Goal: Task Accomplishment & Management: Manage account settings

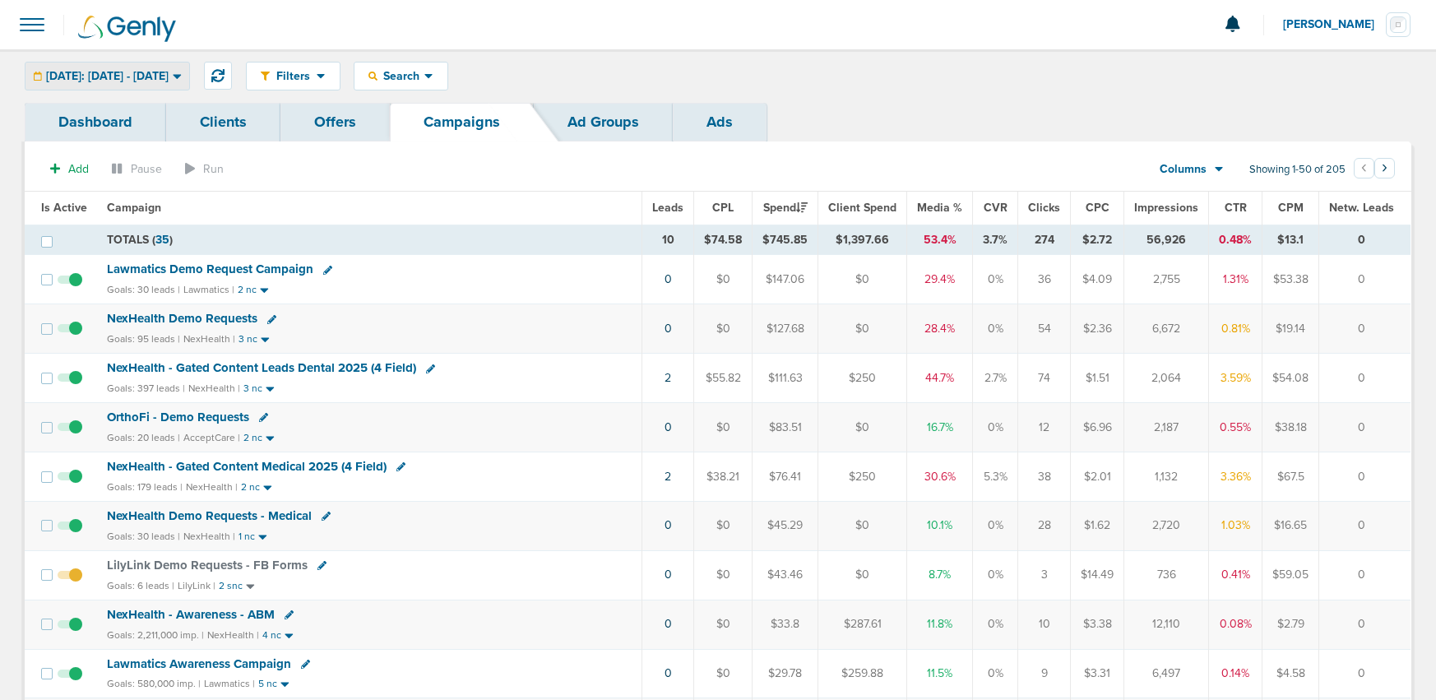
click at [144, 67] on div "[DATE]: [DATE] - [DATE]" at bounding box center [107, 76] width 164 height 27
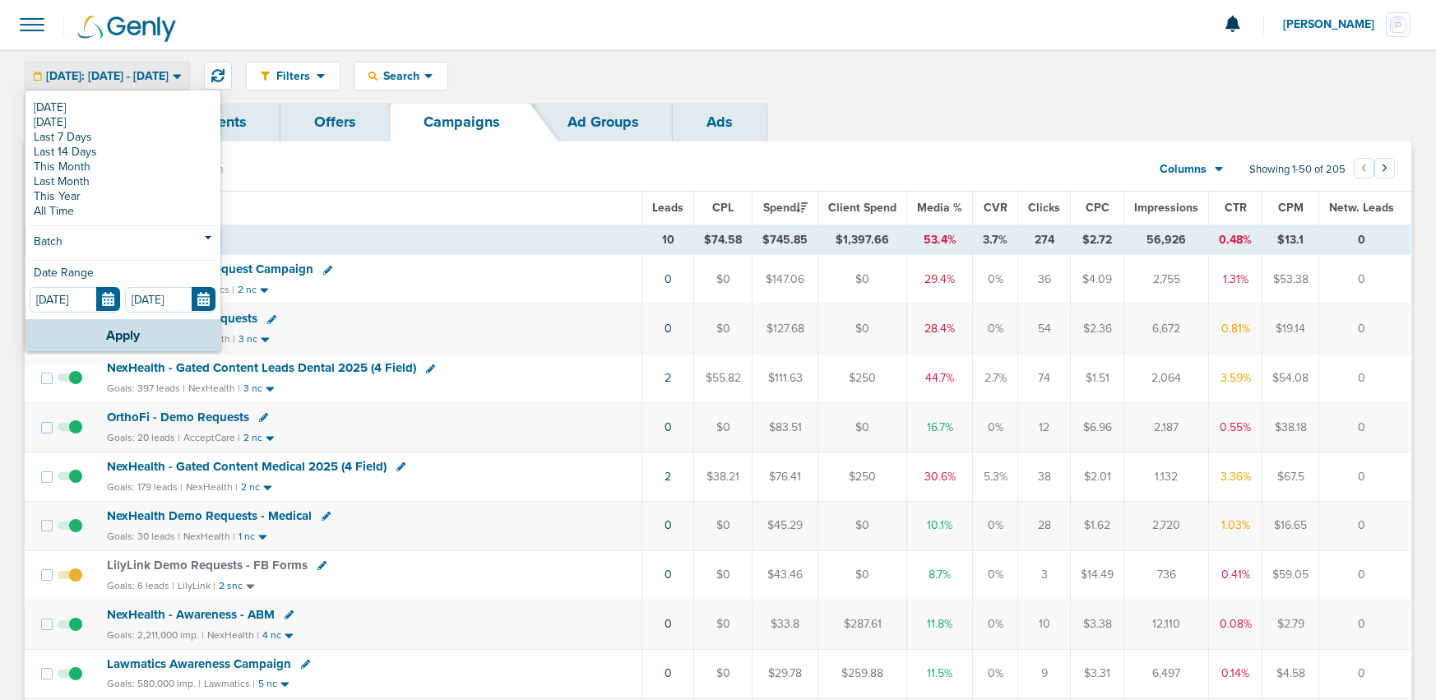
drag, startPoint x: 103, startPoint y: 125, endPoint x: 95, endPoint y: 124, distance: 8.3
click at [103, 125] on link "[DATE]" at bounding box center [123, 122] width 187 height 15
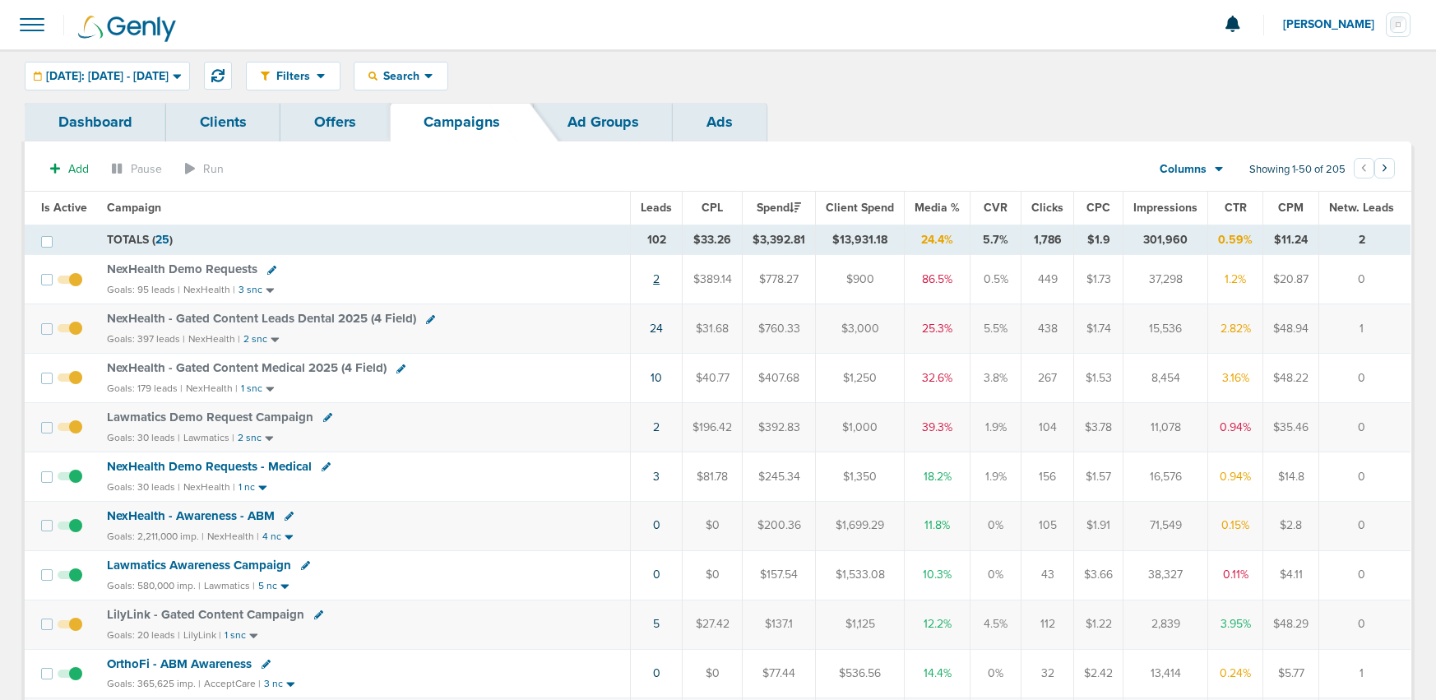
click at [660, 280] on link "2" at bounding box center [656, 279] width 7 height 14
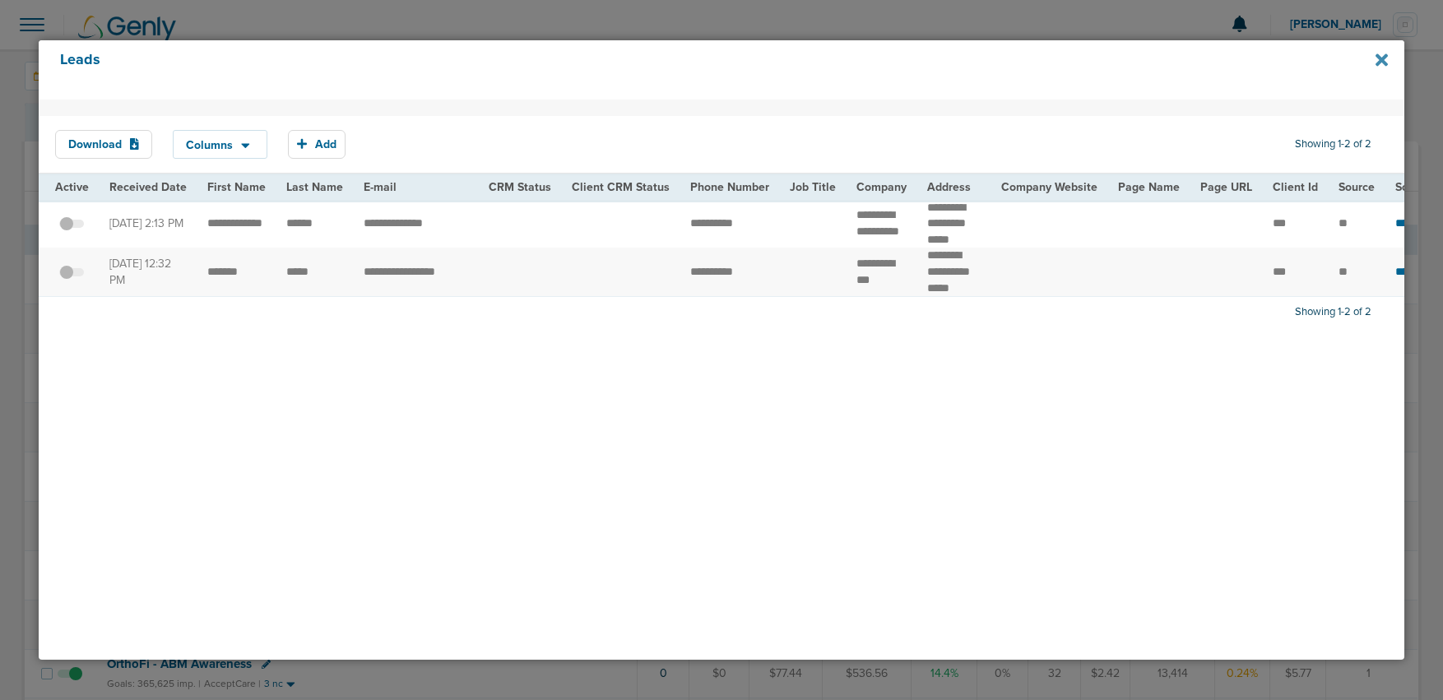
click at [1375, 58] on icon at bounding box center [1381, 60] width 12 height 18
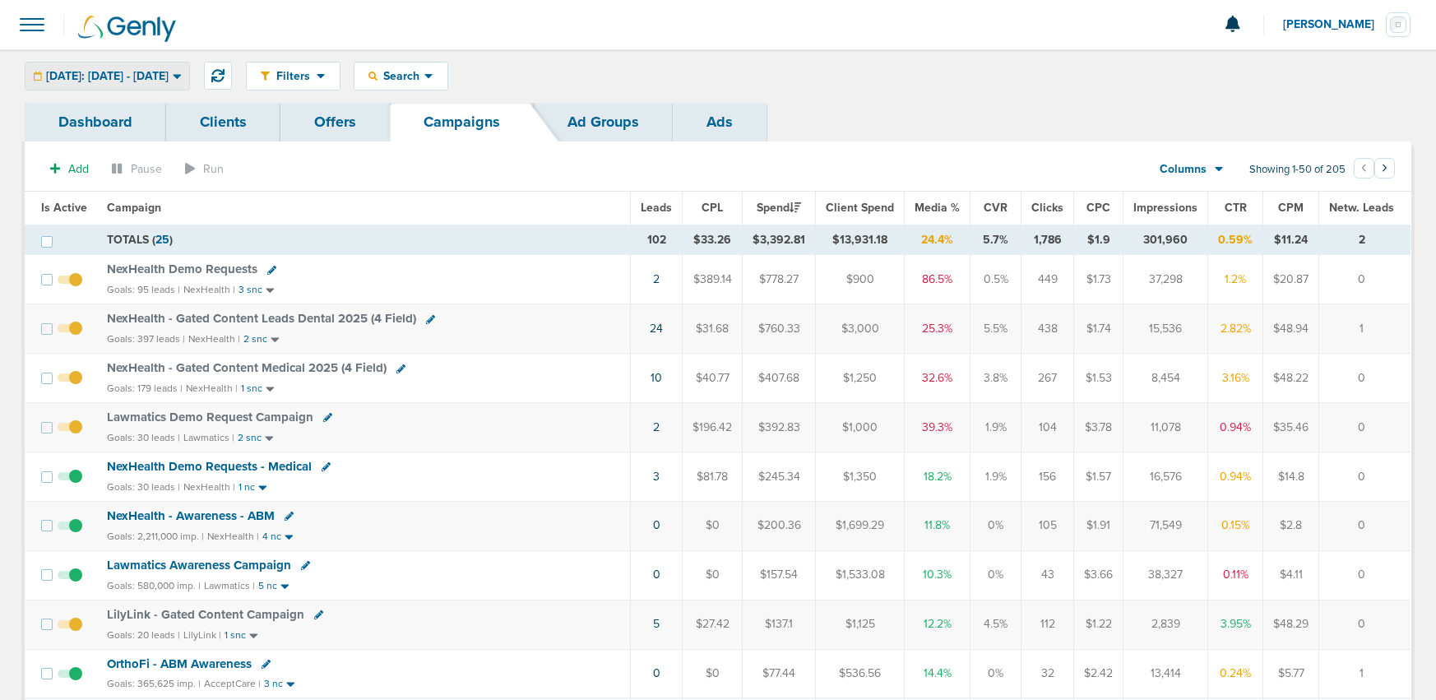
click at [164, 72] on span "Yesterday: 09.17.2025 - 09.17.2025" at bounding box center [107, 77] width 123 height 12
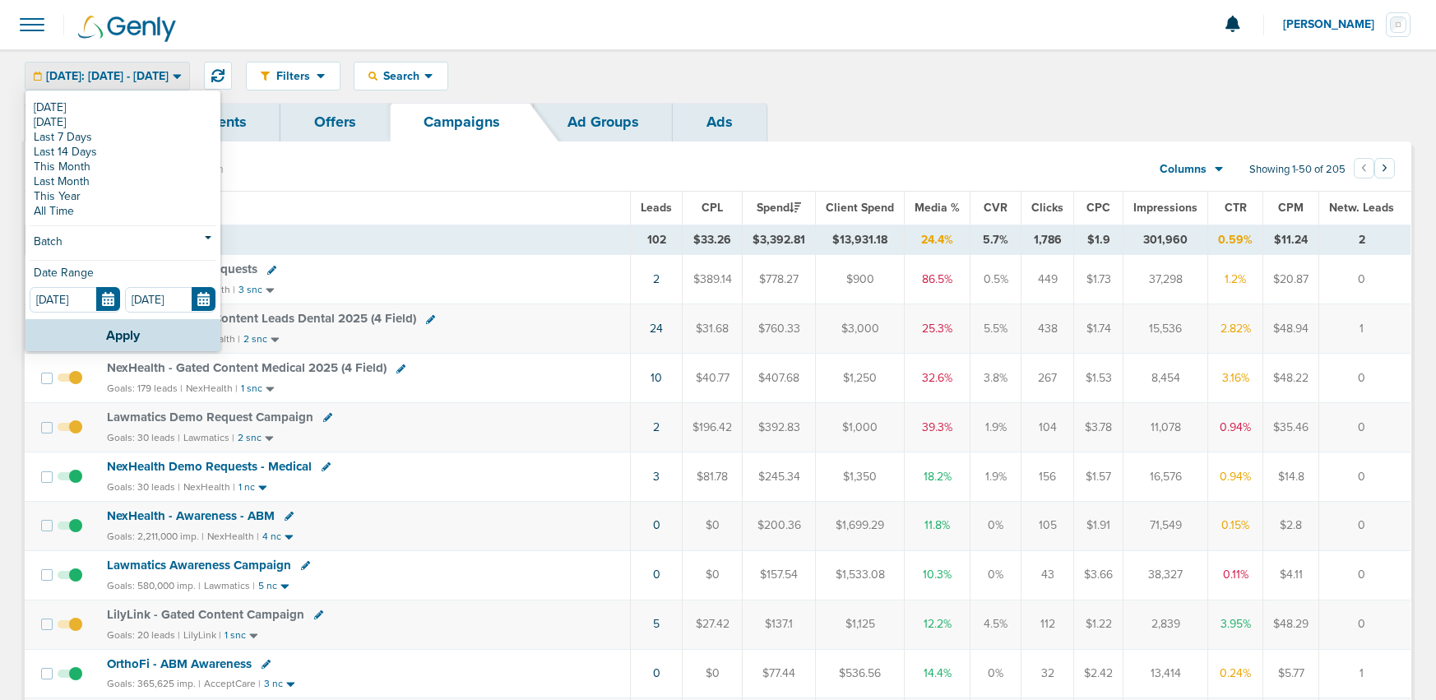
click at [164, 72] on span "Yesterday: 09.17.2025 - 09.17.2025" at bounding box center [107, 77] width 123 height 12
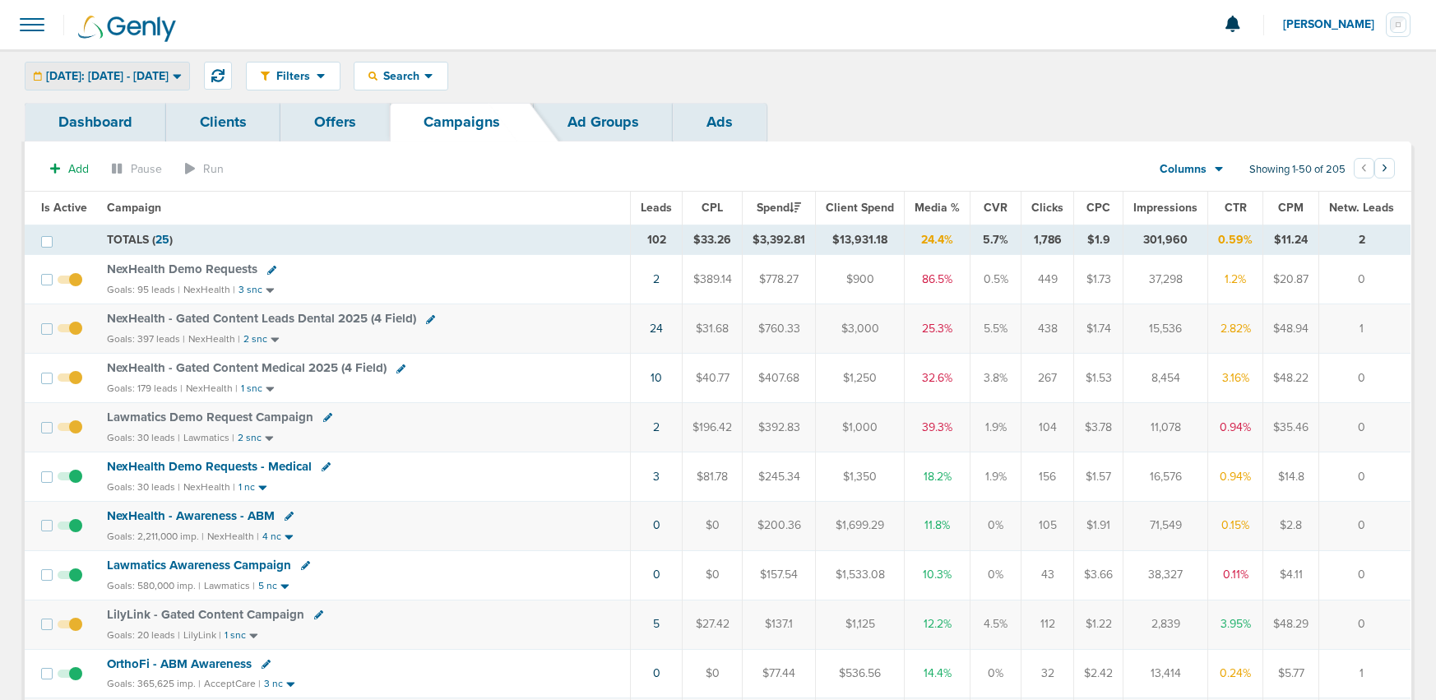
drag, startPoint x: 121, startPoint y: 75, endPoint x: 111, endPoint y: 87, distance: 15.8
click at [121, 76] on span "Yesterday: 09.17.2025 - 09.17.2025" at bounding box center [107, 77] width 123 height 12
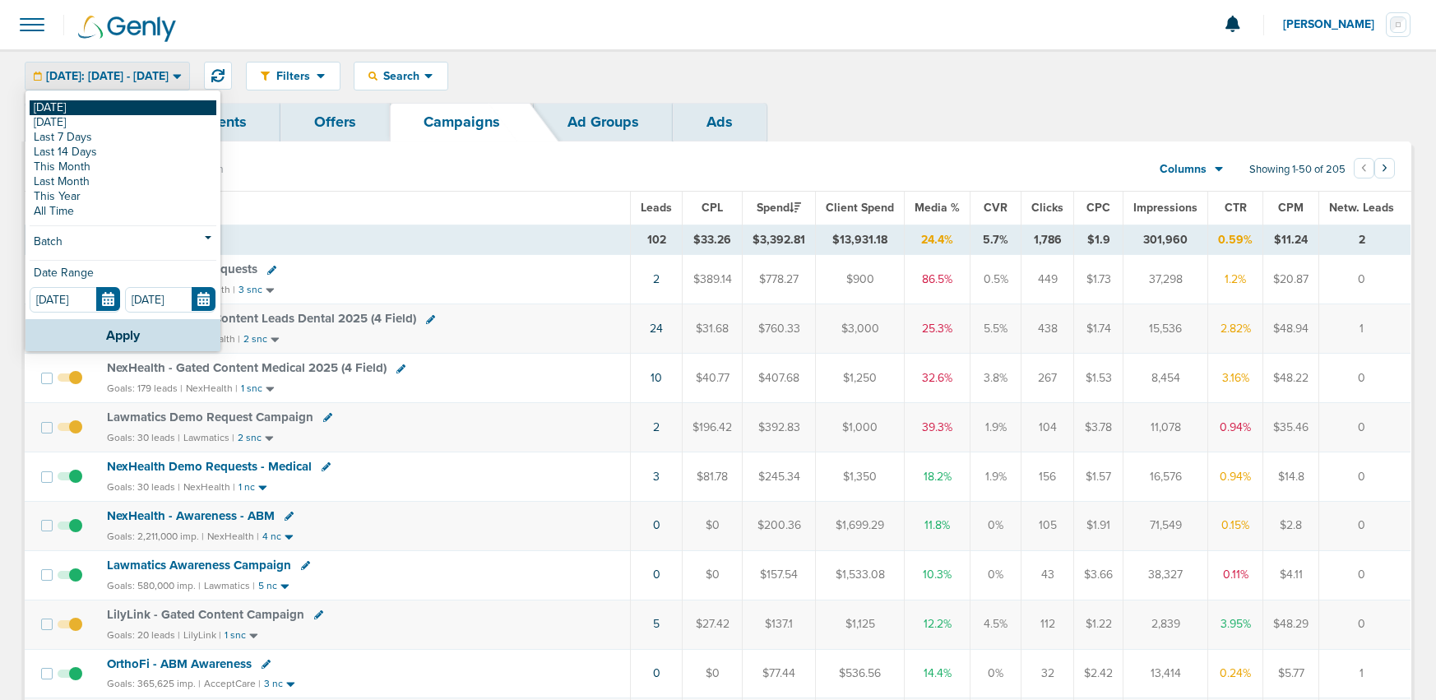
click at [102, 104] on link "[DATE]" at bounding box center [123, 107] width 187 height 15
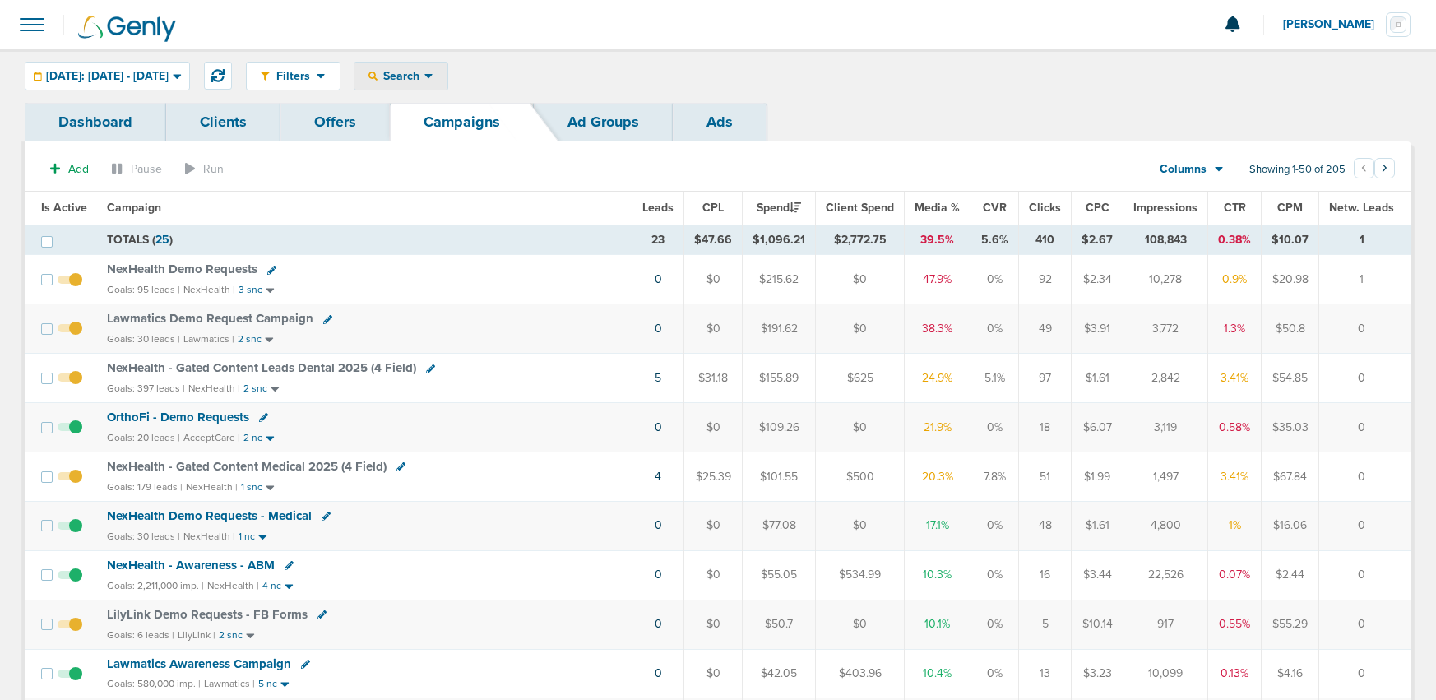
click at [378, 73] on icon at bounding box center [372, 76] width 9 height 9
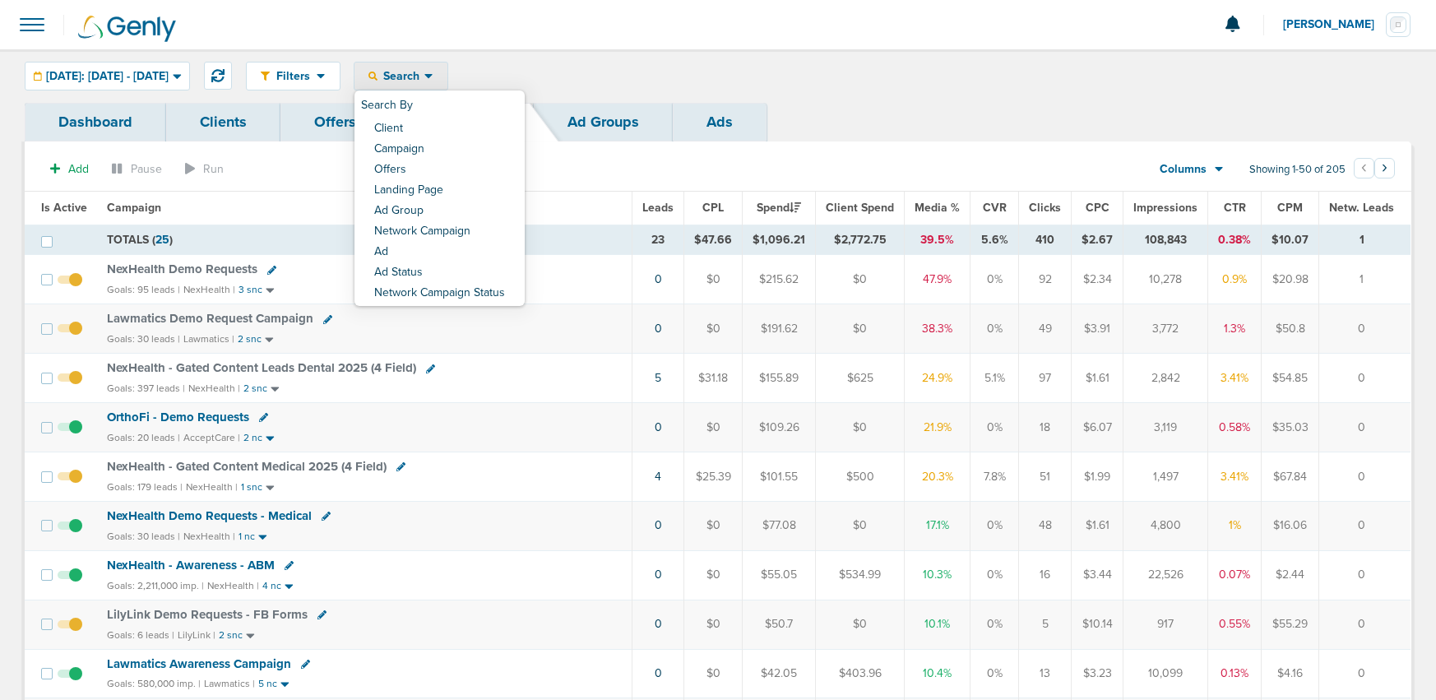
drag, startPoint x: 549, startPoint y: 66, endPoint x: 283, endPoint y: 53, distance: 265.9
click at [545, 65] on div "Filters Active Only Settings Status Active Inactive Objectives MQL SQL Traffic …" at bounding box center [828, 76] width 1165 height 29
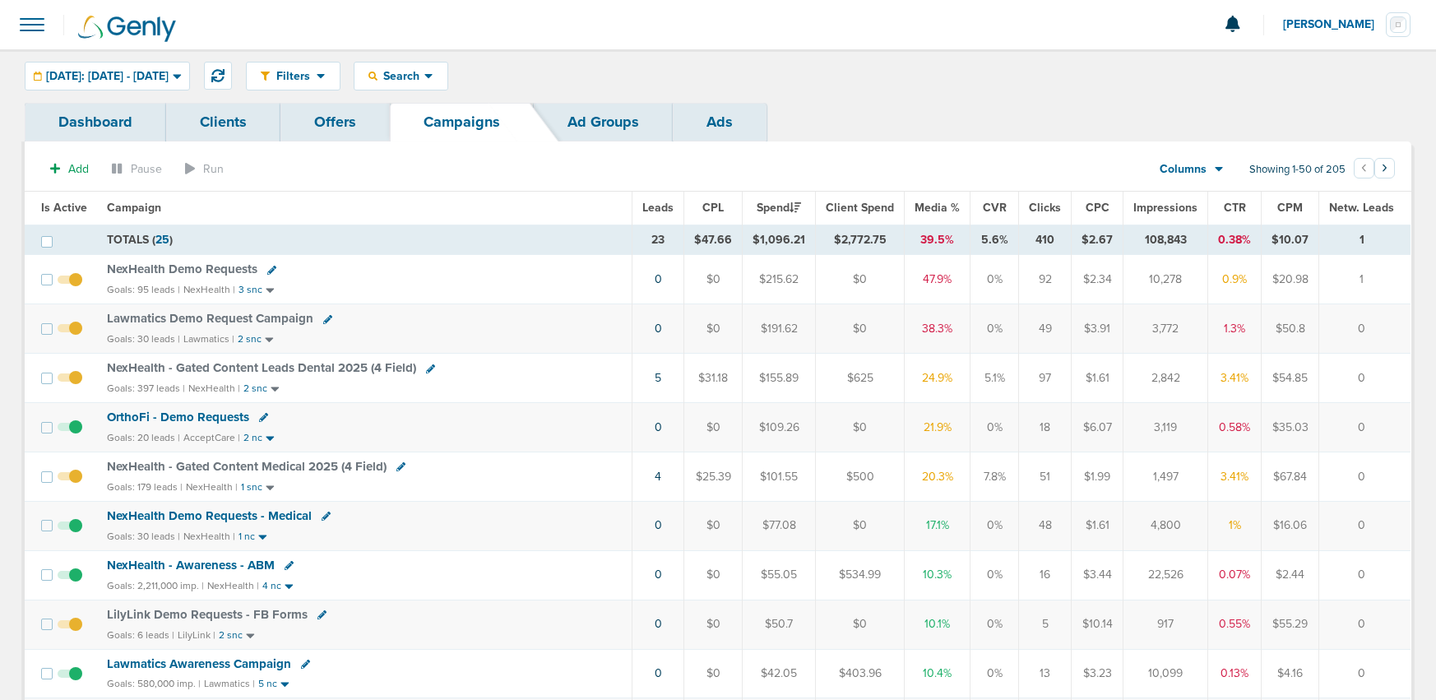
click at [27, 35] on span at bounding box center [32, 25] width 36 height 36
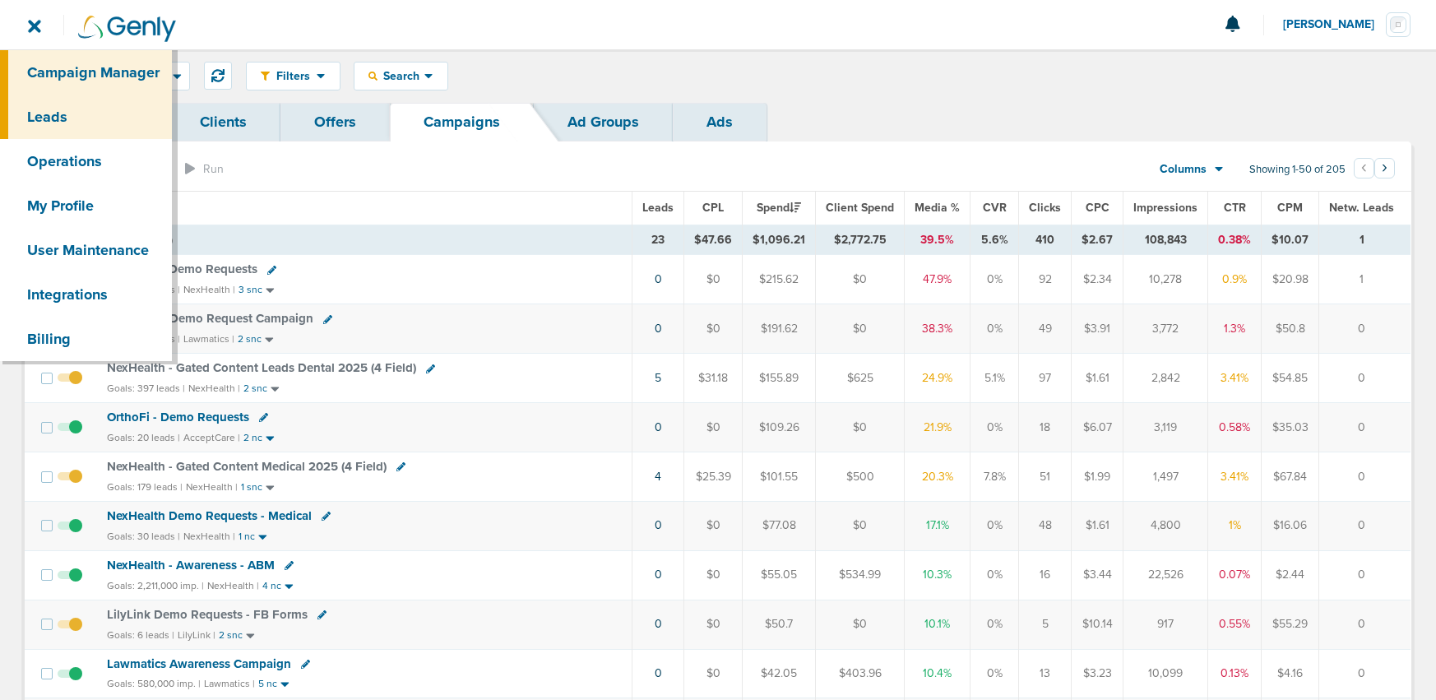
click at [43, 109] on link "Leads" at bounding box center [86, 117] width 172 height 44
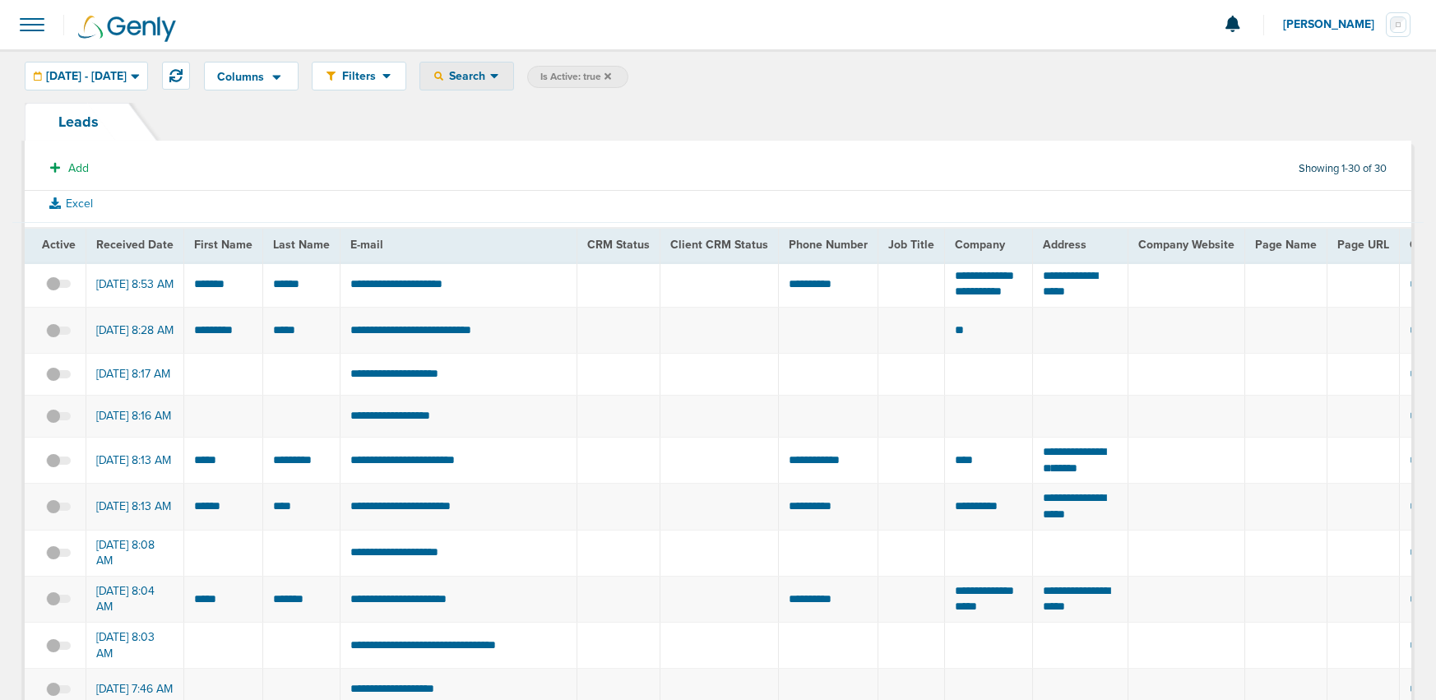
click at [490, 76] on span "Search" at bounding box center [466, 76] width 47 height 14
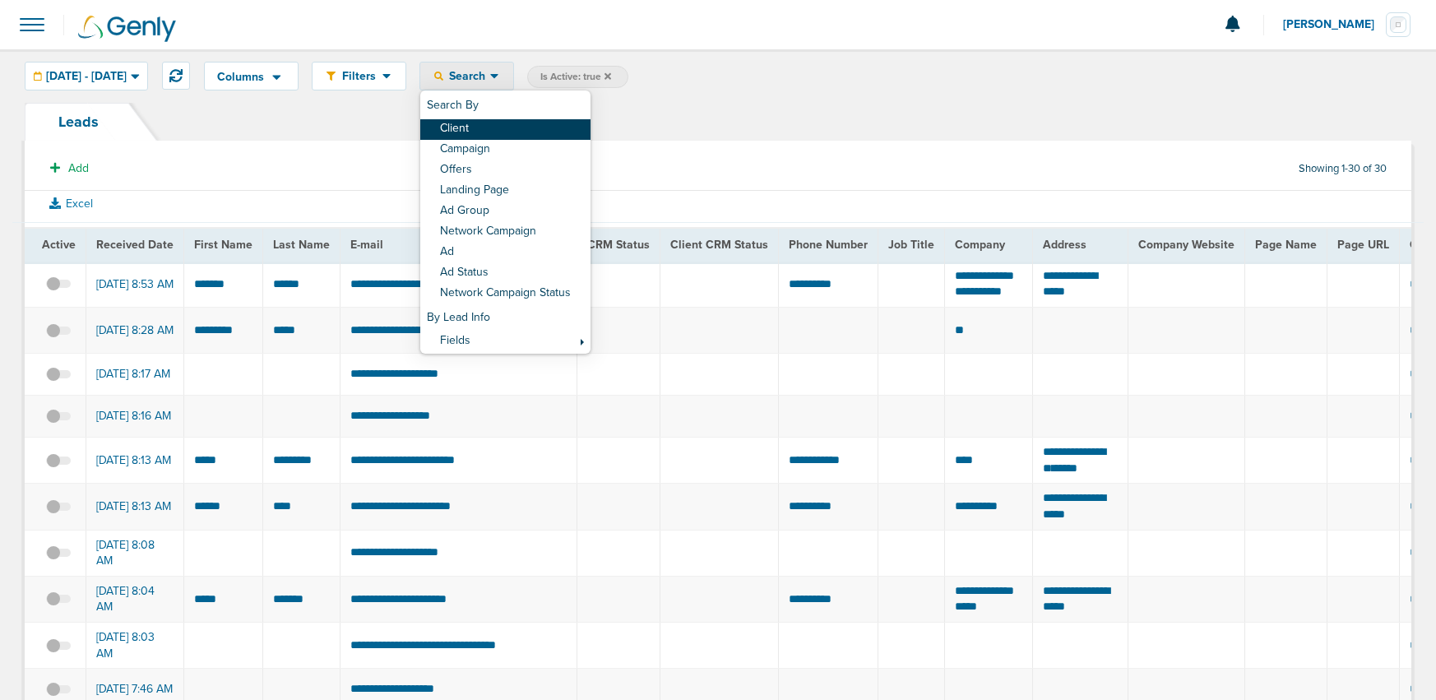
click at [536, 119] on link "Client" at bounding box center [505, 129] width 170 height 21
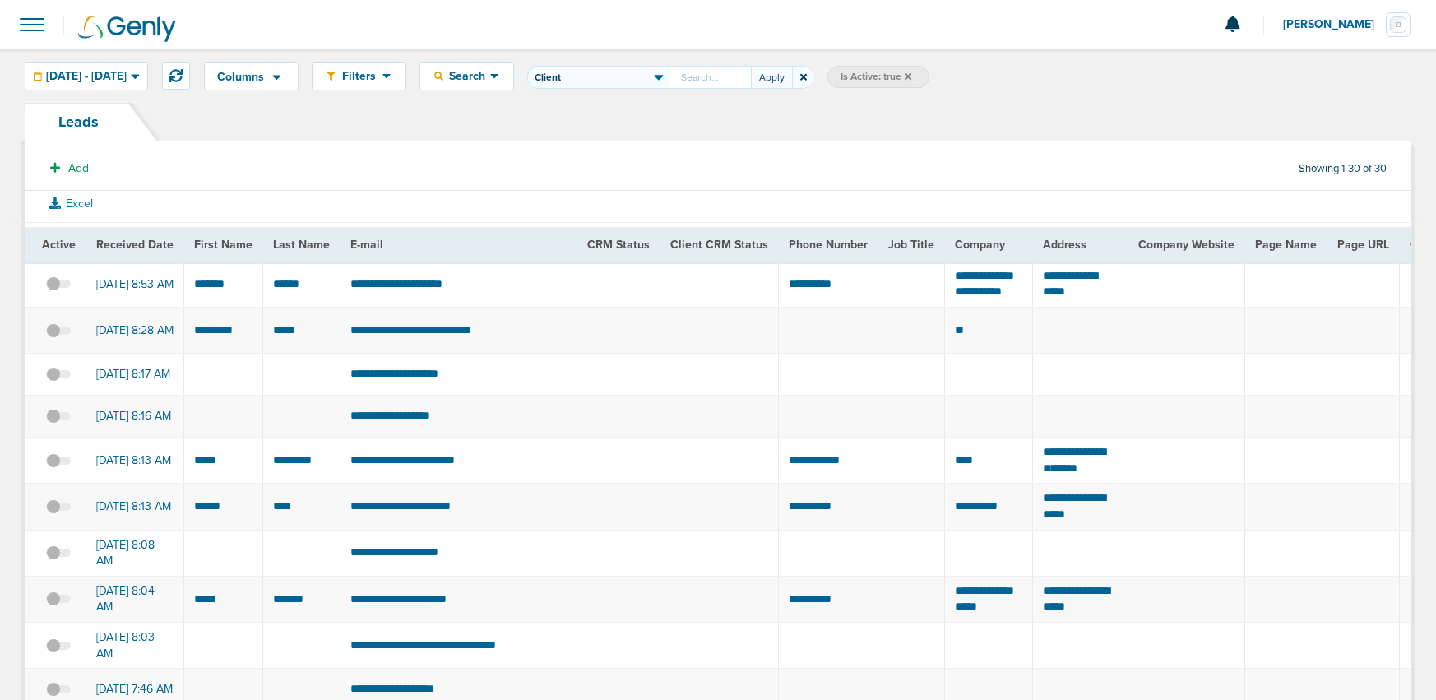
click at [814, 77] on span at bounding box center [803, 77] width 22 height 23
click at [807, 77] on icon at bounding box center [803, 77] width 7 height 7
click at [490, 75] on span "Search" at bounding box center [466, 76] width 47 height 14
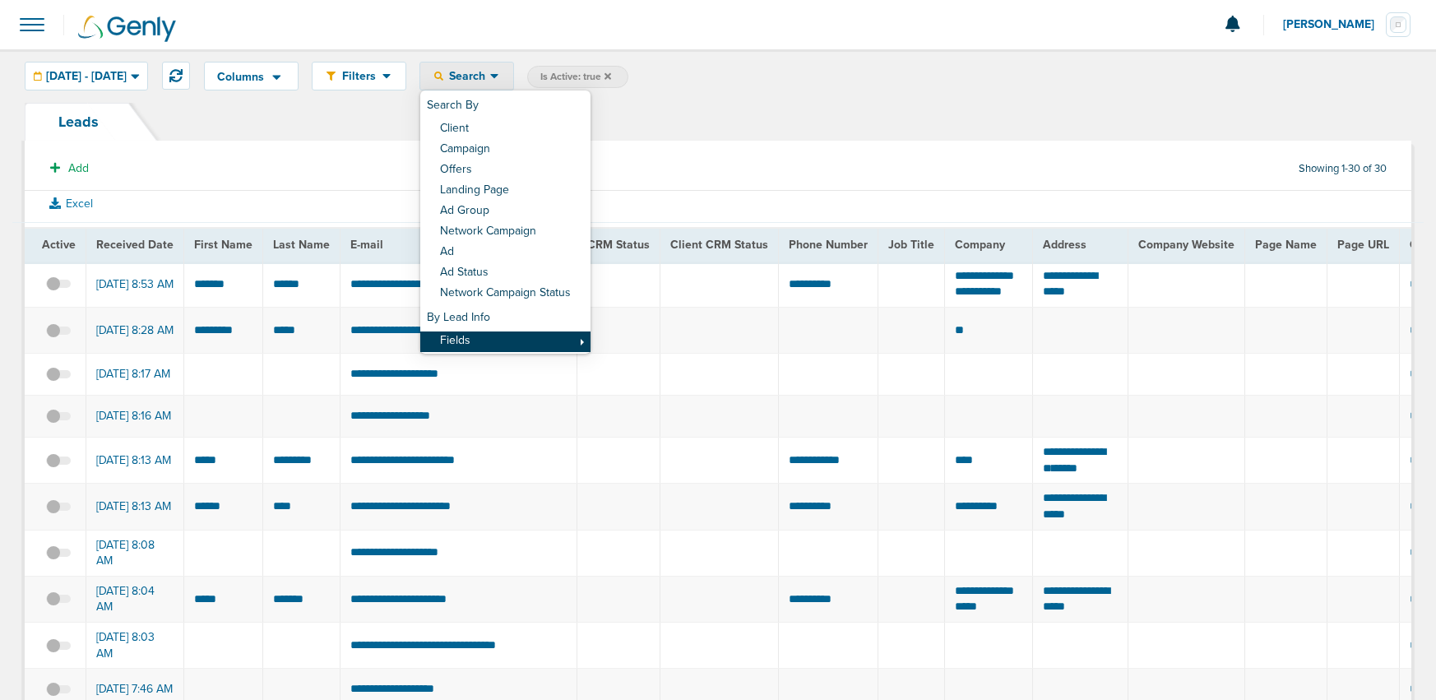
click at [554, 339] on link "Fields" at bounding box center [505, 341] width 170 height 21
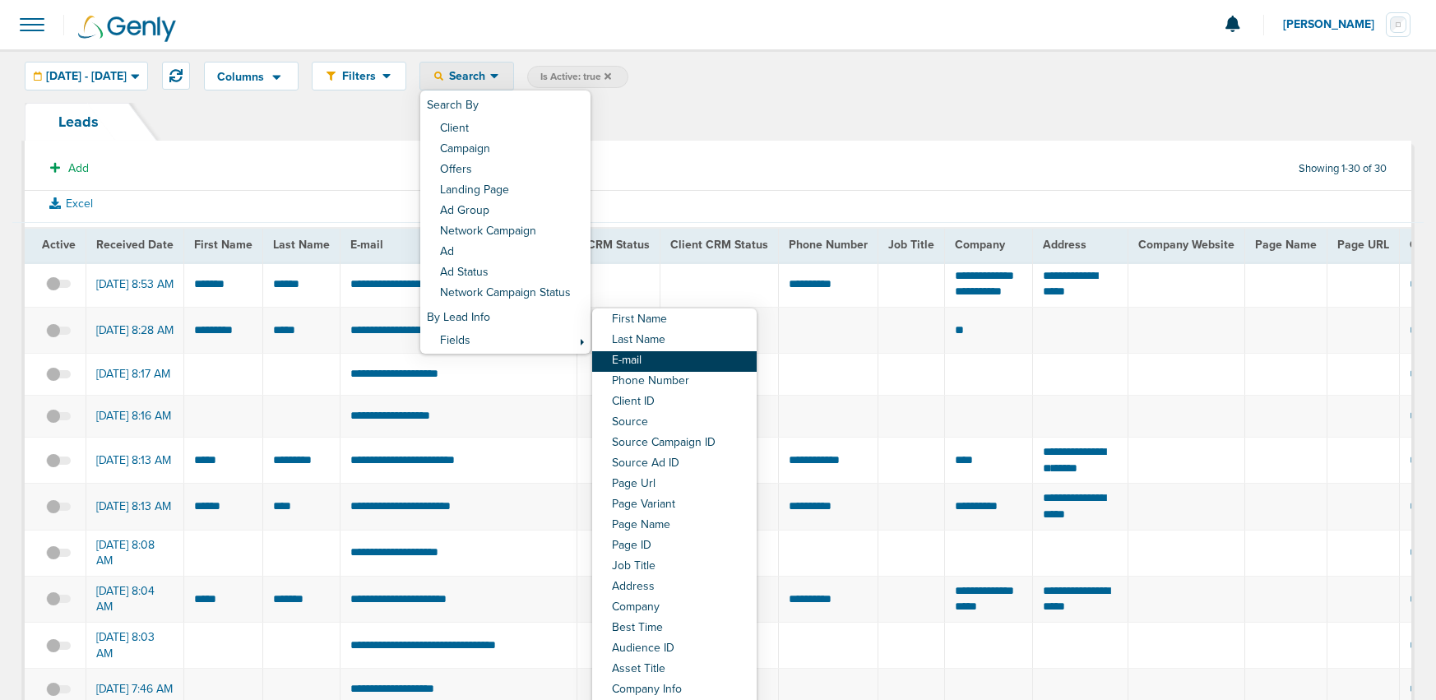
click at [663, 359] on link "E-mail" at bounding box center [674, 361] width 164 height 21
select select "email"
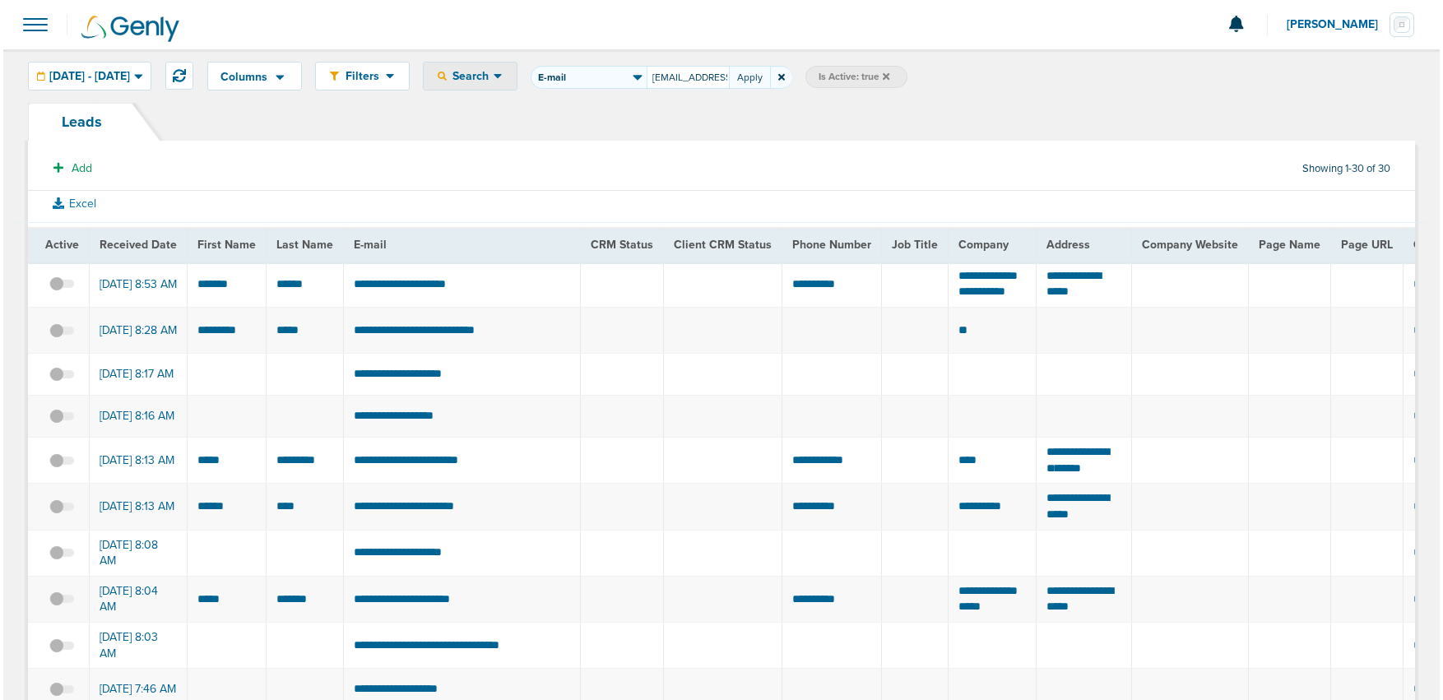
scroll to position [0, 14]
type input "ertsm77@icloud.com"
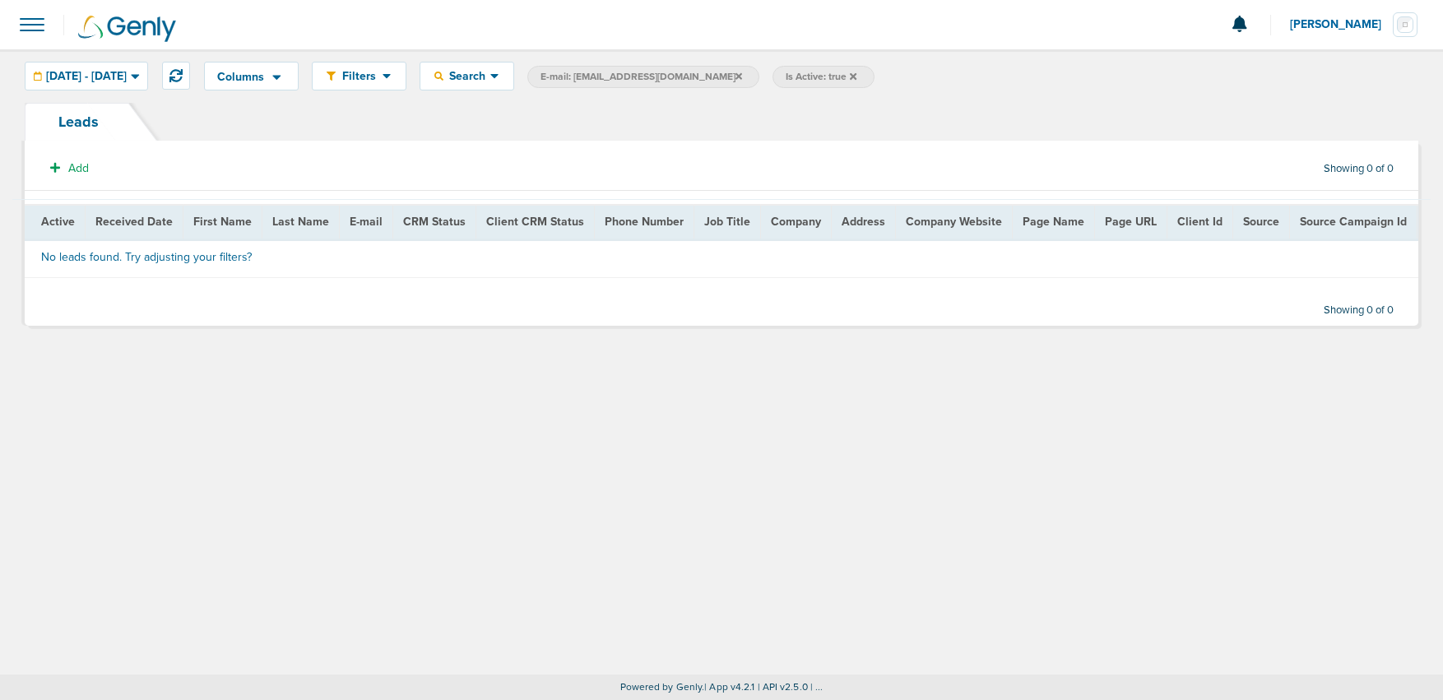
click at [850, 76] on icon at bounding box center [853, 75] width 7 height 7
click at [95, 76] on span "[DATE] - [DATE]" at bounding box center [86, 77] width 81 height 12
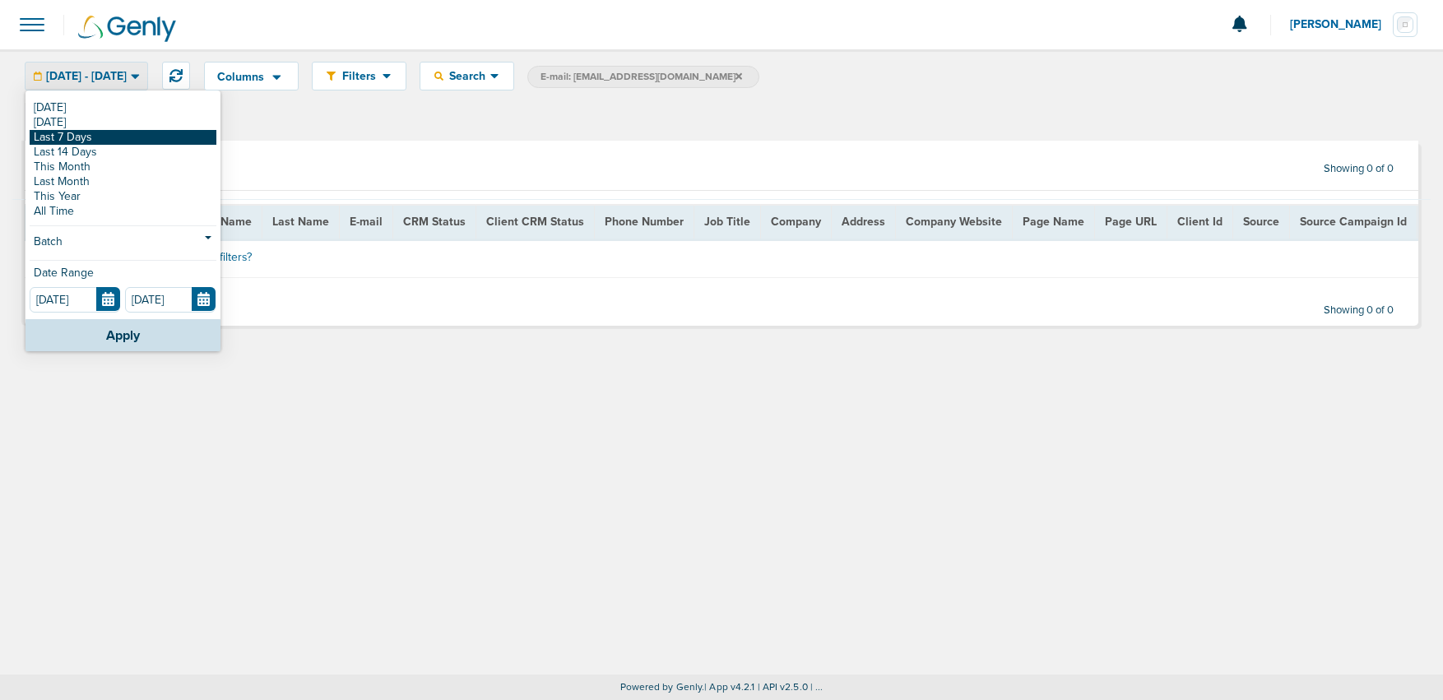
click at [81, 136] on link "Last 7 Days" at bounding box center [123, 137] width 187 height 15
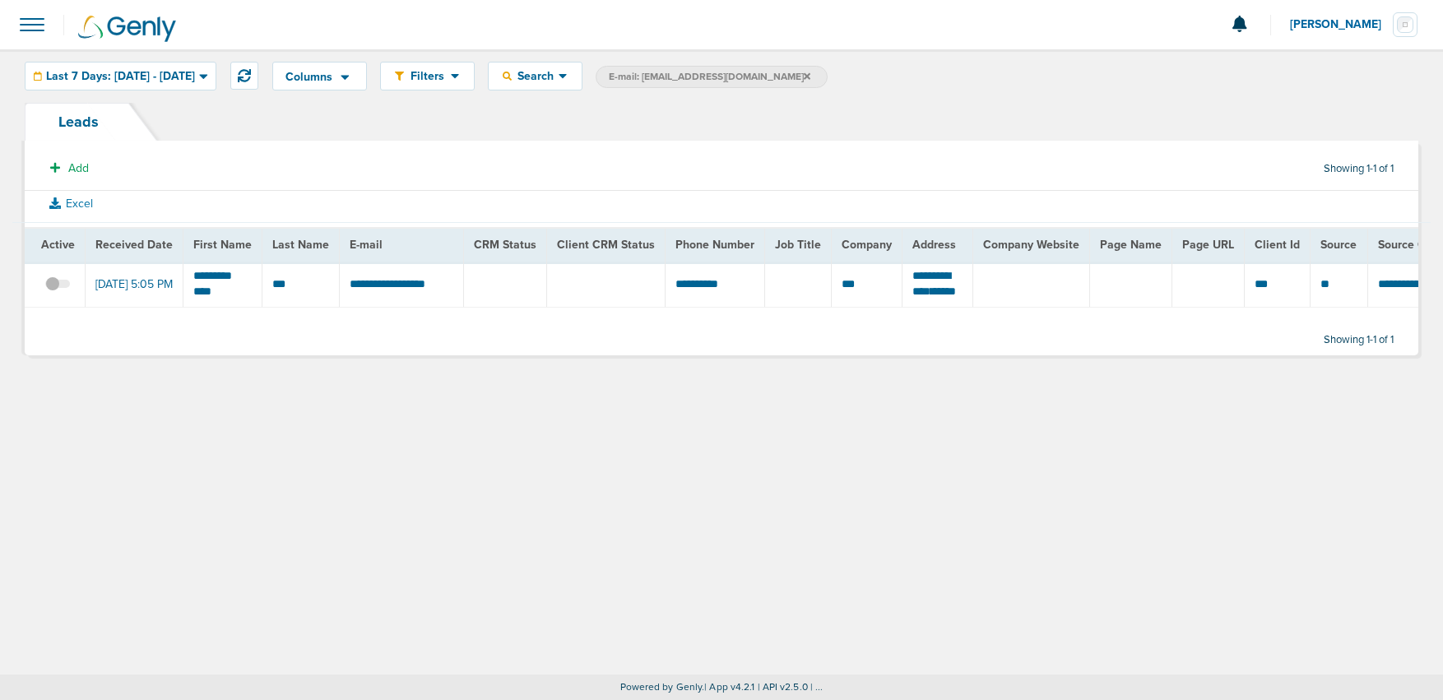
click at [804, 74] on icon at bounding box center [807, 75] width 7 height 7
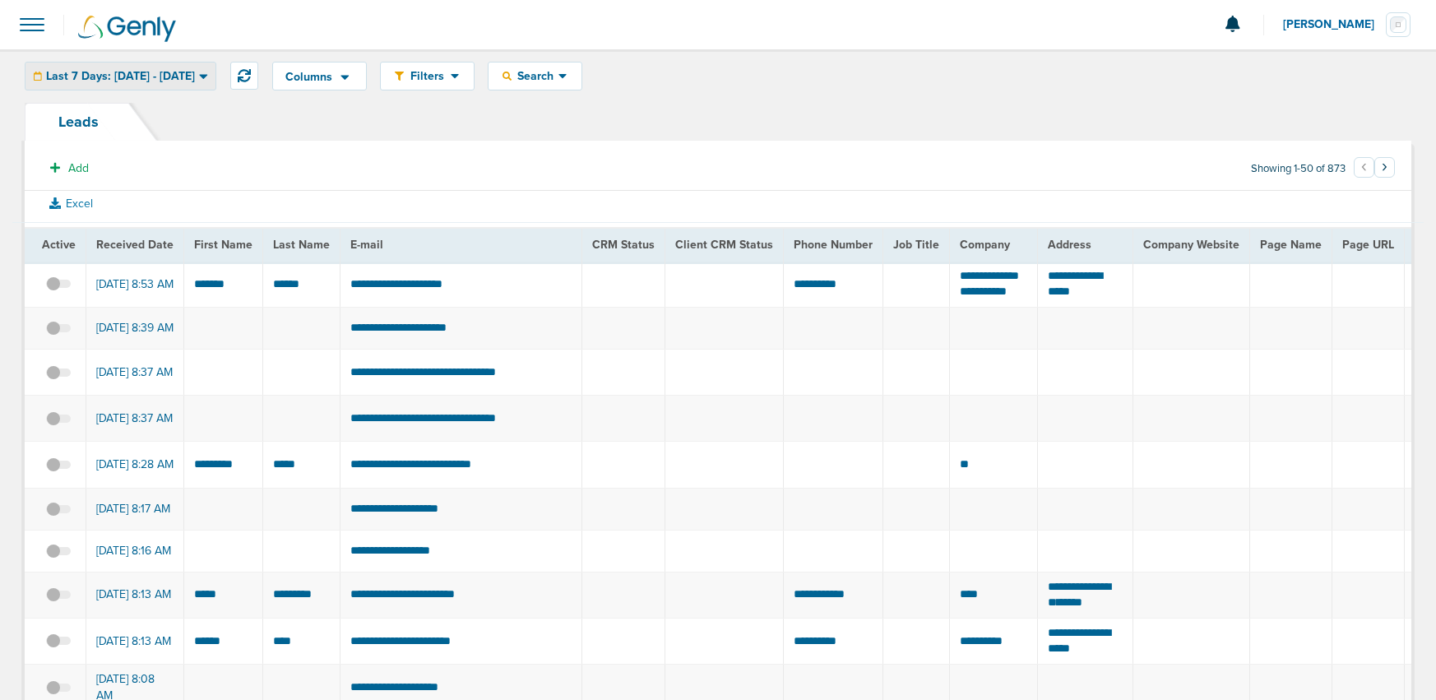
click at [152, 72] on span "Last 7 Days: 09.11.2025 - 09.18.2025" at bounding box center [120, 77] width 149 height 12
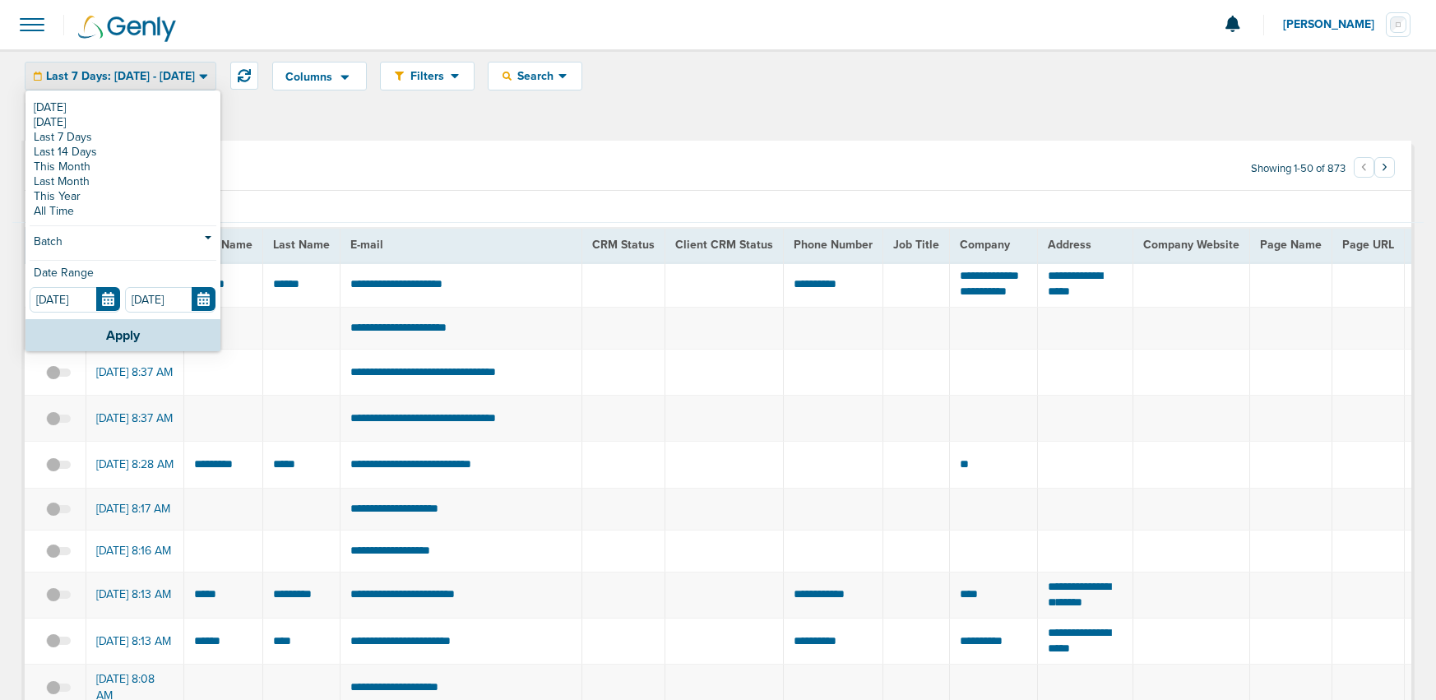
click at [114, 112] on link "[DATE]" at bounding box center [123, 107] width 187 height 15
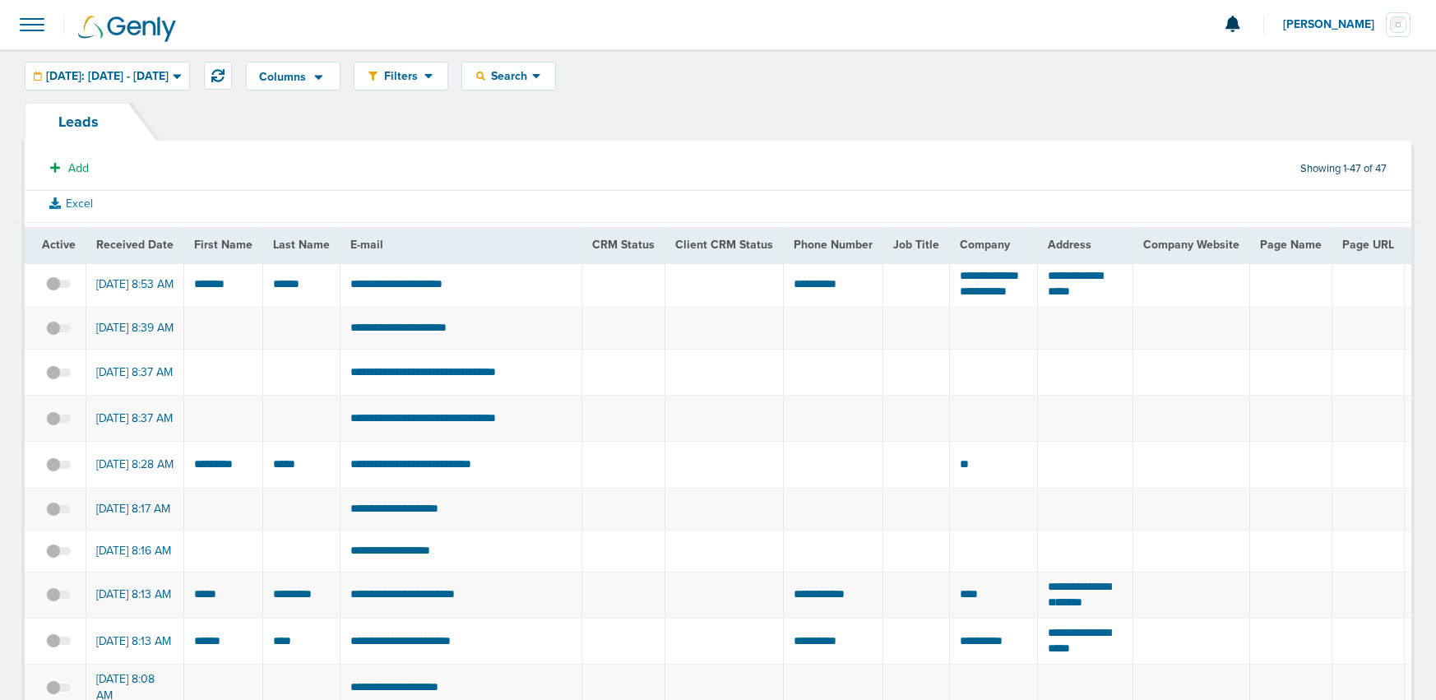
click at [22, 23] on span at bounding box center [32, 25] width 36 height 36
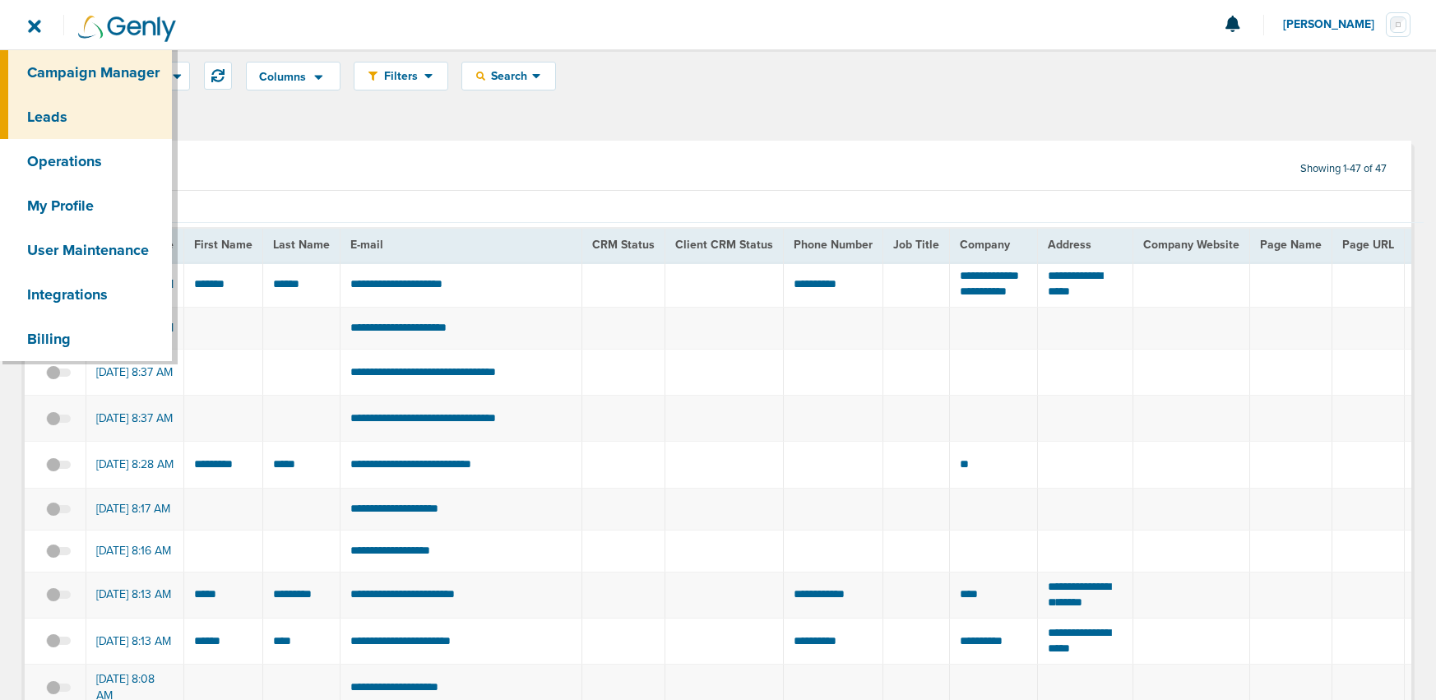
click at [74, 70] on link "Campaign Manager" at bounding box center [86, 72] width 172 height 44
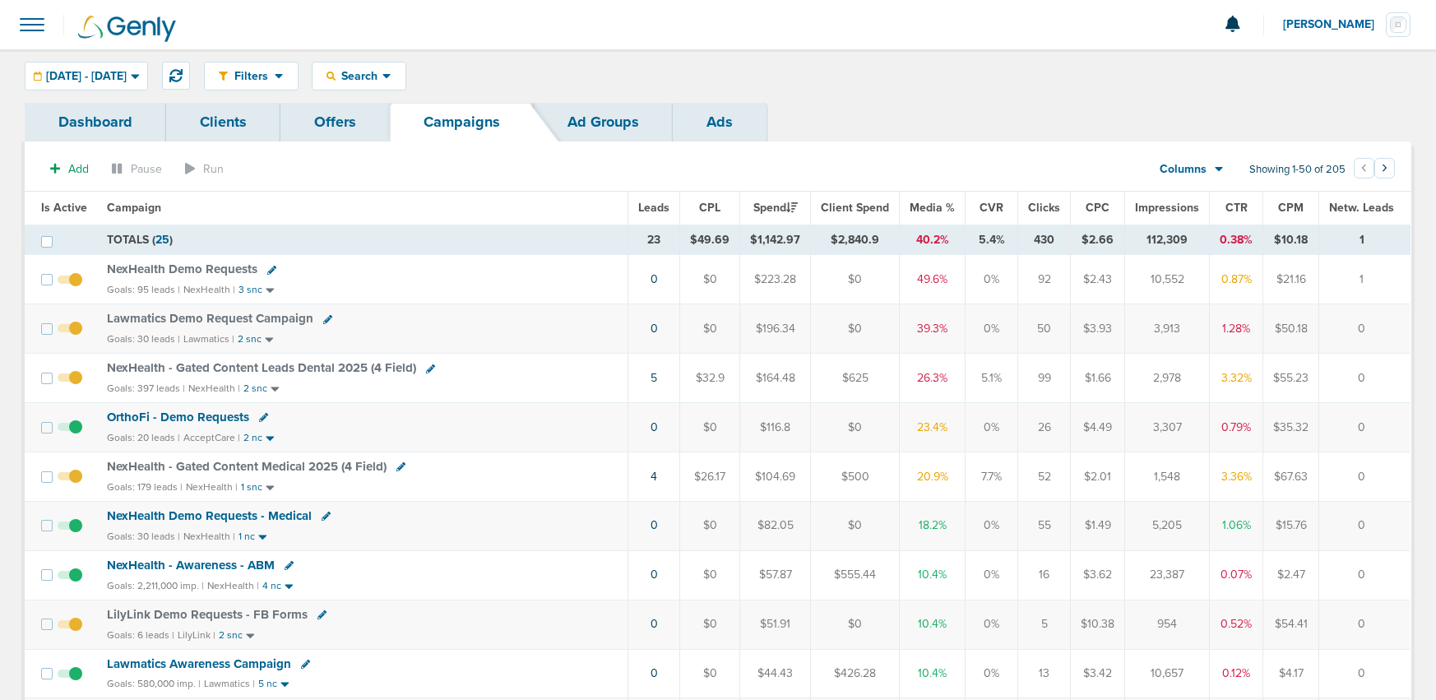
click at [324, 318] on icon at bounding box center [327, 319] width 9 height 9
select select
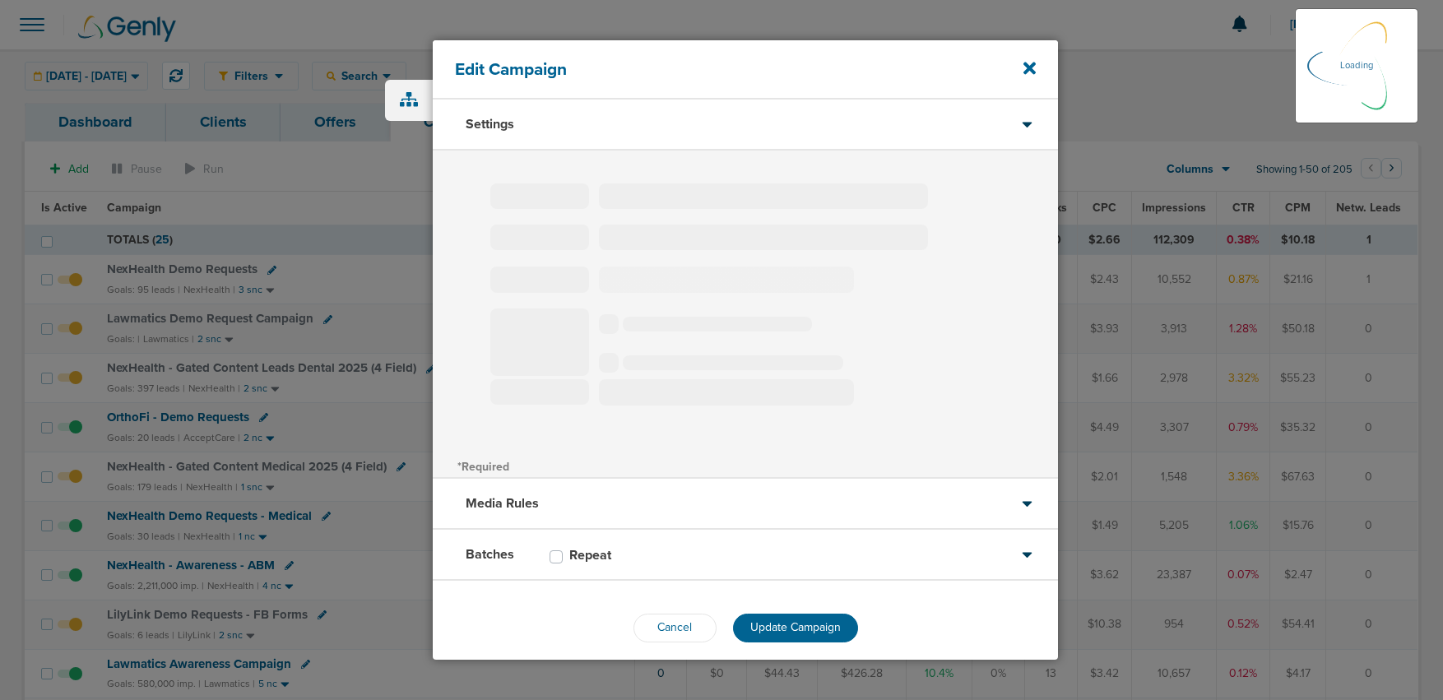
type input "Lawmatics Demo Request Campaign"
select select "Leads"
radio input "true"
select select "readWrite"
select select "1"
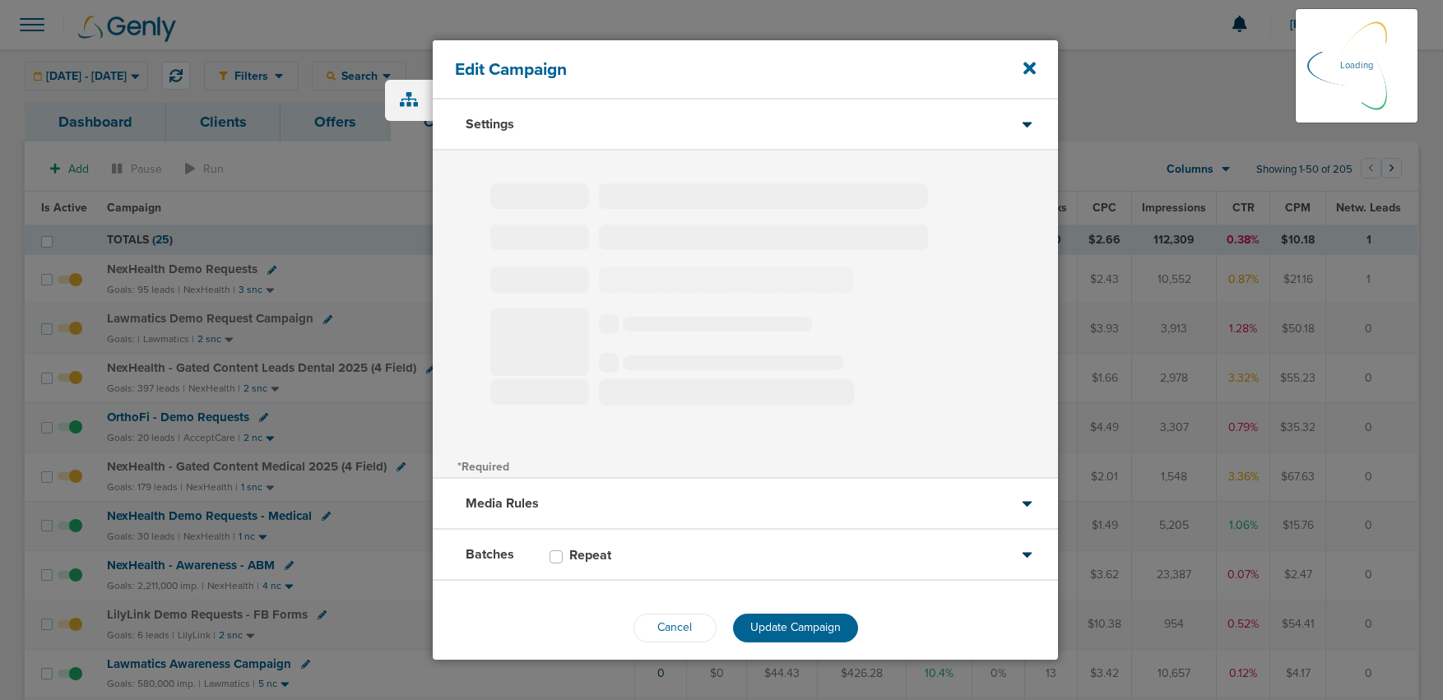
select select "1"
select select "2"
select select "3"
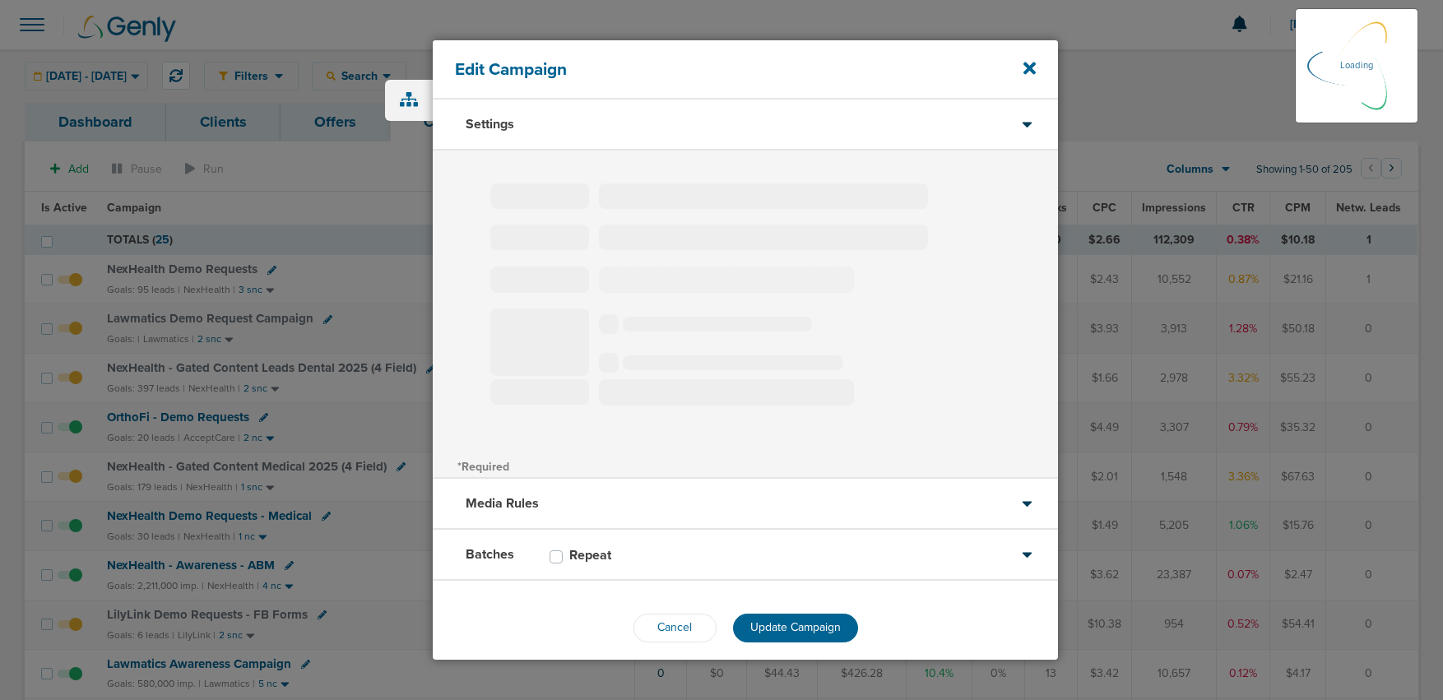
select select "4"
select select "6"
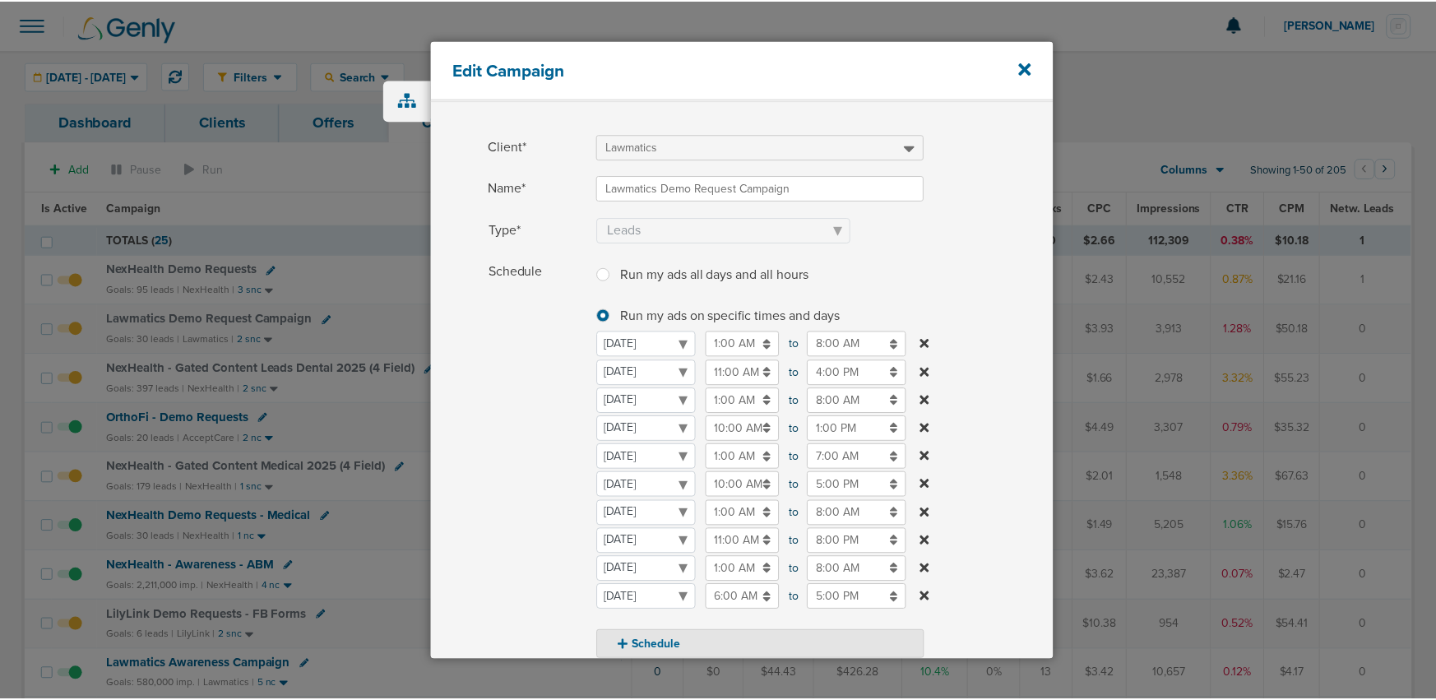
scroll to position [52, 0]
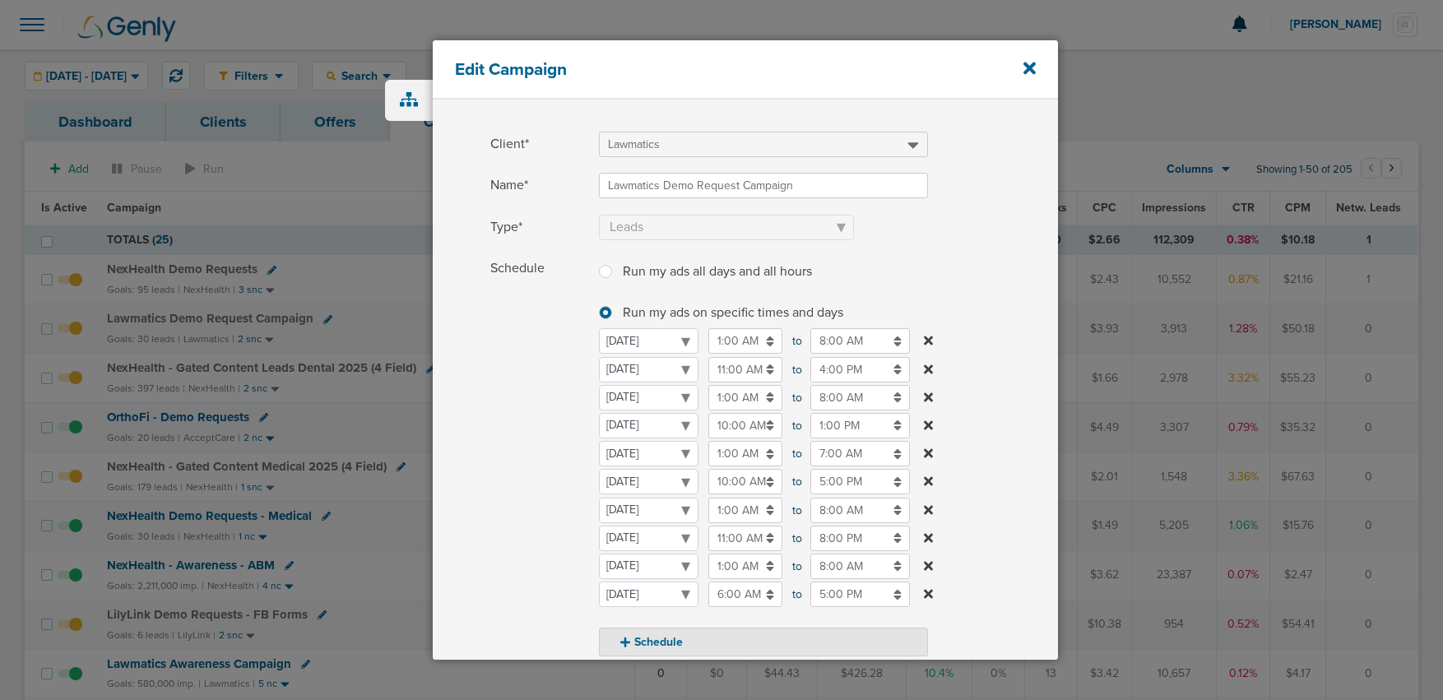
click at [1022, 68] on div "Edit Campaign" at bounding box center [745, 69] width 625 height 59
click at [1029, 67] on icon at bounding box center [1029, 68] width 12 height 12
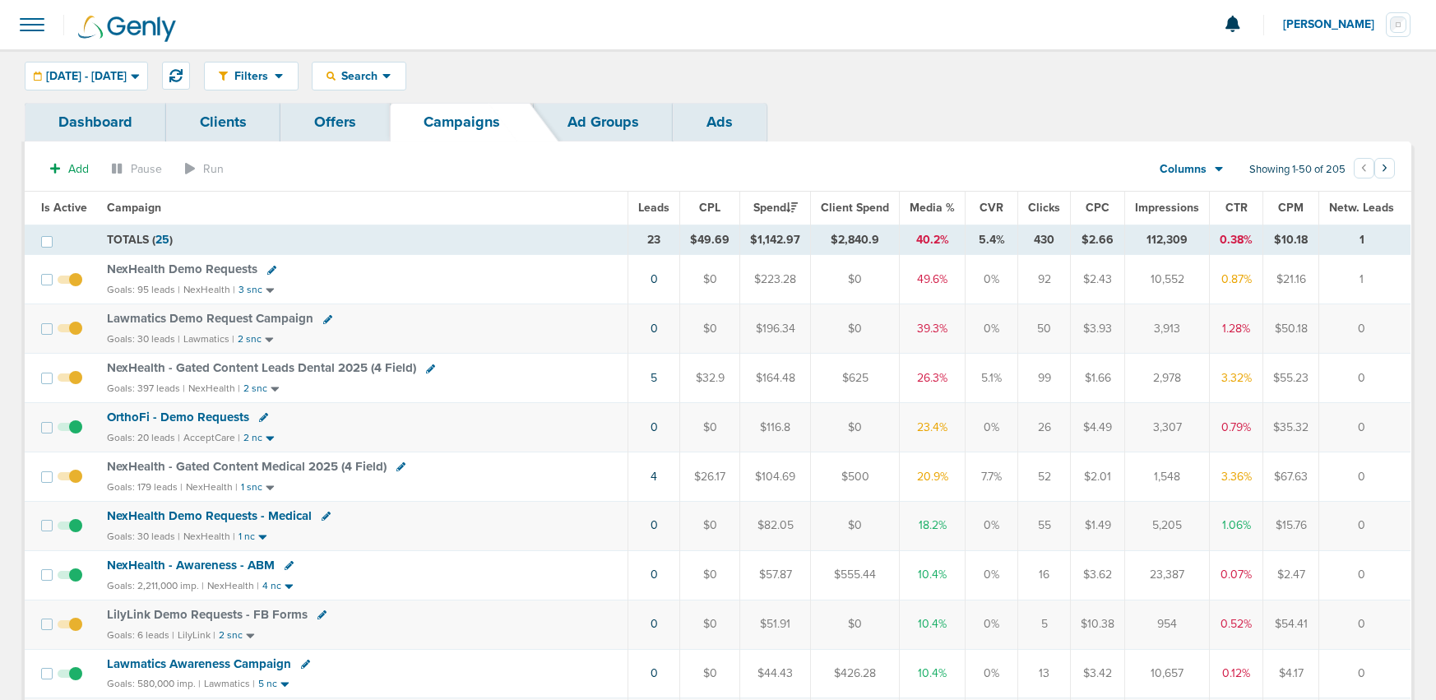
click at [172, 418] on span "OrthoFi - Demo Requests" at bounding box center [178, 417] width 142 height 15
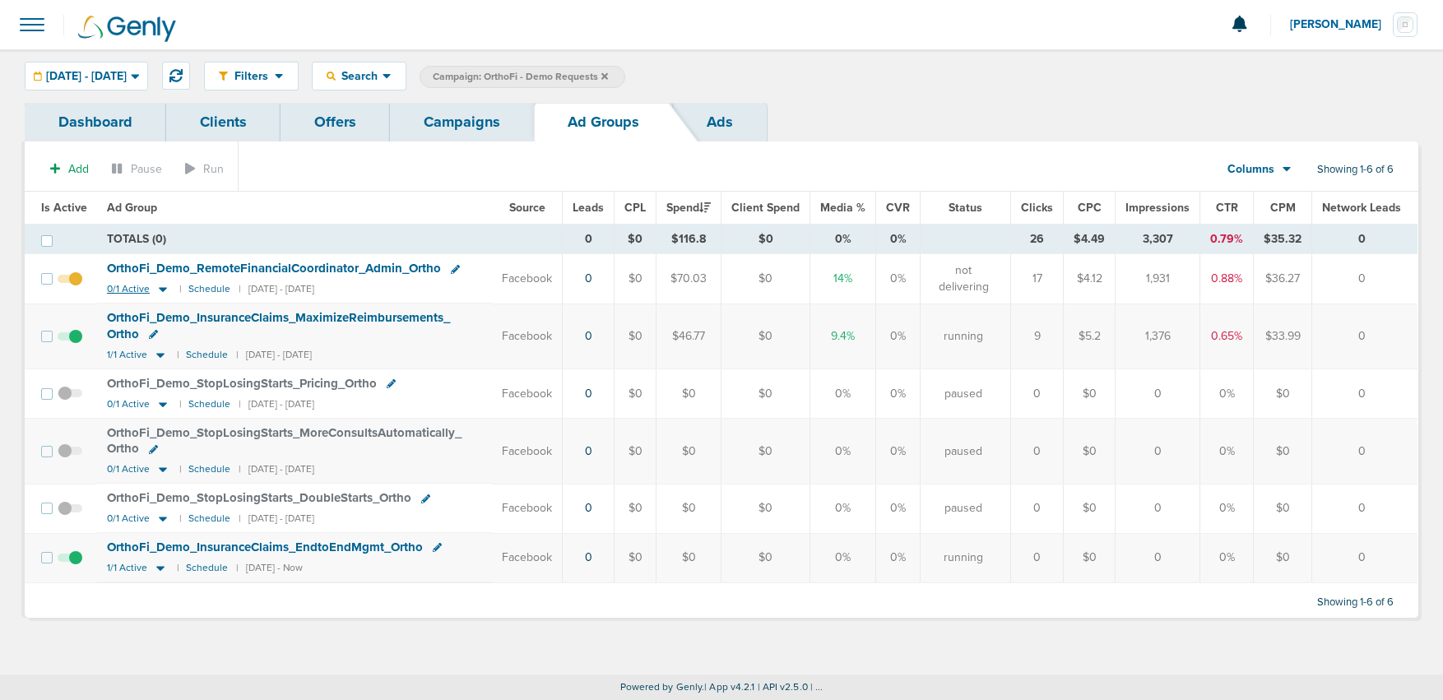
click at [155, 289] on icon at bounding box center [163, 289] width 16 height 14
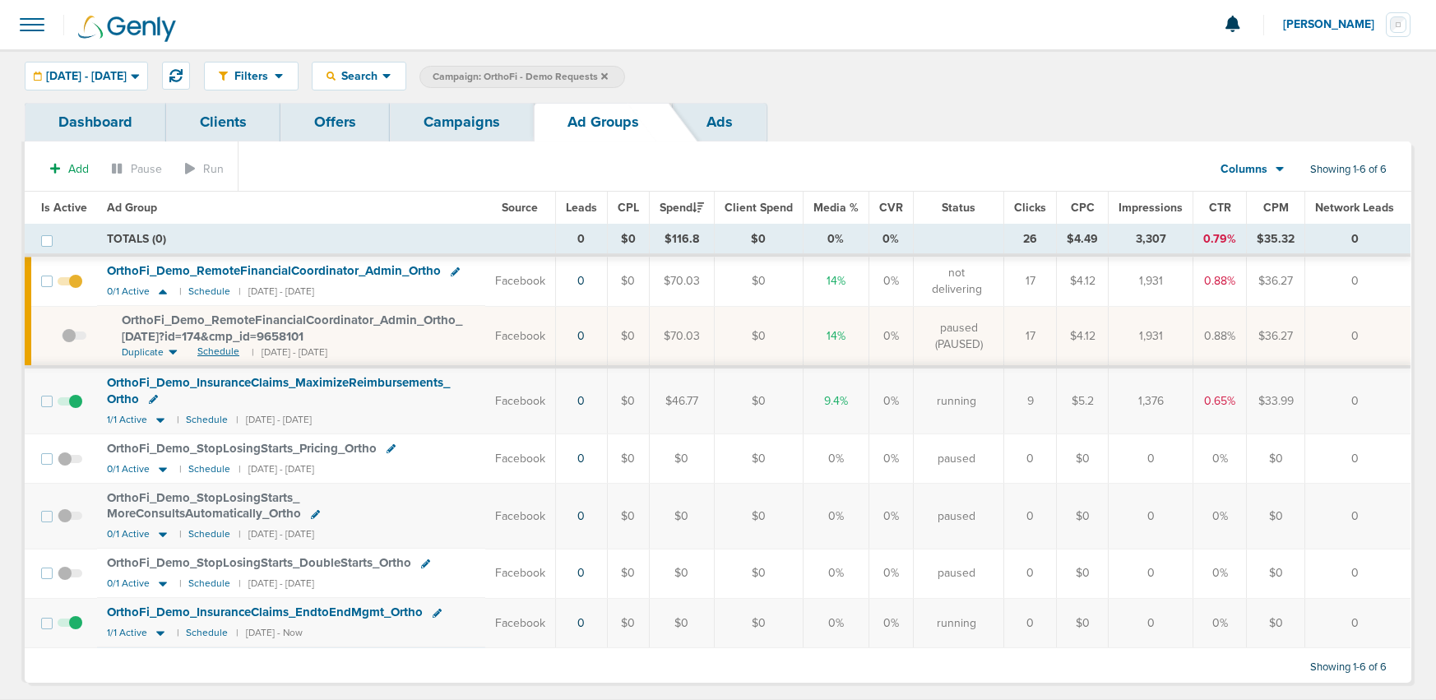
click at [205, 348] on span "Schedule" at bounding box center [218, 352] width 42 height 14
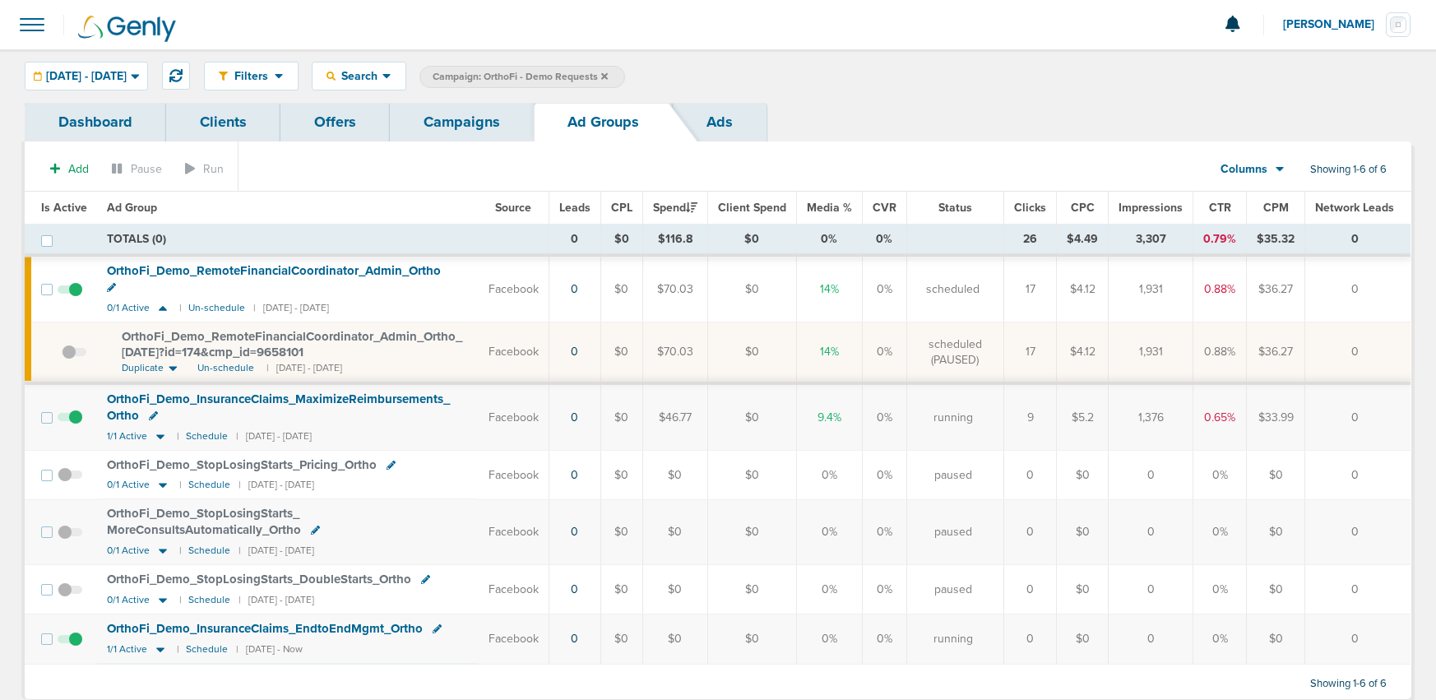
click at [71, 360] on span at bounding box center [74, 360] width 25 height 0
click at [62, 355] on input "checkbox" at bounding box center [62, 355] width 0 height 0
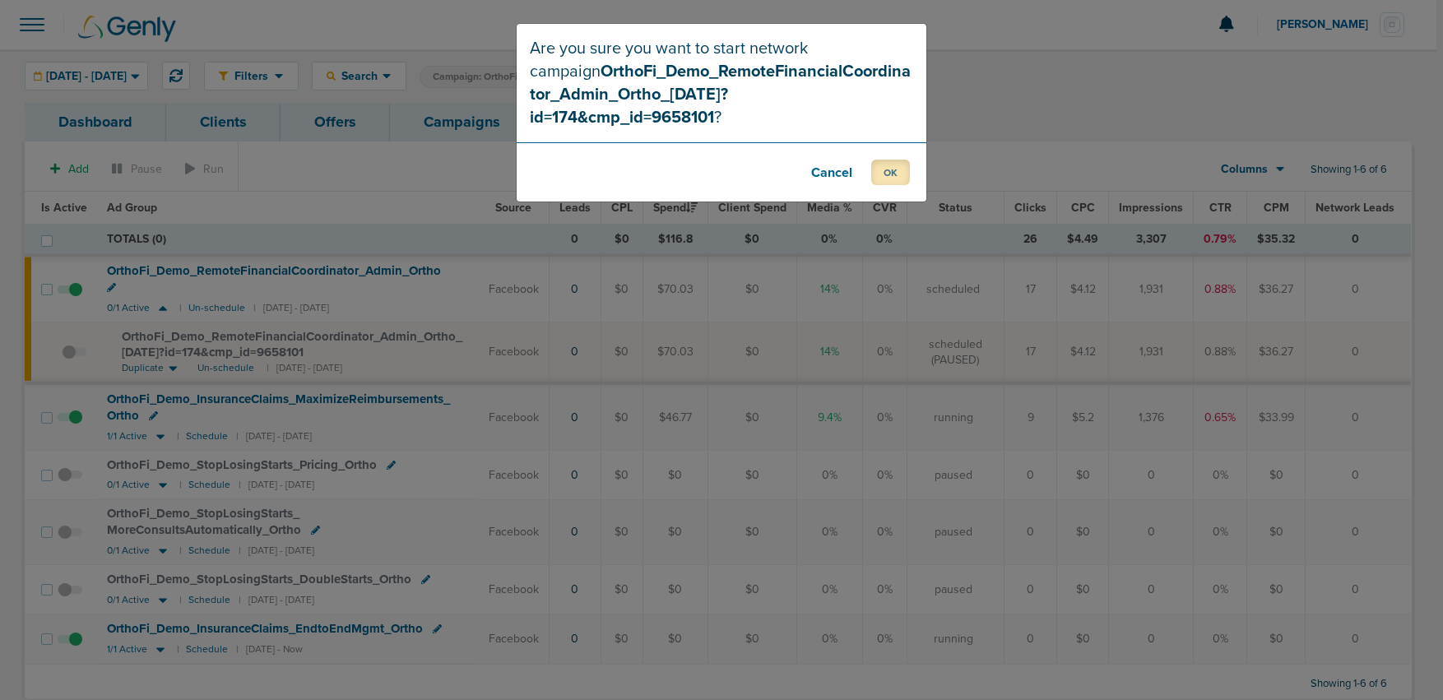
click at [897, 160] on button "OK" at bounding box center [890, 172] width 39 height 25
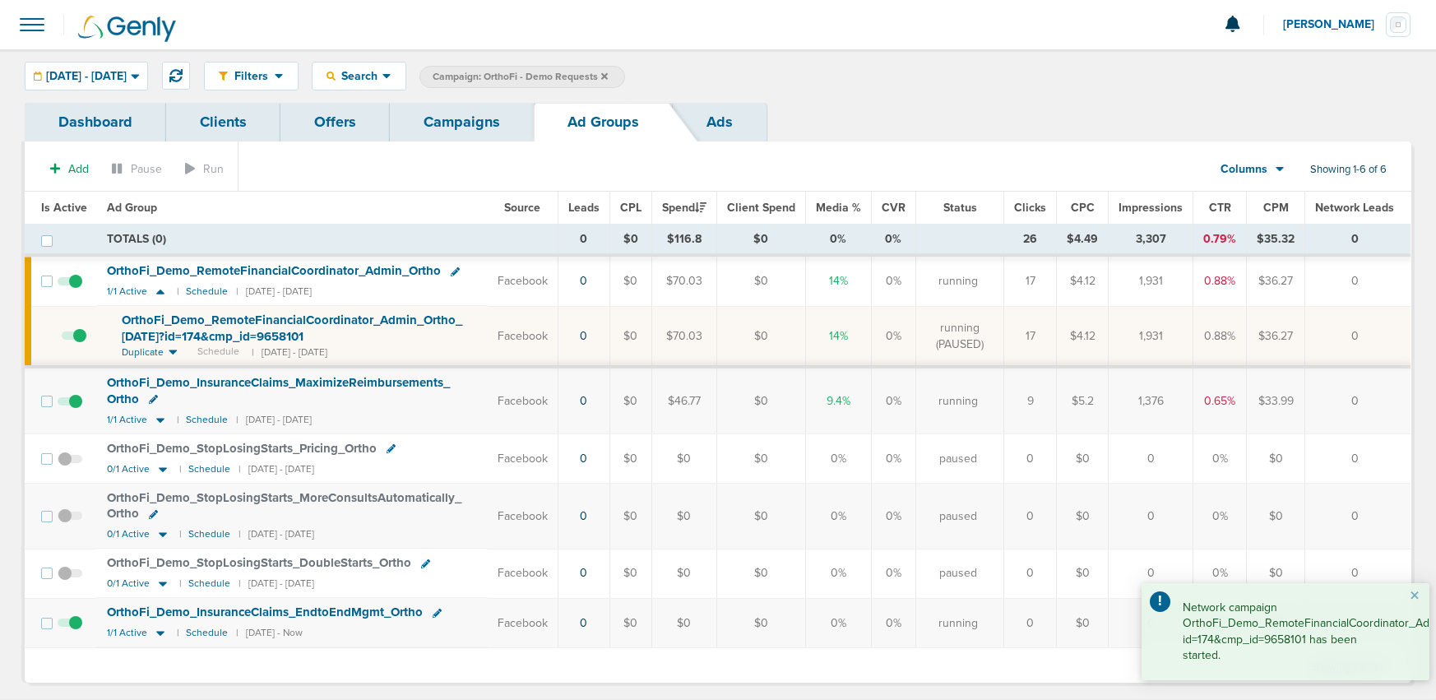
click at [466, 125] on link "Campaigns" at bounding box center [462, 122] width 144 height 39
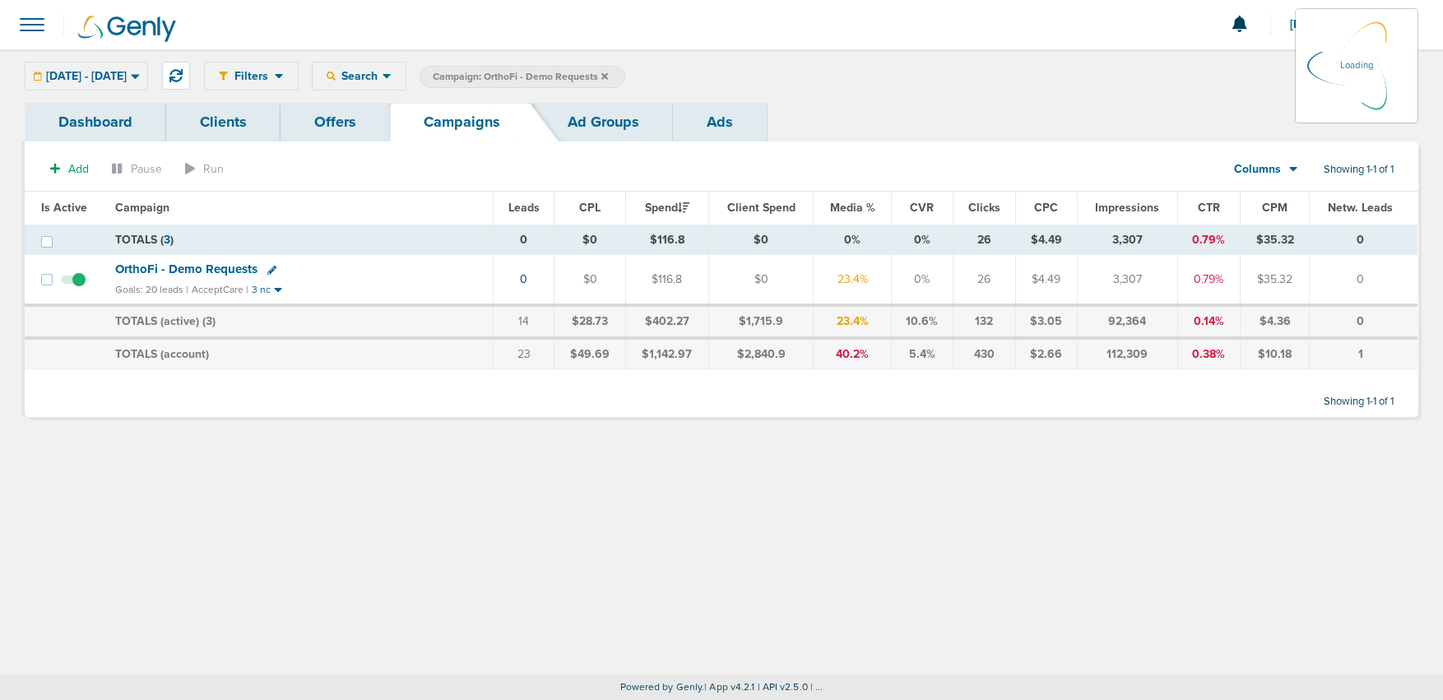
click at [608, 76] on icon at bounding box center [604, 77] width 7 height 10
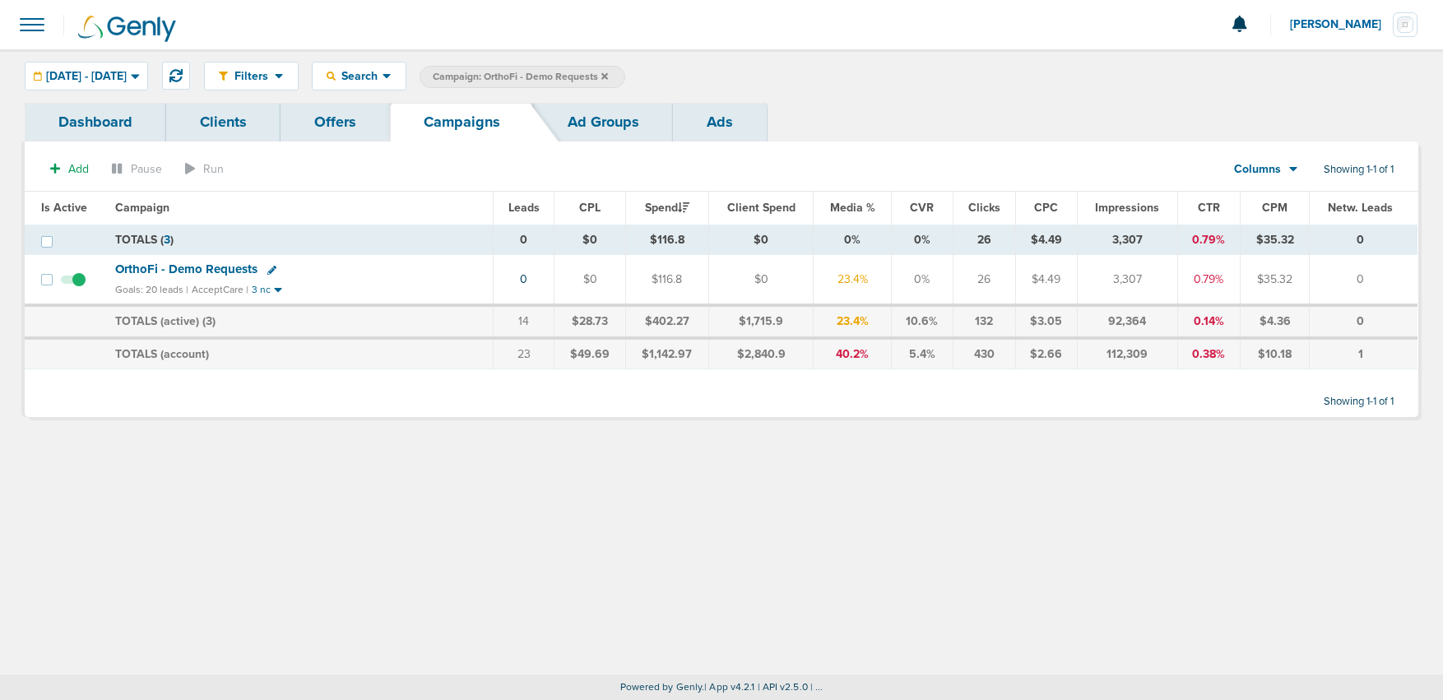
click at [608, 76] on icon at bounding box center [604, 75] width 7 height 7
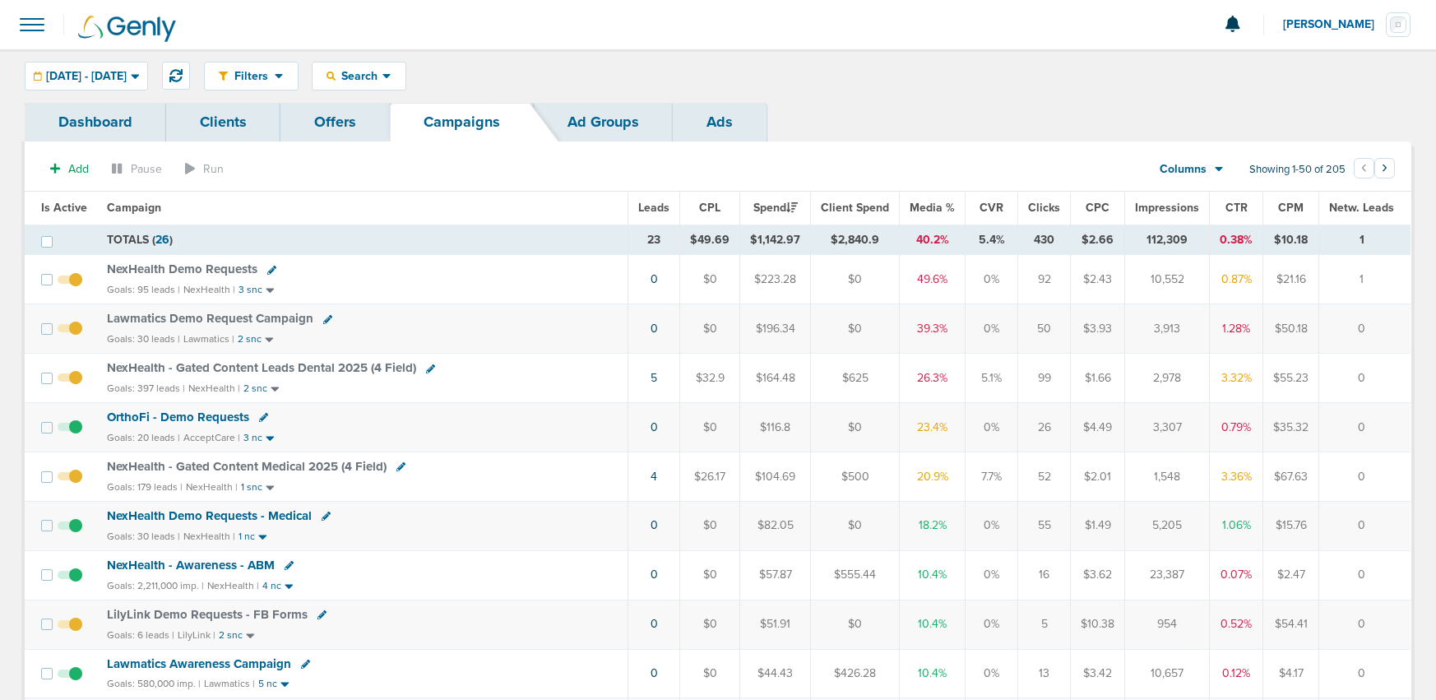
click at [426, 369] on icon at bounding box center [430, 368] width 9 height 9
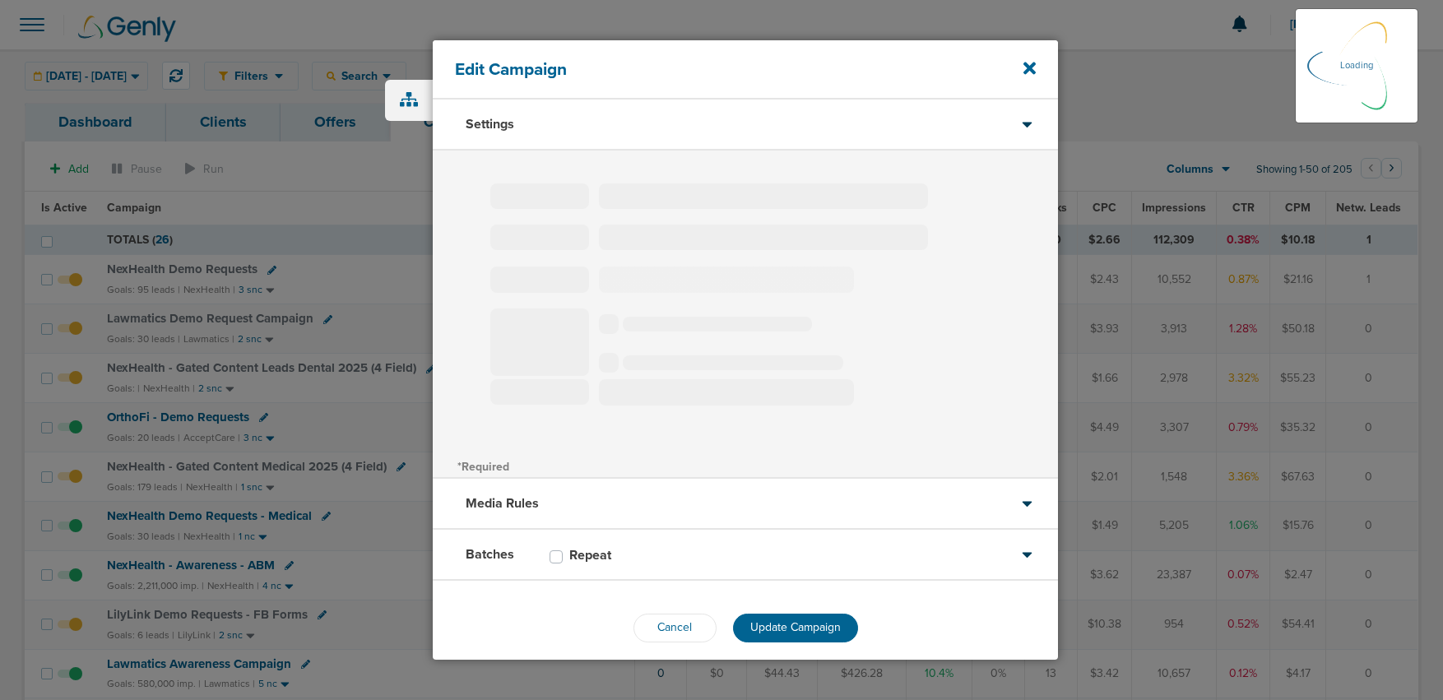
select select "1"
select select "2"
select select "3"
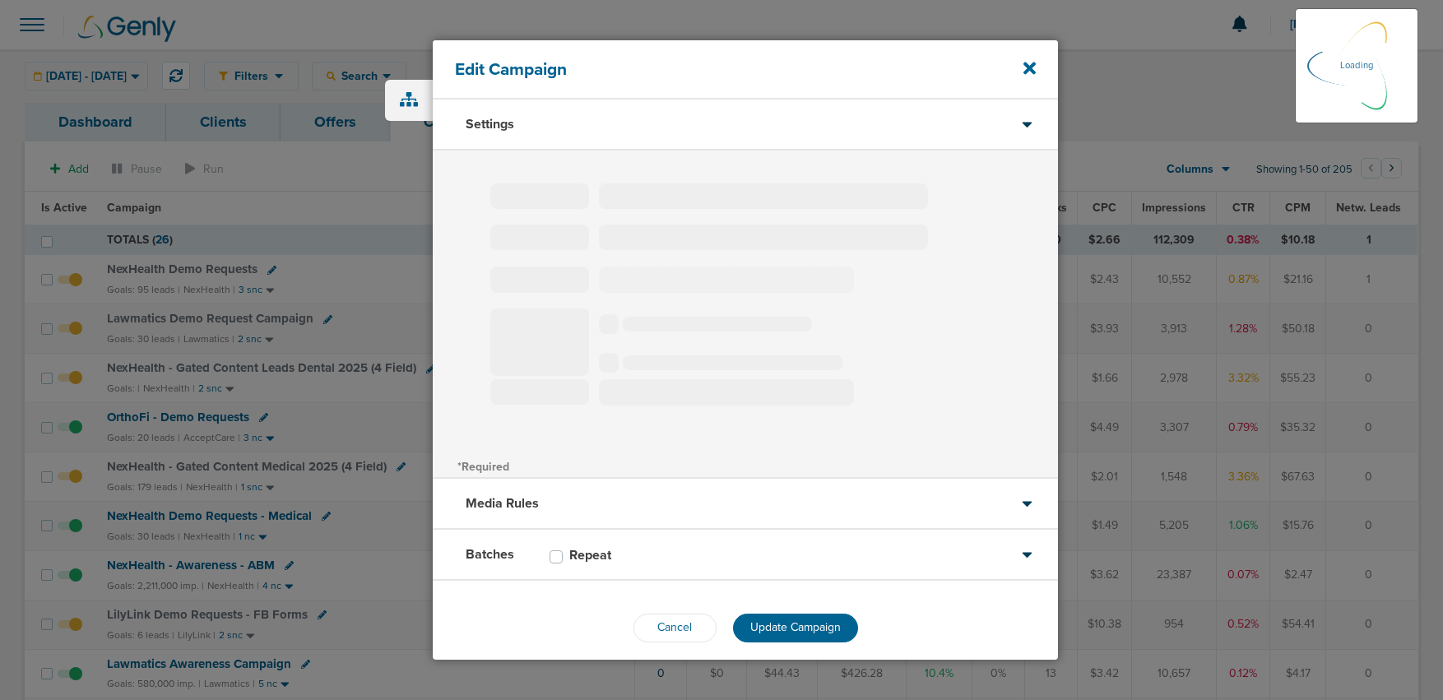
select select "4"
select select "6"
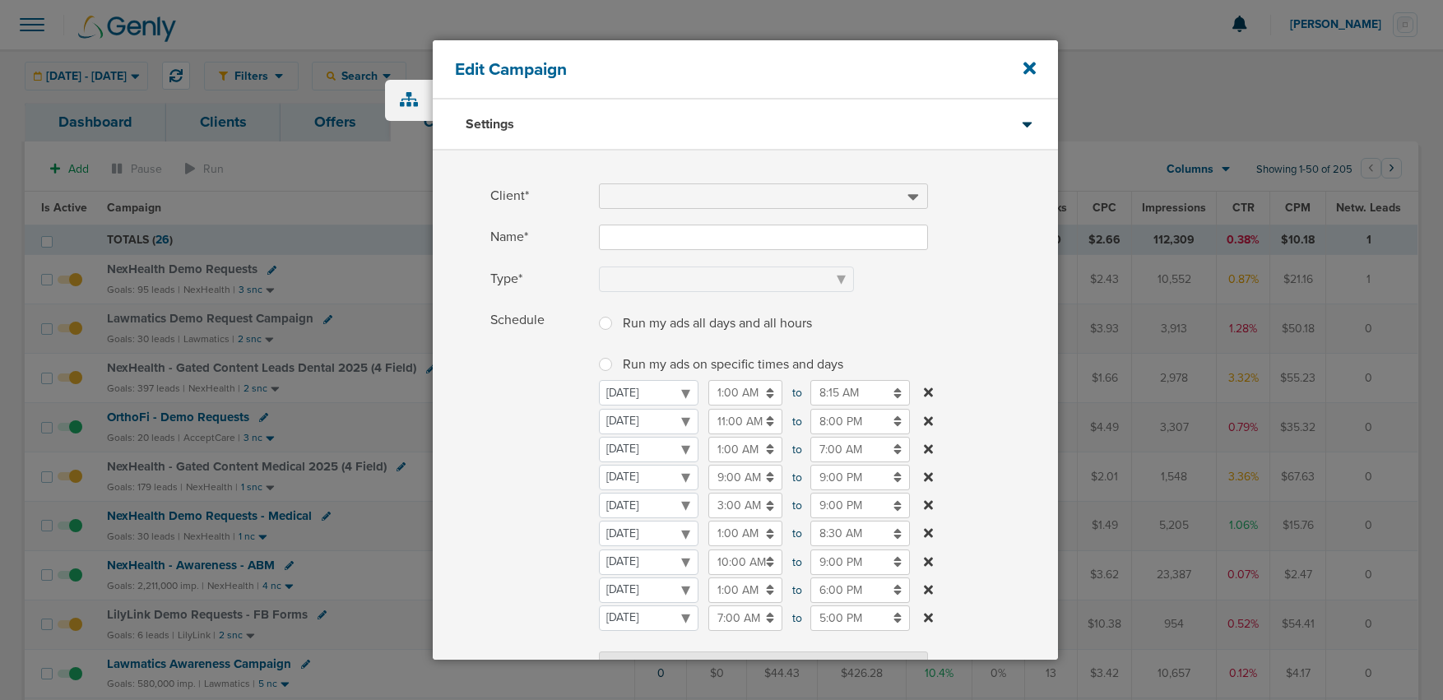
type input "NexHealth - Gated Content Leads Dental 2025 (4 Field)"
select select "Leads"
radio input "true"
select select "readWrite"
click at [1031, 66] on icon at bounding box center [1029, 68] width 12 height 12
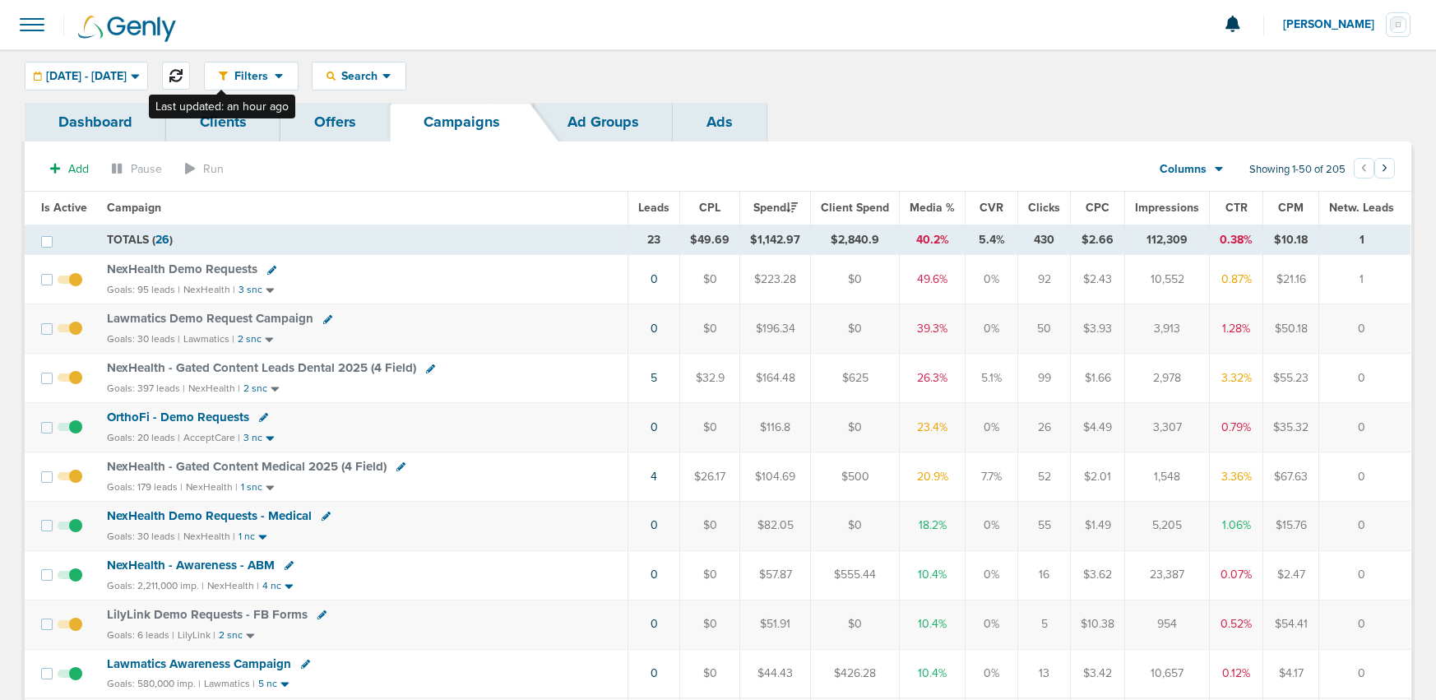
click at [183, 69] on icon at bounding box center [175, 75] width 13 height 13
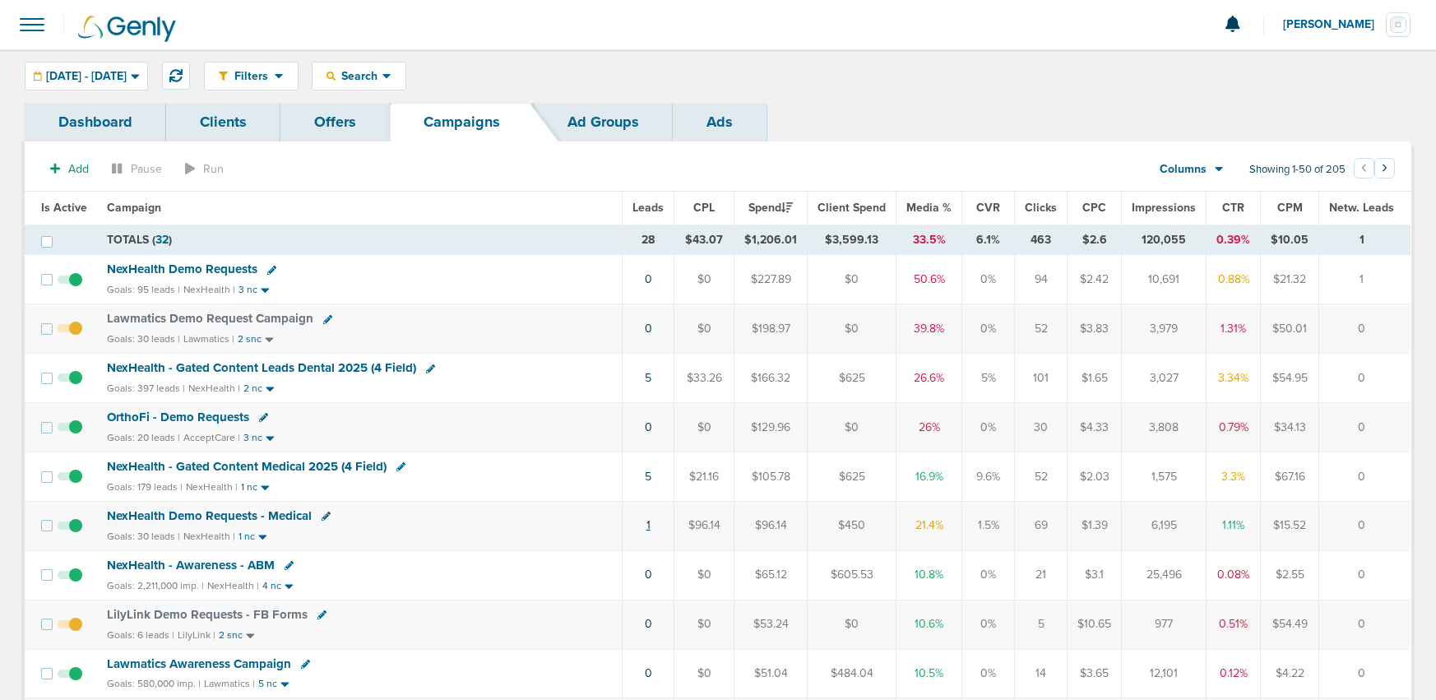
click at [651, 526] on link "1" at bounding box center [648, 525] width 4 height 14
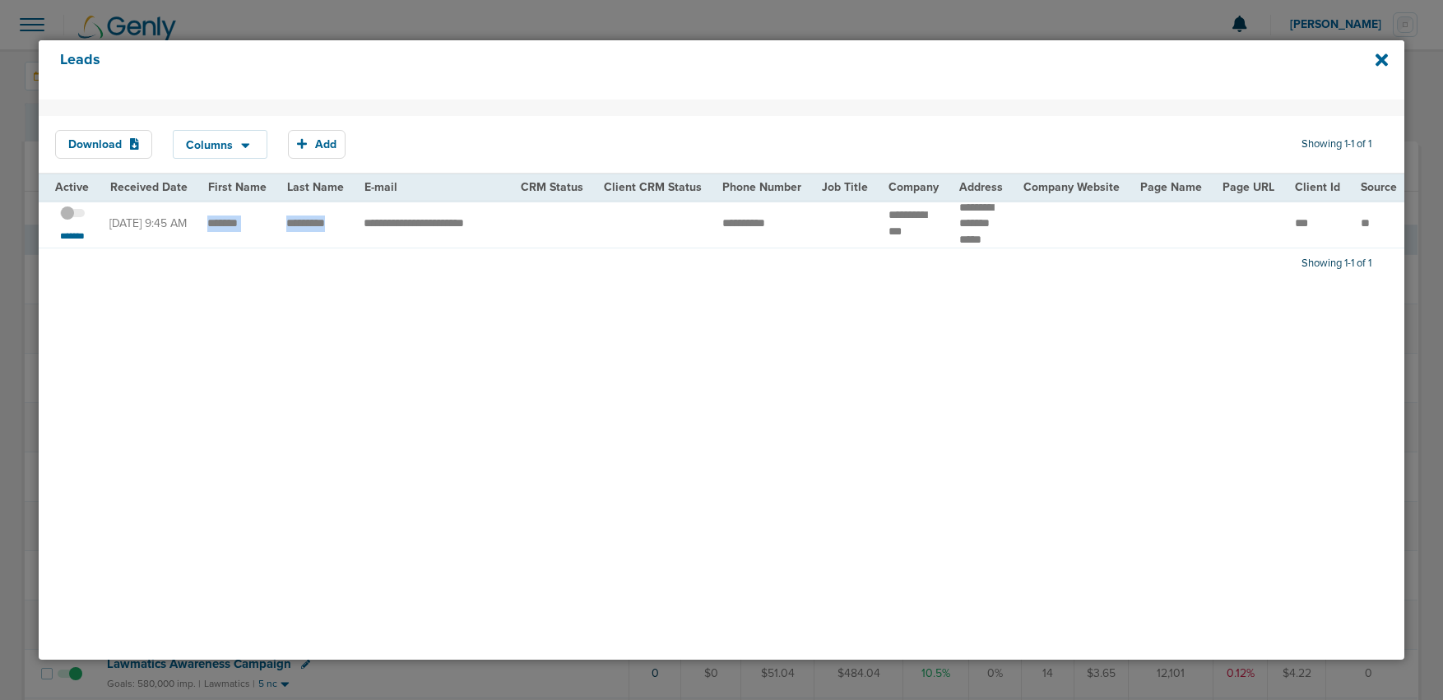
drag, startPoint x: 201, startPoint y: 225, endPoint x: 336, endPoint y: 225, distance: 134.9
drag, startPoint x: 1388, startPoint y: 61, endPoint x: 1376, endPoint y: 64, distance: 12.8
click at [1388, 61] on div "Leads" at bounding box center [721, 69] width 1365 height 59
click at [1376, 64] on icon at bounding box center [1381, 60] width 12 height 12
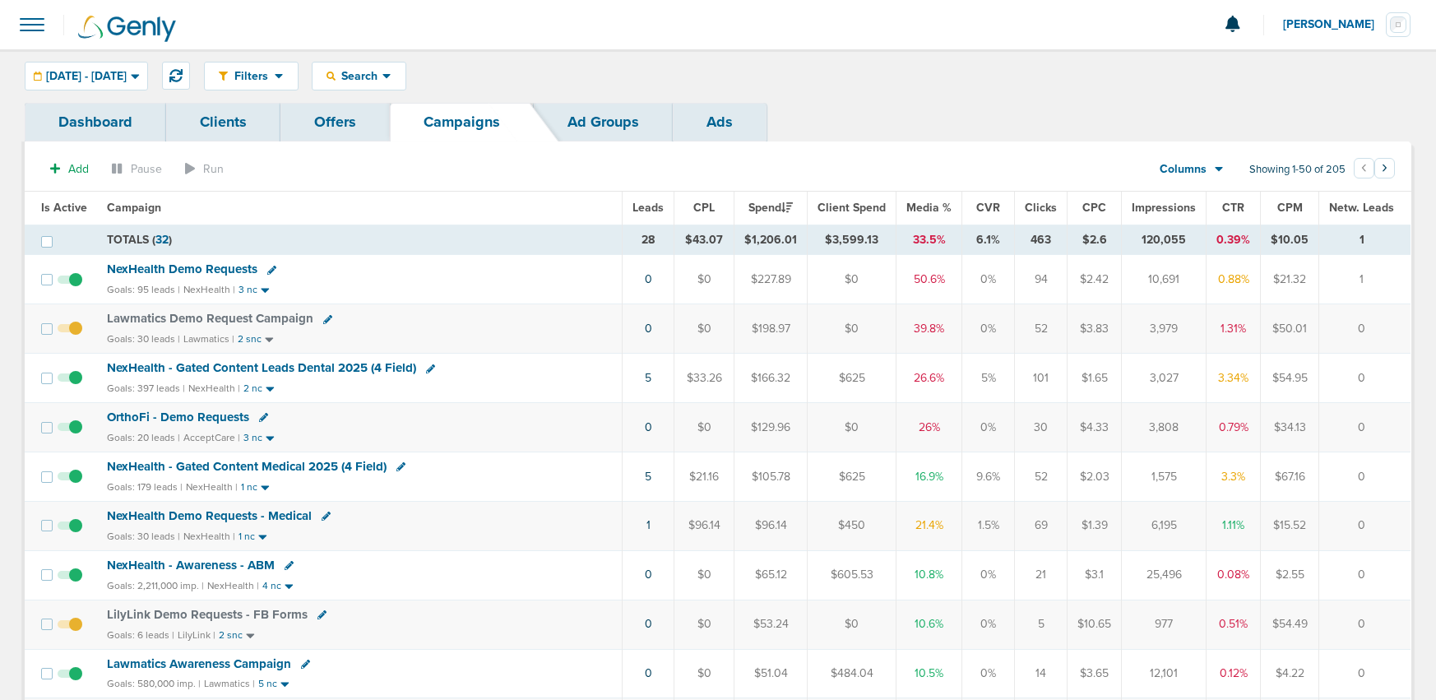
click at [163, 267] on span "NexHealth Demo Requests" at bounding box center [182, 269] width 151 height 15
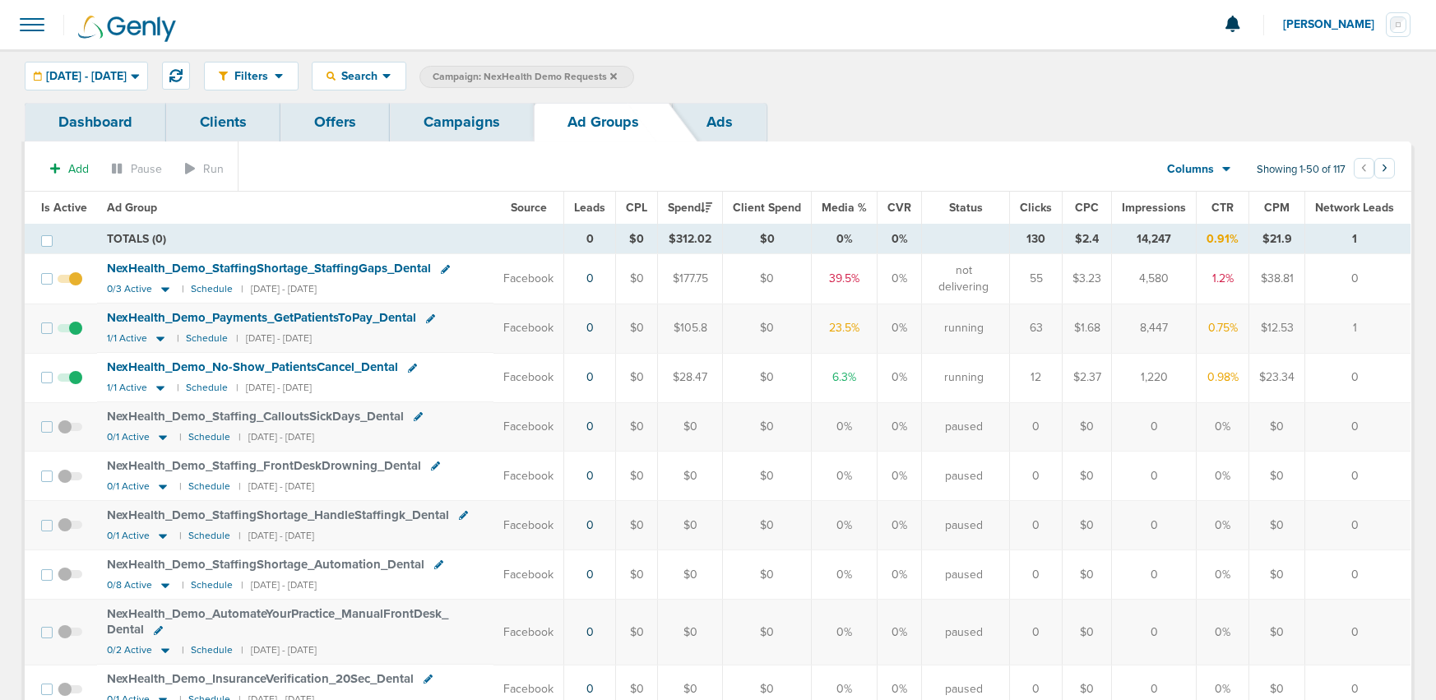
click at [83, 329] on td at bounding box center [74, 327] width 45 height 49
click at [70, 336] on span at bounding box center [70, 336] width 25 height 0
click at [70, 331] on input "checkbox" at bounding box center [70, 331] width 0 height 0
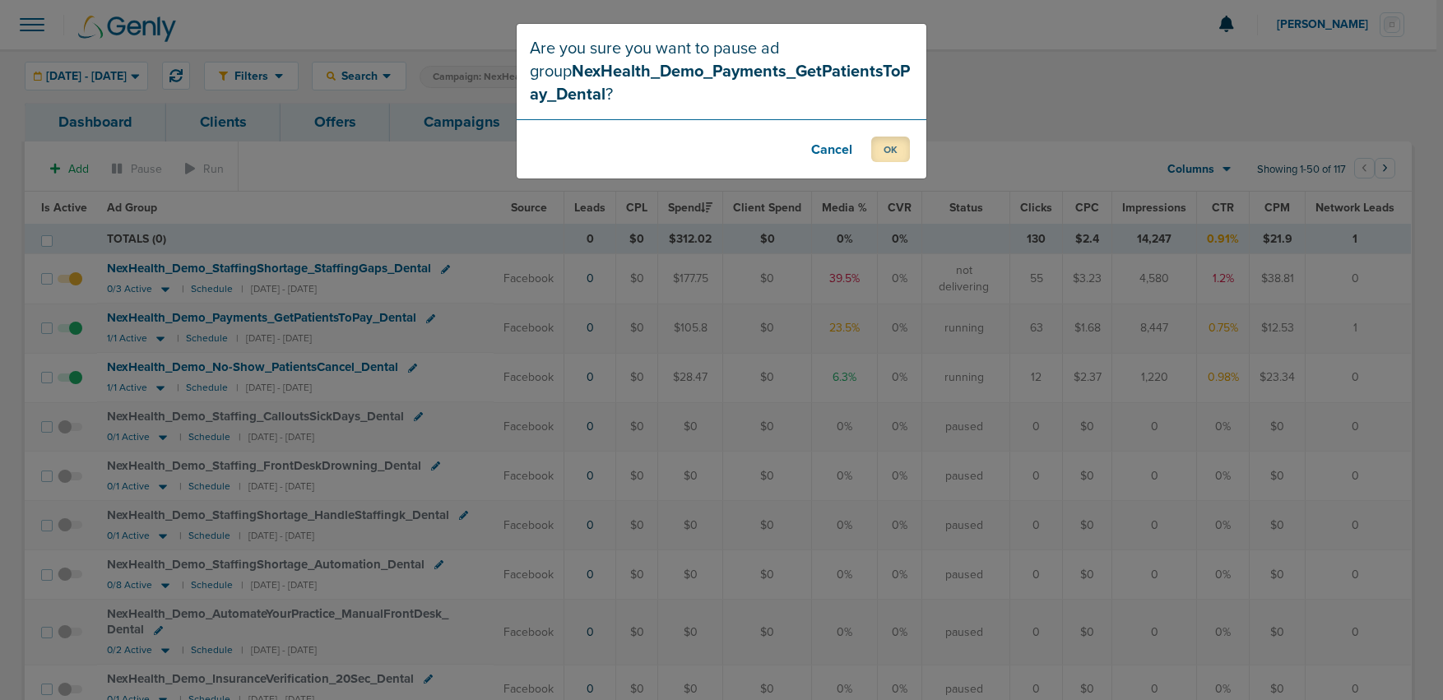
click at [897, 153] on button "OK" at bounding box center [890, 149] width 39 height 25
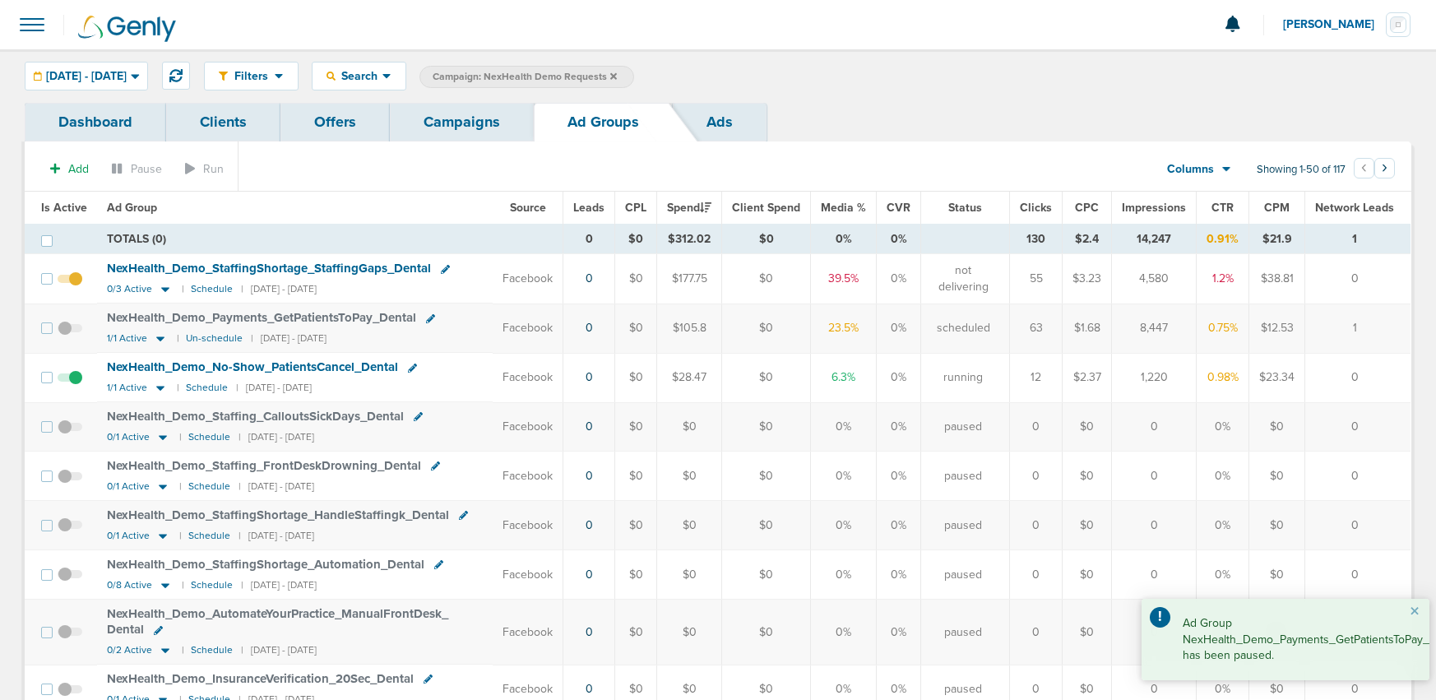
click at [69, 386] on span at bounding box center [70, 386] width 25 height 0
click at [70, 381] on input "checkbox" at bounding box center [70, 381] width 0 height 0
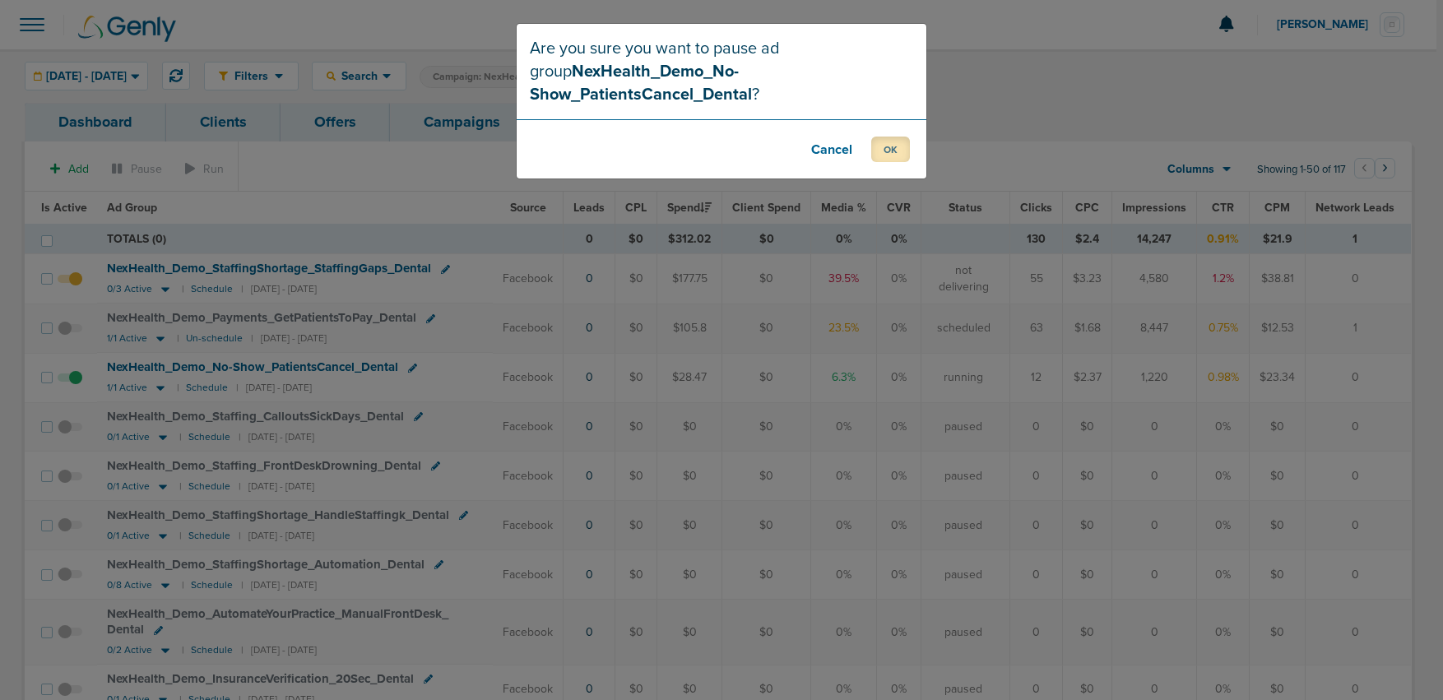
click at [886, 143] on button "OK" at bounding box center [890, 149] width 39 height 25
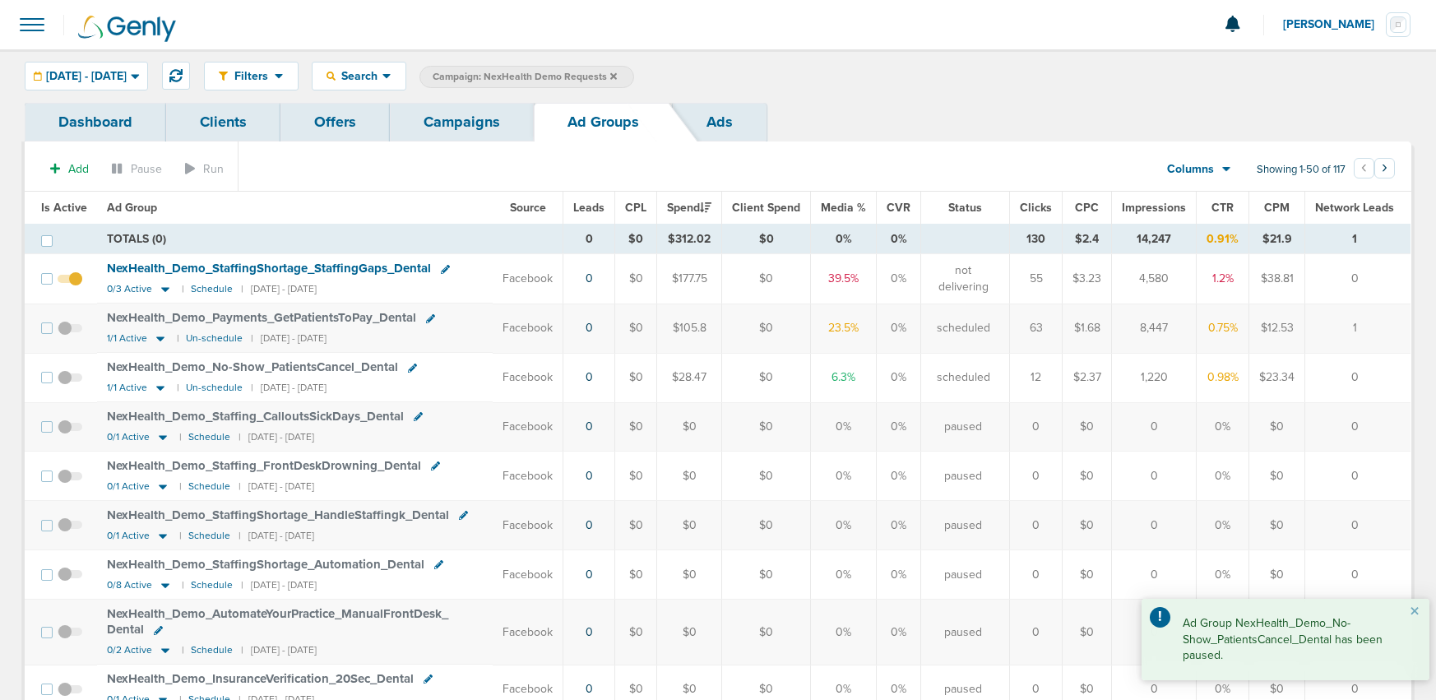
click at [69, 287] on span at bounding box center [70, 287] width 25 height 0
click at [70, 282] on input "checkbox" at bounding box center [70, 282] width 0 height 0
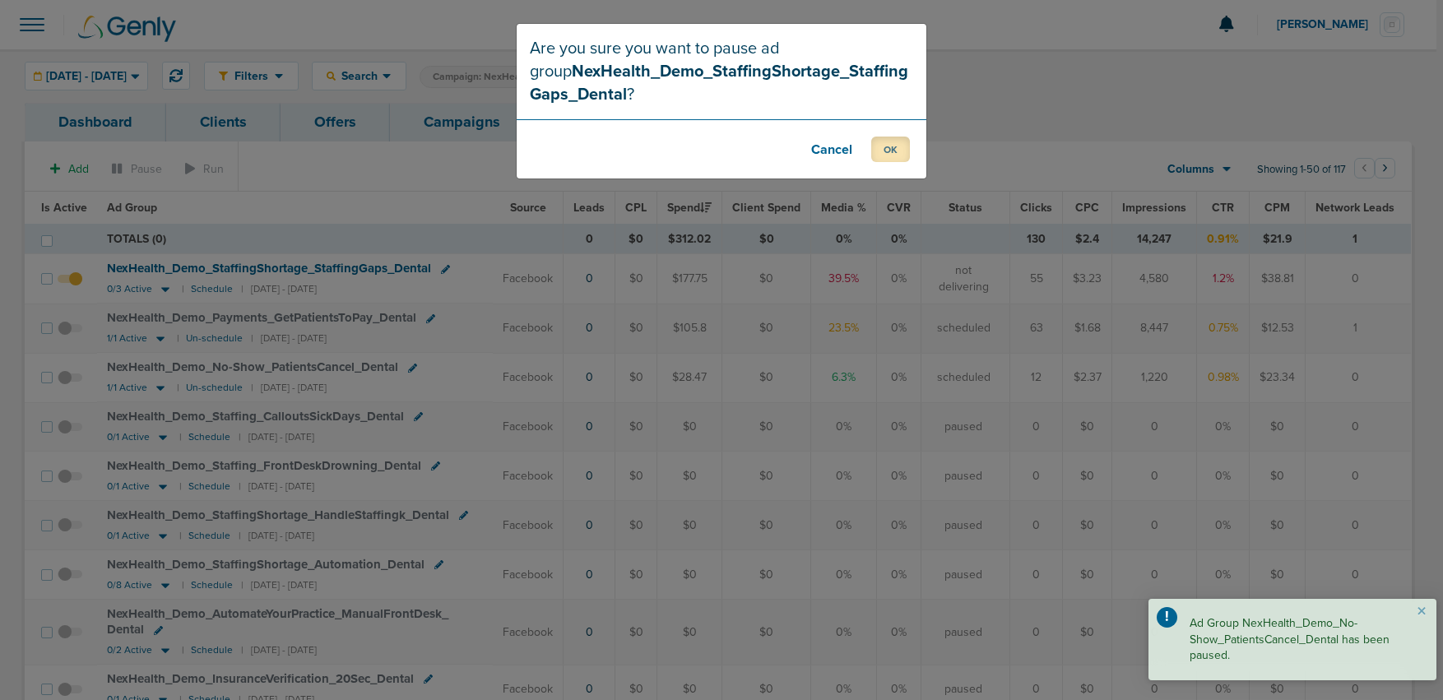
click at [874, 157] on button "OK" at bounding box center [890, 149] width 39 height 25
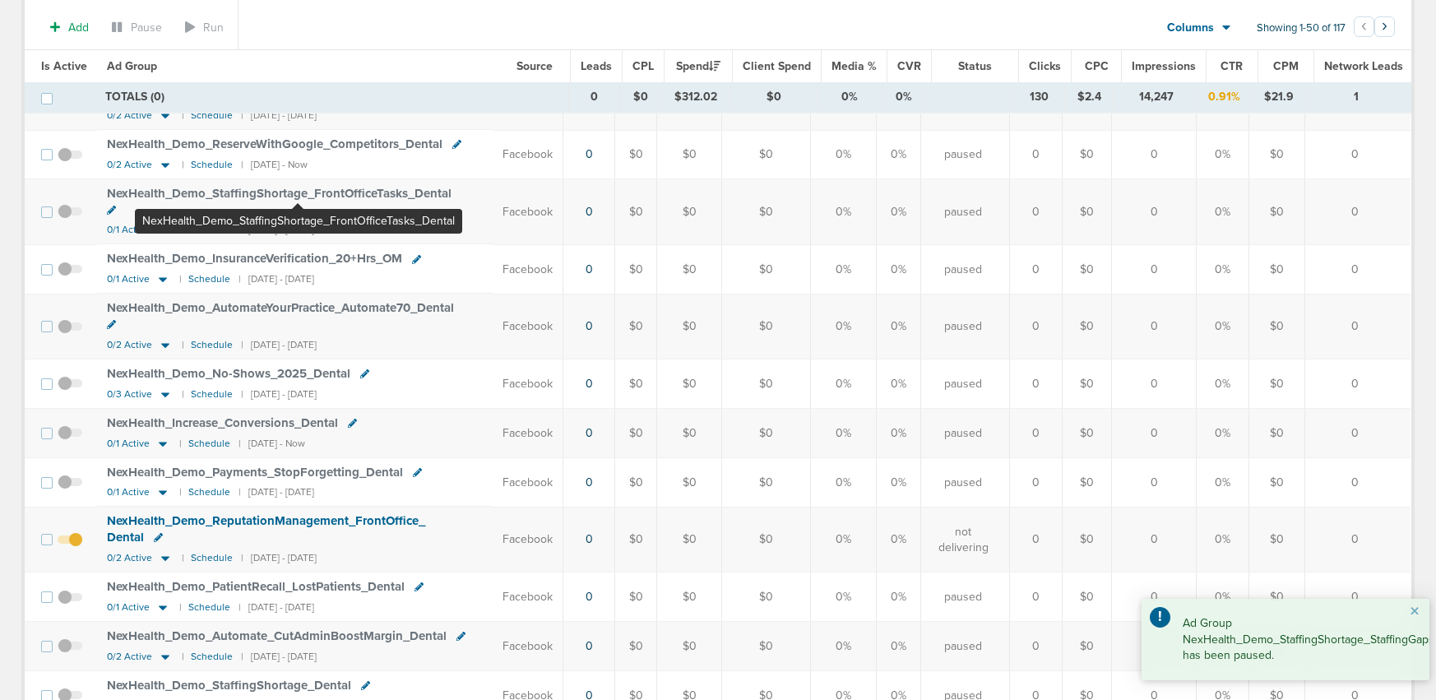
scroll to position [986, 0]
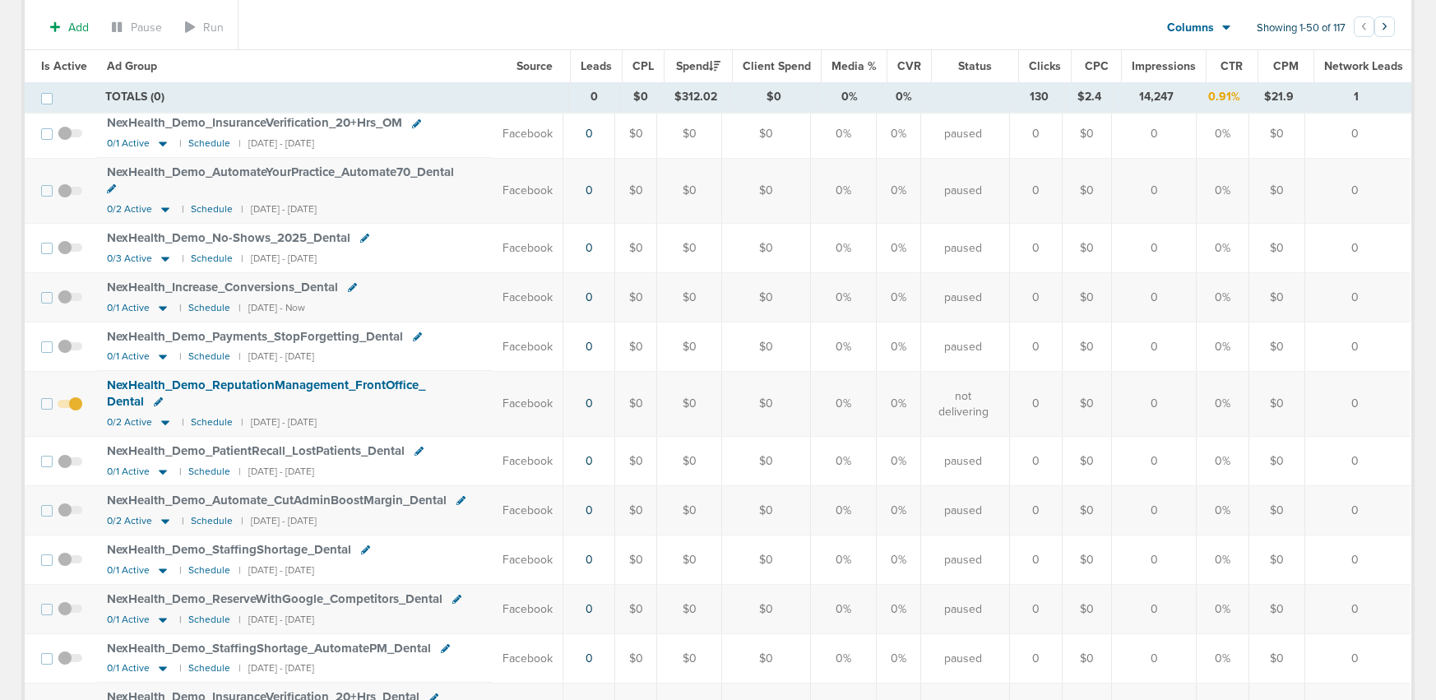
click at [79, 412] on span at bounding box center [70, 412] width 25 height 0
click at [70, 407] on input "checkbox" at bounding box center [70, 407] width 0 height 0
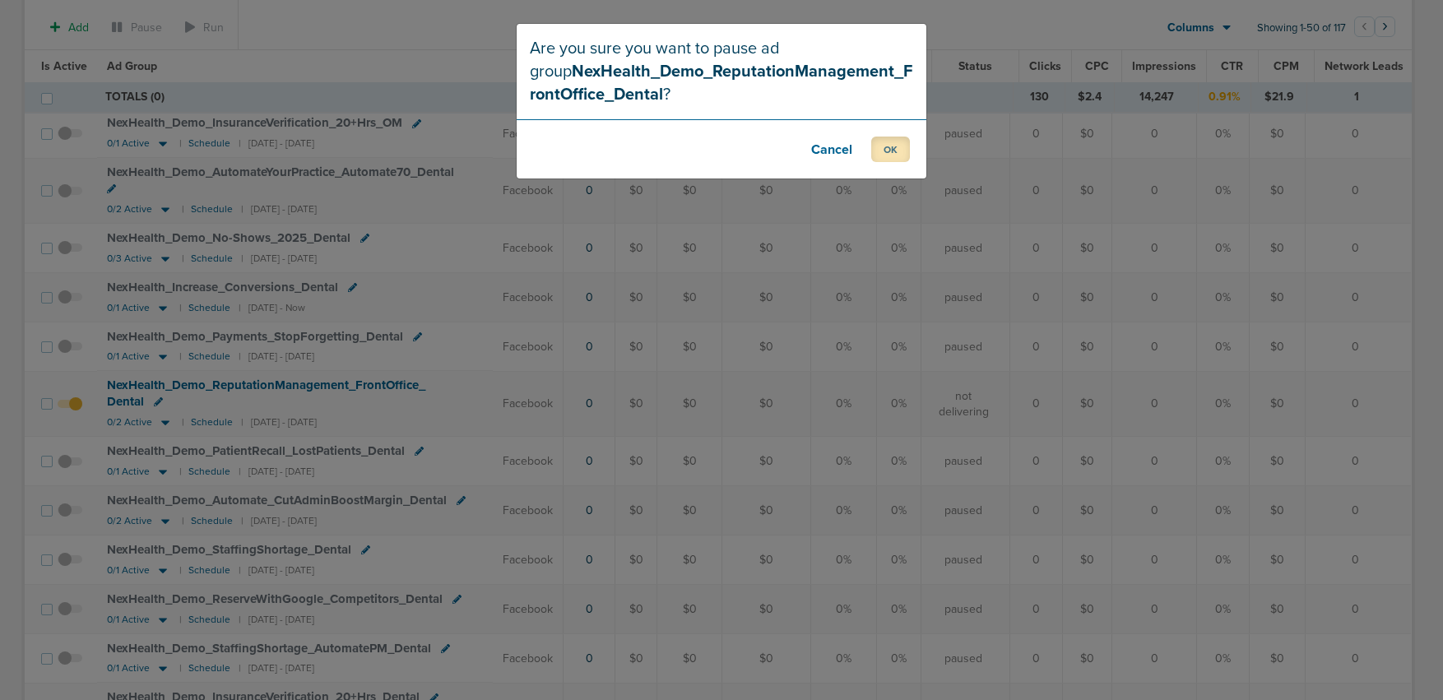
click at [895, 150] on button "OK" at bounding box center [890, 149] width 39 height 25
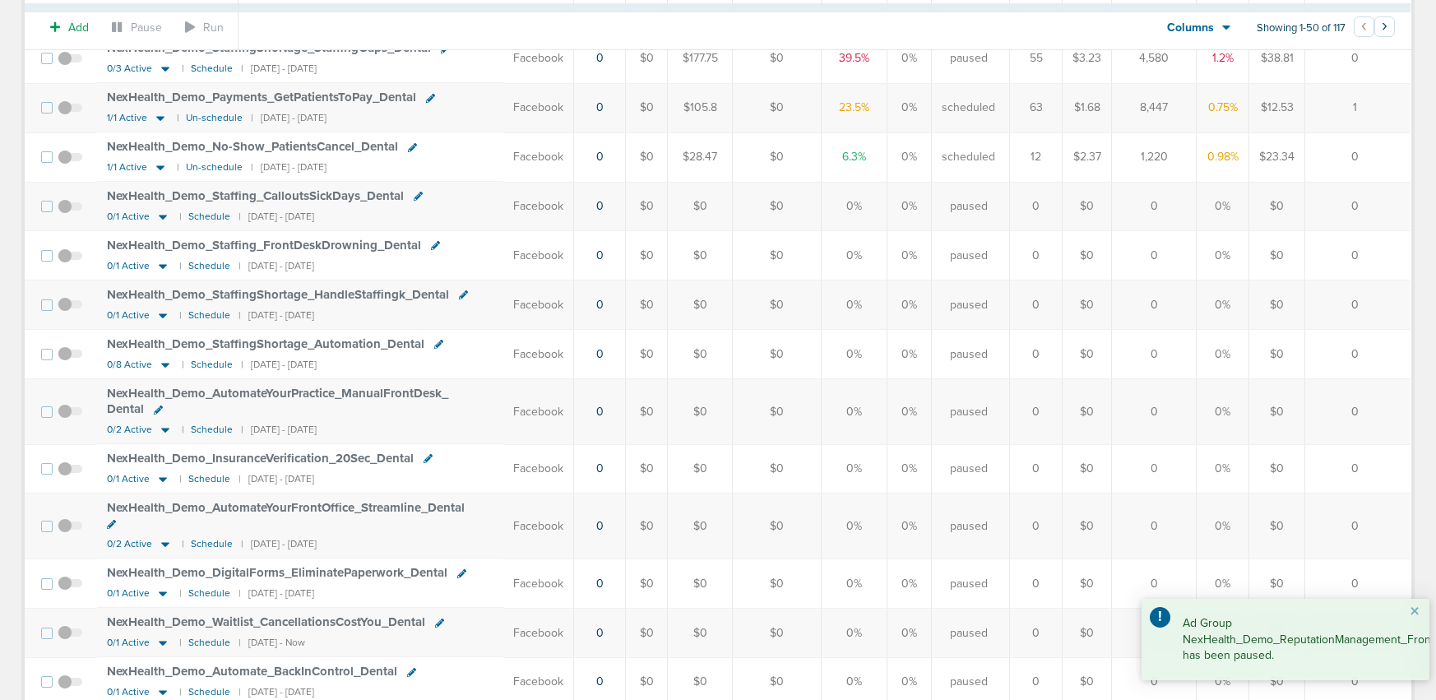
scroll to position [0, 0]
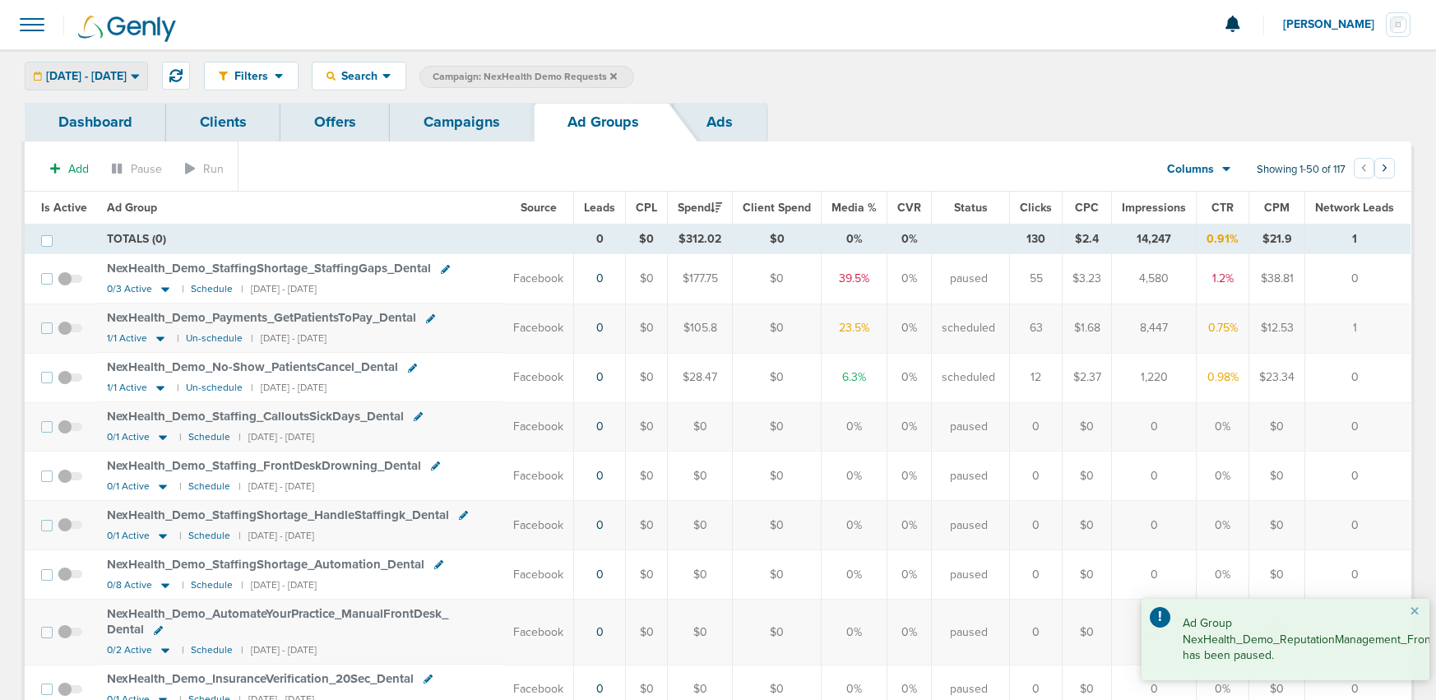
click at [99, 74] on span "[DATE] - [DATE]" at bounding box center [86, 77] width 81 height 12
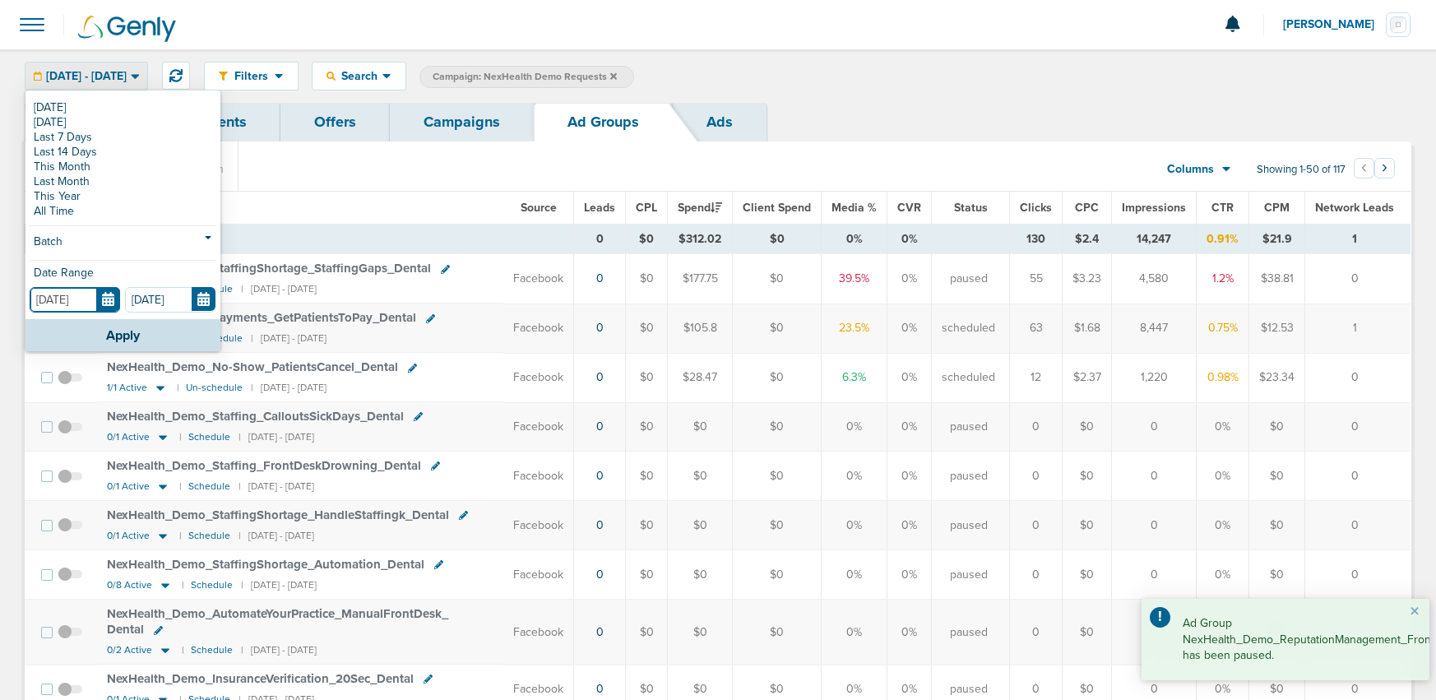
click at [107, 294] on input "[DATE]" at bounding box center [75, 299] width 90 height 25
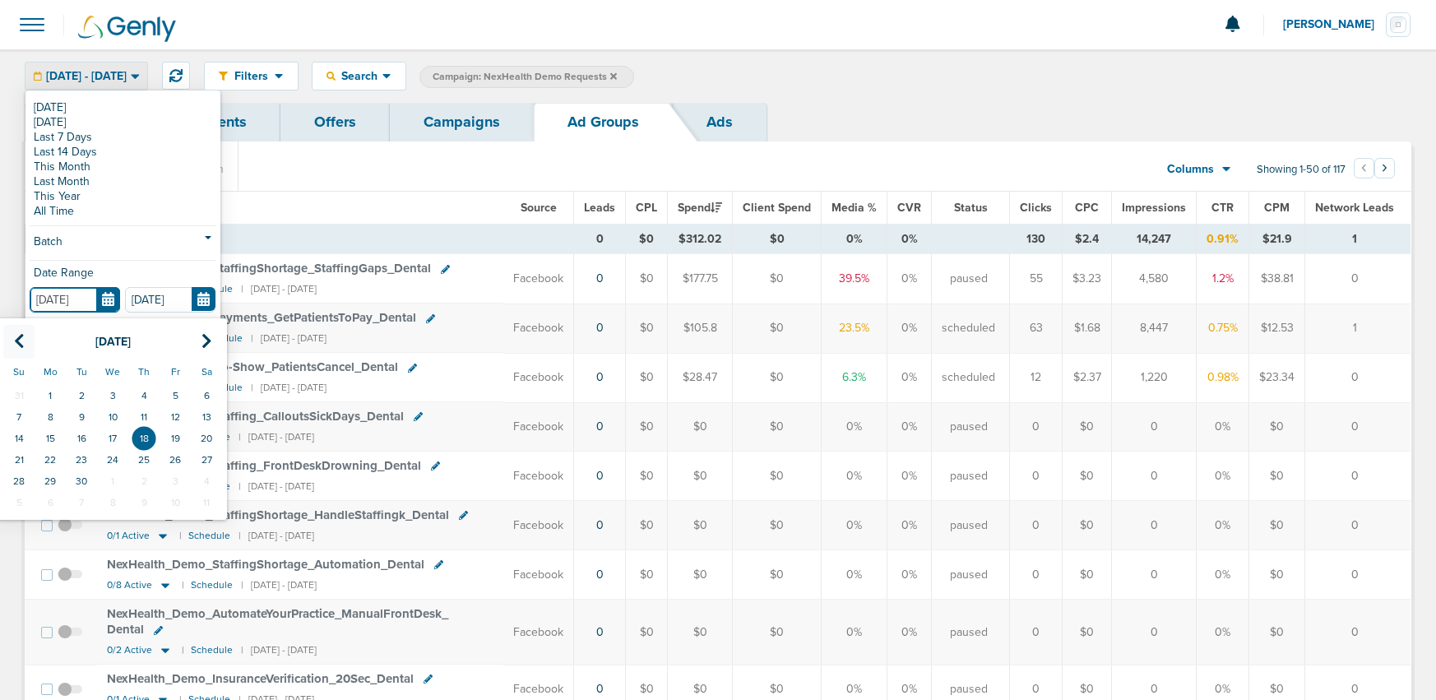
click at [24, 344] on th at bounding box center [18, 342] width 31 height 34
drag, startPoint x: 82, startPoint y: 398, endPoint x: 89, endPoint y: 405, distance: 9.3
click at [83, 399] on td "1" at bounding box center [81, 395] width 31 height 21
type input "07.01.2025"
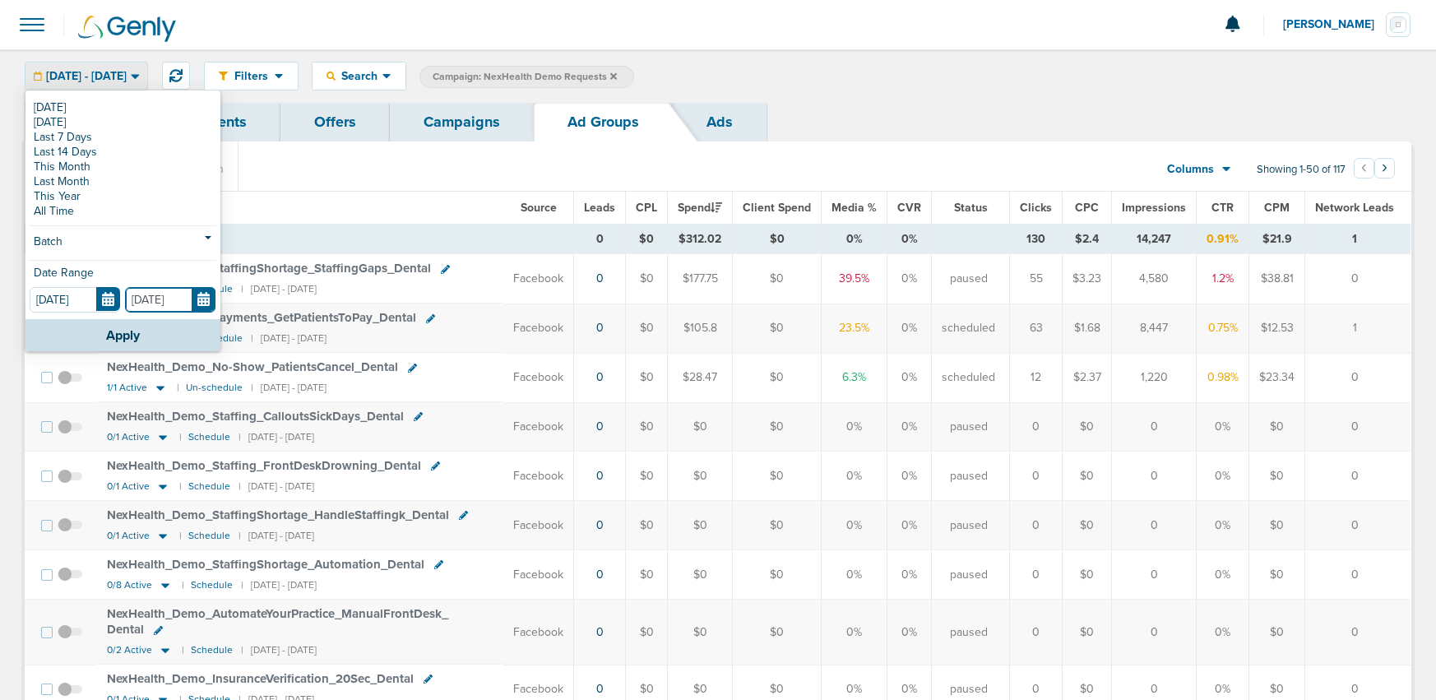
click at [211, 301] on input "[DATE]" at bounding box center [170, 299] width 90 height 25
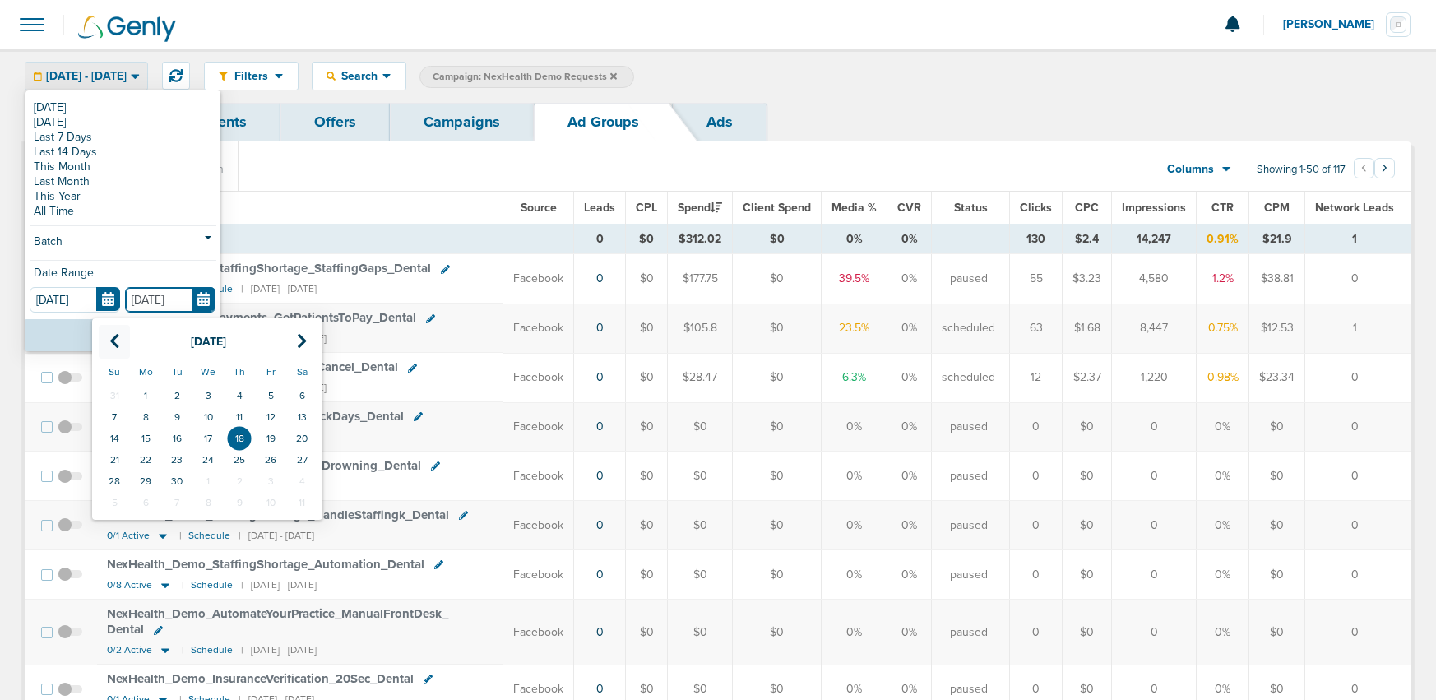
click at [121, 339] on th at bounding box center [114, 342] width 31 height 34
click at [122, 340] on th at bounding box center [114, 342] width 31 height 34
click at [244, 484] on td "31" at bounding box center [239, 480] width 31 height 21
type input "07.31.2025"
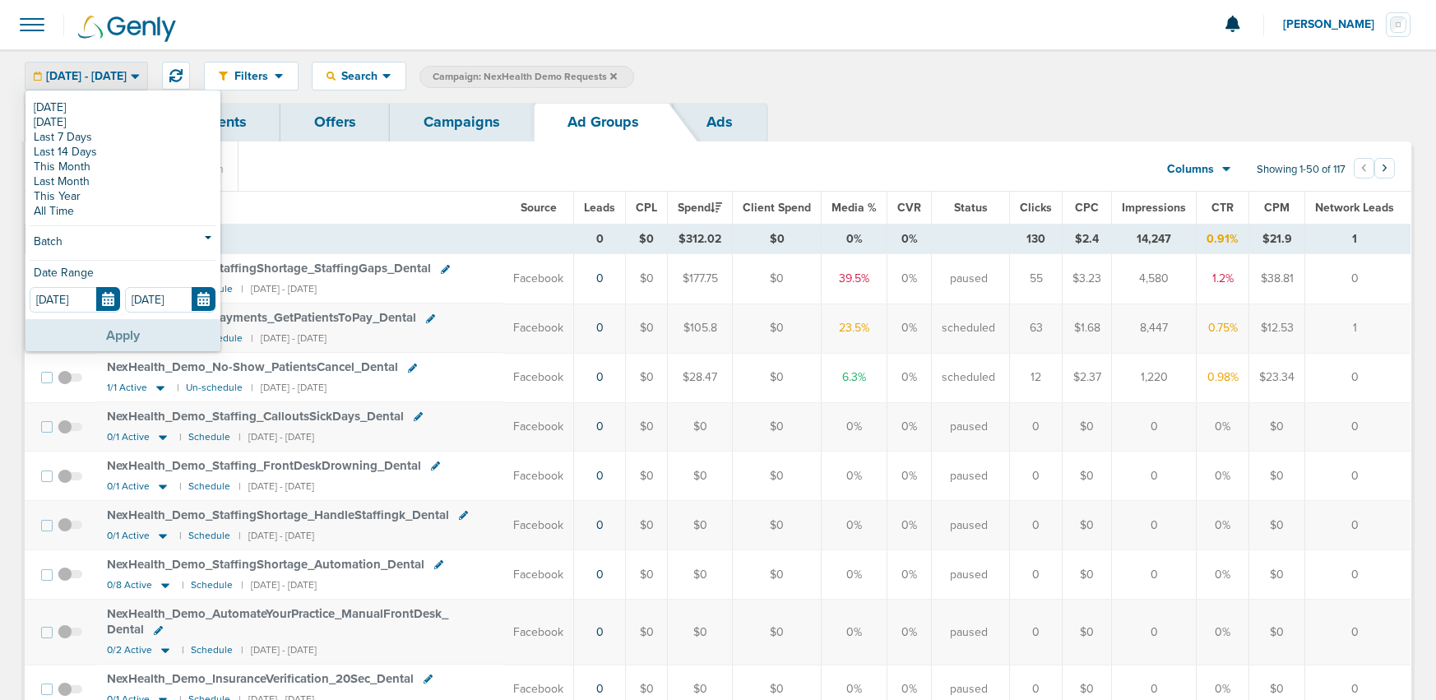
click at [102, 341] on button "Apply" at bounding box center [122, 335] width 195 height 32
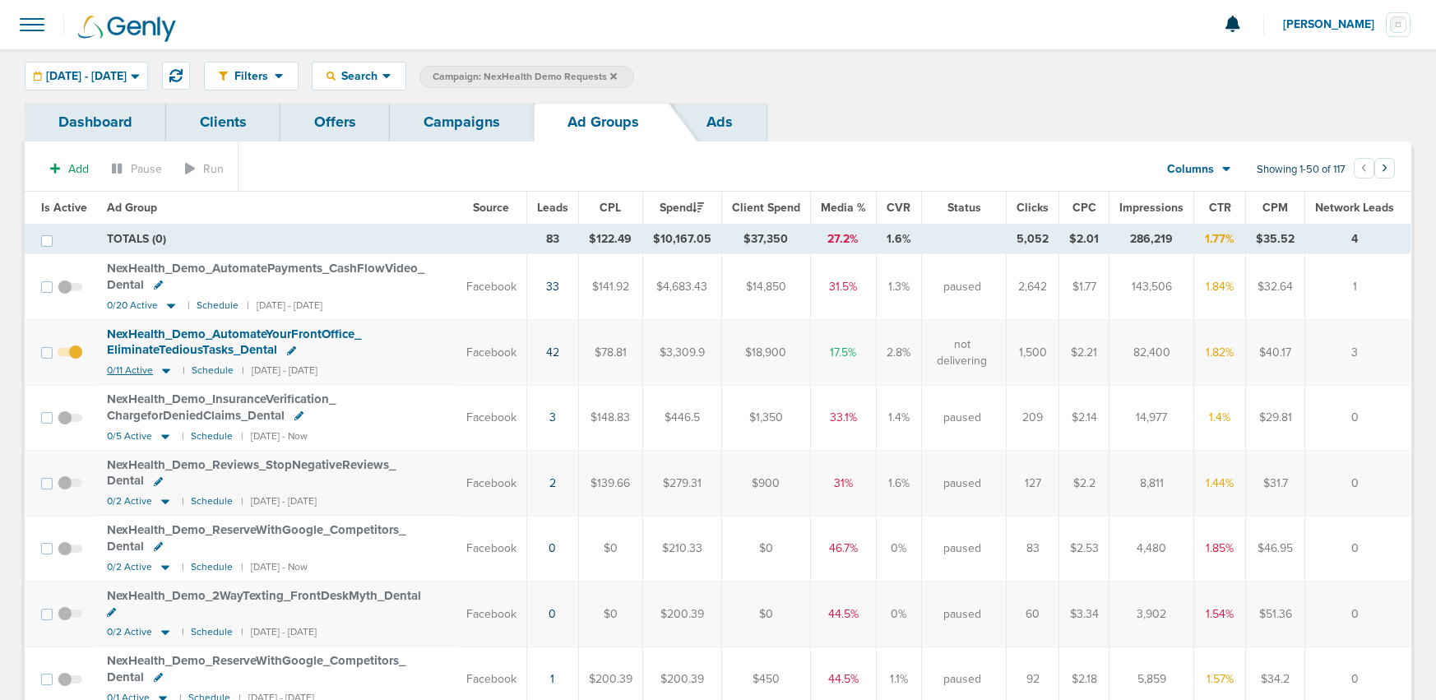
click at [164, 371] on icon at bounding box center [166, 371] width 8 height 5
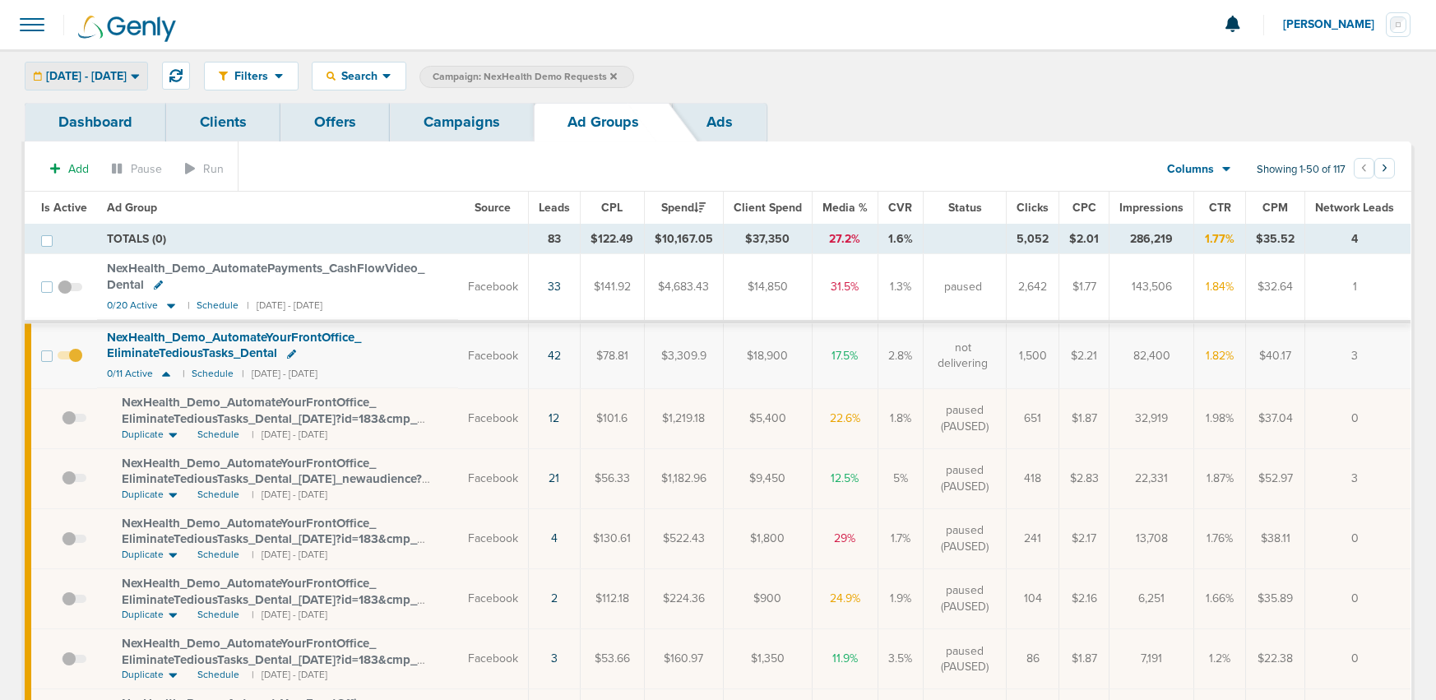
click at [104, 72] on span "07.01.2025 - 07.31.2025" at bounding box center [86, 77] width 81 height 12
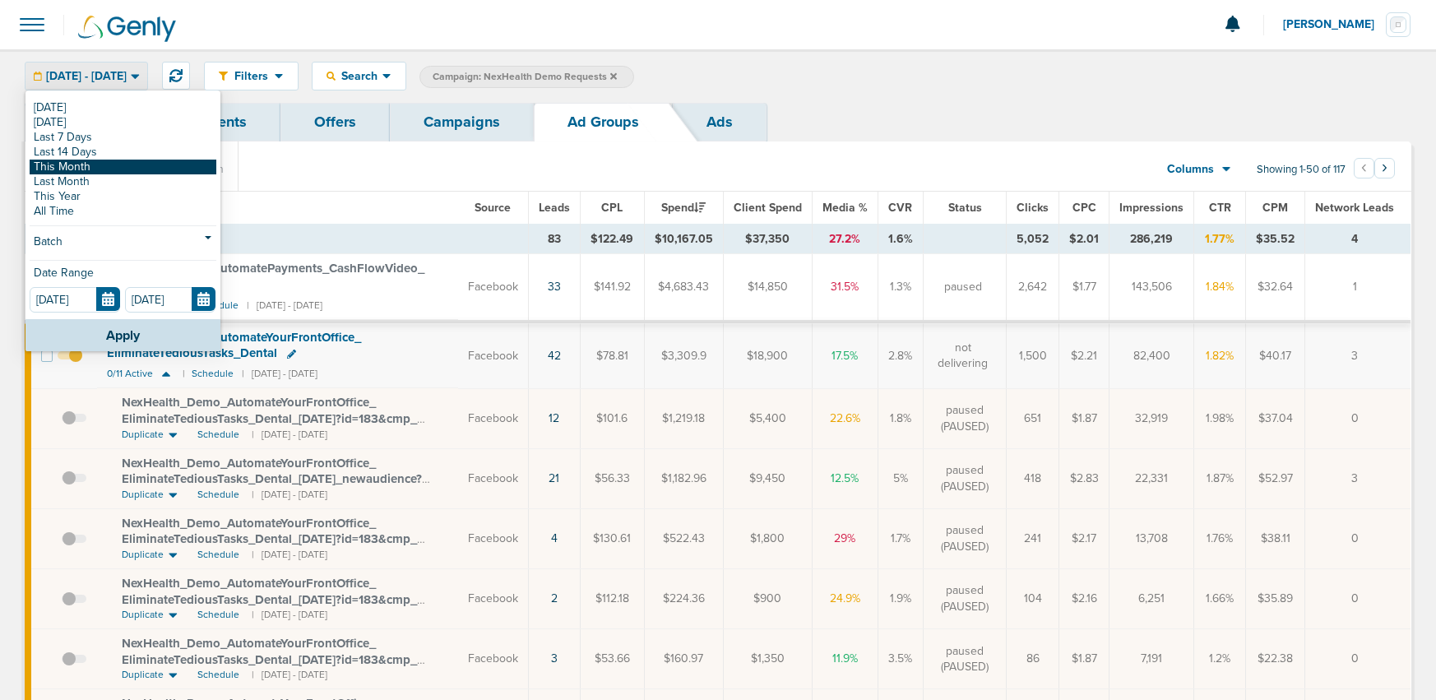
click at [82, 168] on link "This Month" at bounding box center [123, 167] width 187 height 15
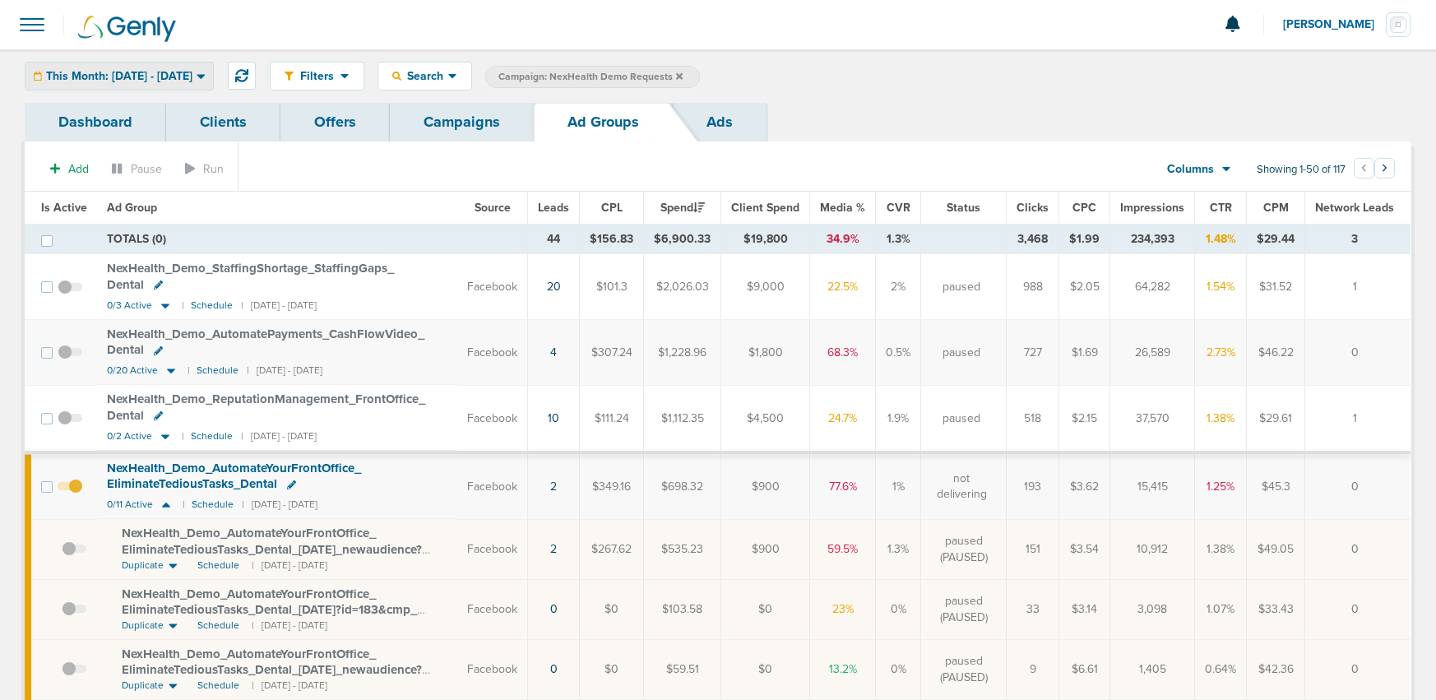
click at [110, 71] on span "This Month: 09.01.2025 - 09.30.2025" at bounding box center [119, 77] width 146 height 12
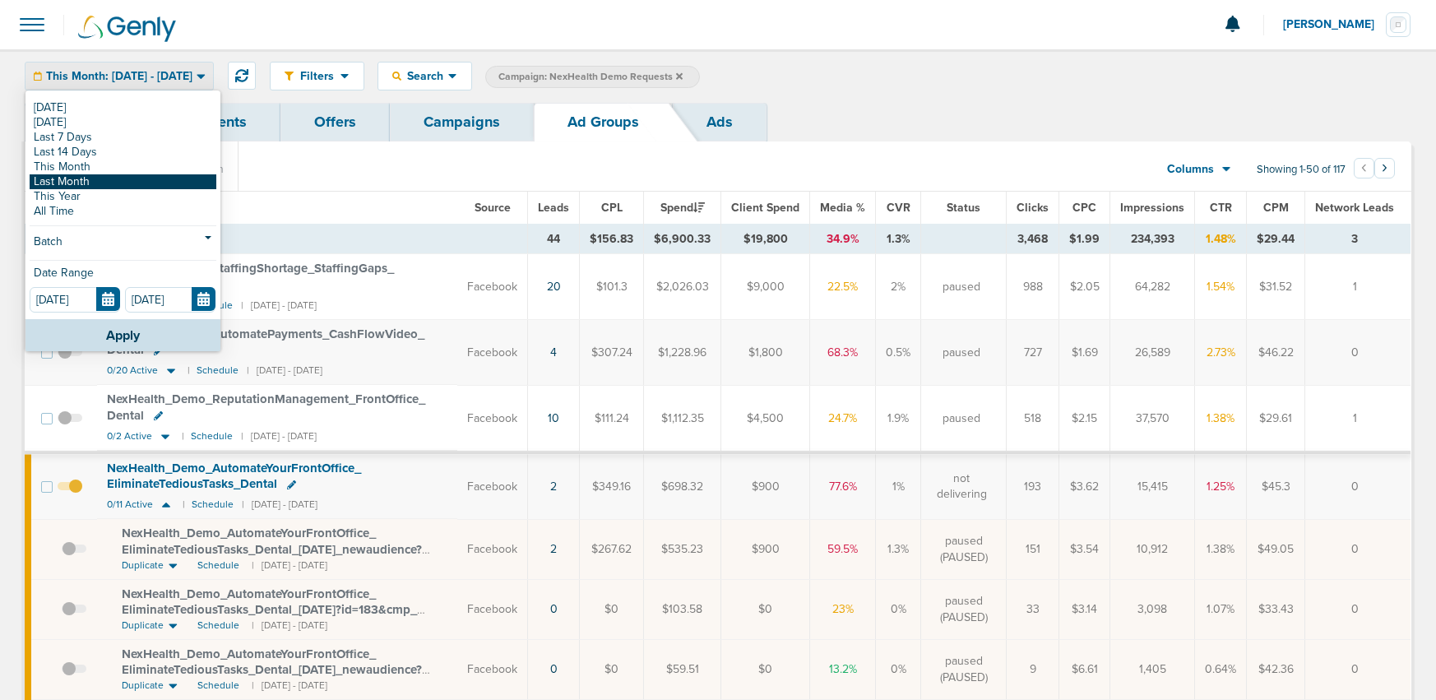
click at [72, 181] on link "Last Month" at bounding box center [123, 181] width 187 height 15
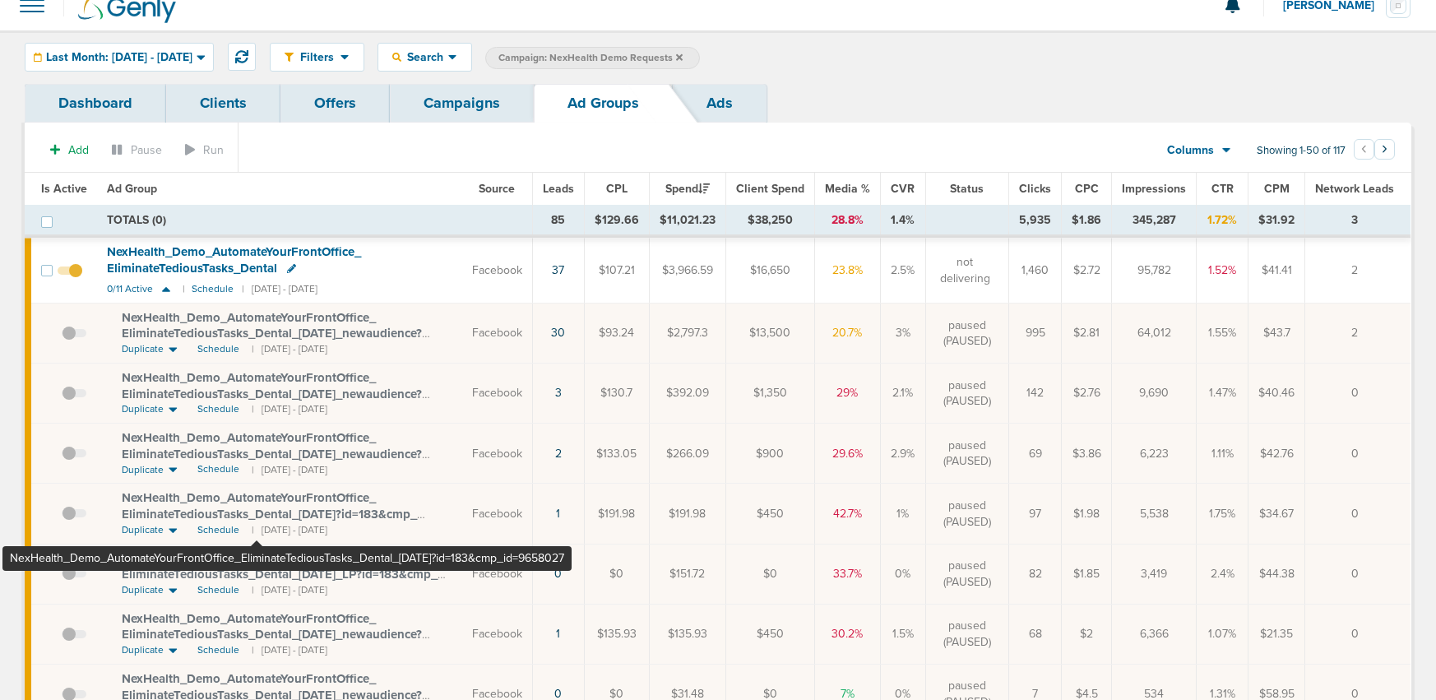
scroll to position [13, 0]
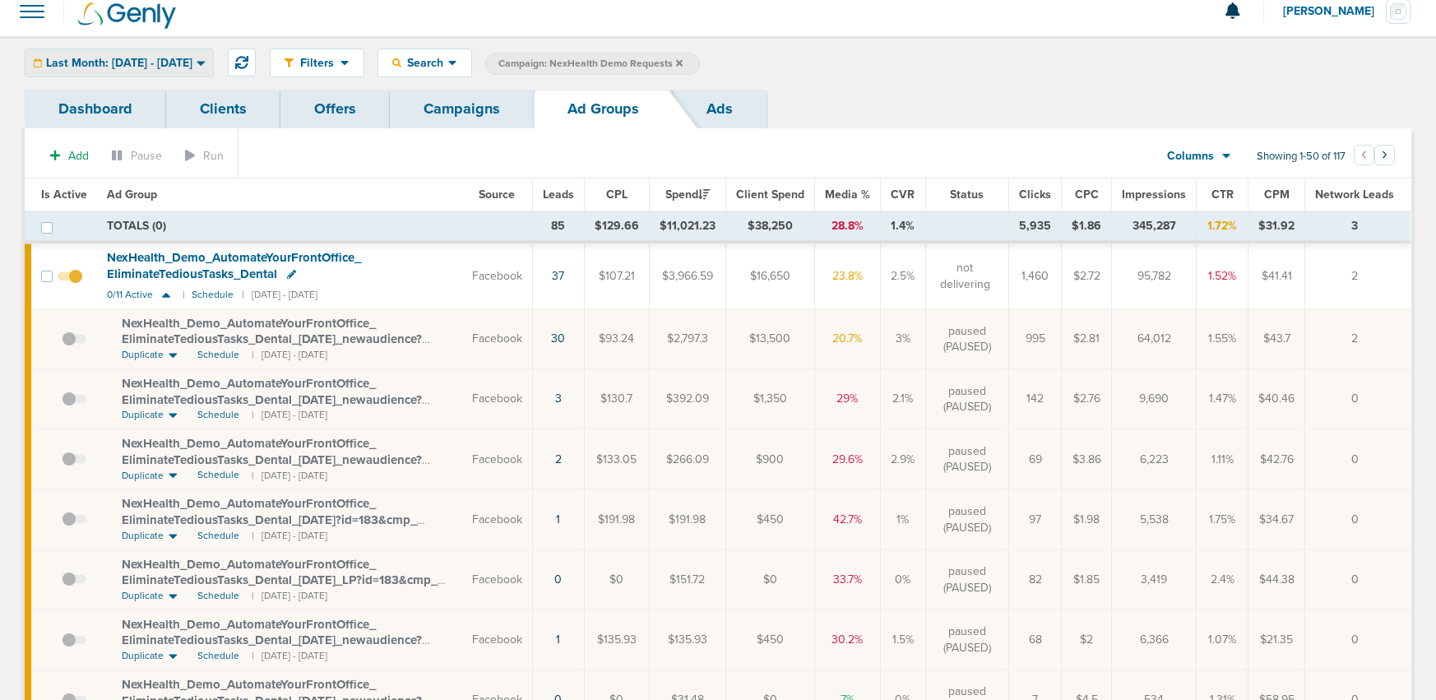
drag, startPoint x: 108, startPoint y: 56, endPoint x: 104, endPoint y: 64, distance: 8.9
click at [107, 59] on span "Last Month: 08.01.2025 - 08.31.2025" at bounding box center [119, 64] width 146 height 12
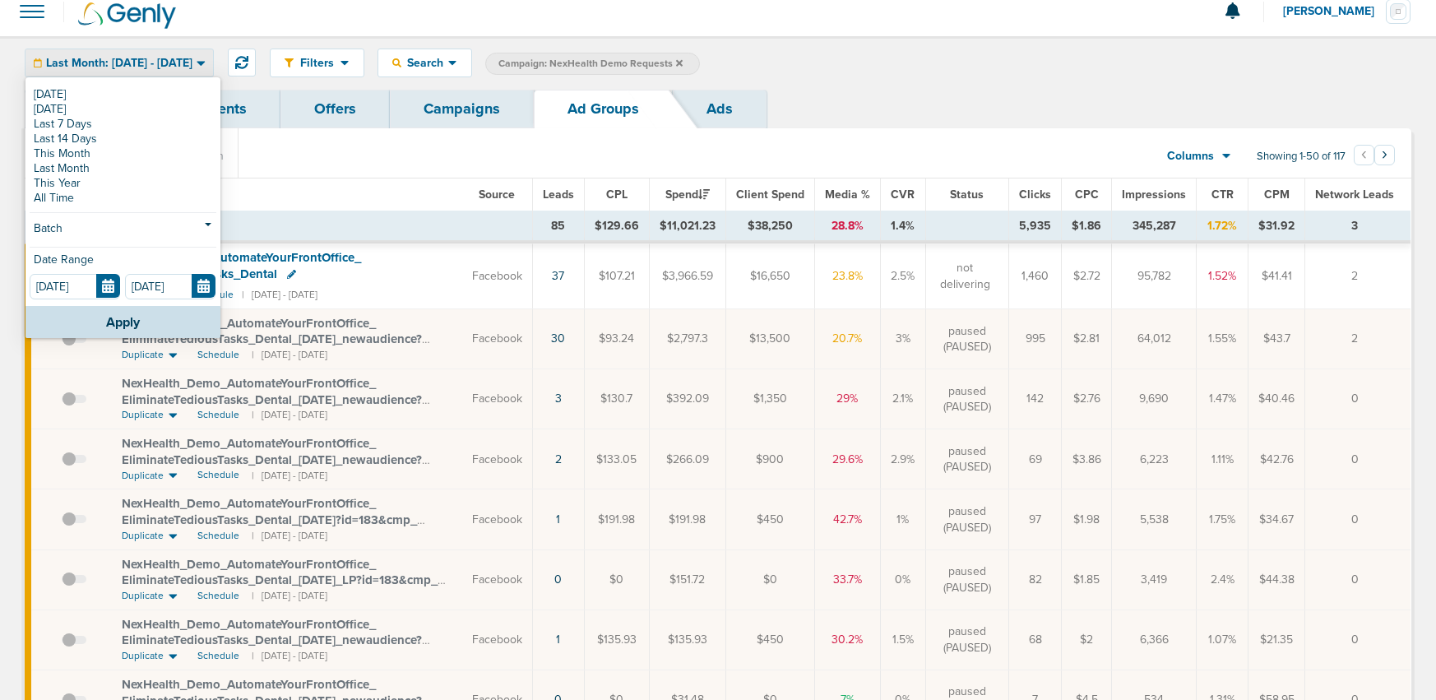
click at [266, 253] on span "NexHealth_ Demo_ AutomateYourFrontOffice_ EliminateTediousTasks_ Dental" at bounding box center [234, 265] width 254 height 31
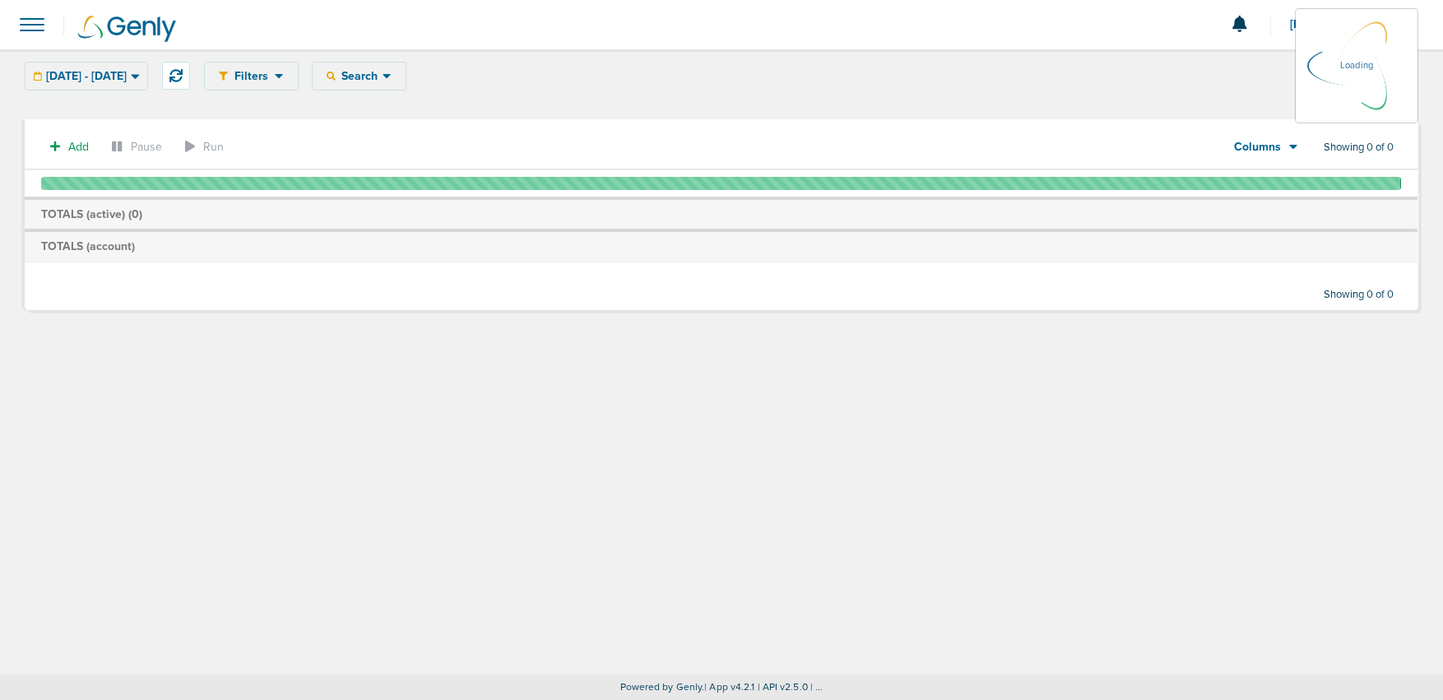
click at [637, 305] on div at bounding box center [721, 293] width 1393 height 35
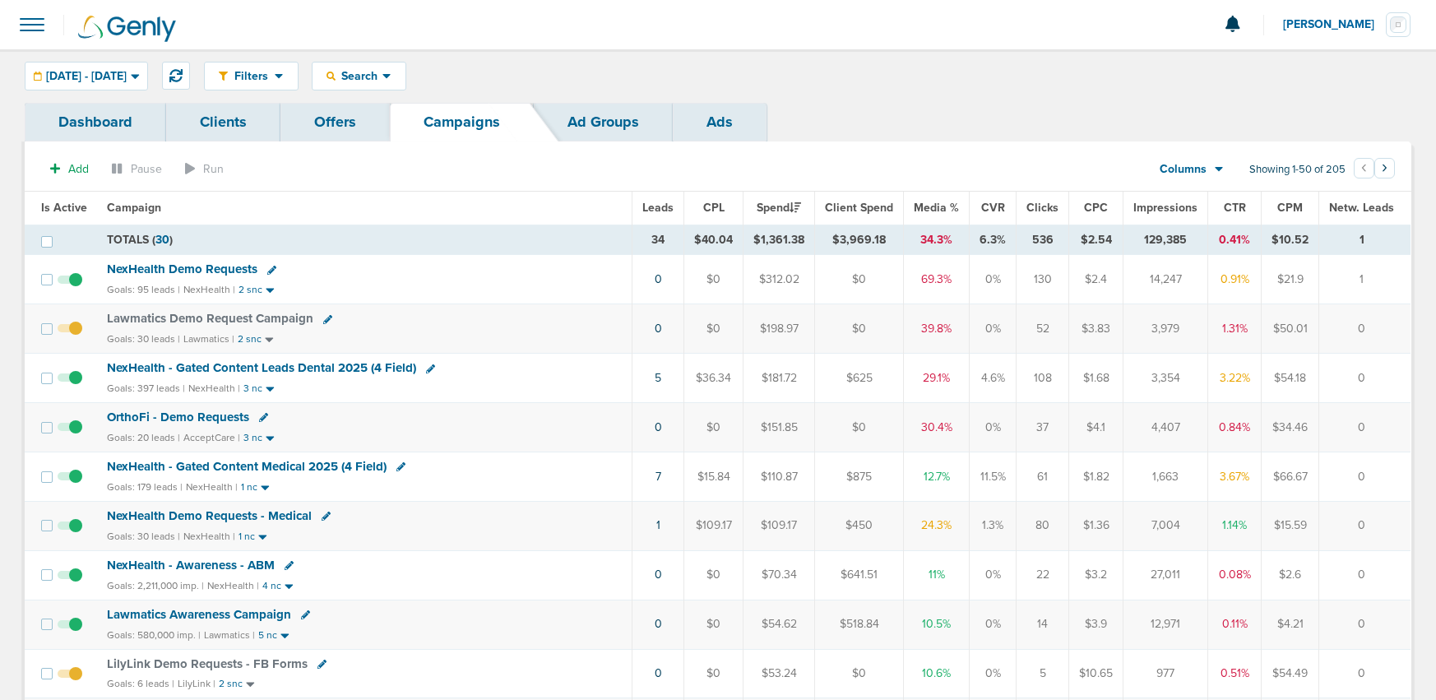
click at [179, 276] on span "NexHealth Demo Requests" at bounding box center [182, 269] width 151 height 15
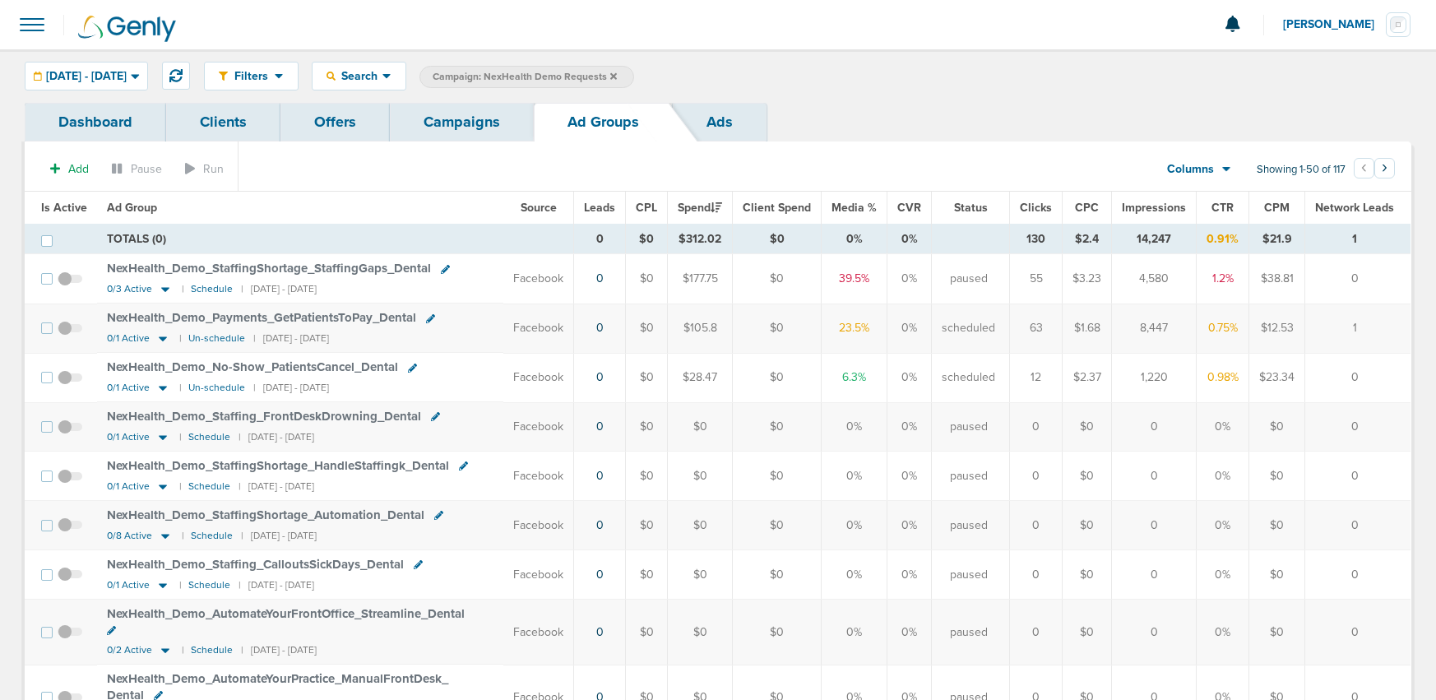
click at [54, 208] on span "Is Active" at bounding box center [64, 208] width 46 height 14
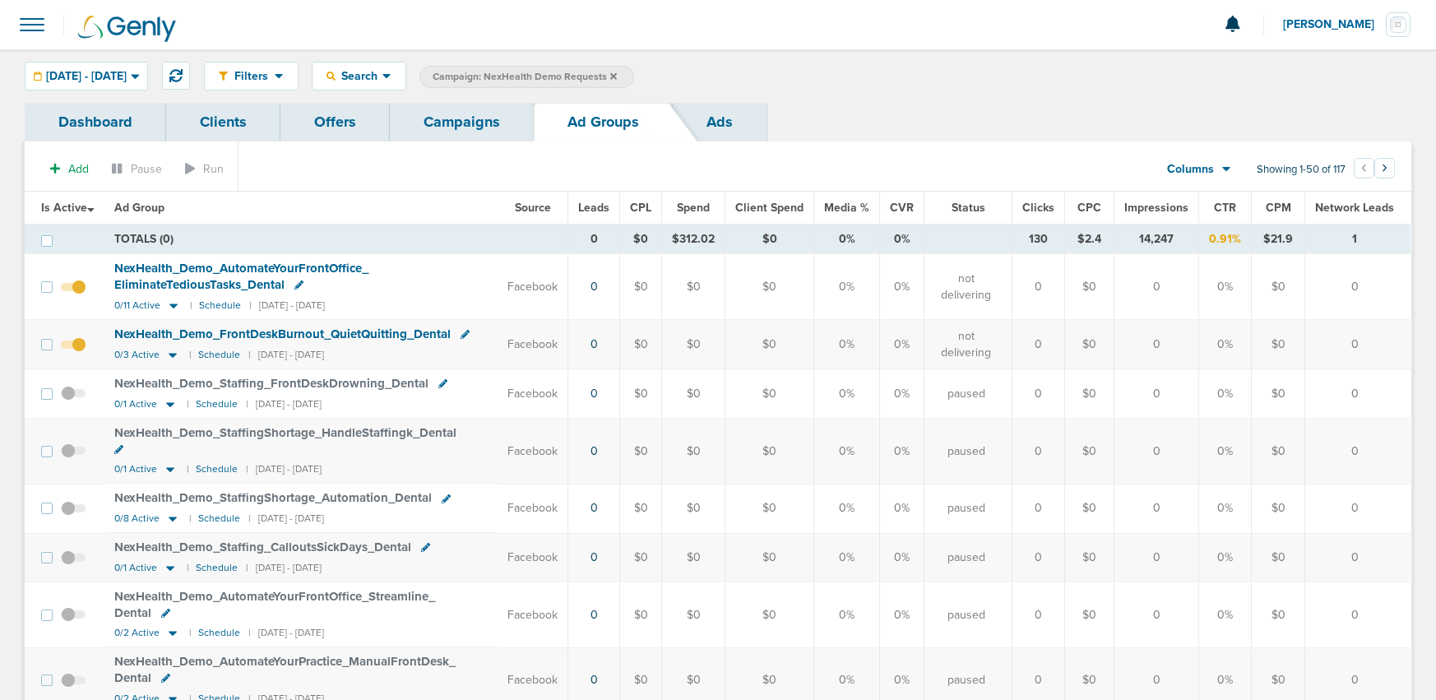
click at [67, 206] on span "Is Active" at bounding box center [67, 208] width 53 height 14
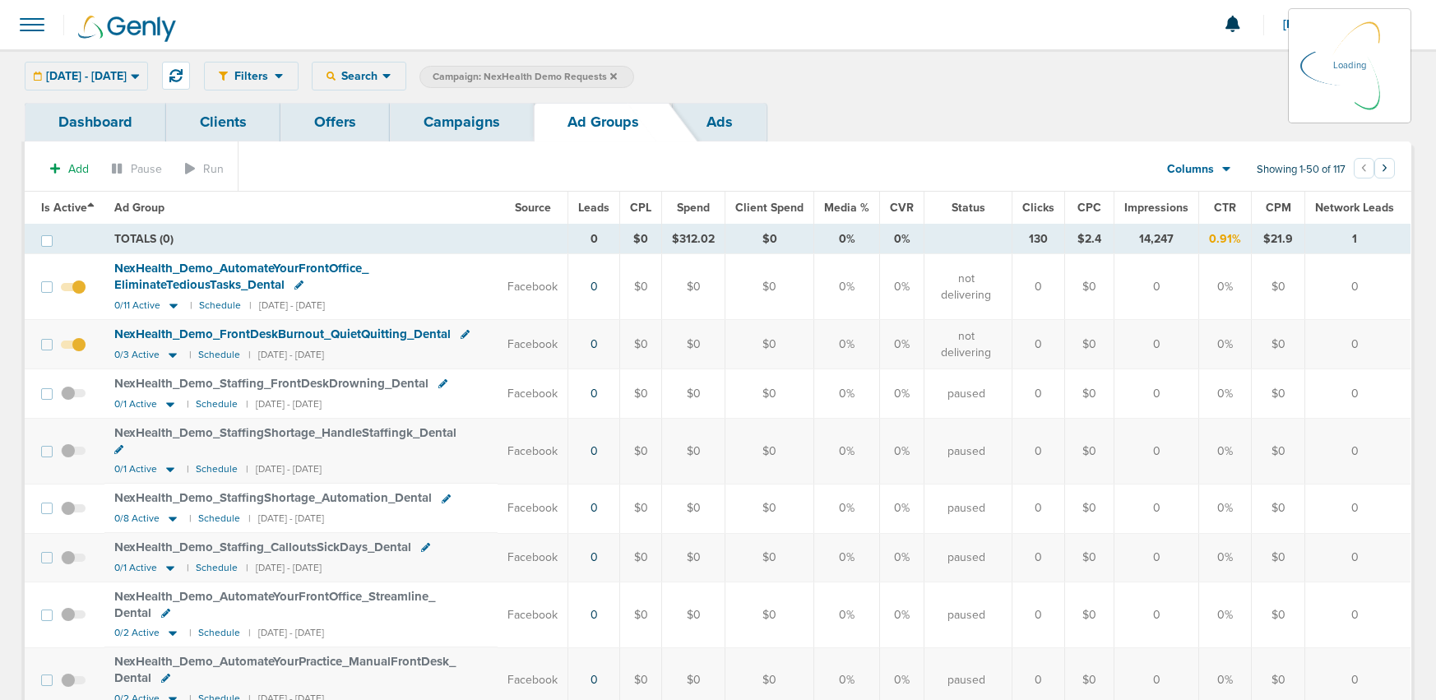
click at [463, 126] on link "Campaigns" at bounding box center [462, 122] width 144 height 39
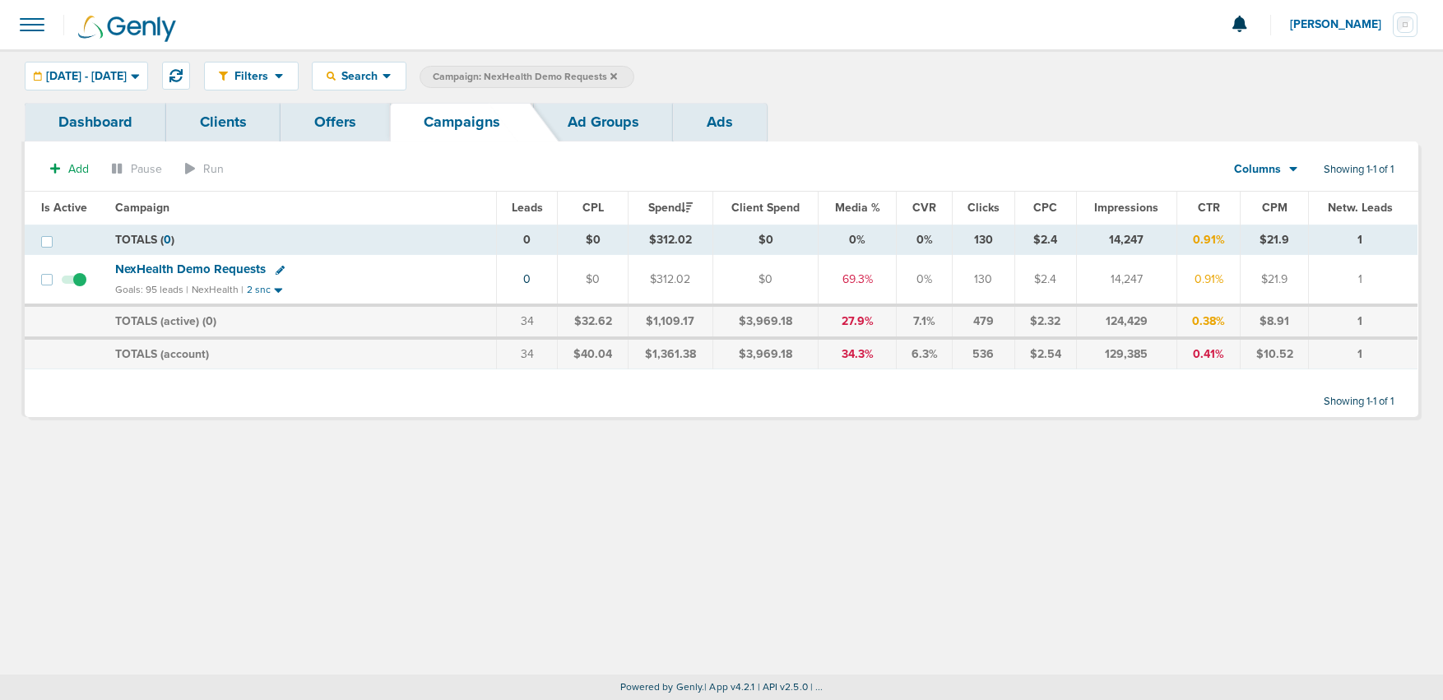
click at [230, 271] on span "NexHealth Demo Requests" at bounding box center [190, 269] width 151 height 15
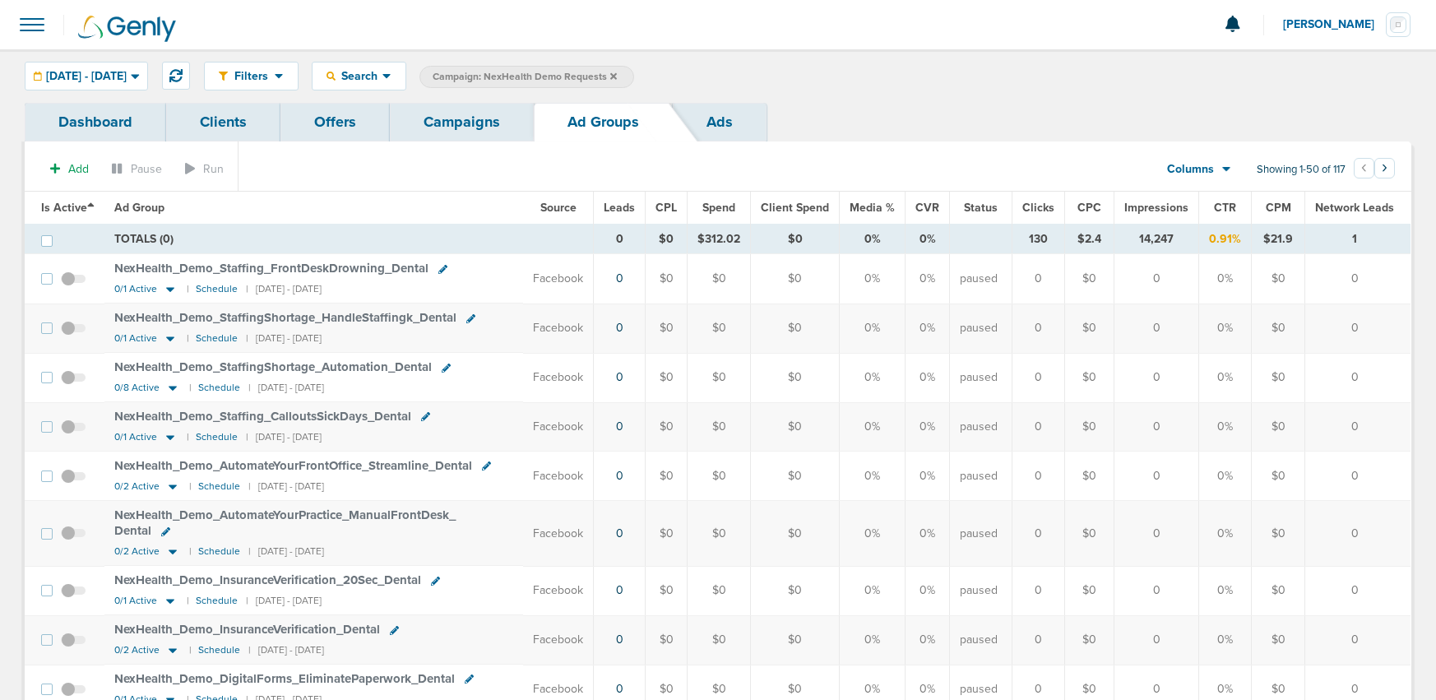
click at [60, 206] on span "Is Active" at bounding box center [67, 208] width 53 height 14
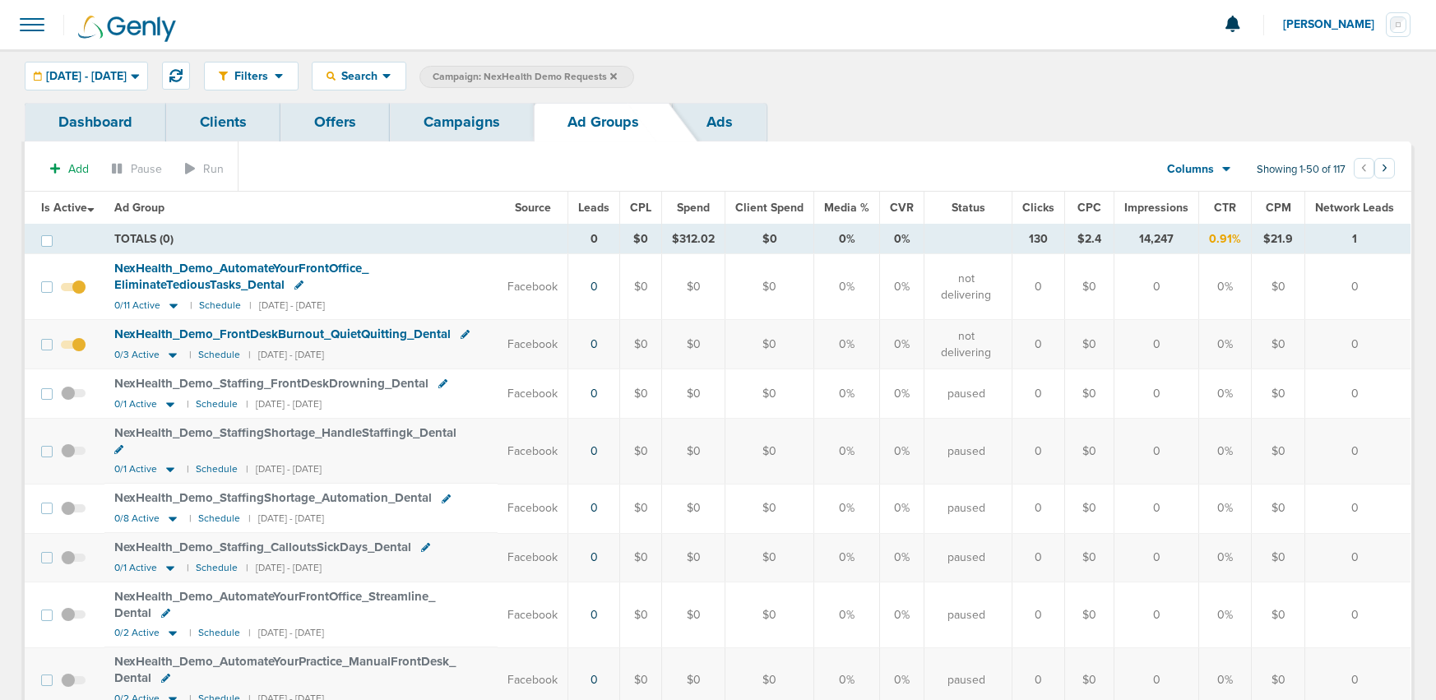
click at [60, 206] on span "Is Active" at bounding box center [67, 208] width 53 height 14
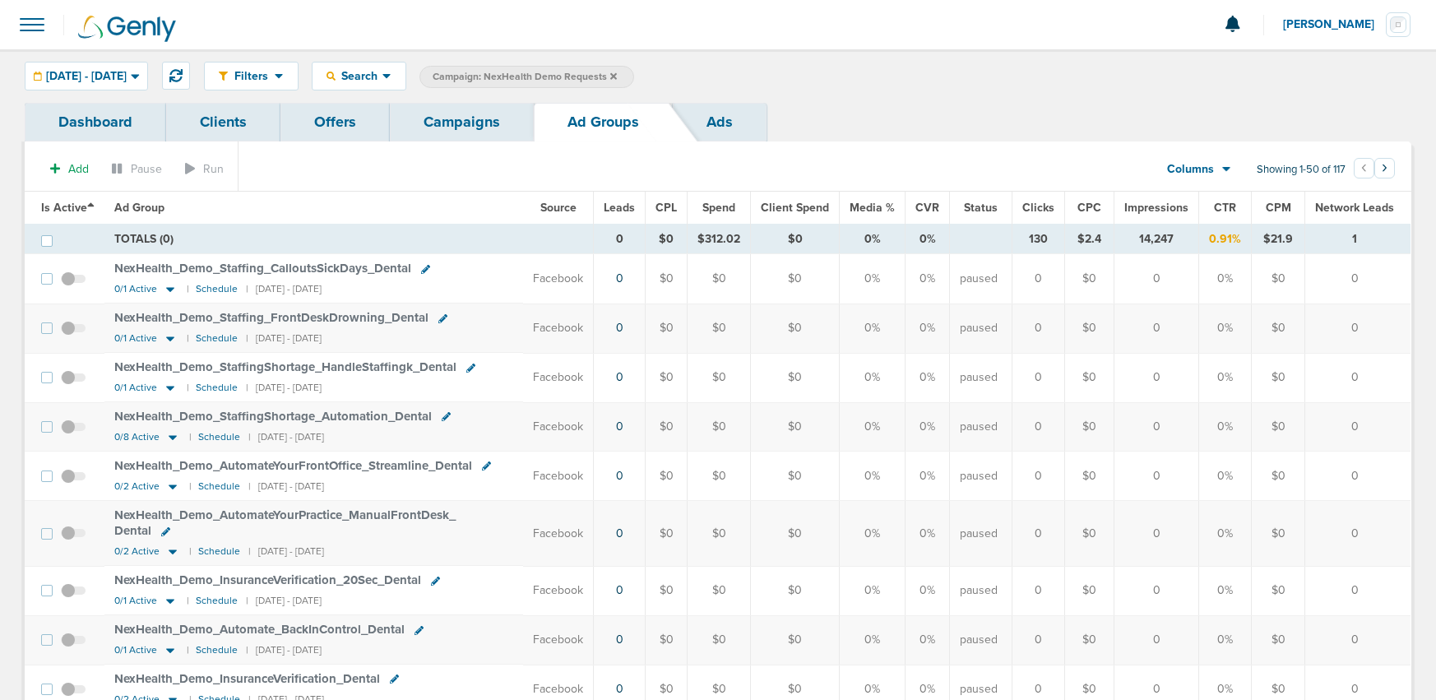
click at [60, 206] on span "Is Active" at bounding box center [67, 208] width 53 height 14
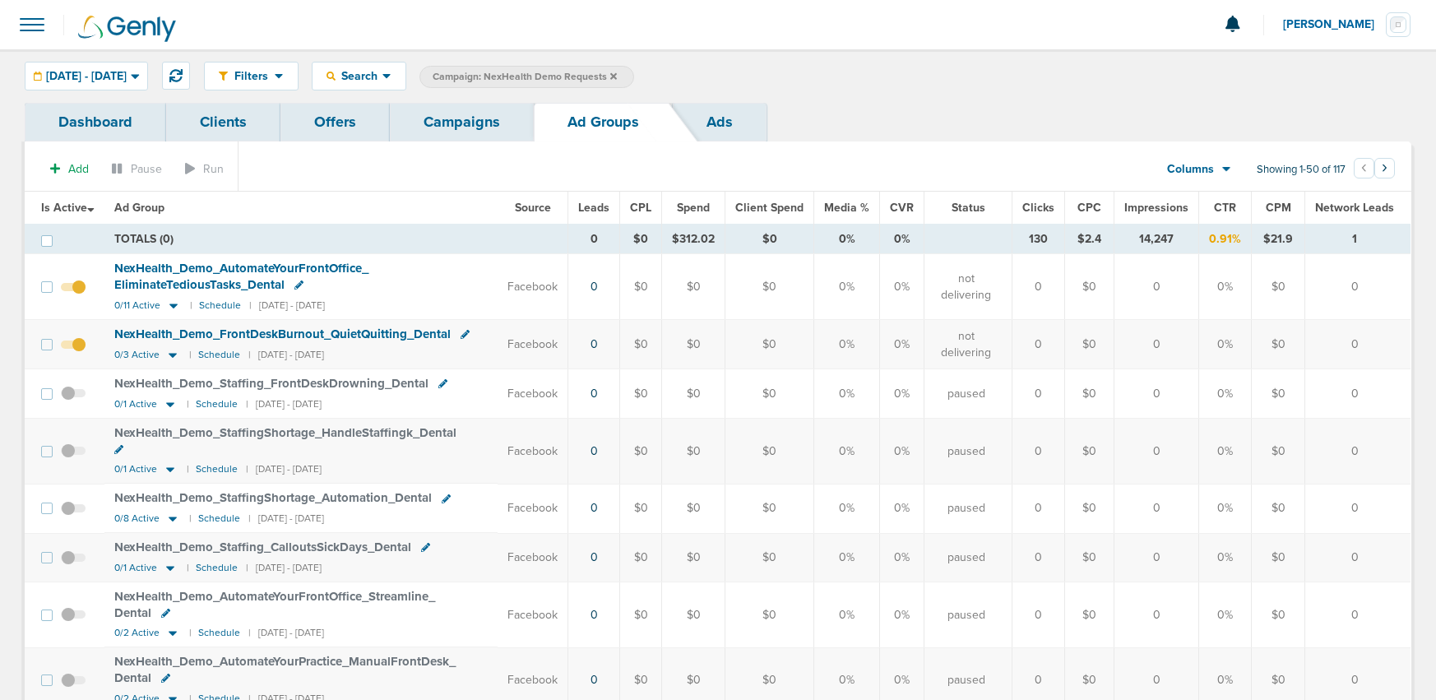
click at [82, 353] on span at bounding box center [73, 353] width 25 height 0
click at [73, 348] on input "checkbox" at bounding box center [73, 348] width 0 height 0
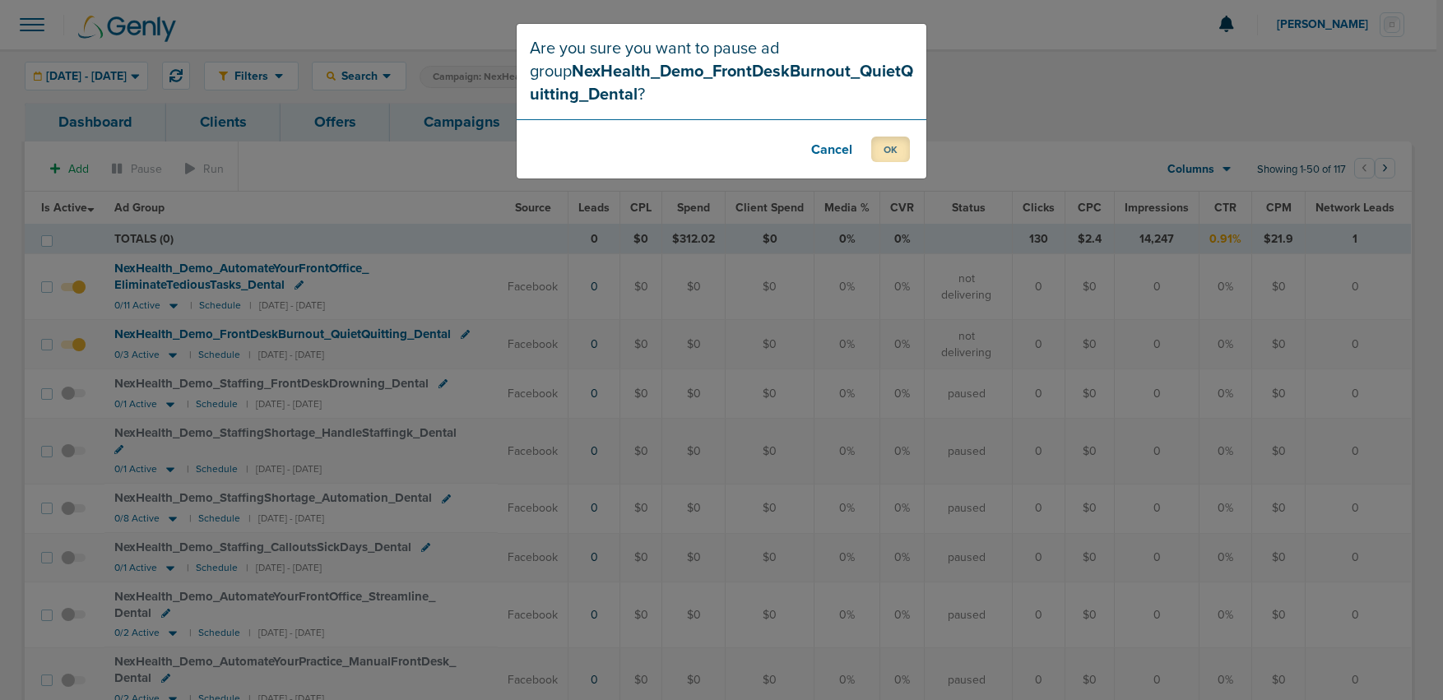
drag, startPoint x: 894, startPoint y: 157, endPoint x: 818, endPoint y: 174, distance: 78.4
click at [894, 157] on button "OK" at bounding box center [890, 149] width 39 height 25
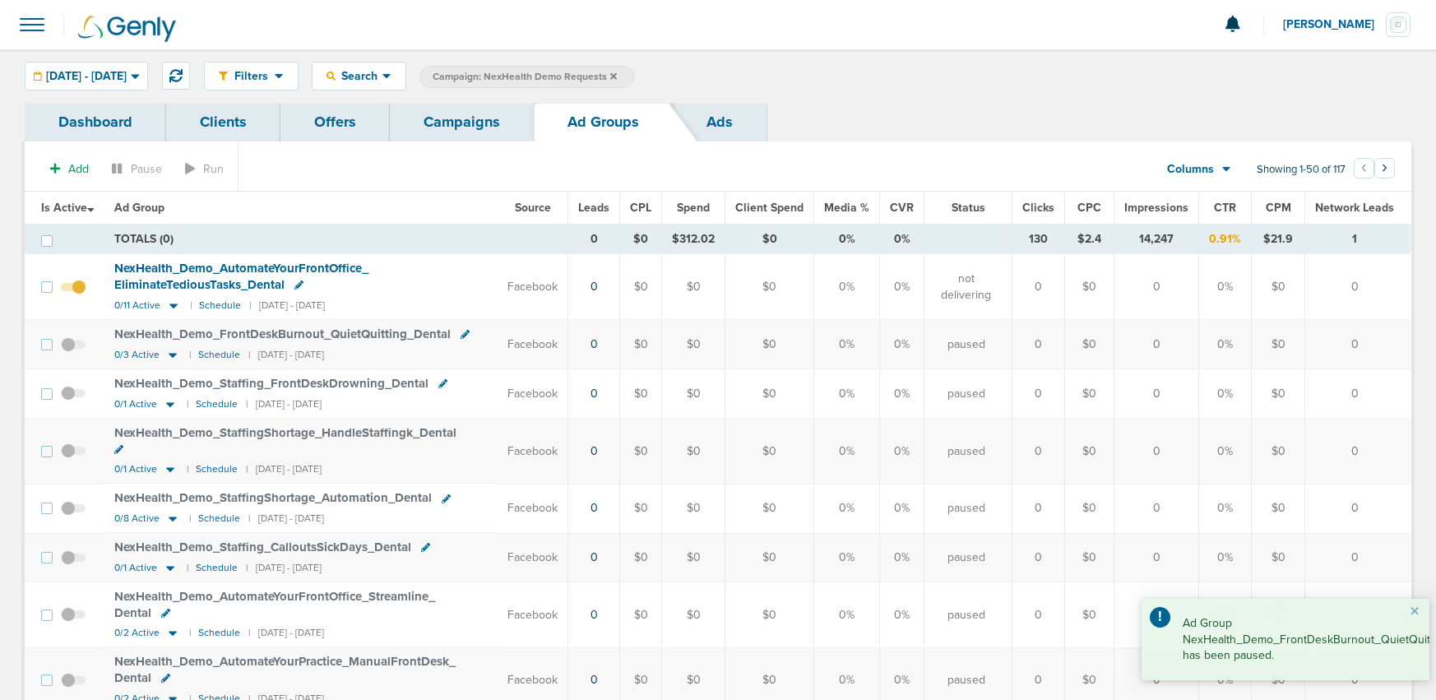
click at [82, 295] on span at bounding box center [73, 295] width 25 height 0
click at [73, 290] on input "checkbox" at bounding box center [73, 290] width 0 height 0
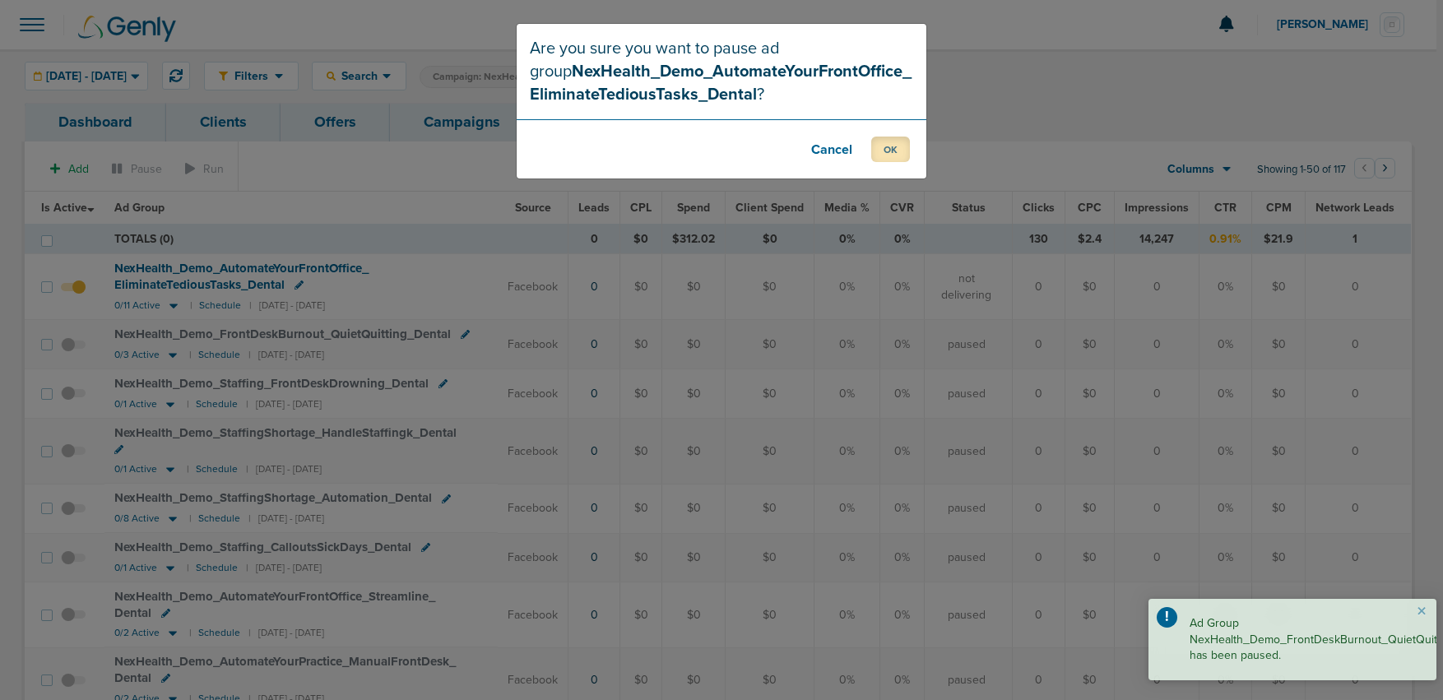
click at [902, 149] on button "OK" at bounding box center [890, 149] width 39 height 25
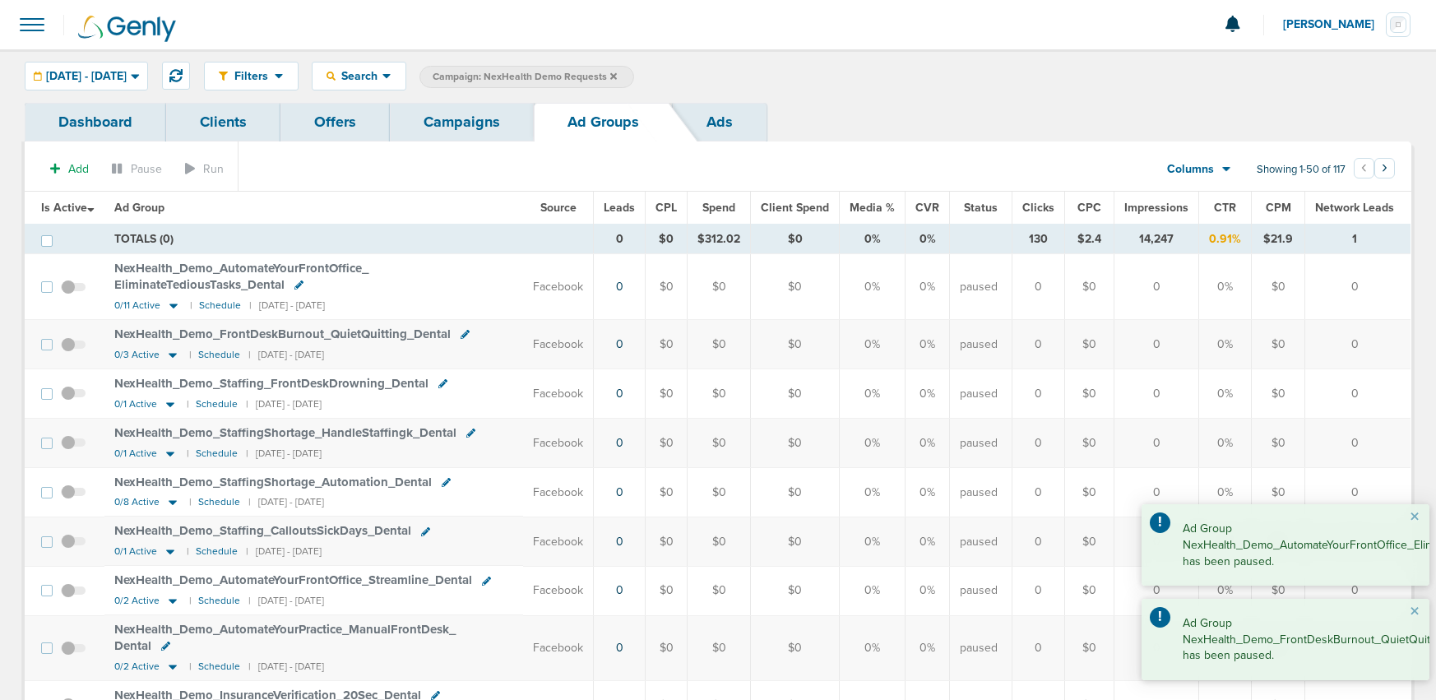
click at [448, 125] on link "Campaigns" at bounding box center [462, 122] width 144 height 39
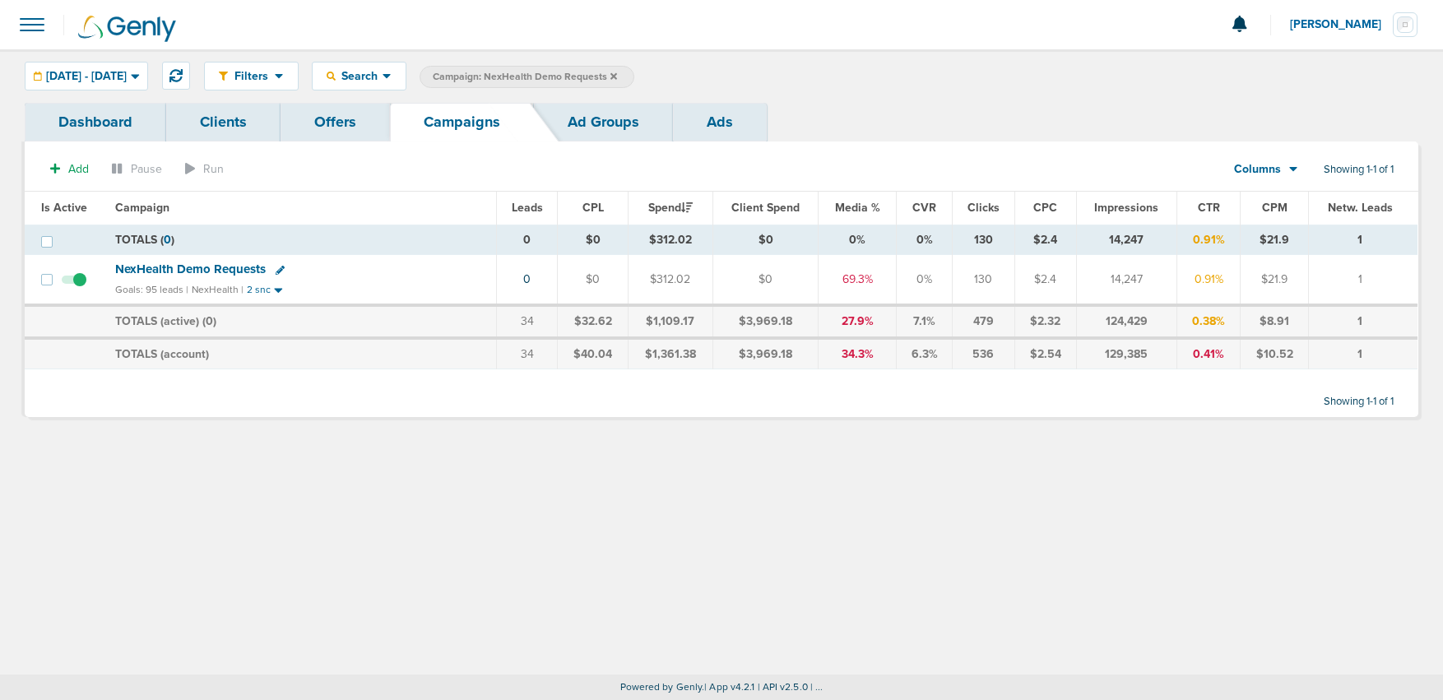
click at [617, 74] on icon at bounding box center [613, 75] width 7 height 7
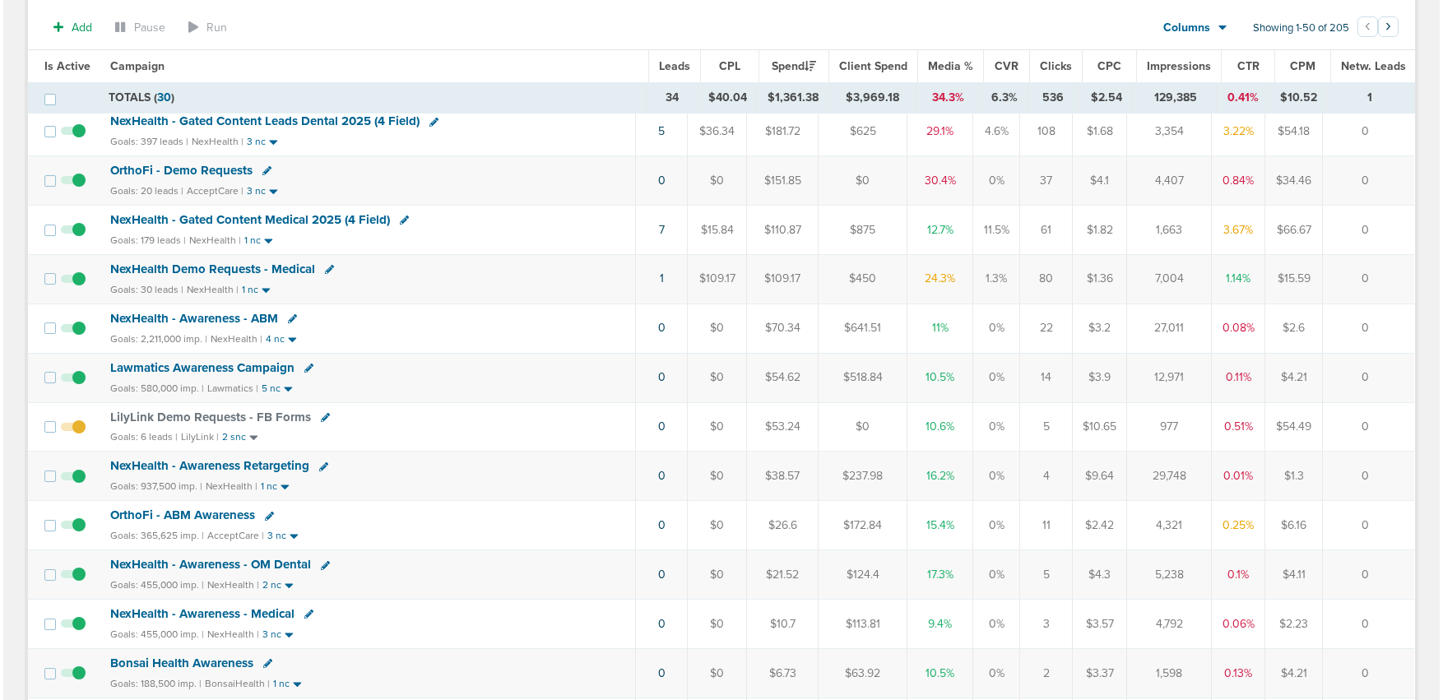
scroll to position [283, 0]
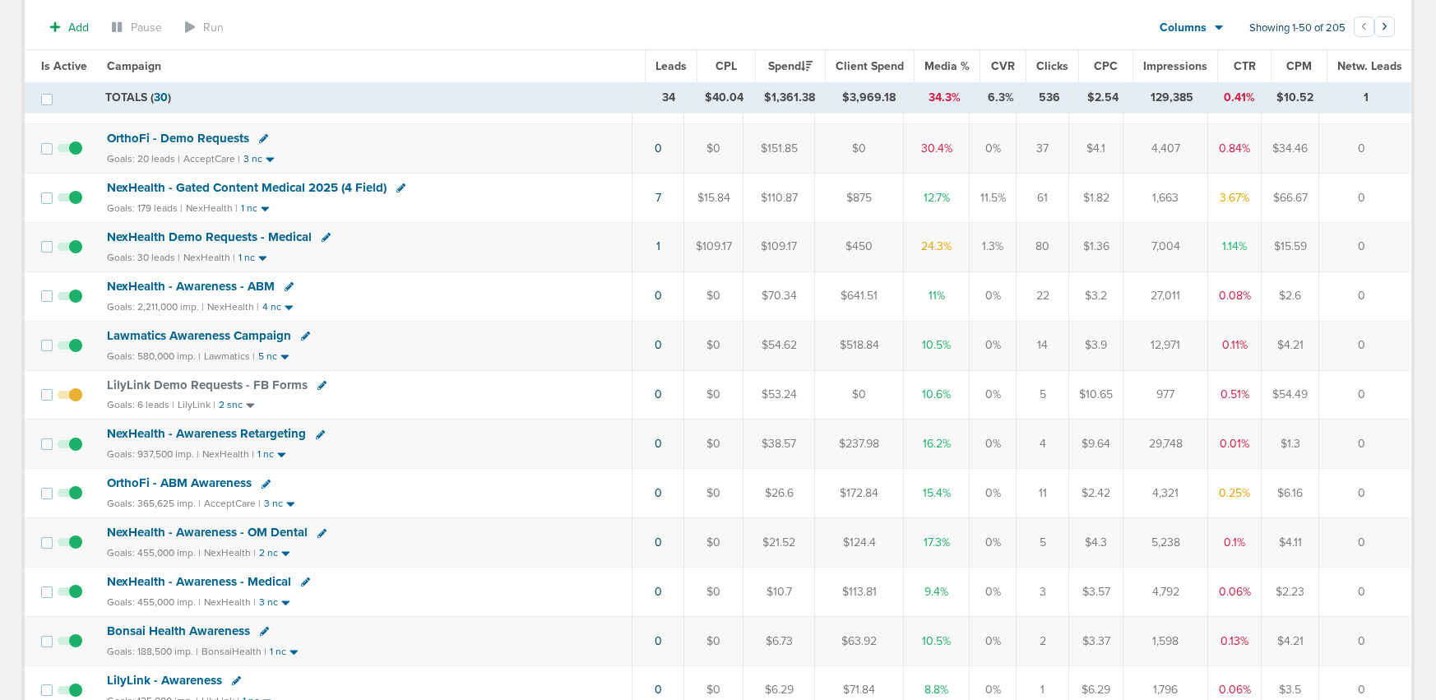
click at [317, 383] on icon at bounding box center [321, 385] width 9 height 9
select select
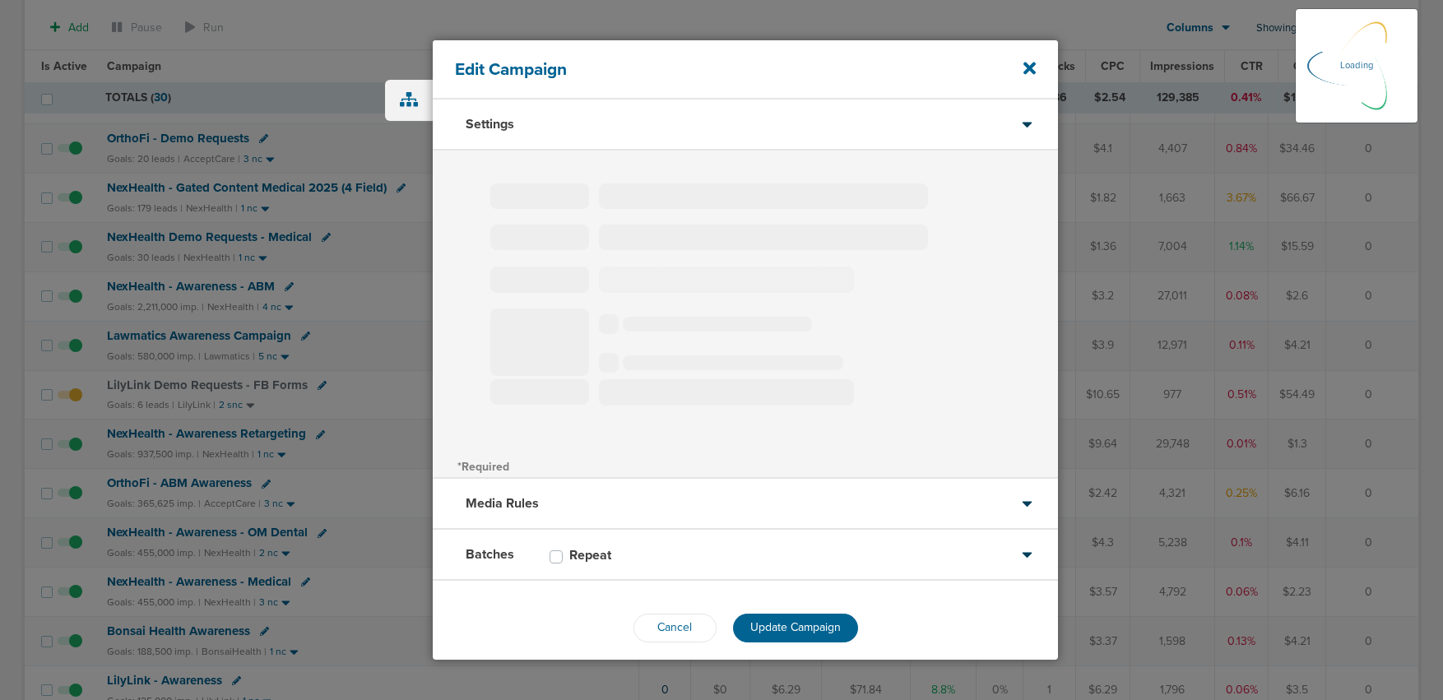
select select "1"
select select "2"
select select "3"
select select "4"
select select "6"
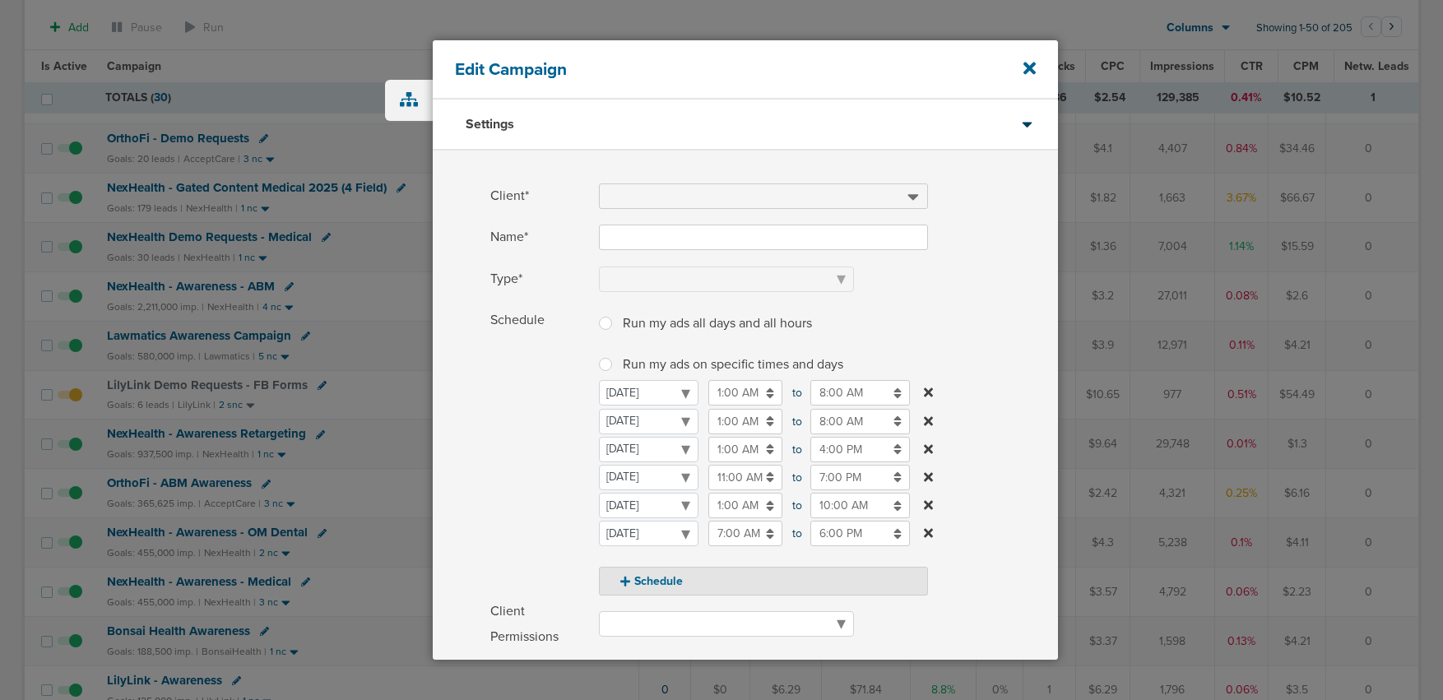
type input "LilyLink Demo Requests - FB Forms"
select select "Leads"
radio input "true"
select select "readOnly"
click at [724, 480] on input "11:00 AM" at bounding box center [745, 477] width 74 height 25
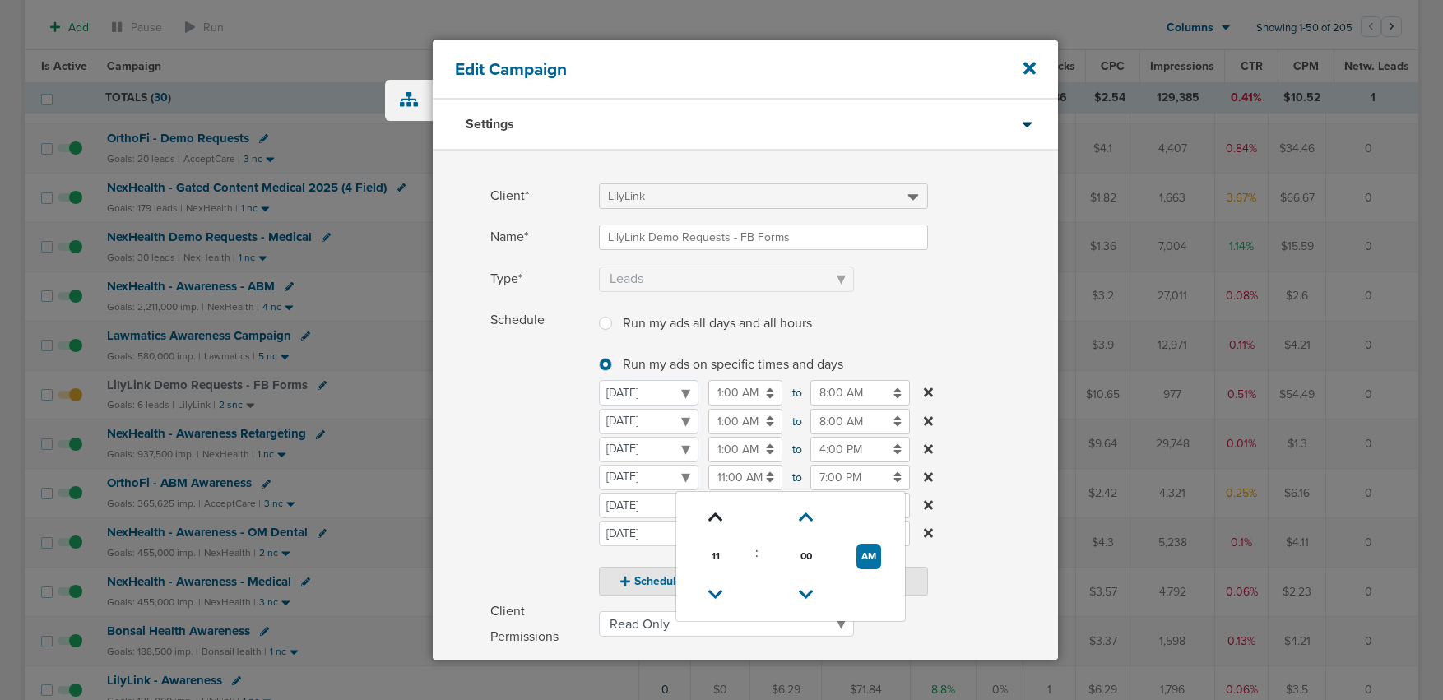
click at [711, 512] on icon at bounding box center [715, 517] width 15 height 10
click at [710, 517] on icon at bounding box center [715, 517] width 15 height 10
type input "1:00 PM"
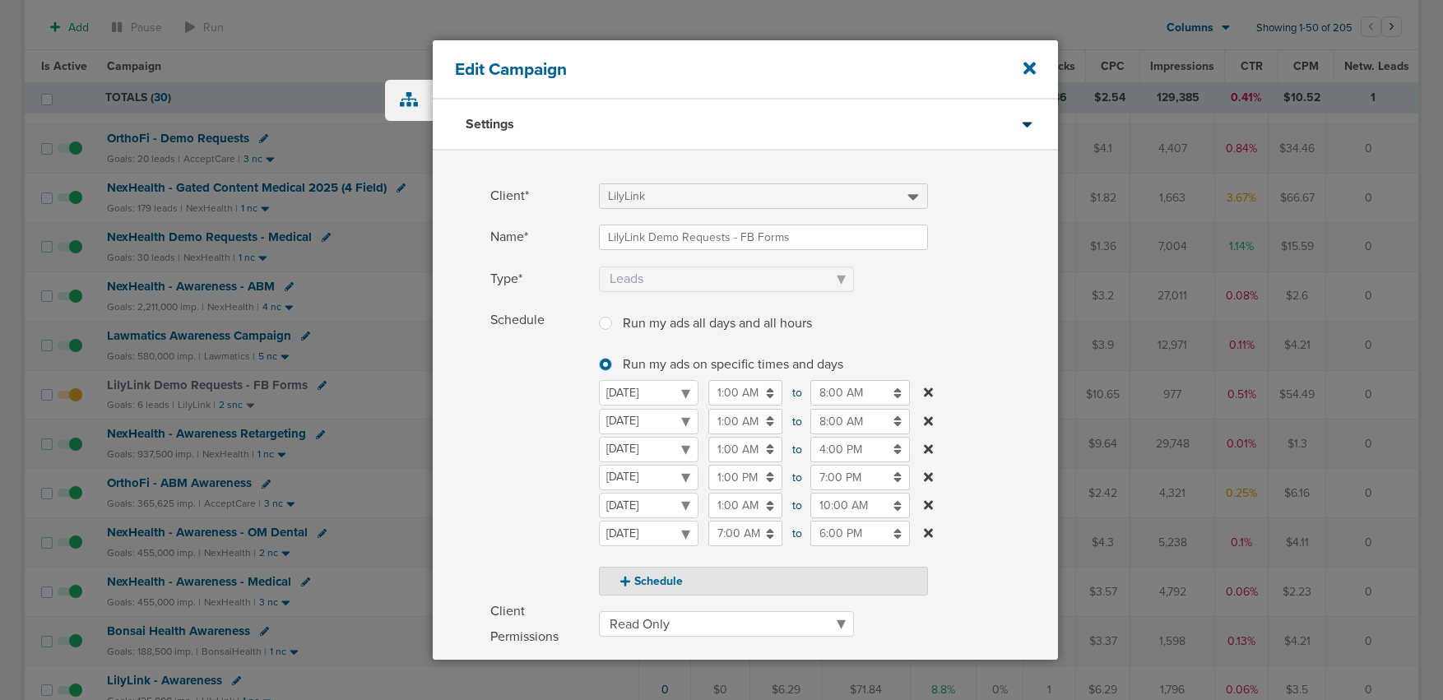
click at [523, 501] on span "Schedule" at bounding box center [539, 452] width 99 height 288
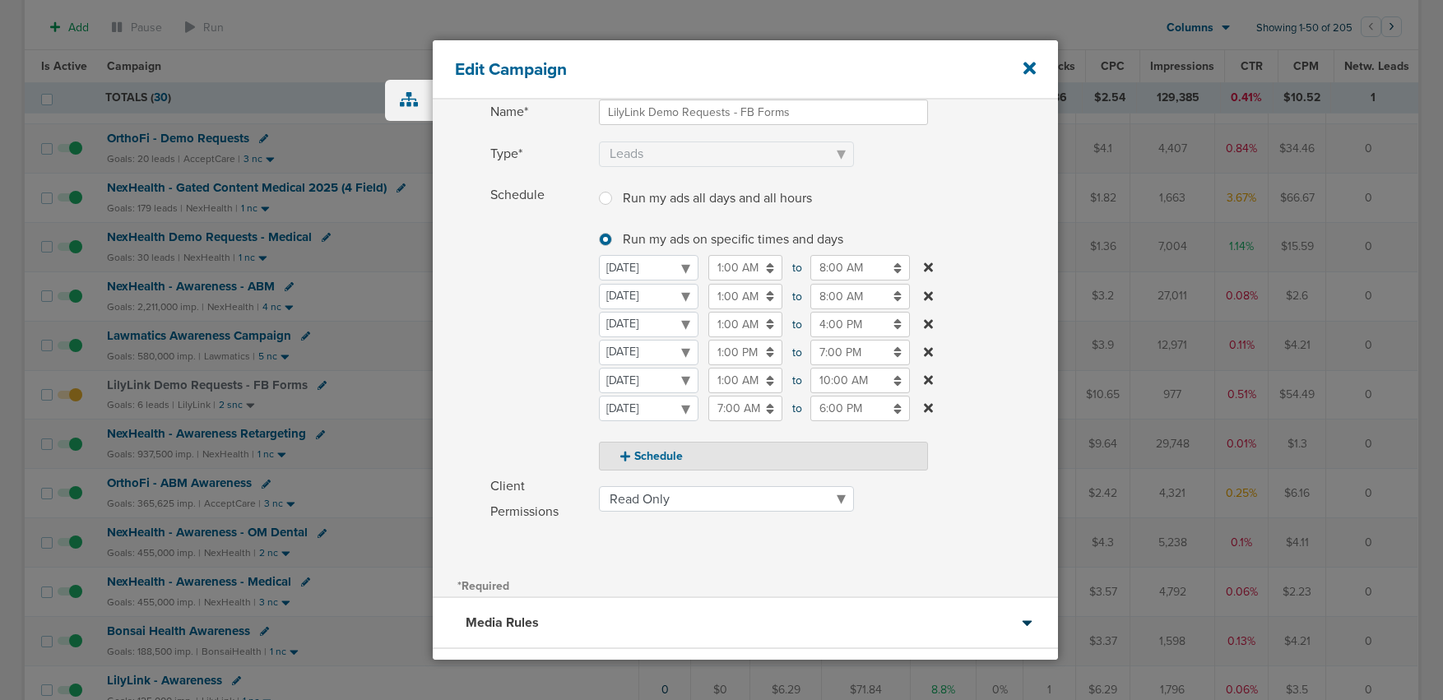
scroll to position [260, 0]
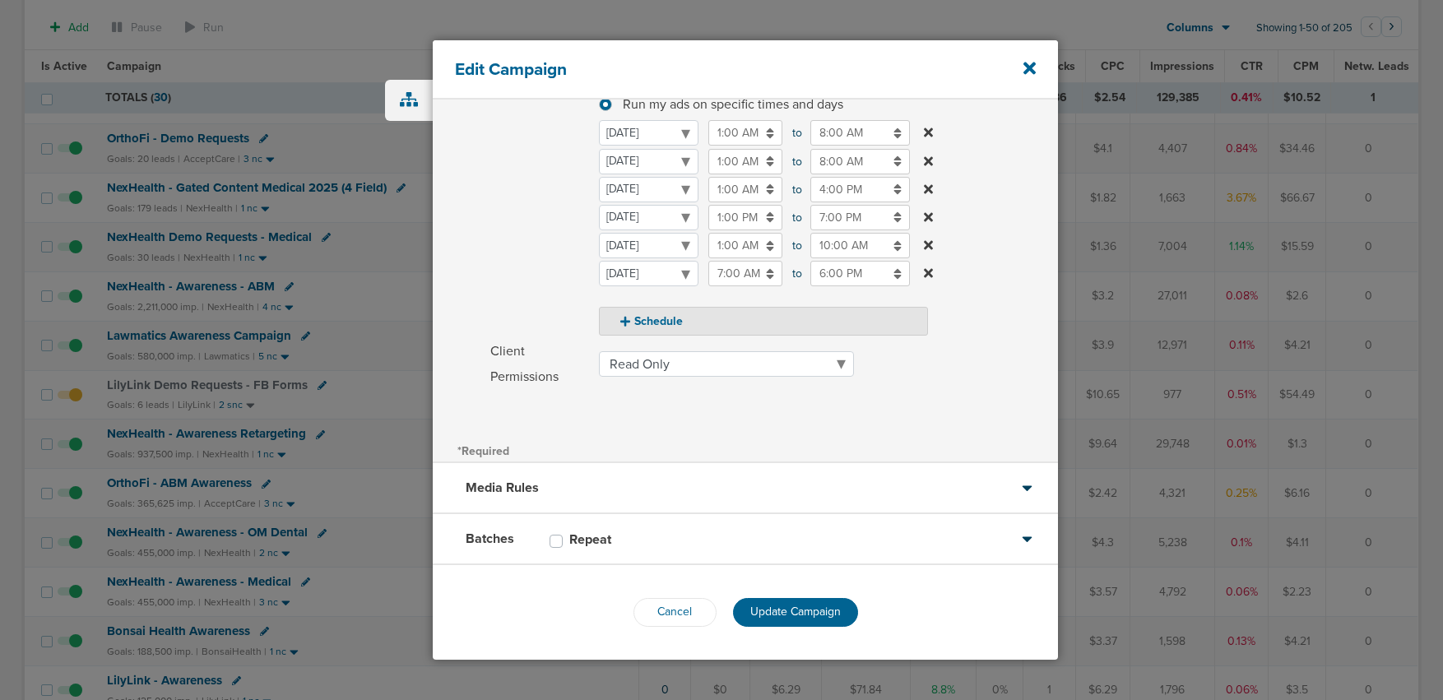
click at [798, 613] on span "Update Campaign" at bounding box center [795, 612] width 90 height 14
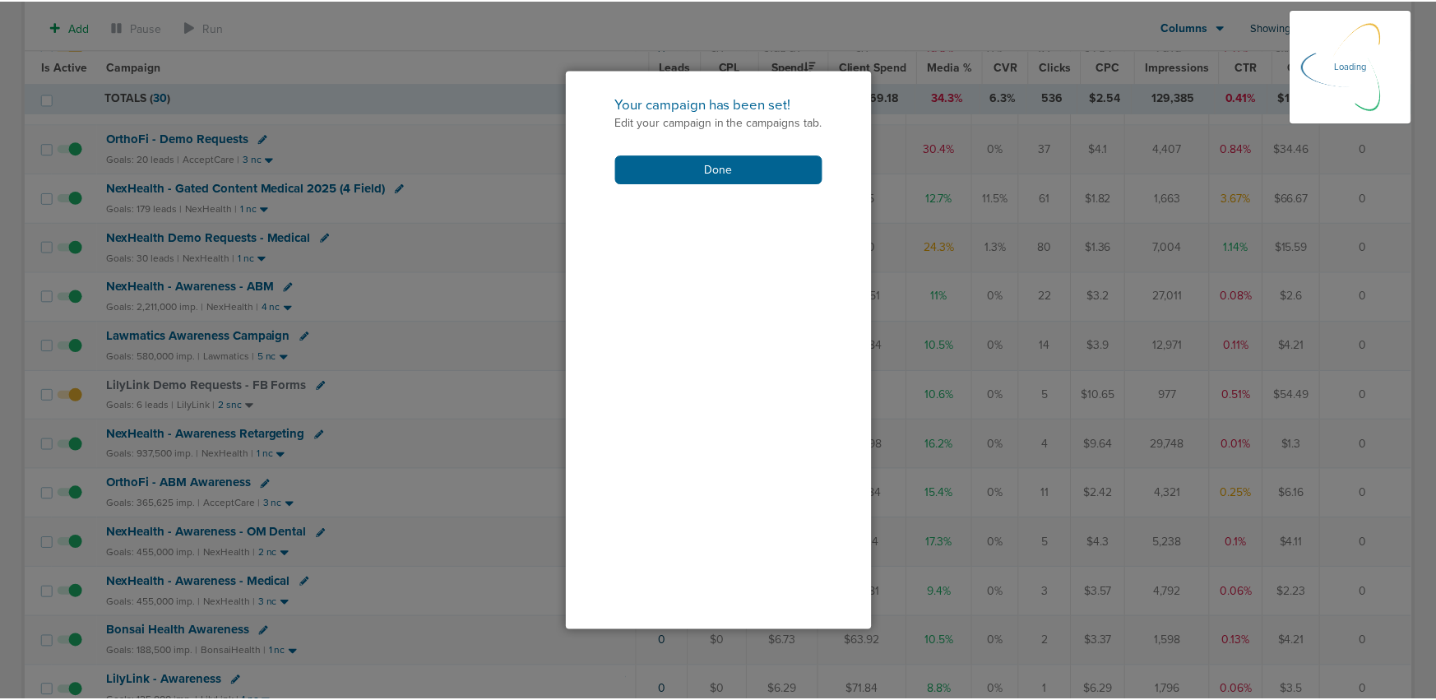
scroll to position [208, 0]
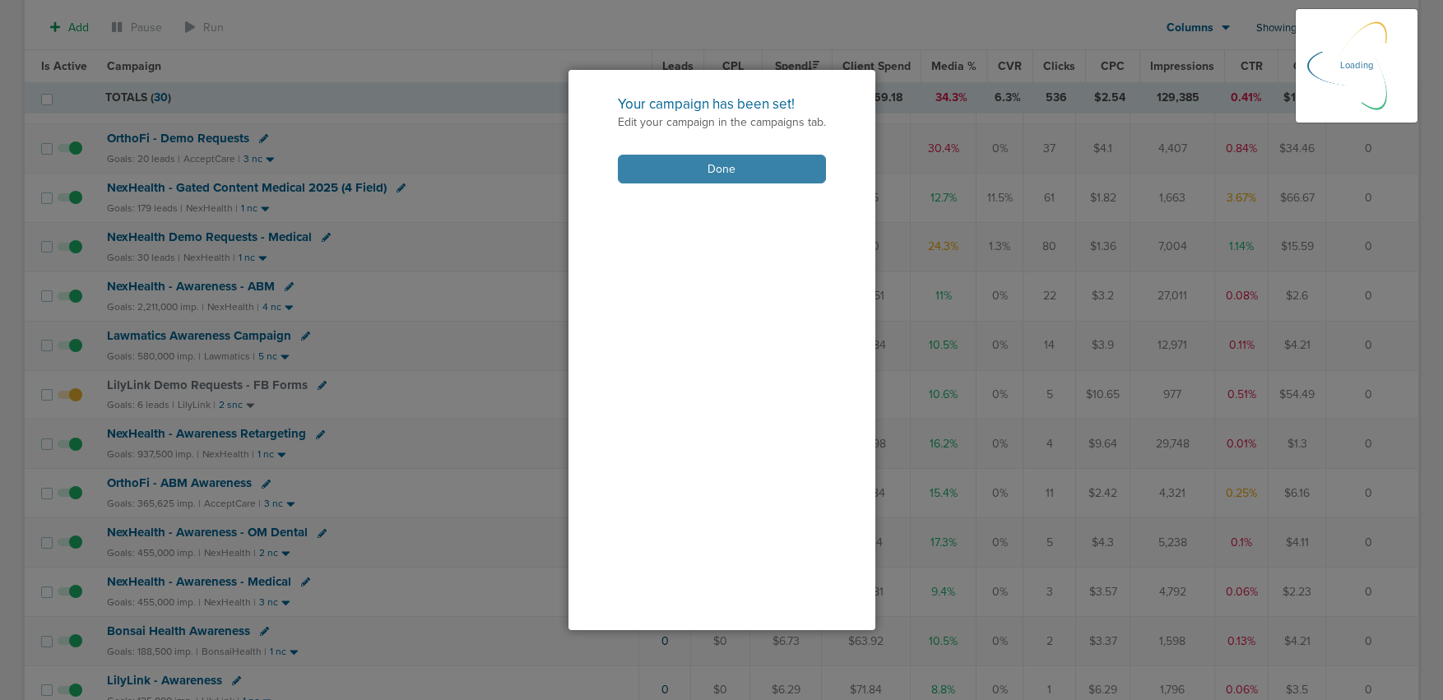
click at [660, 178] on button "Done" at bounding box center [722, 169] width 208 height 29
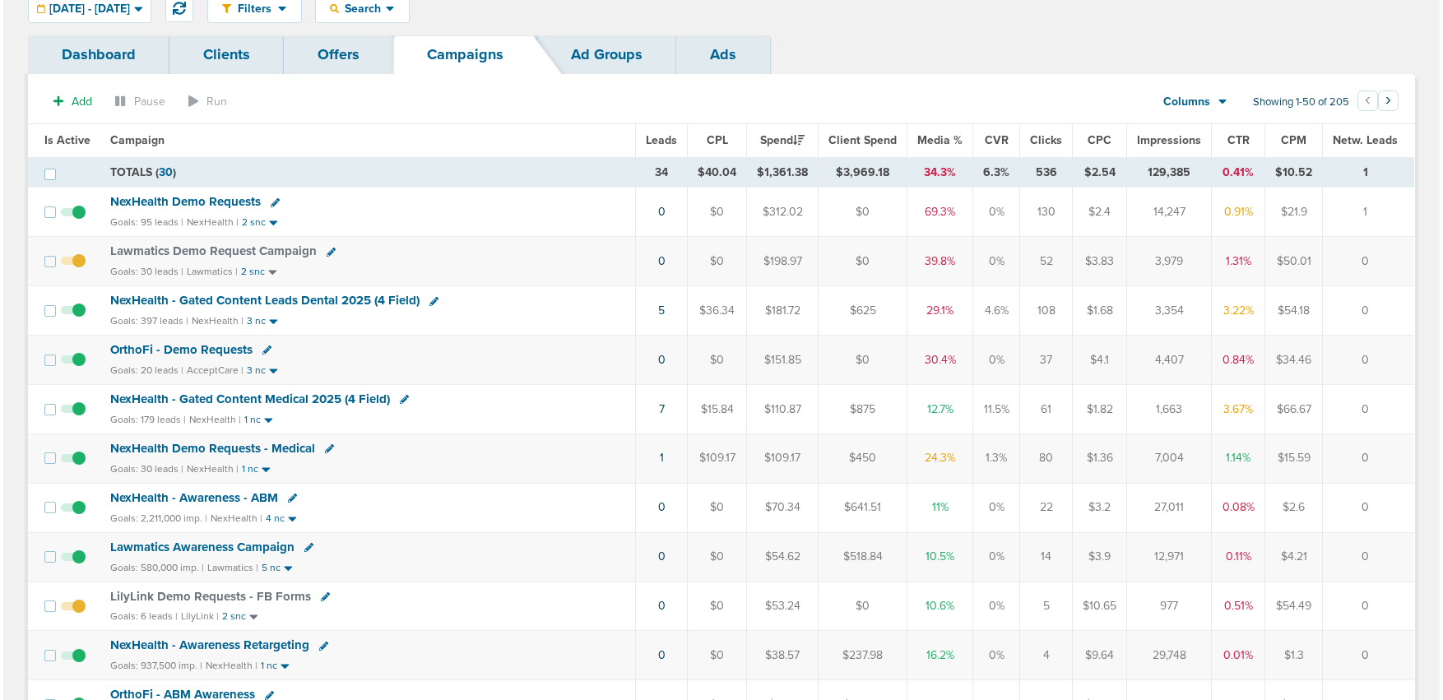
scroll to position [0, 0]
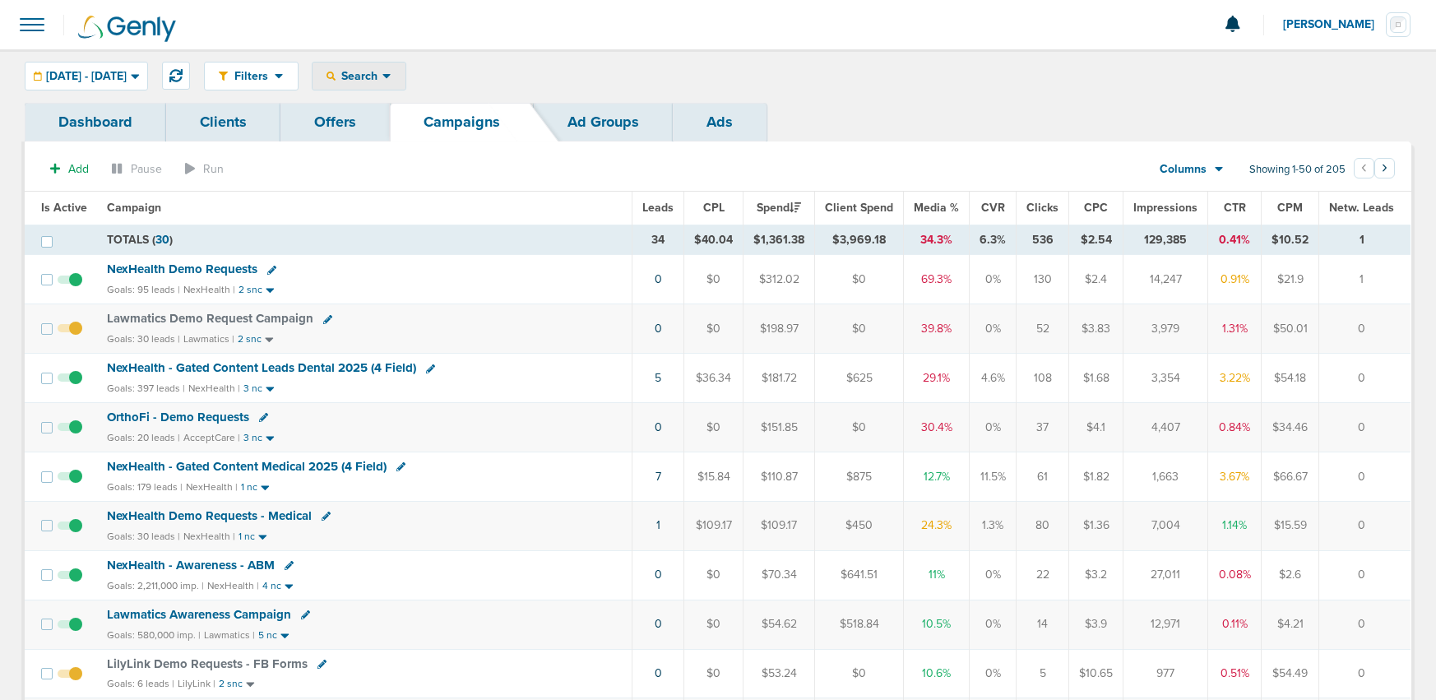
drag, startPoint x: 395, startPoint y: 72, endPoint x: 411, endPoint y: 112, distance: 42.8
click at [382, 73] on span "Search" at bounding box center [359, 76] width 47 height 14
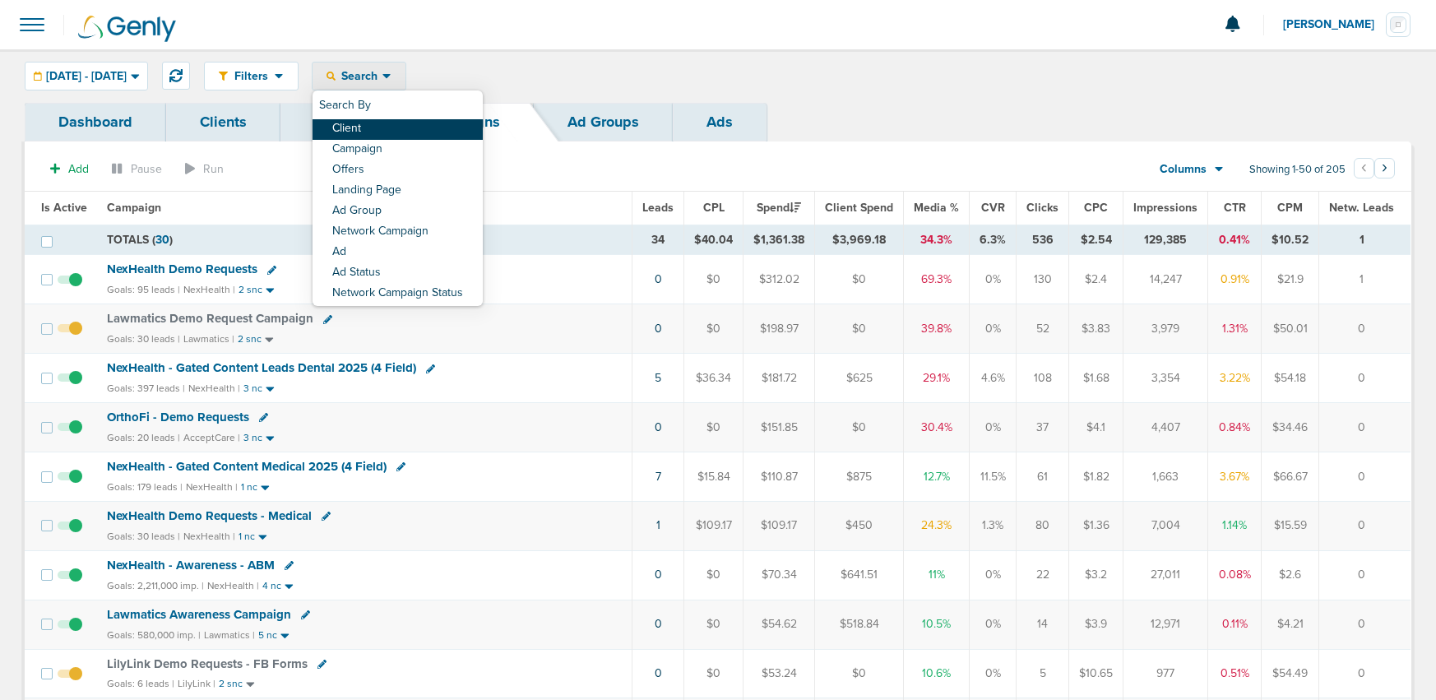
click at [424, 131] on link "Client" at bounding box center [398, 129] width 170 height 21
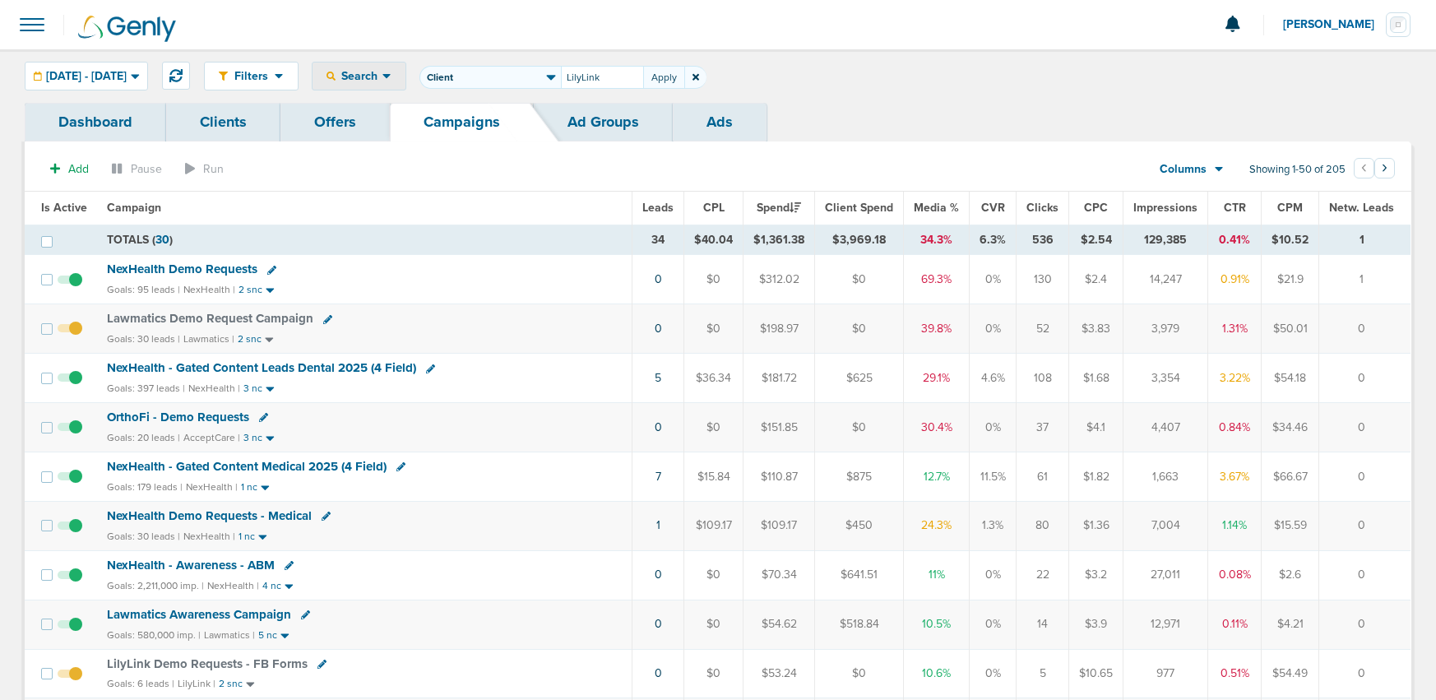
type input "LilyLink"
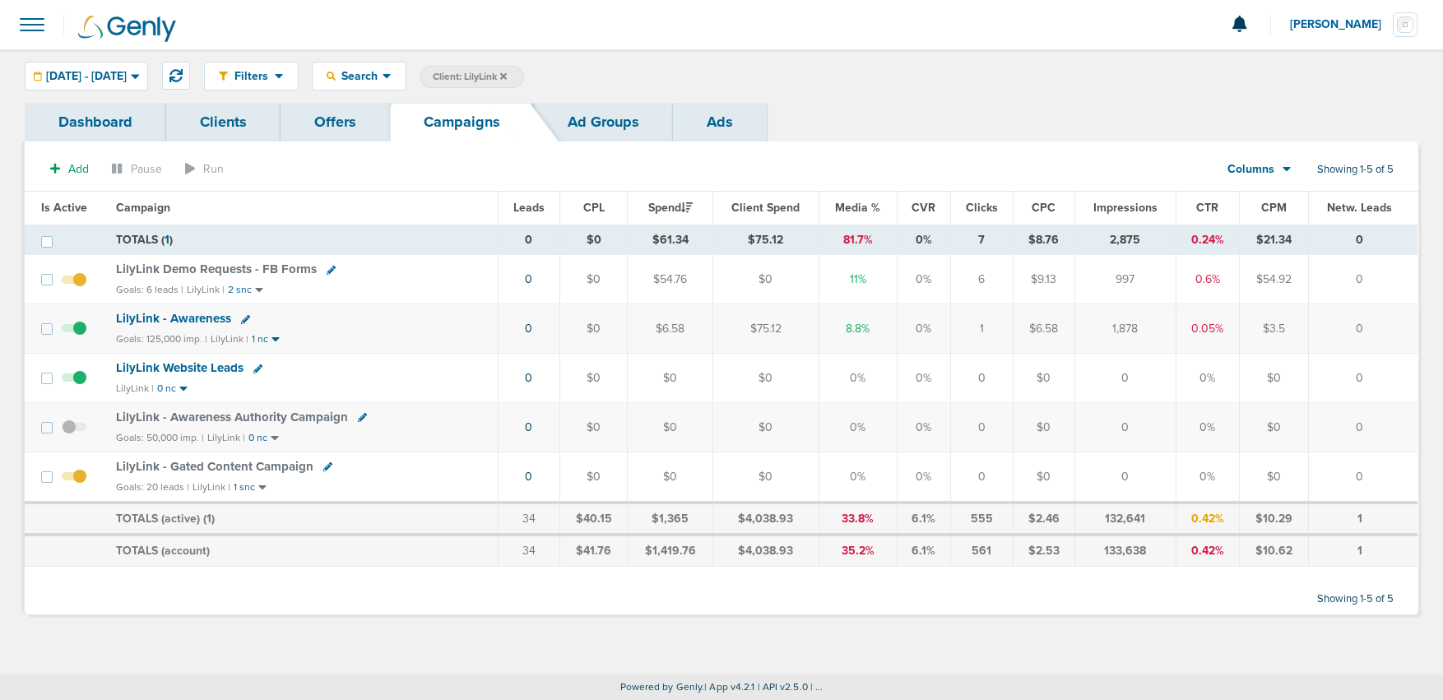
click at [323, 468] on icon at bounding box center [327, 466] width 9 height 9
select select
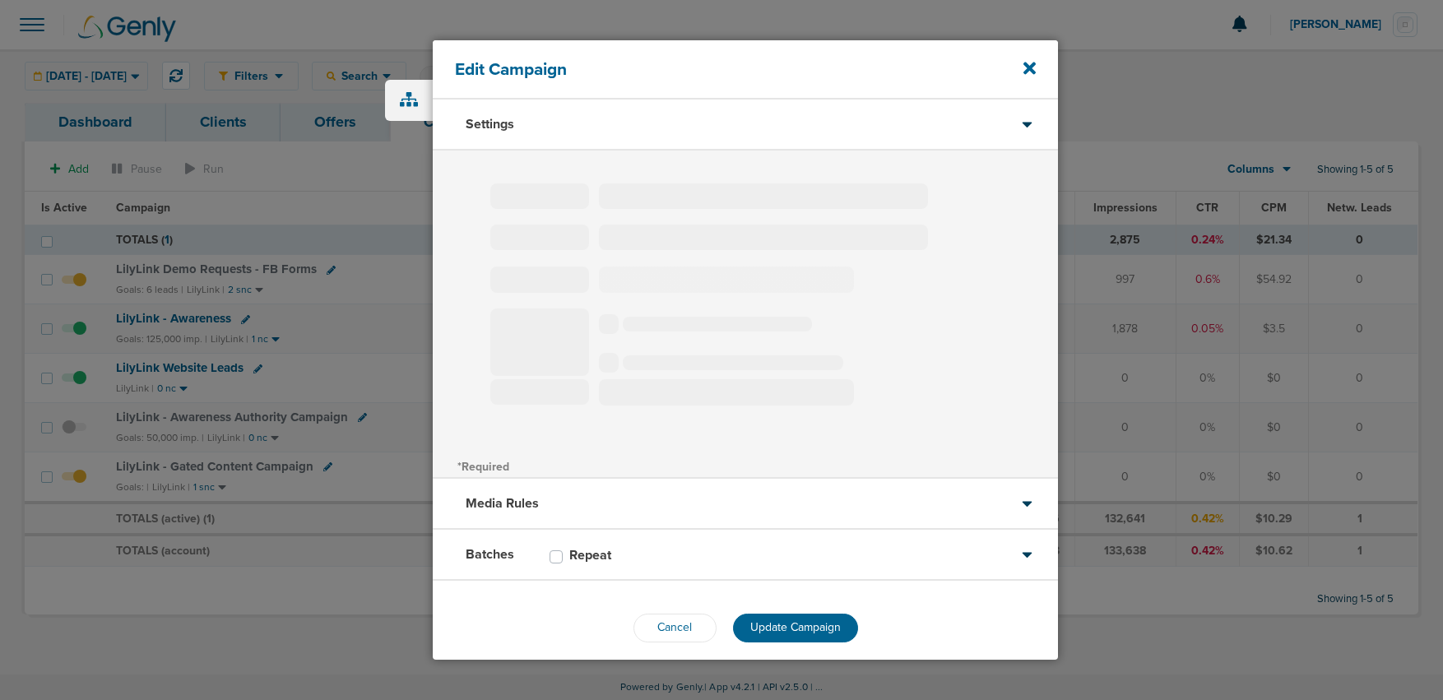
type input "LilyLink - Gated Content Campaign"
select select "Leads"
radio input "true"
select select "readOnly"
select select "1"
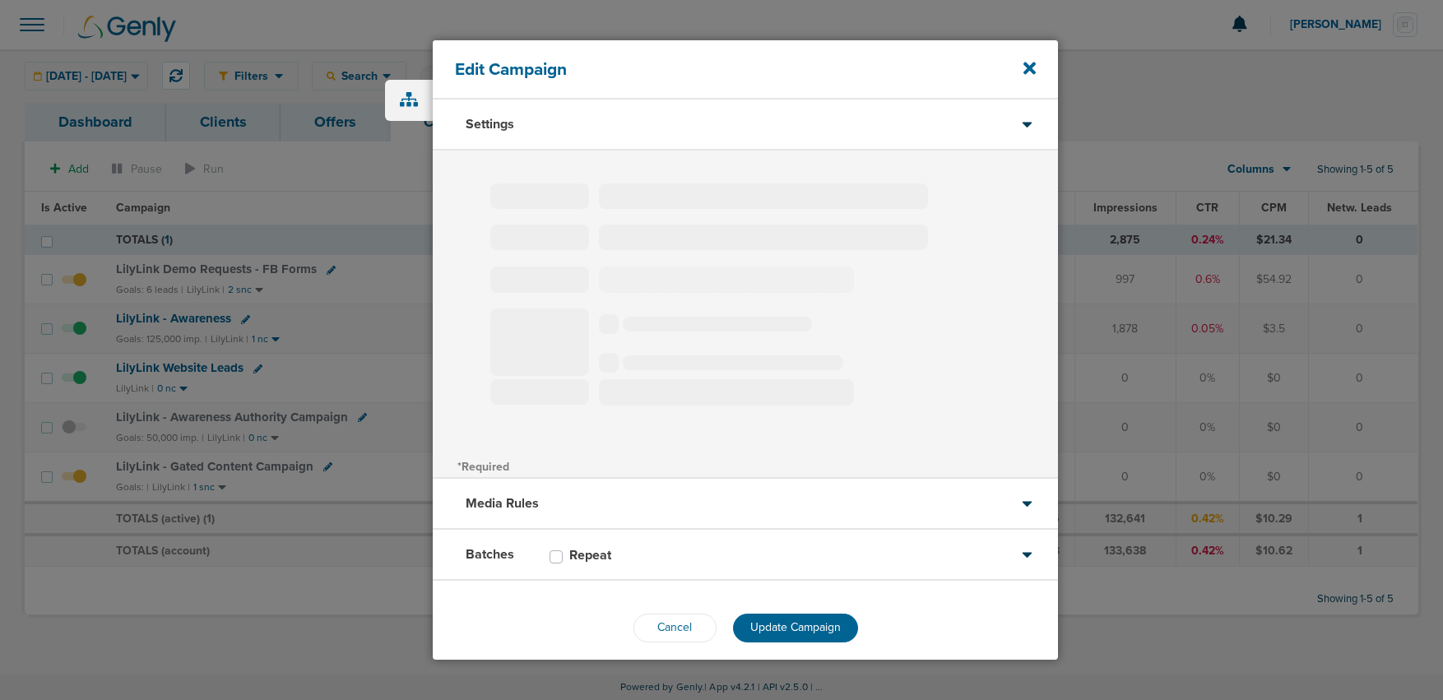
select select "2"
select select "4"
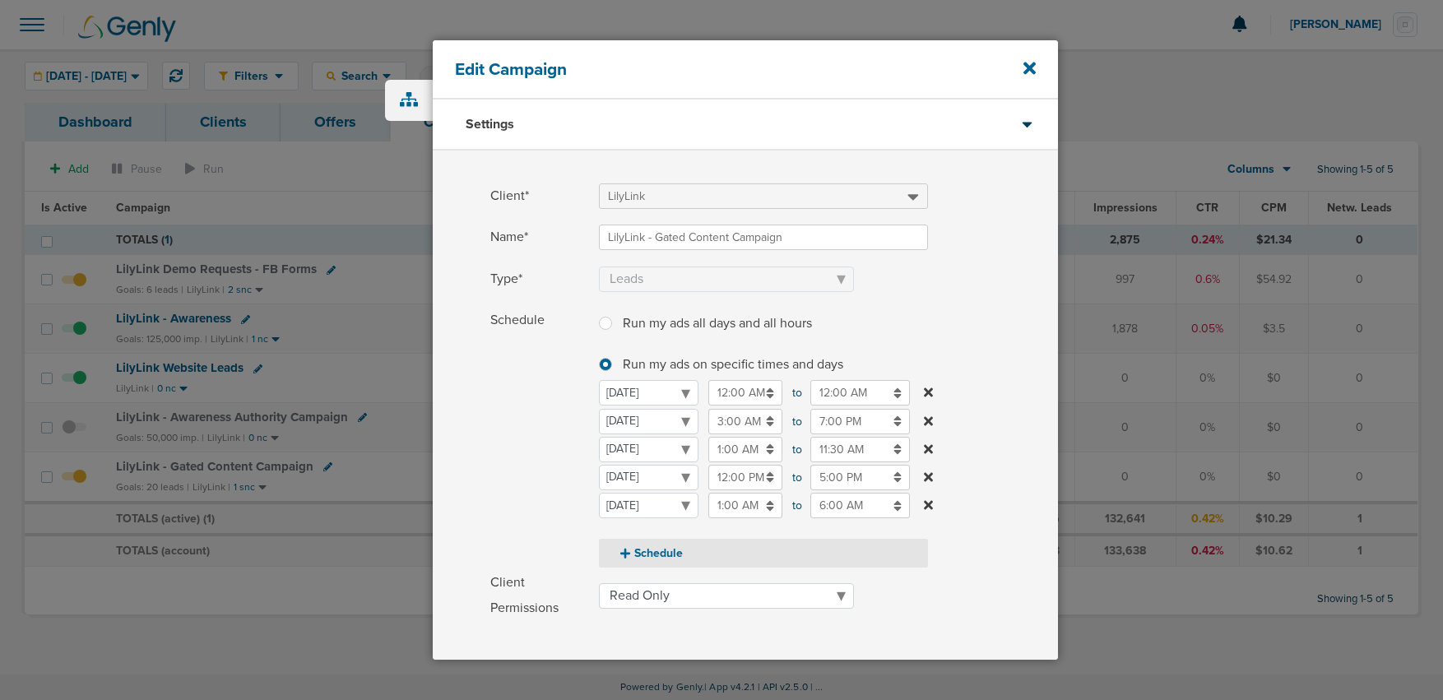
click at [632, 550] on button "Schedule" at bounding box center [763, 553] width 329 height 29
select select "3"
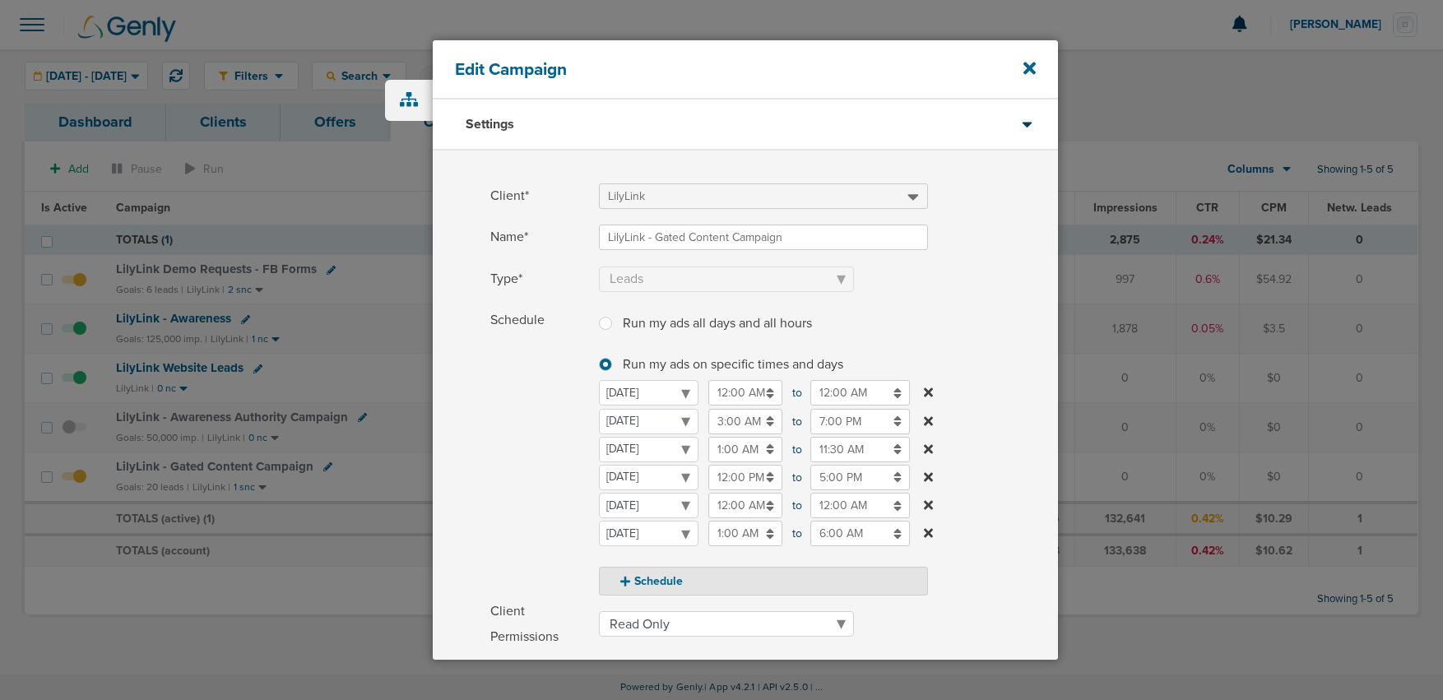
click at [742, 503] on input "12:00 AM" at bounding box center [745, 505] width 74 height 25
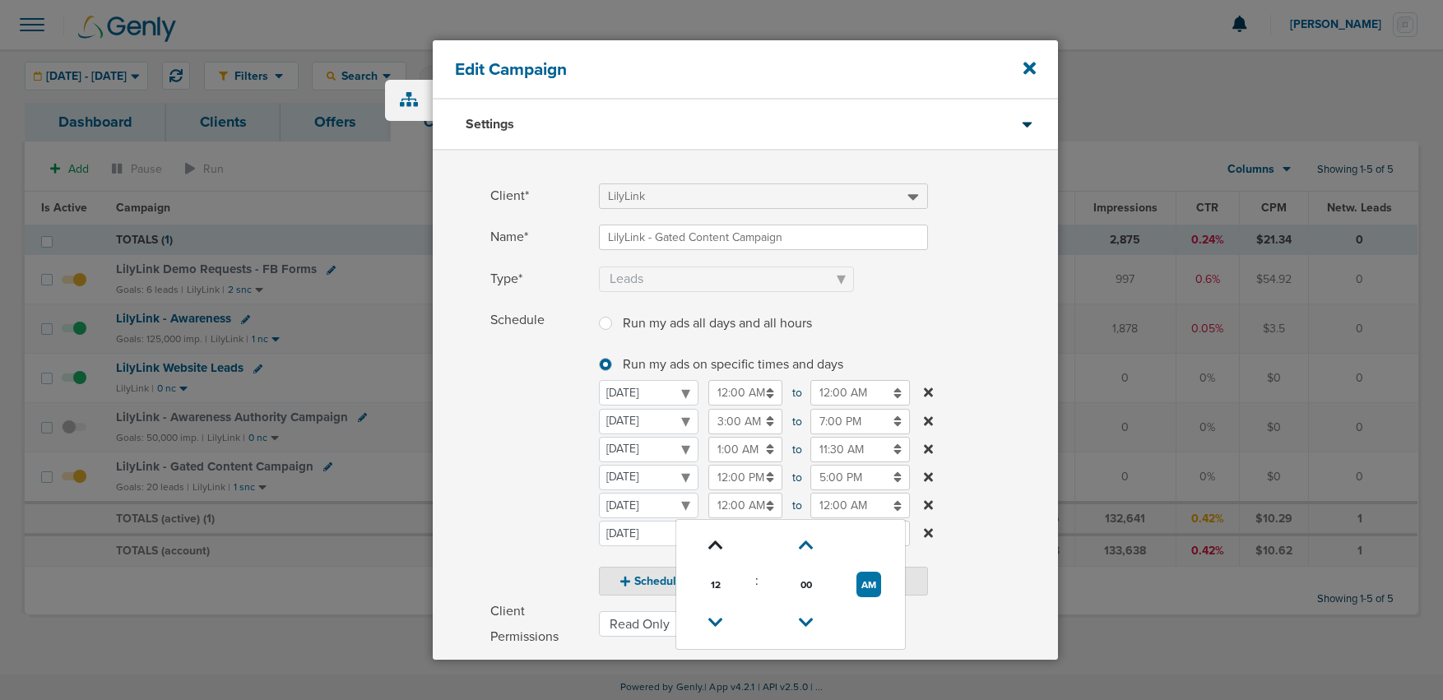
click at [720, 545] on icon at bounding box center [715, 545] width 15 height 10
click at [869, 583] on button "AM" at bounding box center [868, 584] width 25 height 25
type input "1:00 PM"
click at [850, 507] on input "12:00 AM" at bounding box center [860, 505] width 100 height 25
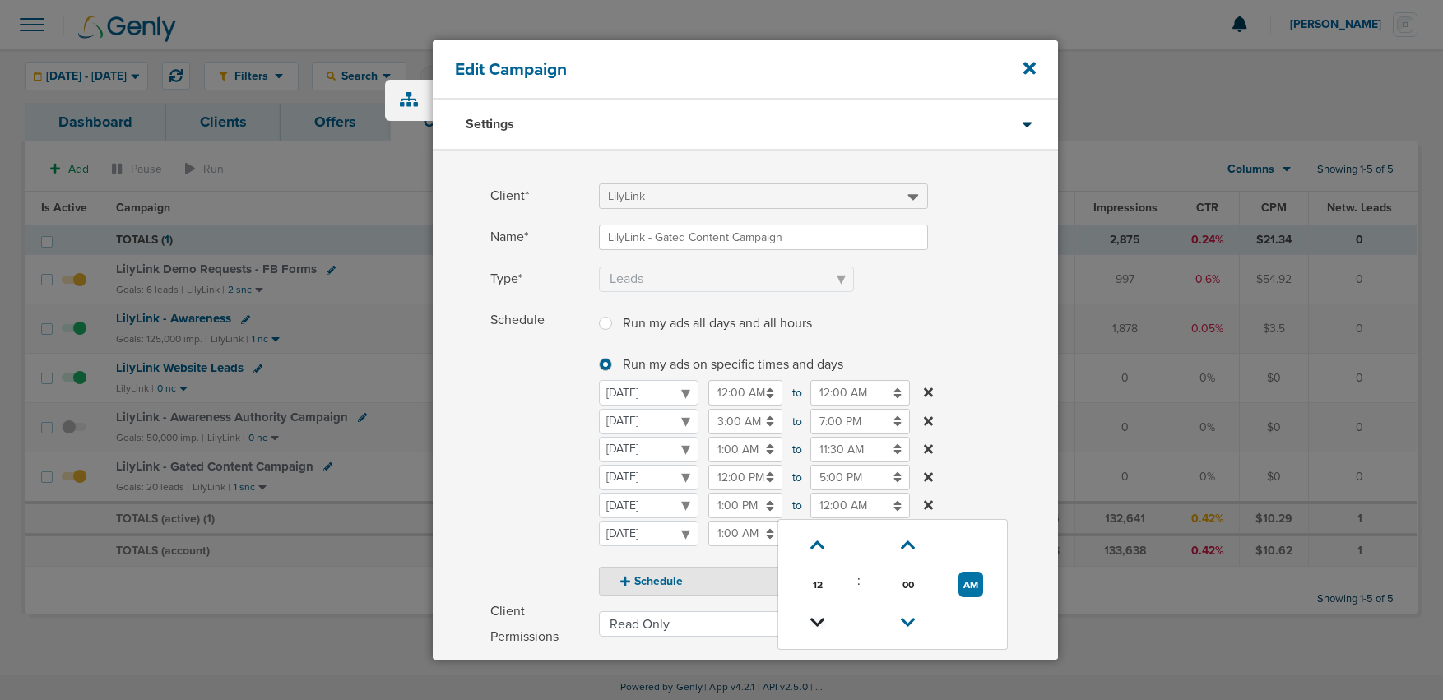
click at [819, 623] on icon at bounding box center [817, 623] width 15 height 10
click at [818, 627] on icon at bounding box center [817, 623] width 15 height 10
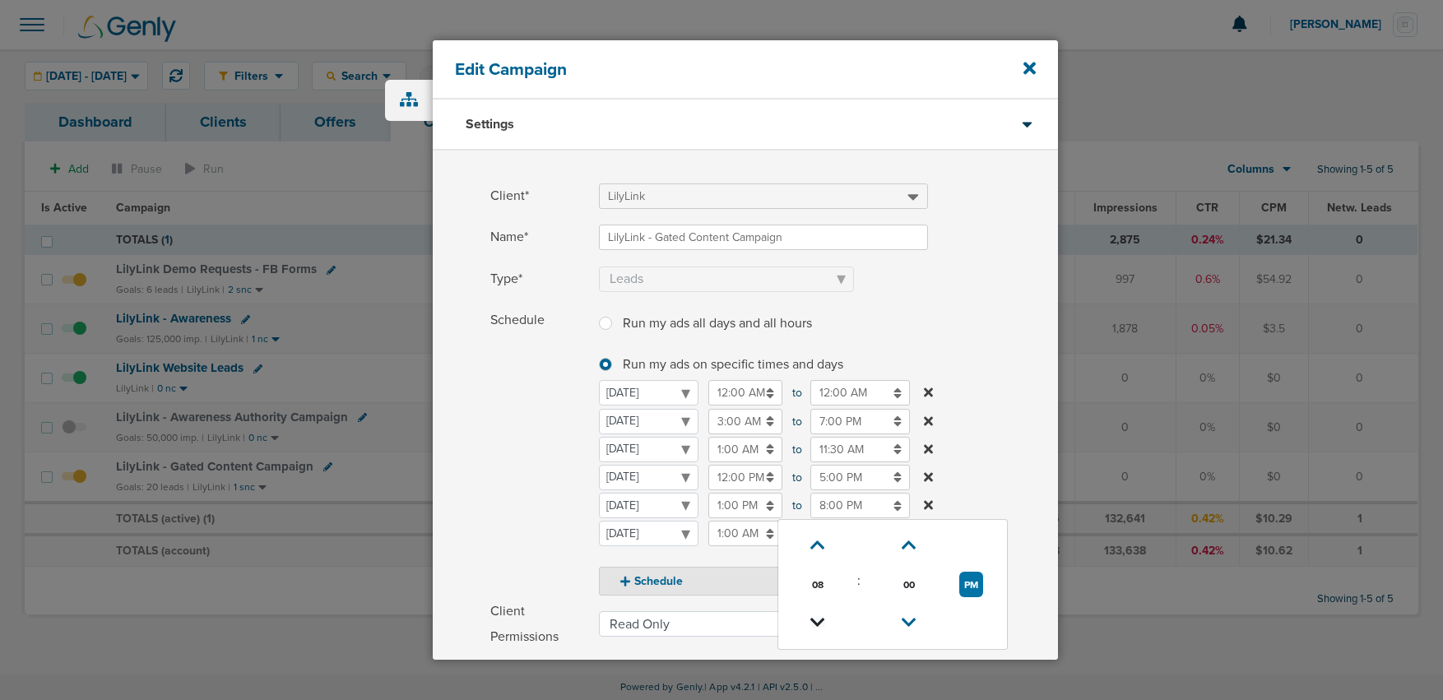
type input "7:00 PM"
click at [536, 522] on span "Schedule" at bounding box center [539, 452] width 99 height 288
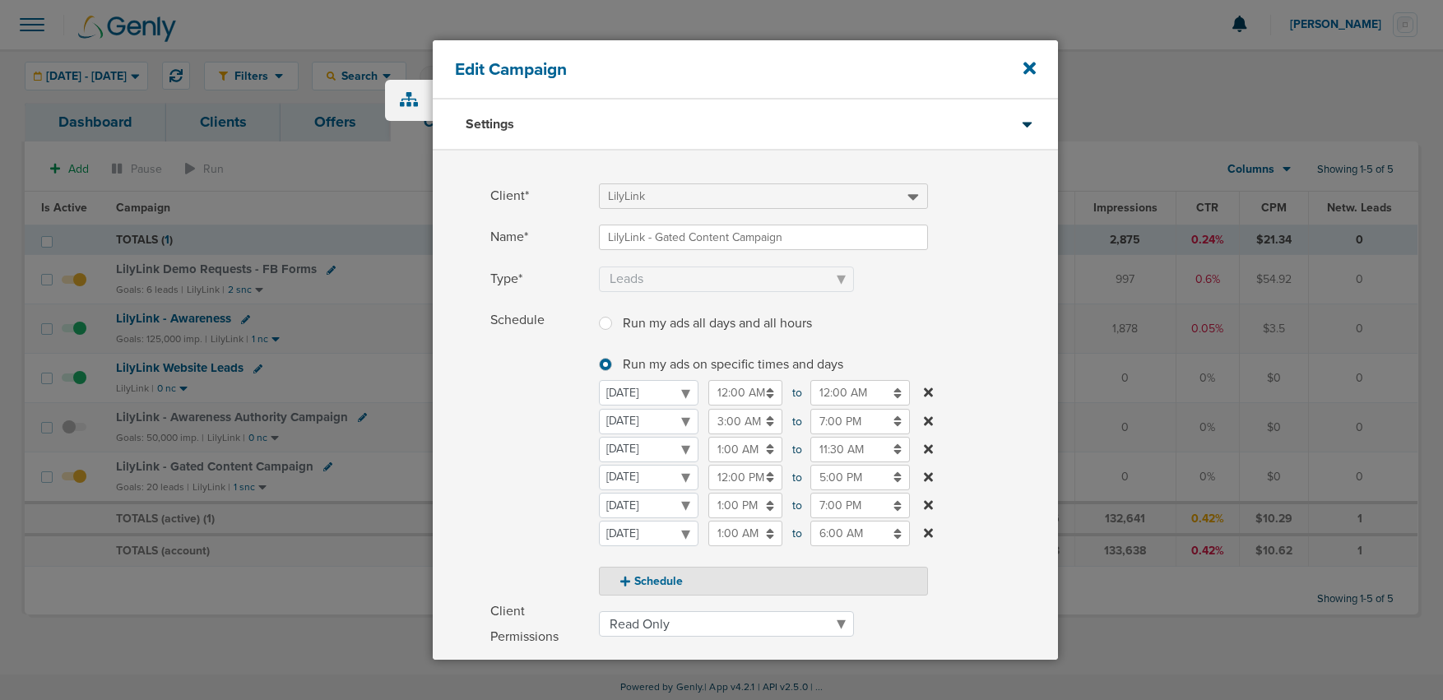
scroll to position [260, 0]
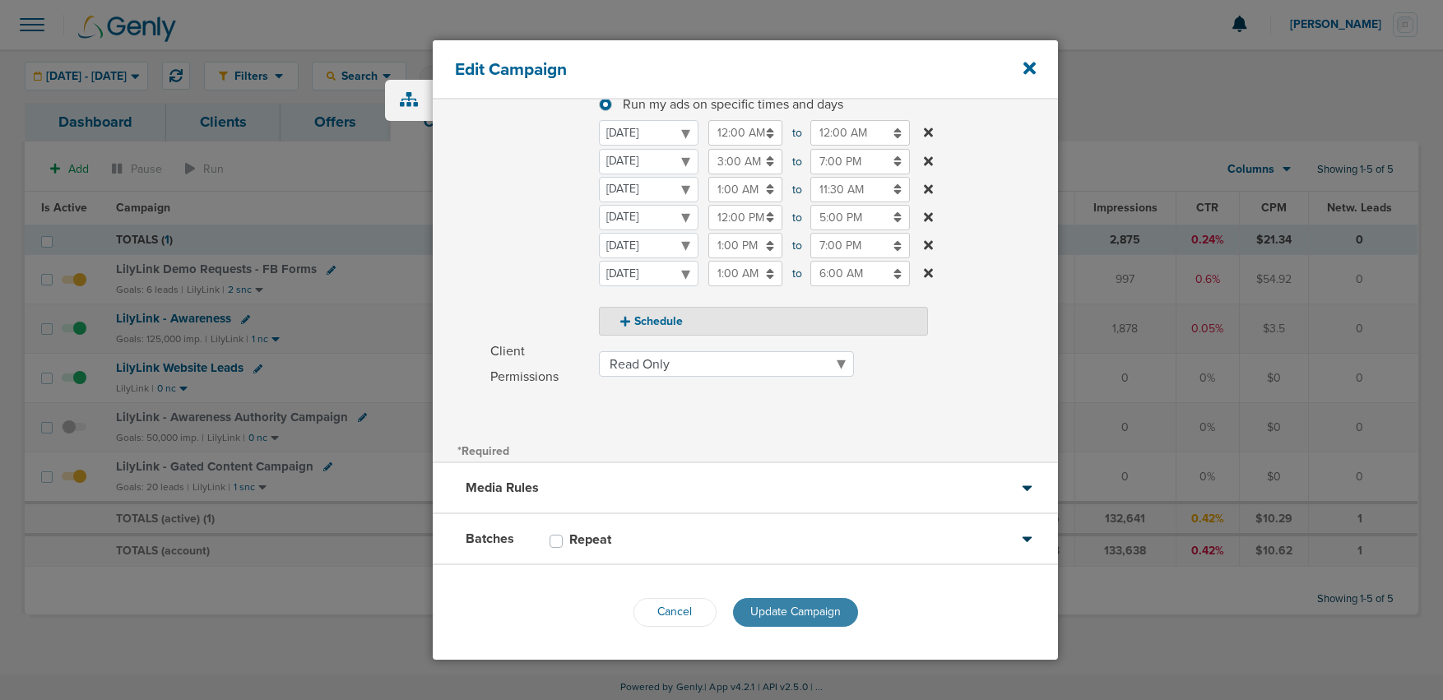
click at [804, 619] on button "Update Campaign" at bounding box center [795, 612] width 125 height 29
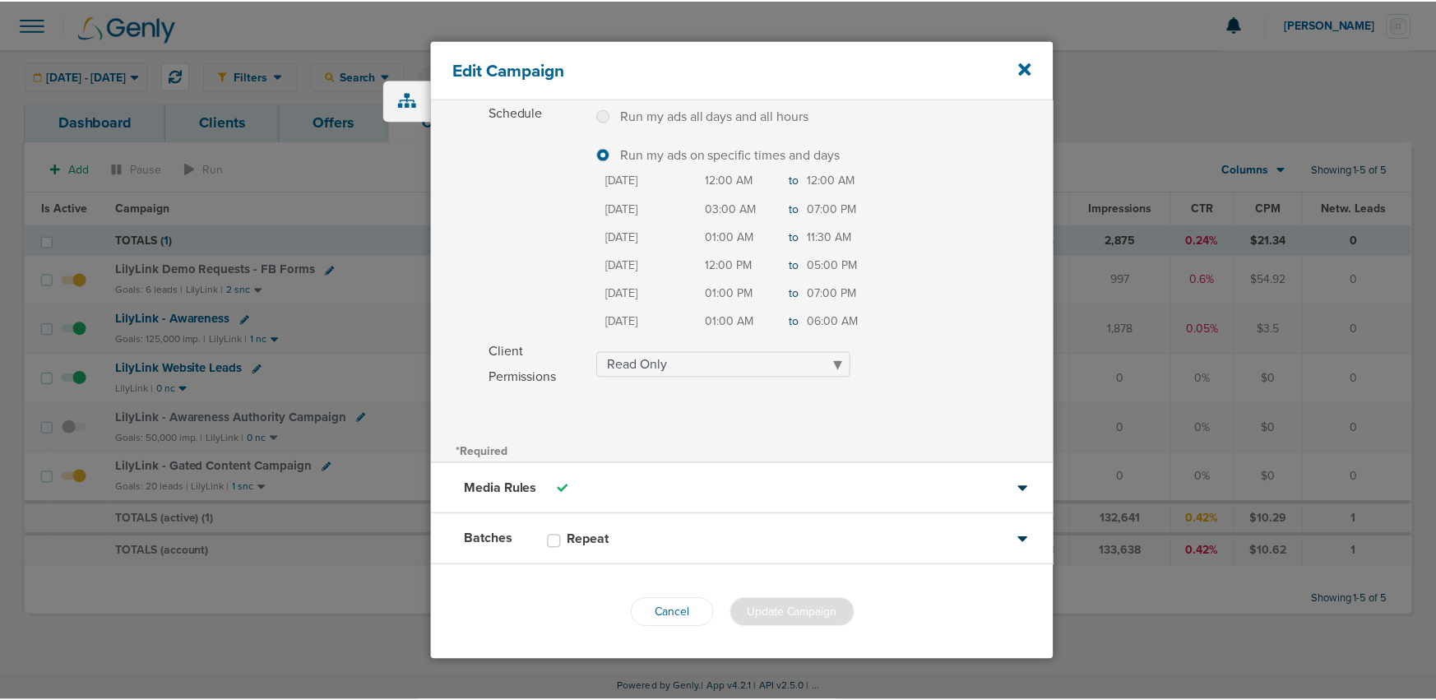
scroll to position [208, 0]
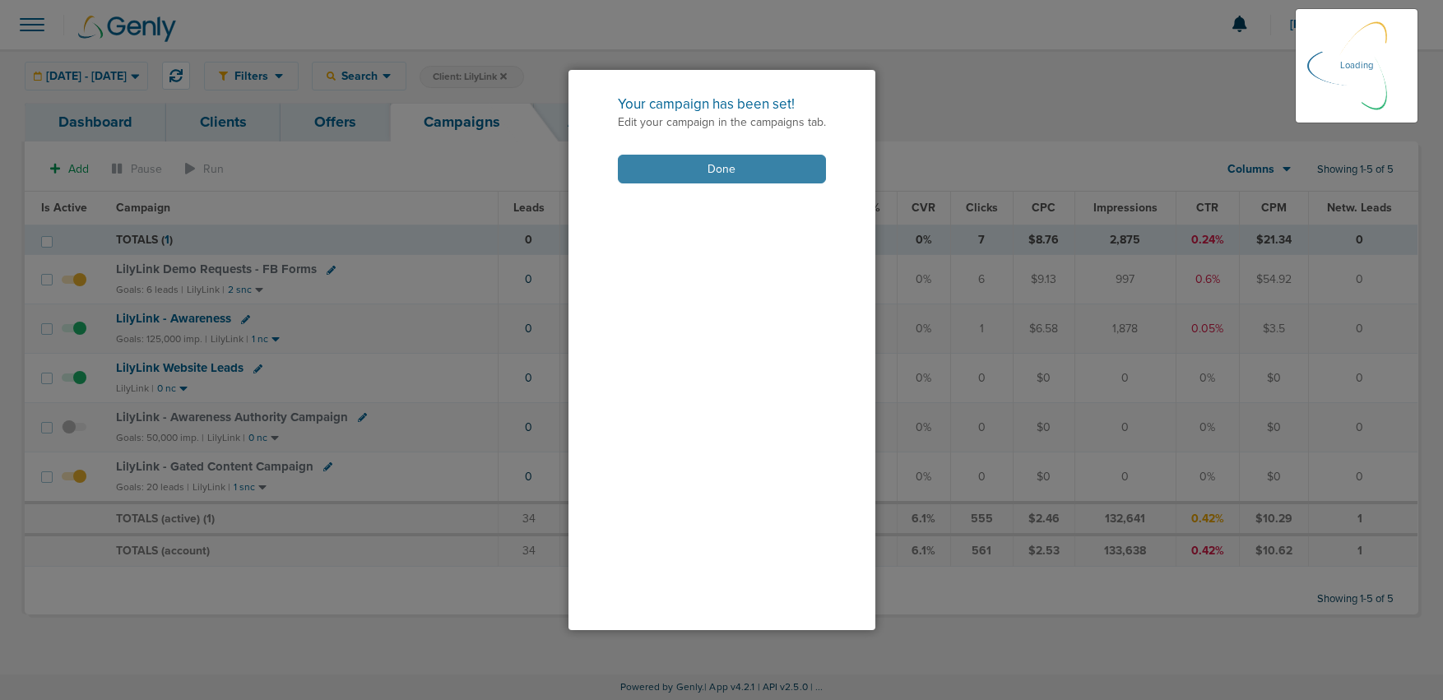
click at [652, 168] on button "Done" at bounding box center [722, 169] width 208 height 29
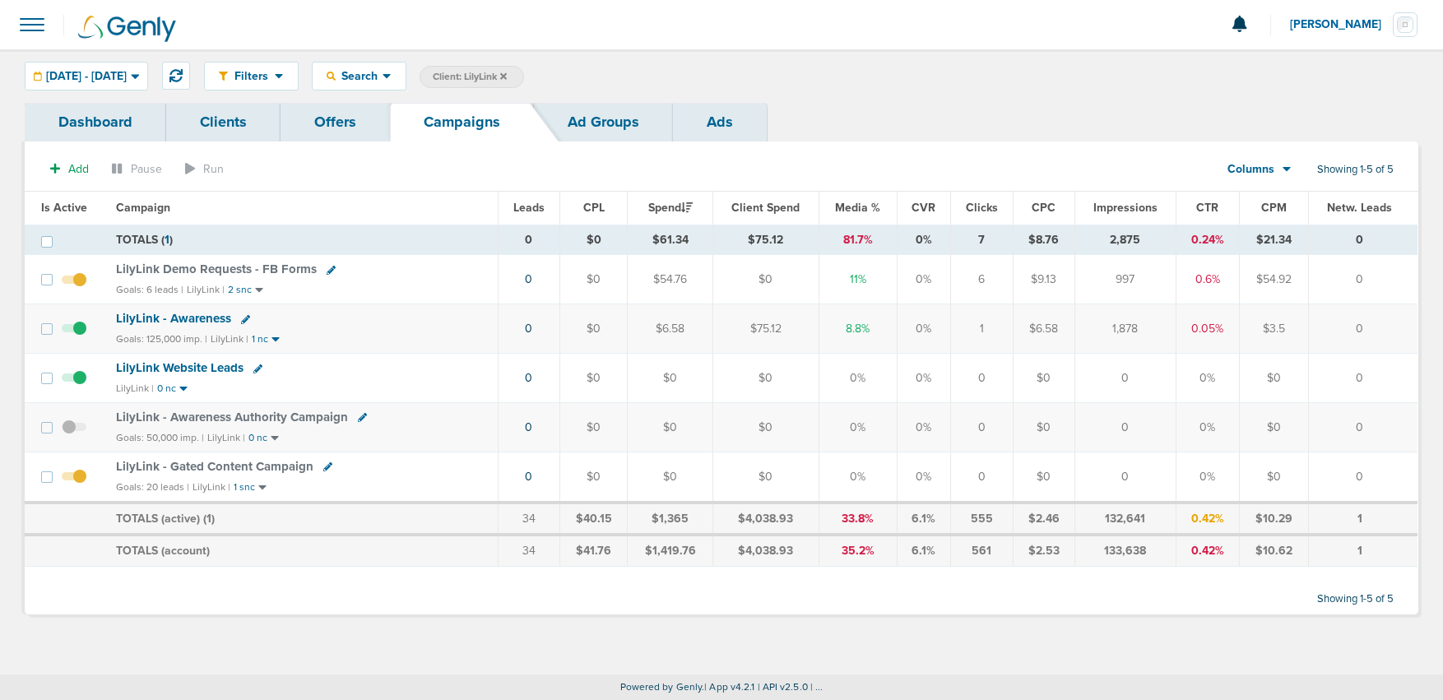
click at [507, 78] on icon at bounding box center [503, 77] width 7 height 10
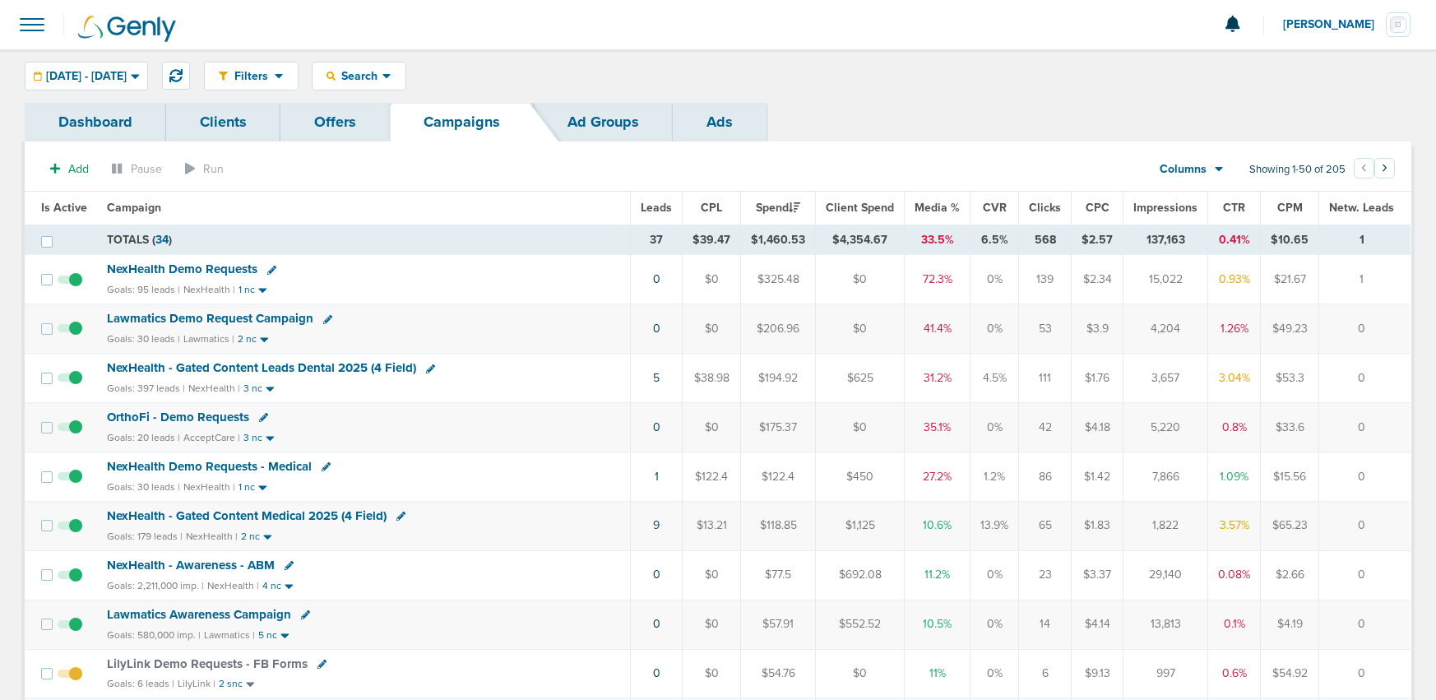
click at [172, 420] on span "OrthoFi - Demo Requests" at bounding box center [178, 417] width 142 height 15
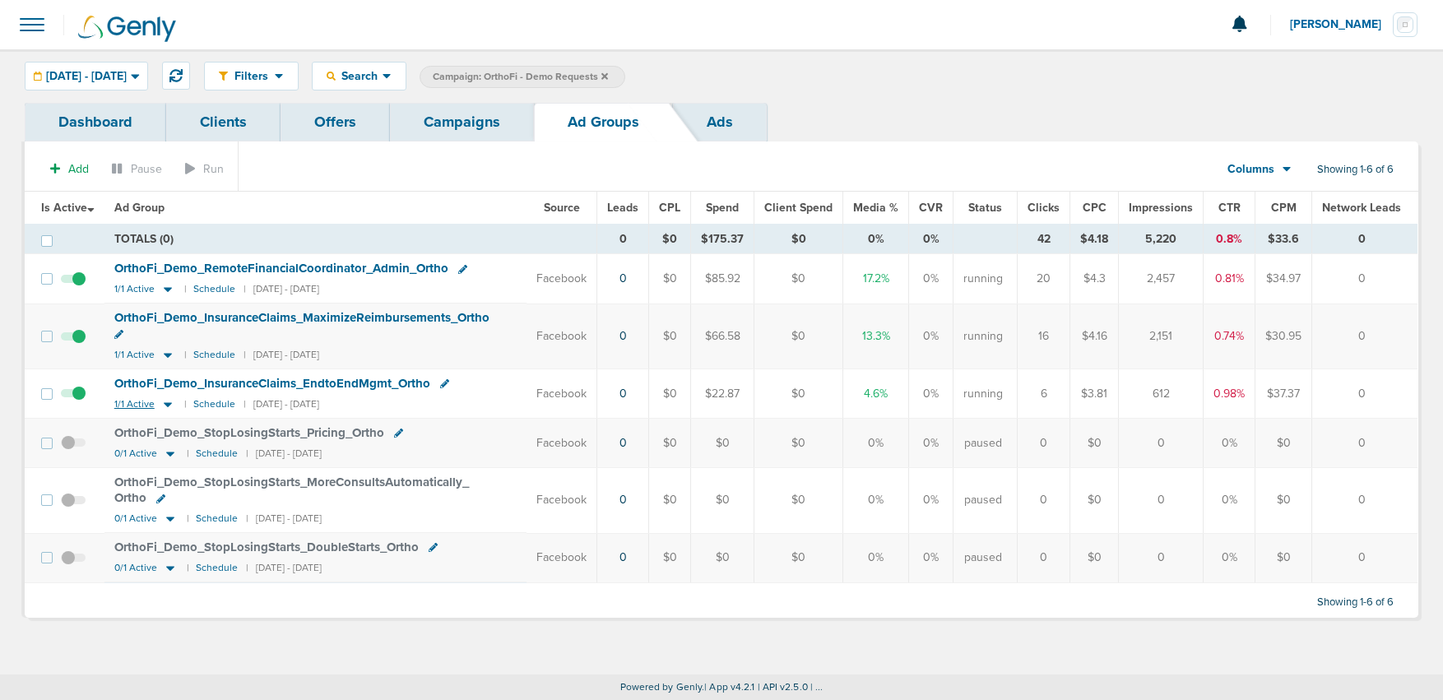
click at [164, 402] on icon at bounding box center [168, 404] width 8 height 5
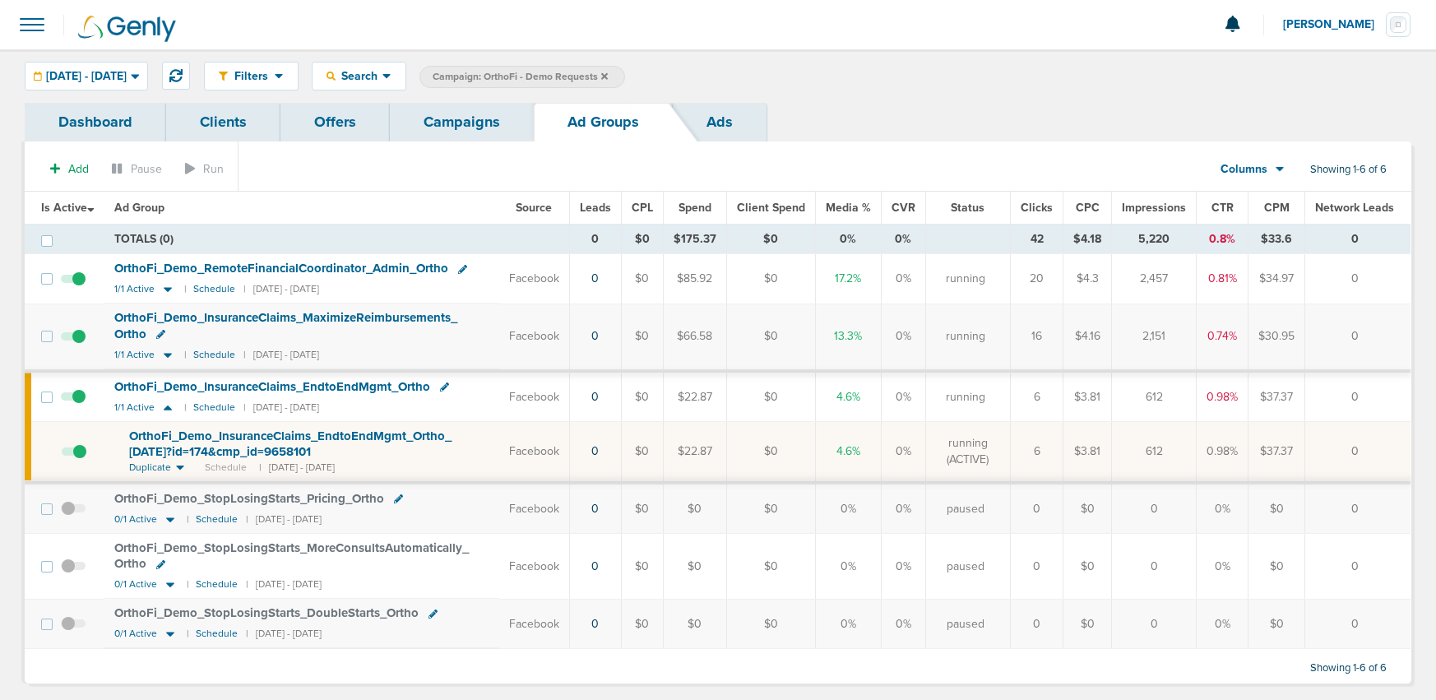
click at [192, 432] on span "OrthoFi_ Demo_ InsuranceClaims_ EndtoEndMgmt_ Ortho_ [DATE]?id=174&cmp_ id=9658…" at bounding box center [290, 444] width 322 height 31
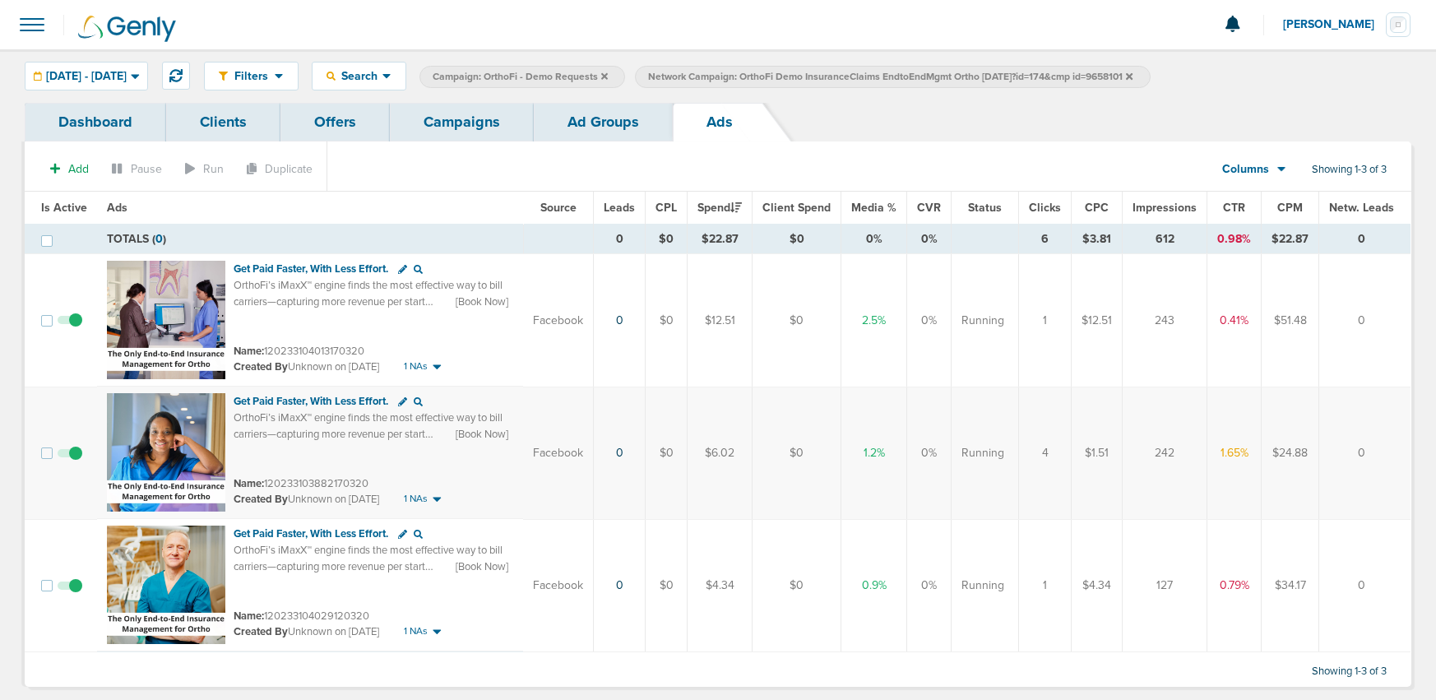
click at [72, 328] on span at bounding box center [70, 328] width 25 height 0
click at [70, 324] on input "checkbox" at bounding box center [70, 324] width 0 height 0
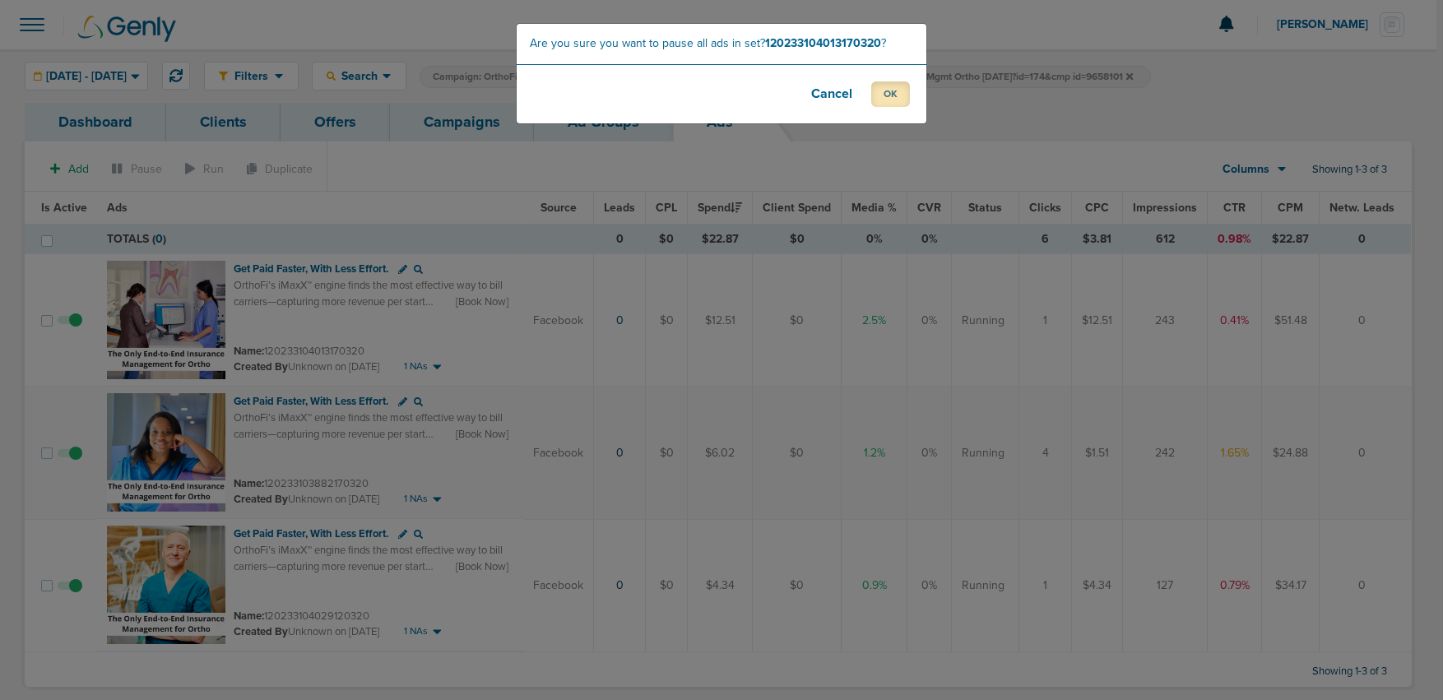
click at [889, 102] on button "OK" at bounding box center [890, 93] width 39 height 25
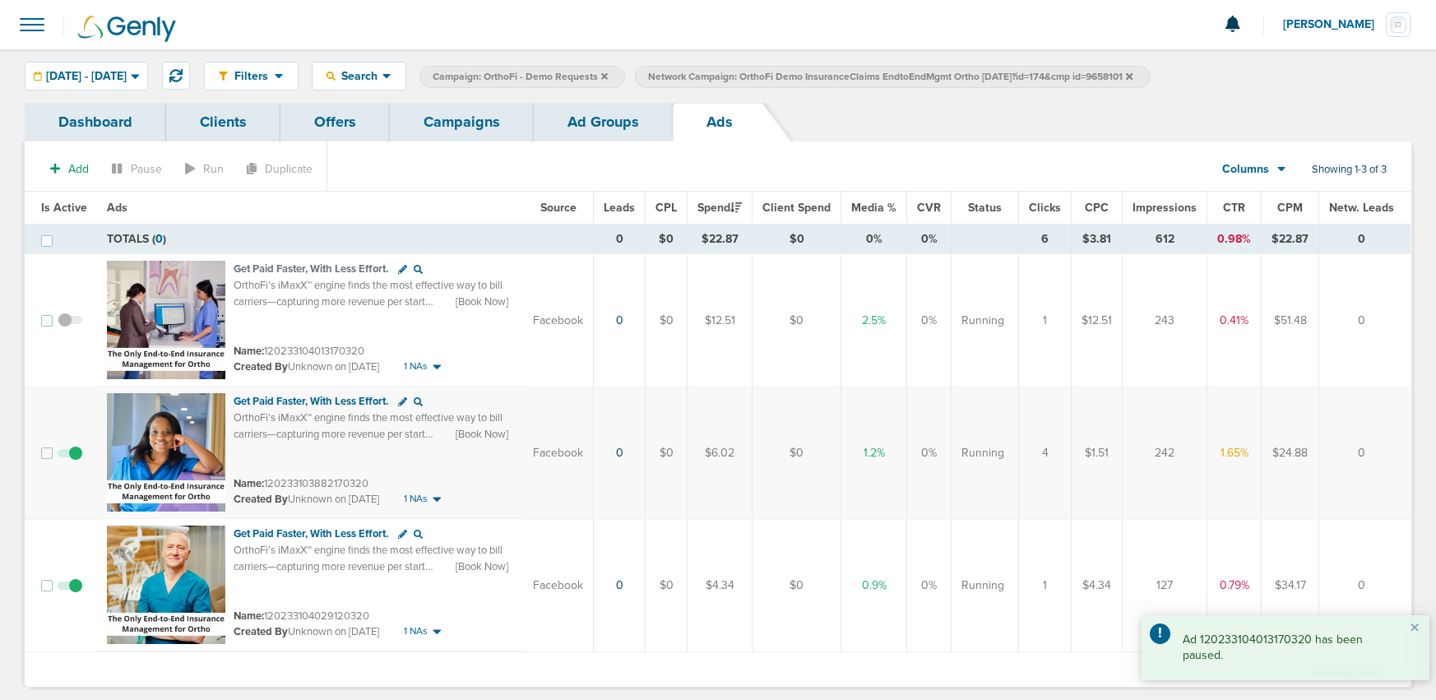
click at [572, 121] on link "Ad Groups" at bounding box center [603, 122] width 139 height 39
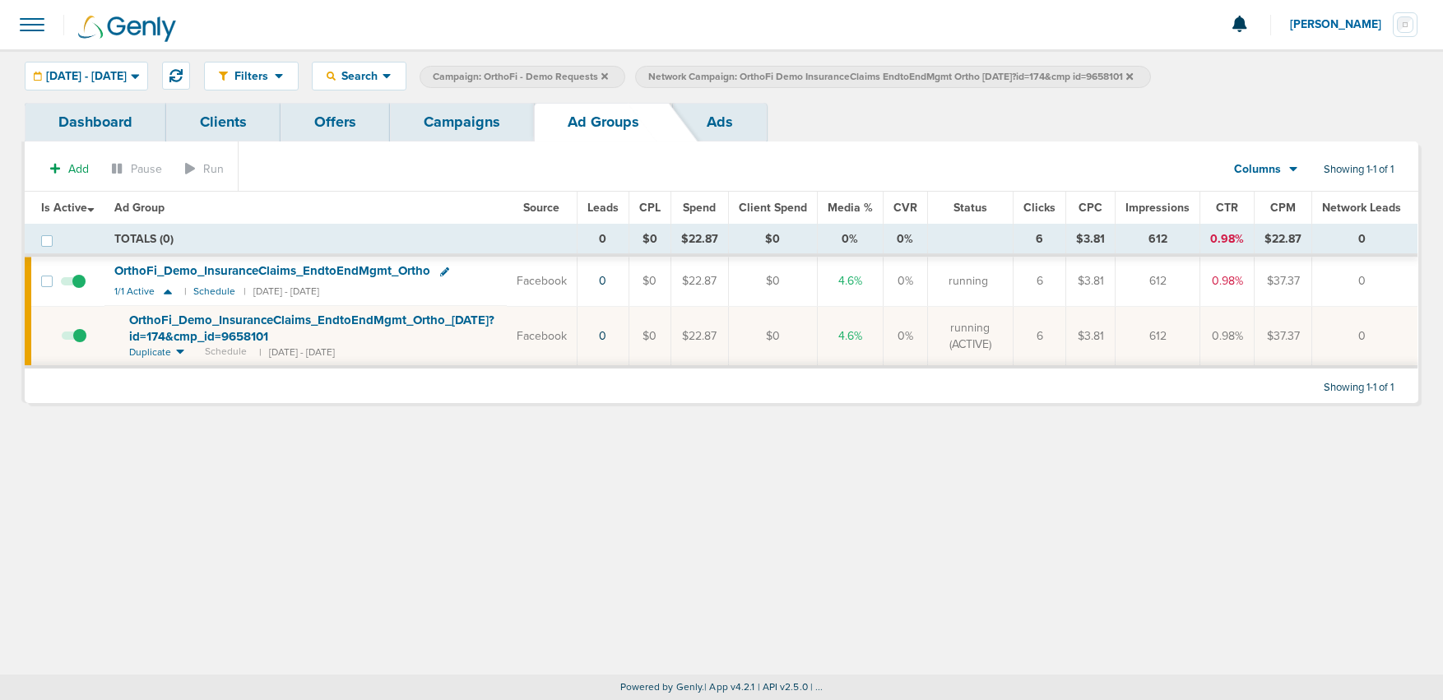
click at [1133, 76] on icon at bounding box center [1129, 75] width 7 height 7
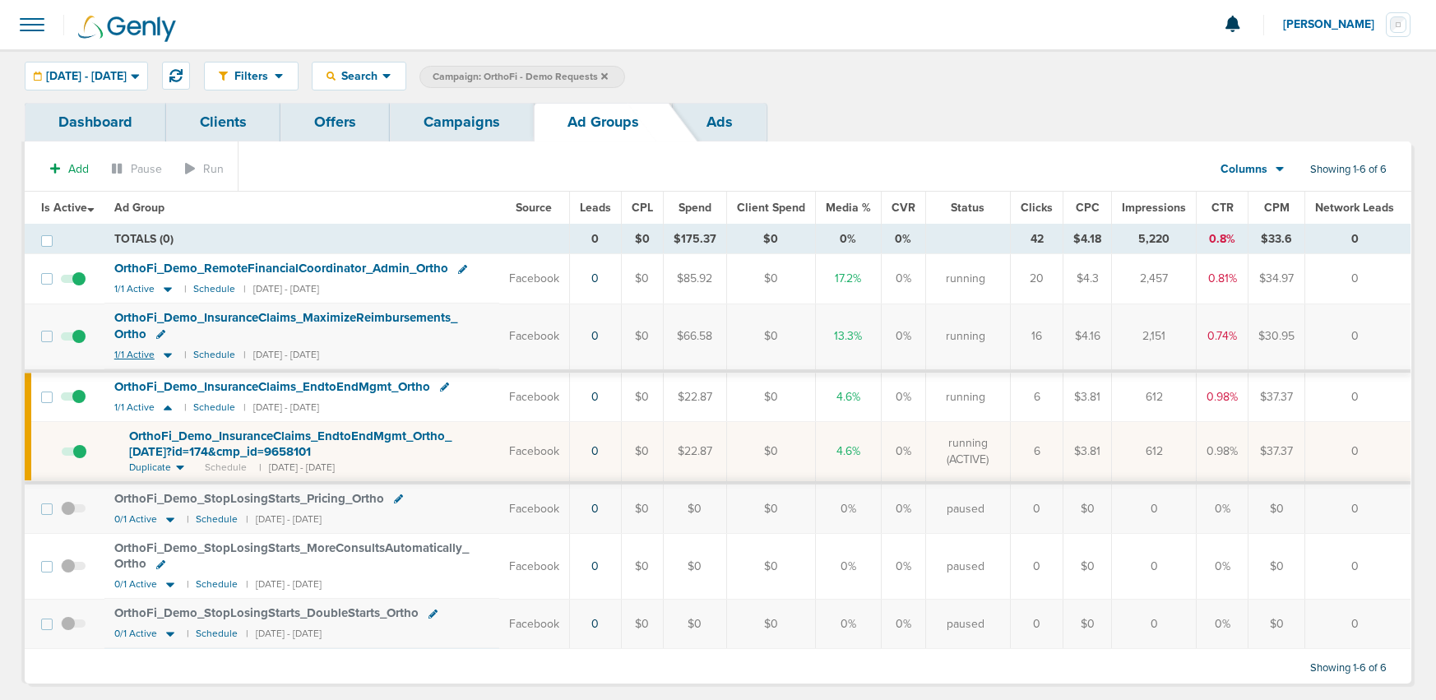
click at [168, 354] on icon at bounding box center [168, 355] width 8 height 5
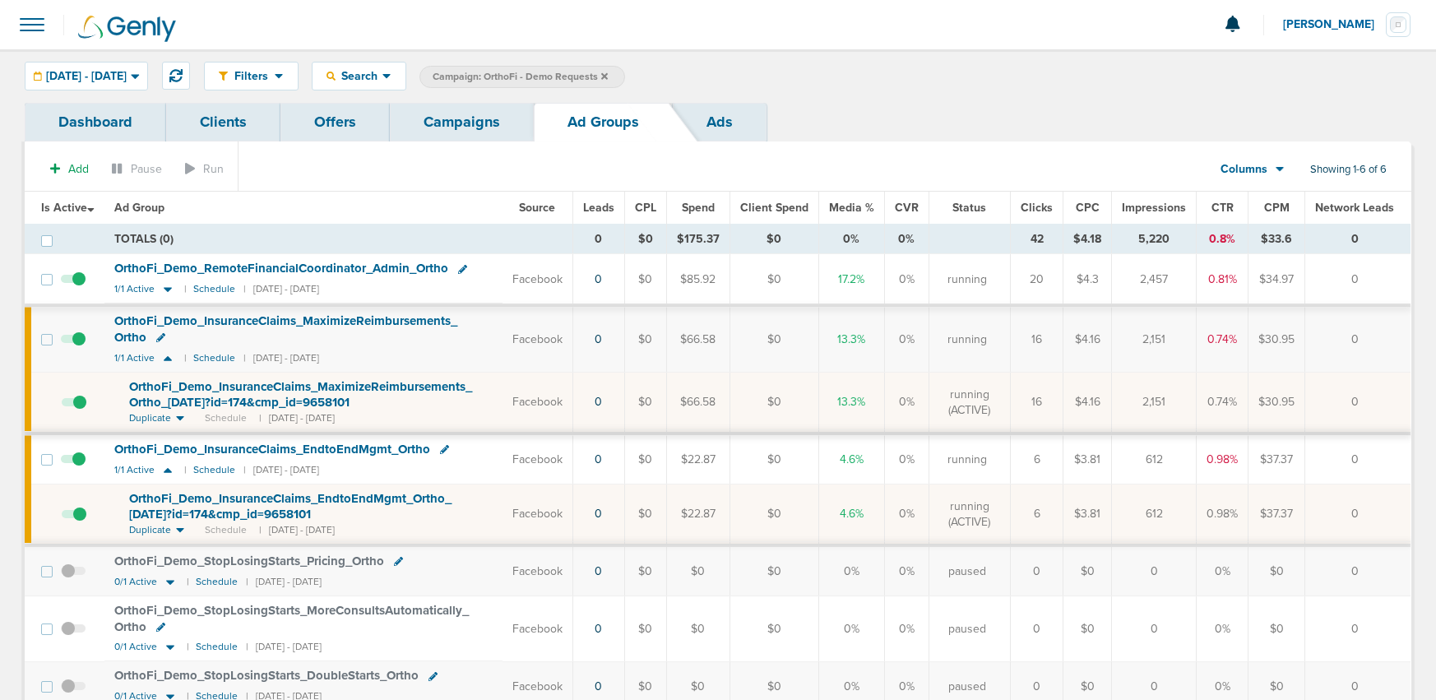
click at [226, 392] on span "OrthoFi_ Demo_ InsuranceClaims_ MaximizeReimbursements_ Ortho_ [DATE]?id=174&cm…" at bounding box center [300, 394] width 343 height 31
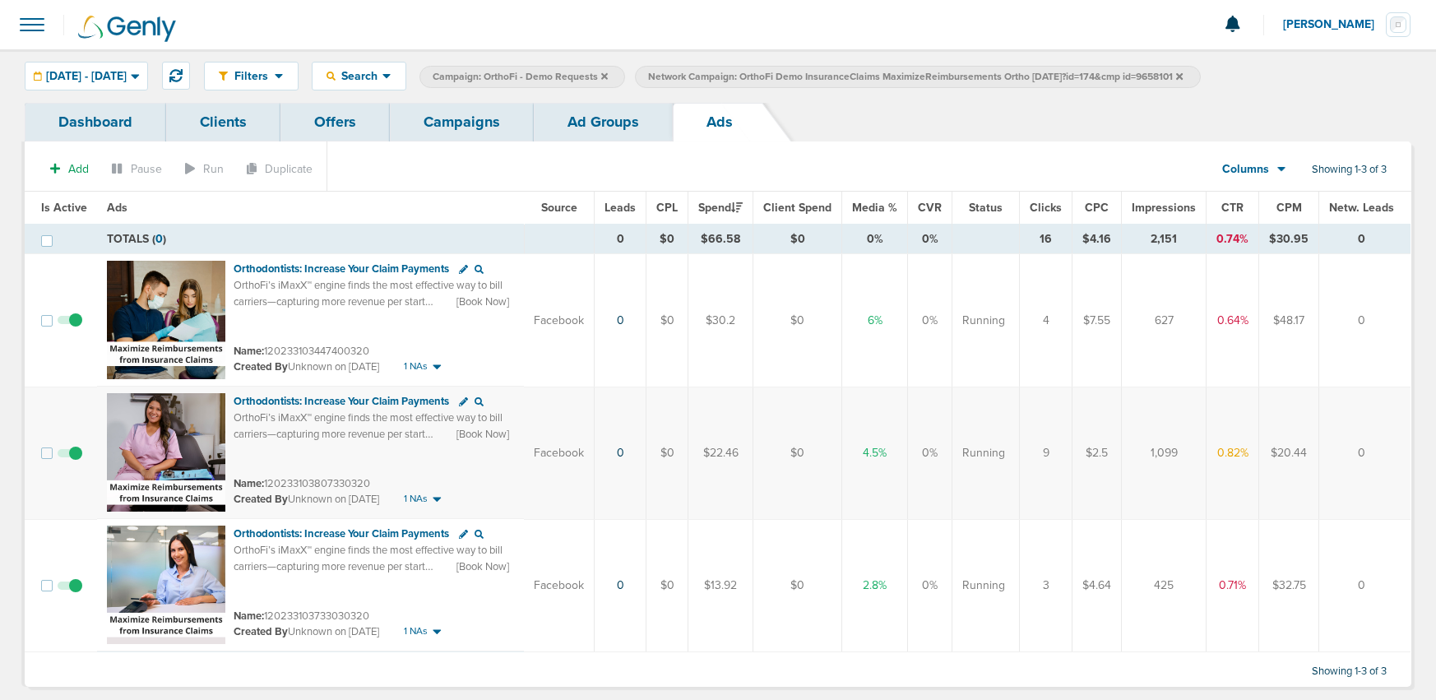
click at [599, 128] on link "Ad Groups" at bounding box center [603, 122] width 139 height 39
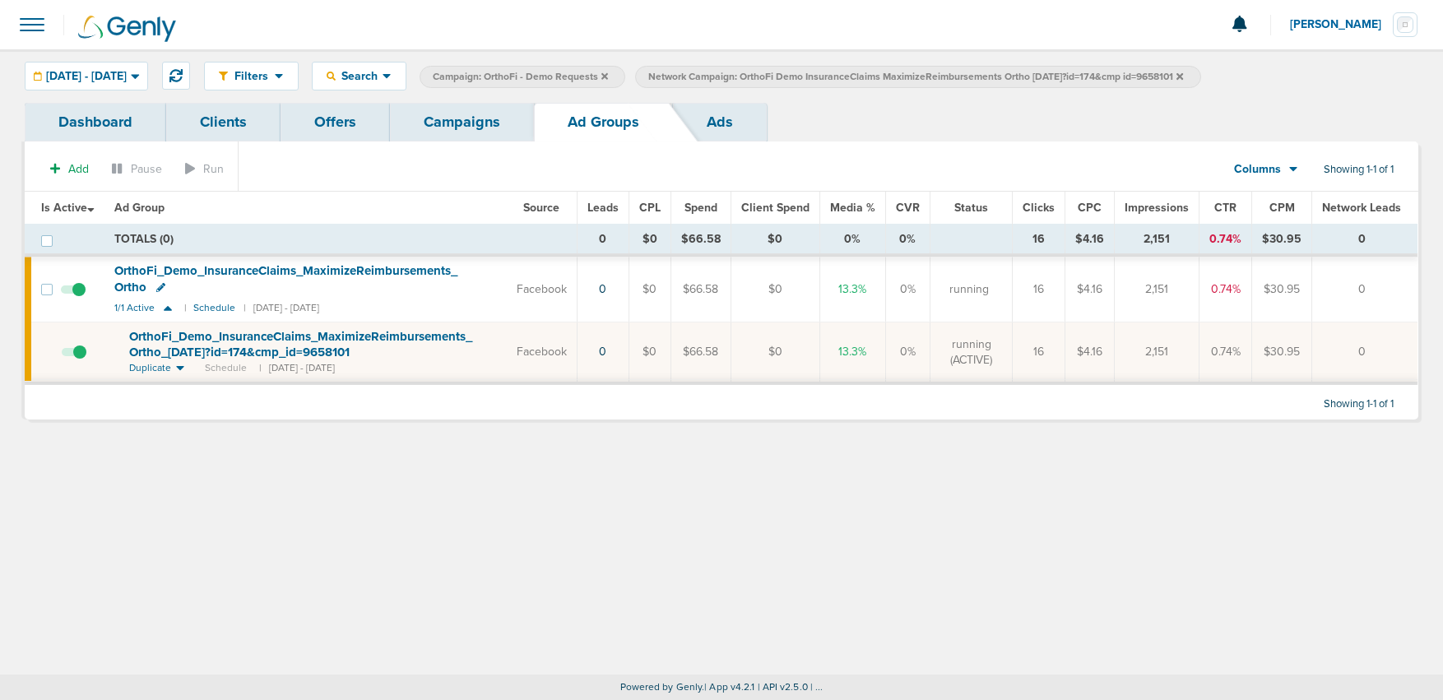
click at [1183, 75] on icon at bounding box center [1179, 75] width 7 height 7
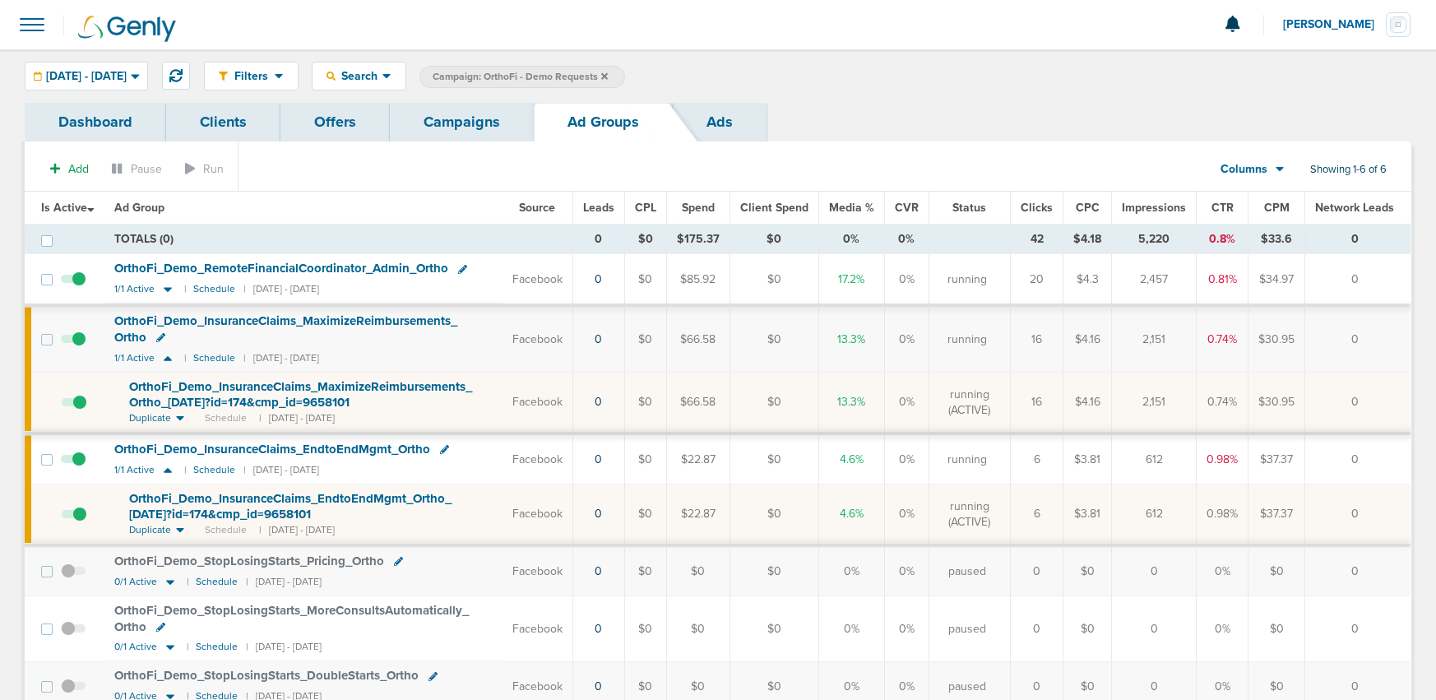
click at [74, 348] on span at bounding box center [73, 348] width 25 height 0
click at [73, 343] on input "checkbox" at bounding box center [73, 343] width 0 height 0
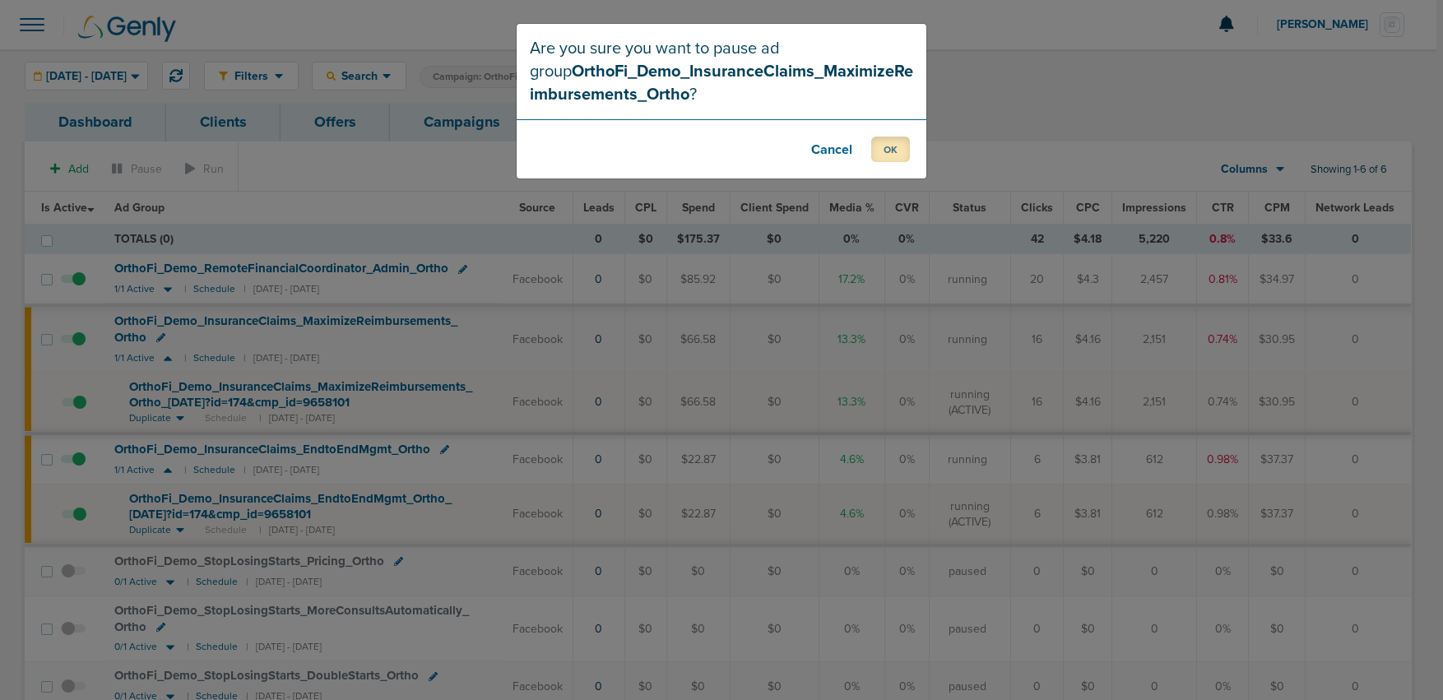
click at [893, 151] on button "OK" at bounding box center [890, 149] width 39 height 25
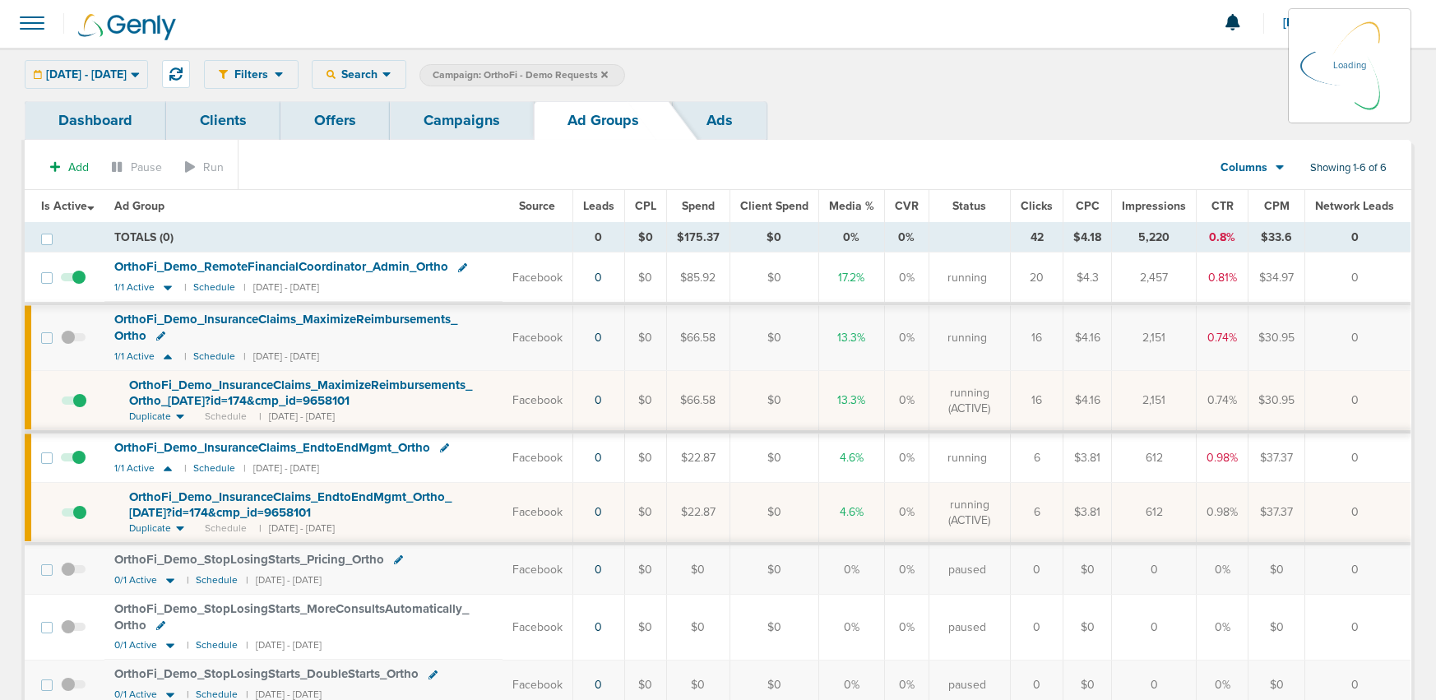
scroll to position [3, 0]
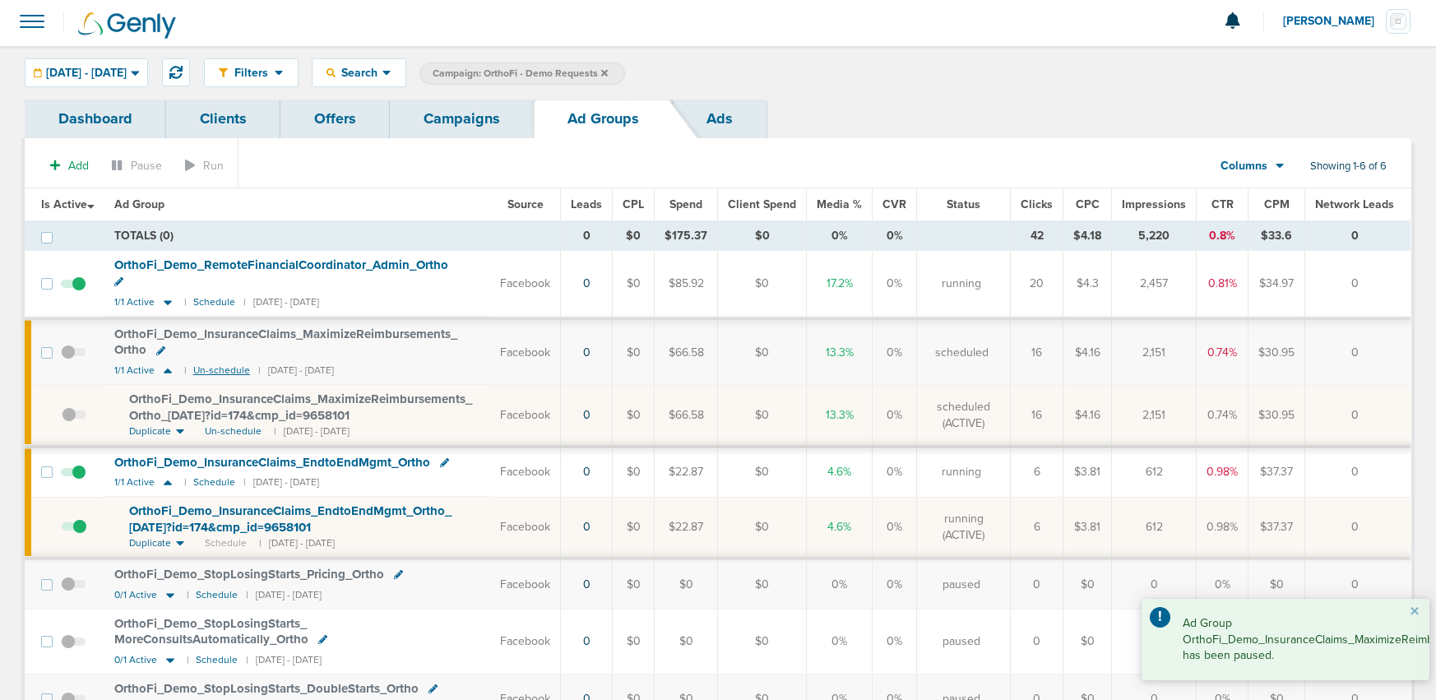
click at [219, 364] on small "Un-schedule" at bounding box center [221, 370] width 57 height 12
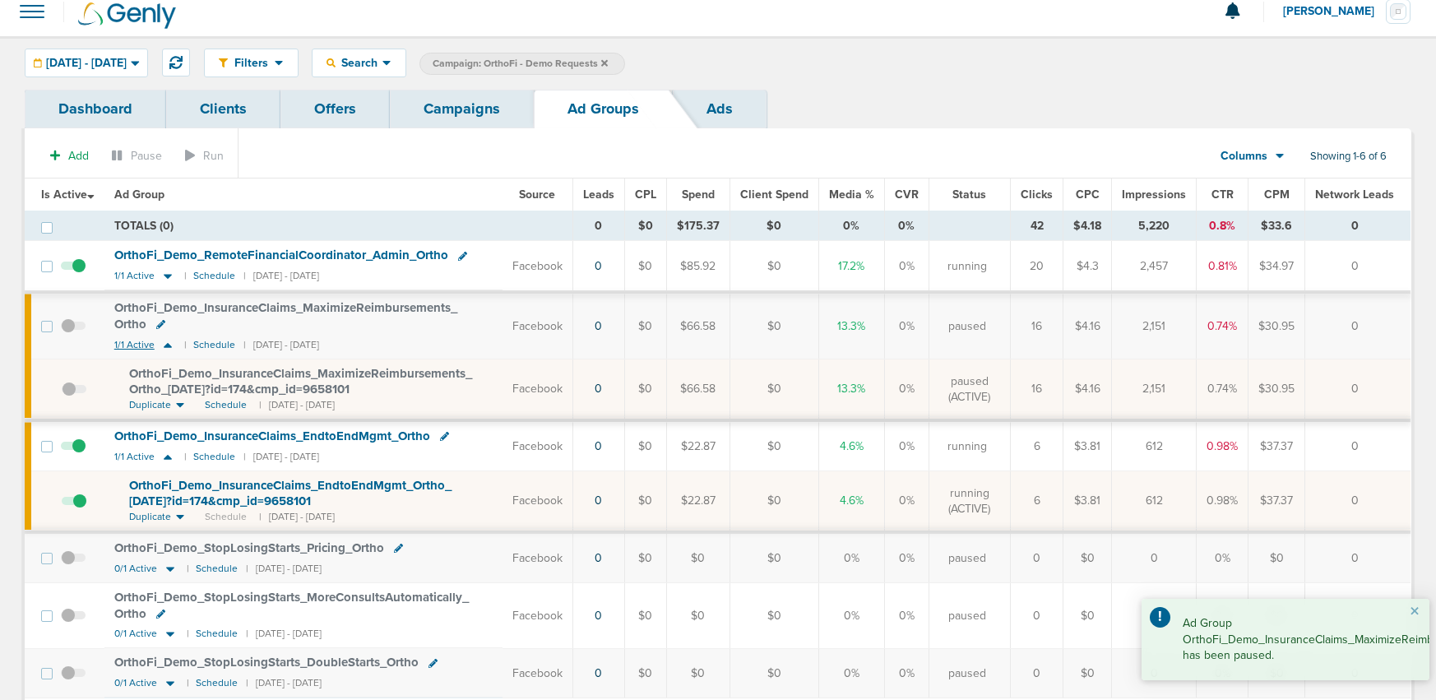
click at [166, 345] on icon at bounding box center [168, 345] width 8 height 5
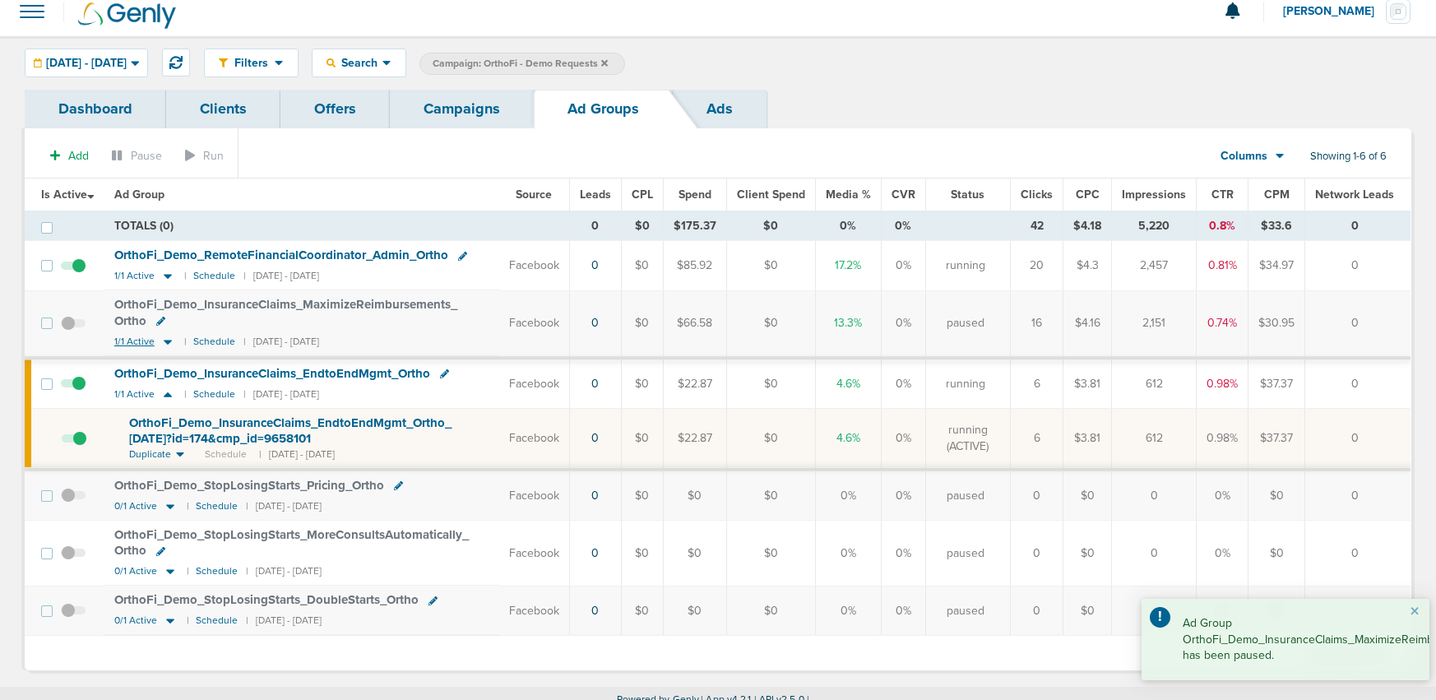
scroll to position [17, 0]
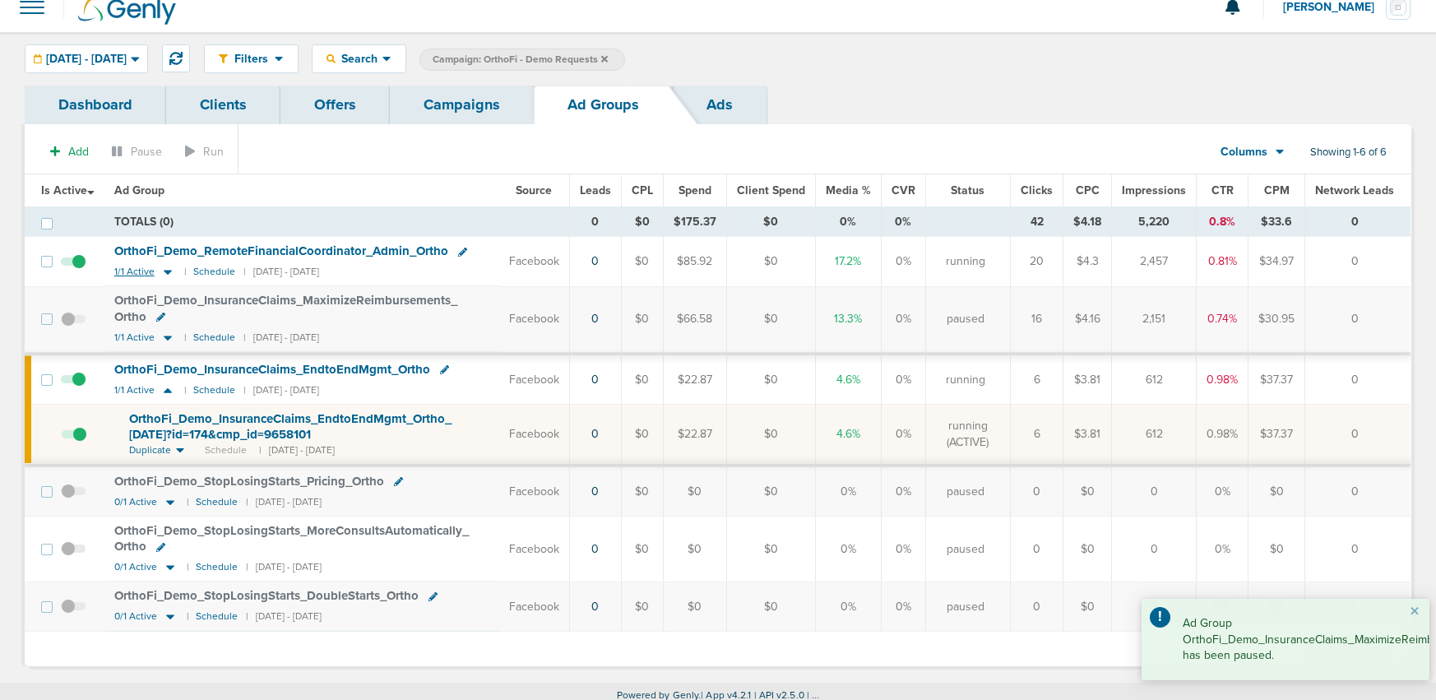
click at [169, 271] on icon at bounding box center [168, 273] width 8 height 5
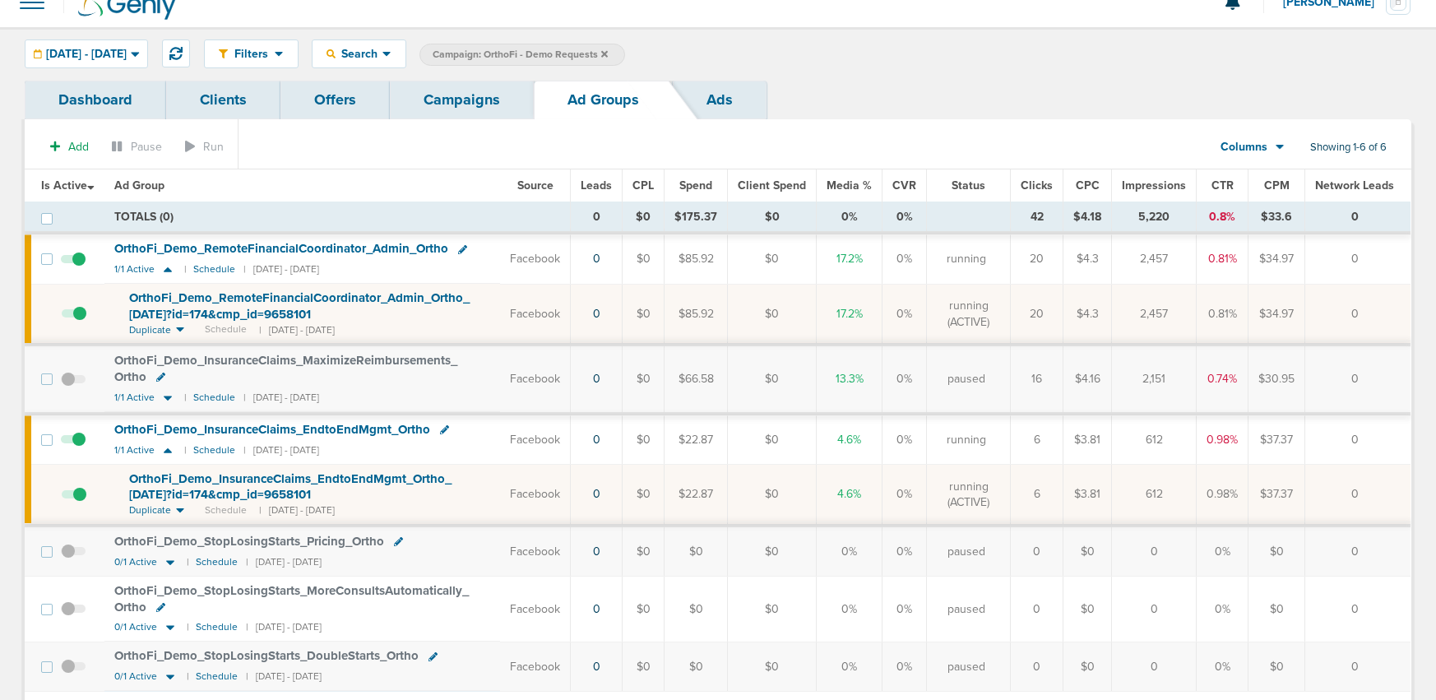
click at [243, 309] on span "OrthoFi_ Demo_ RemoteFinancialCoordinator_ Admin_ Ortho_ [DATE]?id=174&cmp_ id=…" at bounding box center [299, 305] width 341 height 31
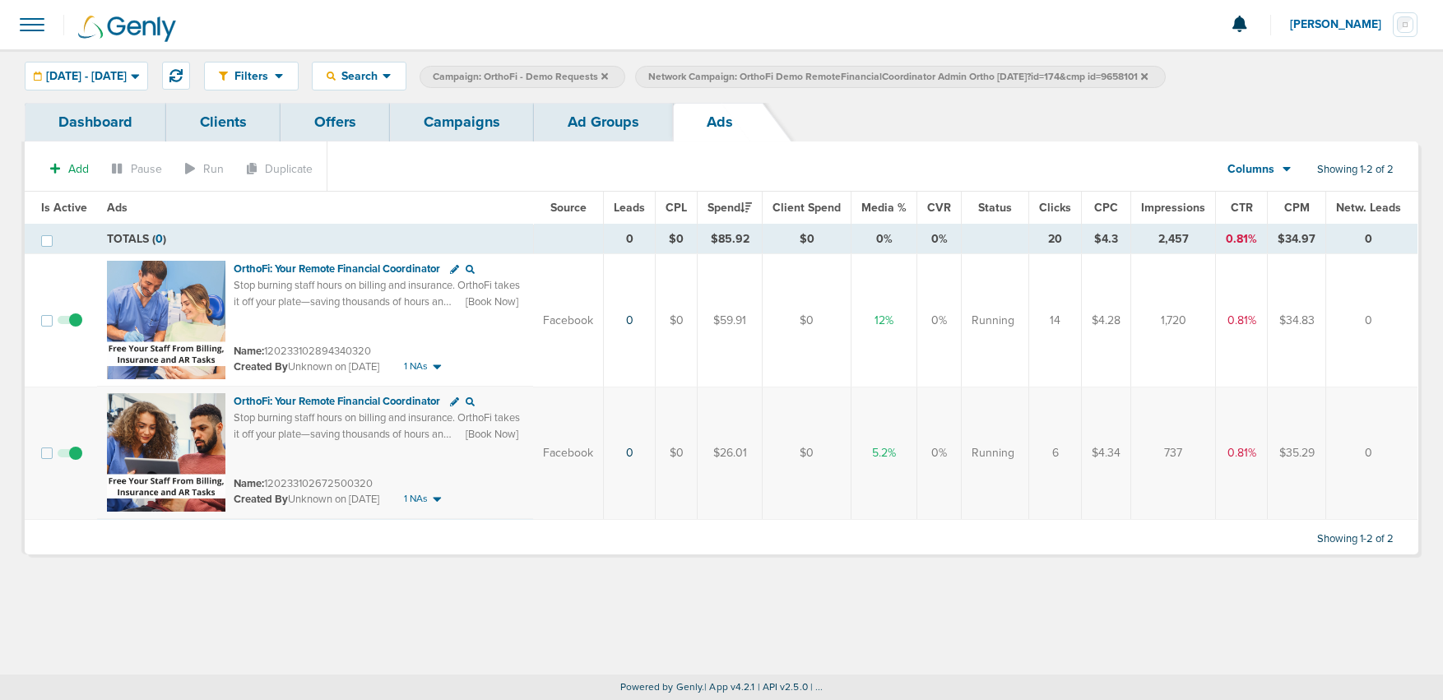
click at [614, 116] on link "Ad Groups" at bounding box center [603, 122] width 139 height 39
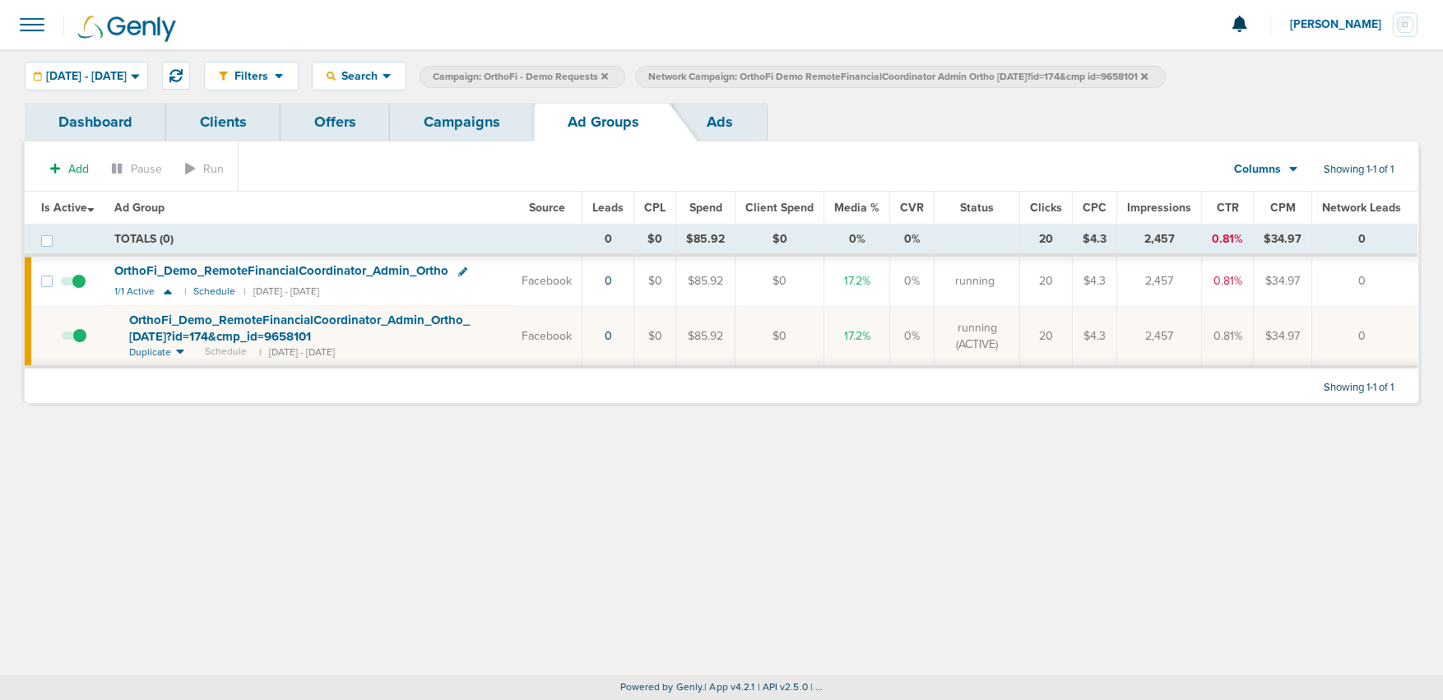
click at [84, 290] on span at bounding box center [73, 290] width 25 height 0
click at [73, 285] on input "checkbox" at bounding box center [73, 285] width 0 height 0
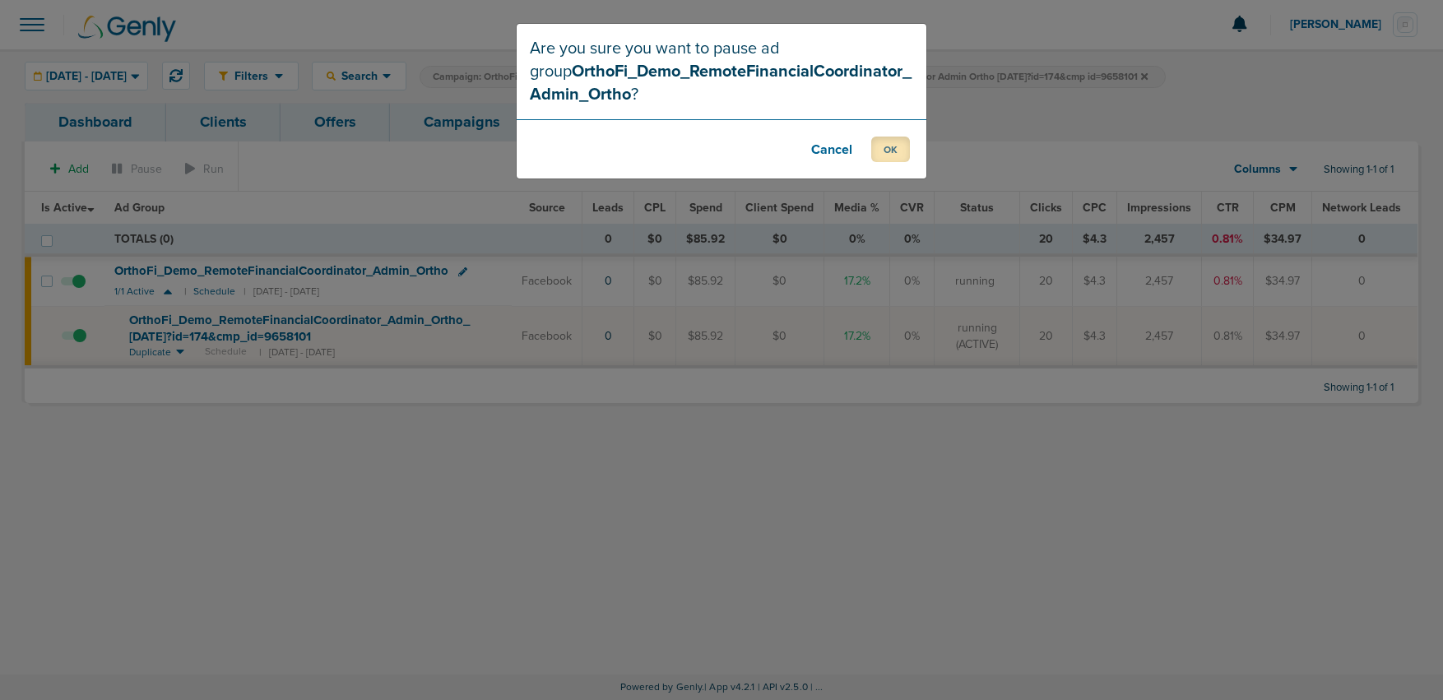
click at [890, 152] on button "OK" at bounding box center [890, 149] width 39 height 25
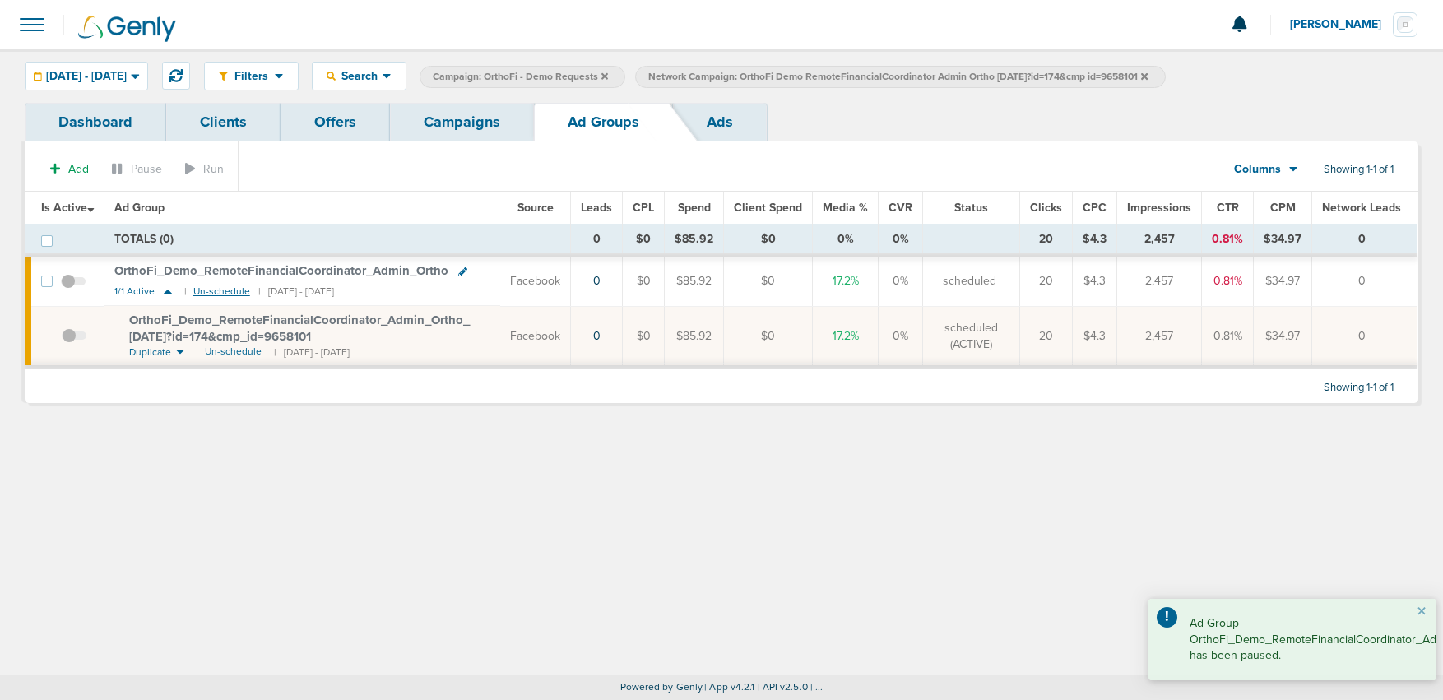
click at [236, 290] on small "Un-schedule" at bounding box center [221, 291] width 57 height 12
drag, startPoint x: 442, startPoint y: 122, endPoint x: 466, endPoint y: 124, distance: 24.8
click at [442, 122] on link "Campaigns" at bounding box center [462, 122] width 144 height 39
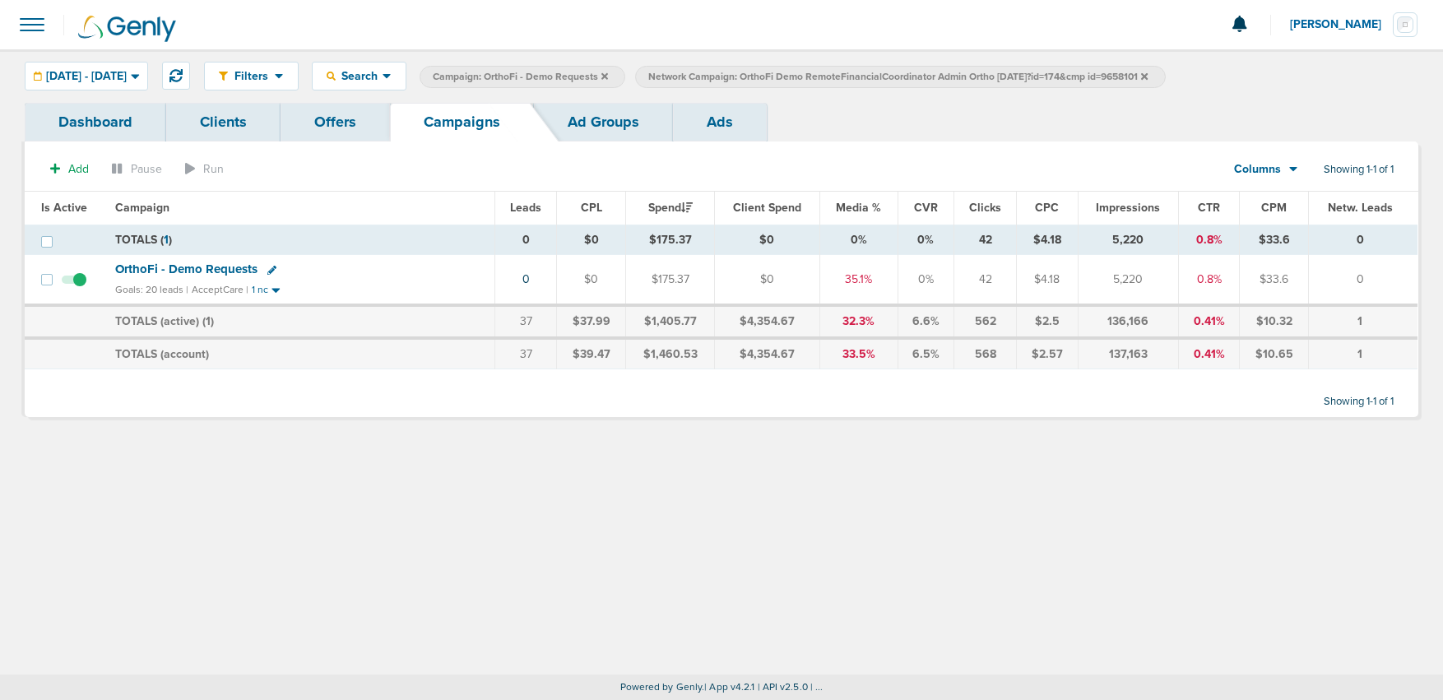
click at [1147, 77] on icon at bounding box center [1144, 75] width 7 height 7
click at [608, 76] on icon at bounding box center [604, 75] width 7 height 7
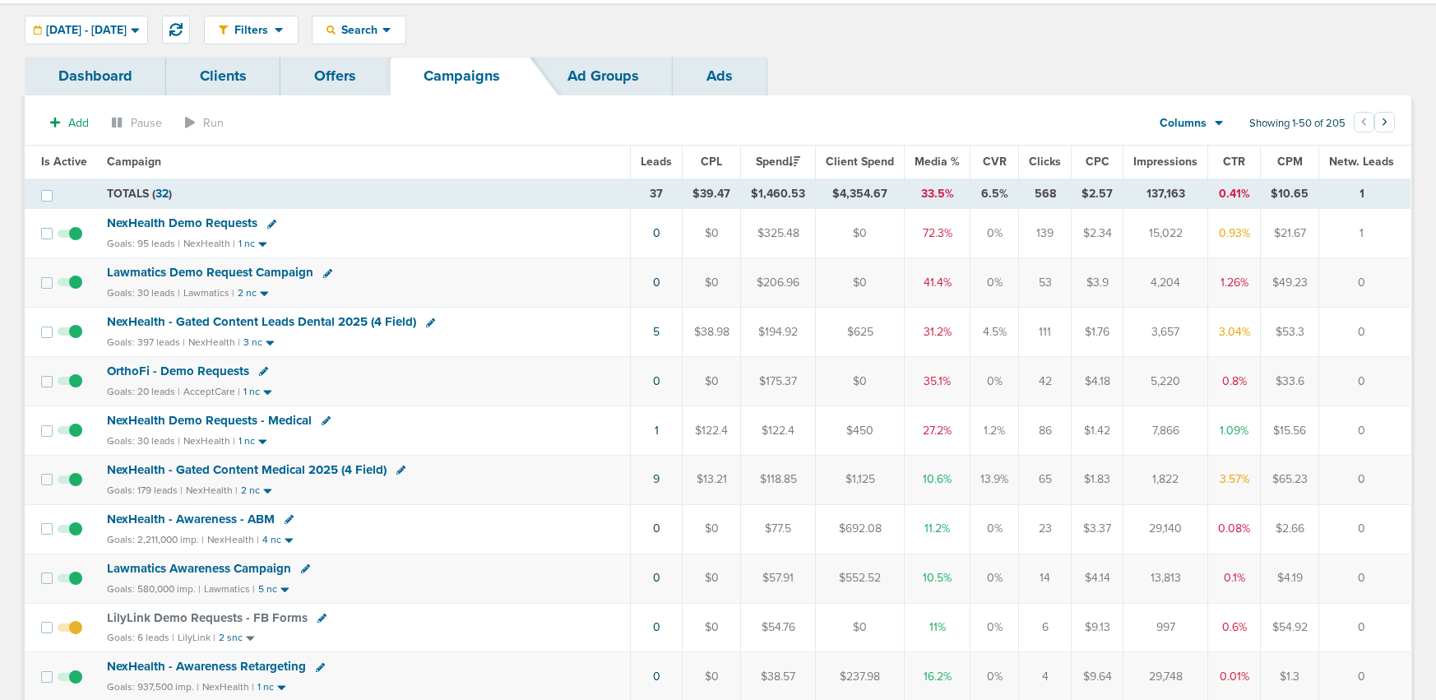
scroll to position [52, 0]
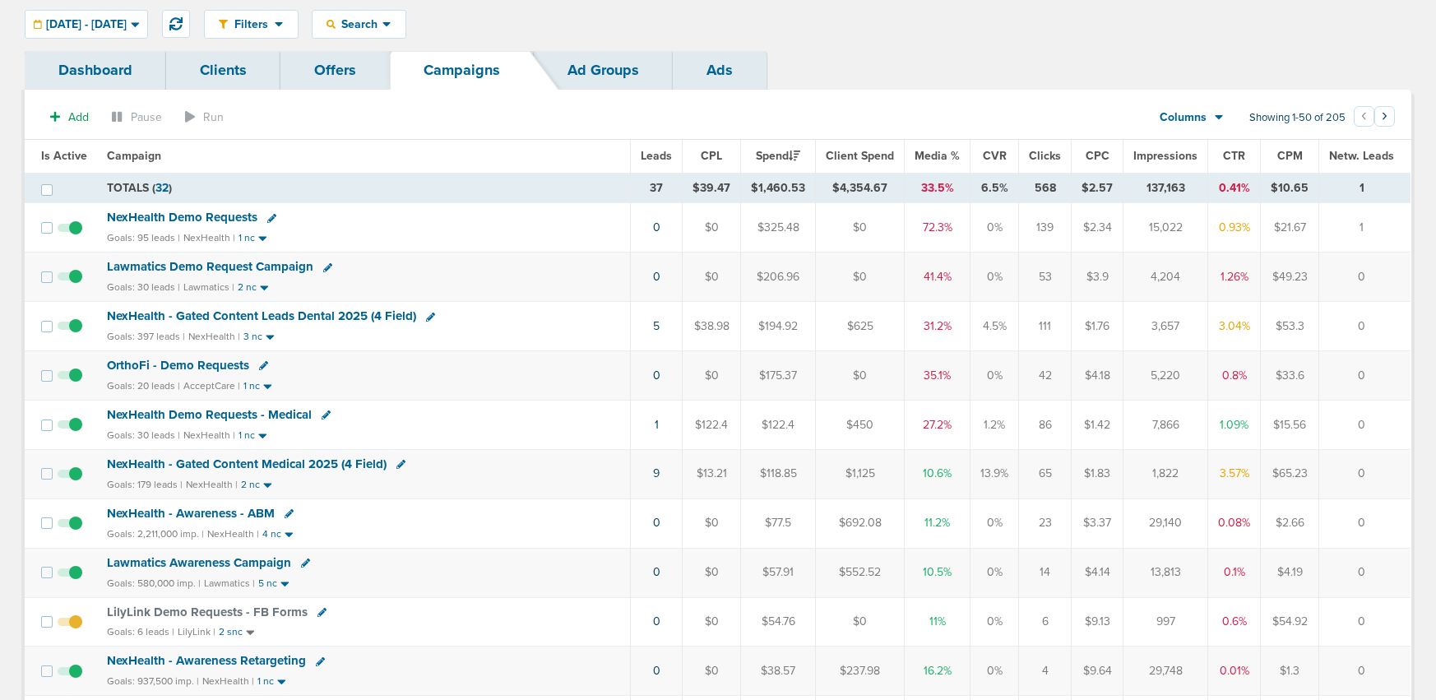
click at [225, 464] on span "NexHealth - Gated Content Medical 2025 (4 Field)" at bounding box center [247, 463] width 280 height 15
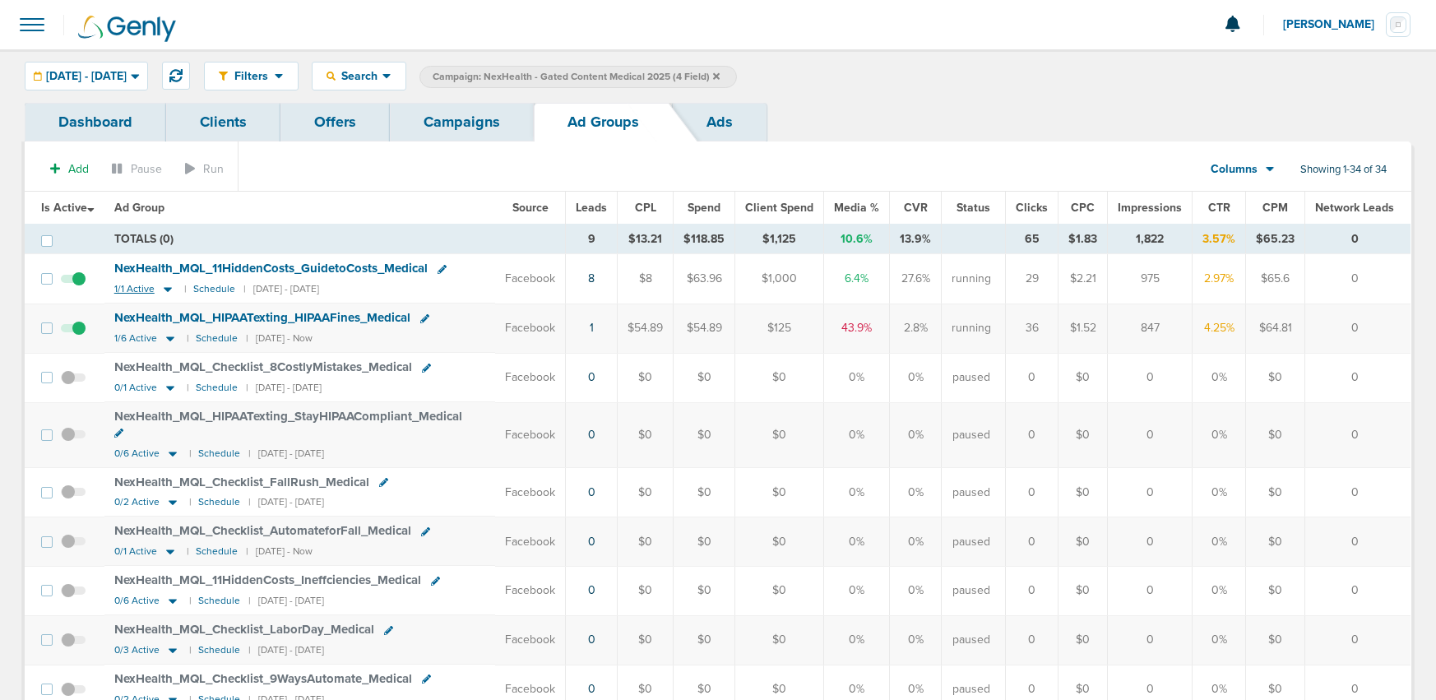
click at [167, 288] on icon at bounding box center [168, 290] width 8 height 5
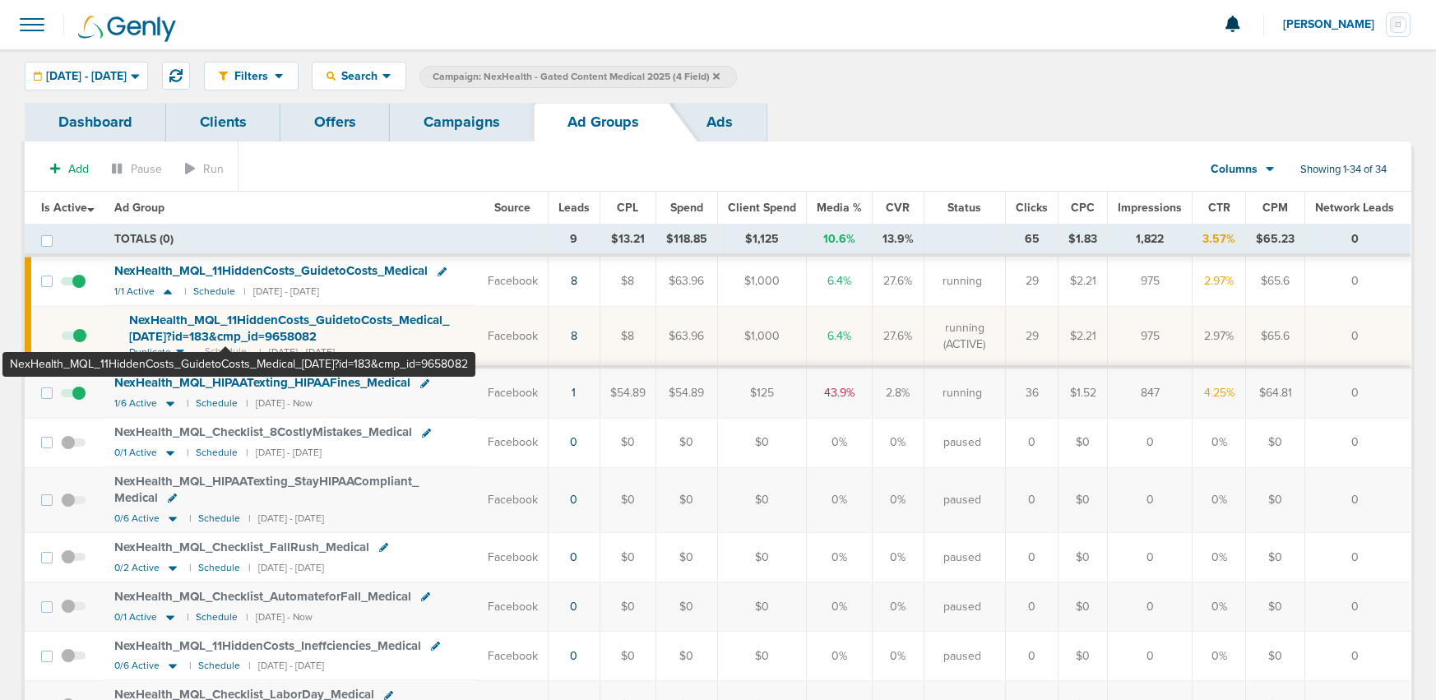
click at [226, 332] on span "NexHealth_ MQL_ 11HiddenCosts_ GuidetoCosts_ Medical_ [DATE]?id=183&cmp_ id=965…" at bounding box center [289, 328] width 320 height 31
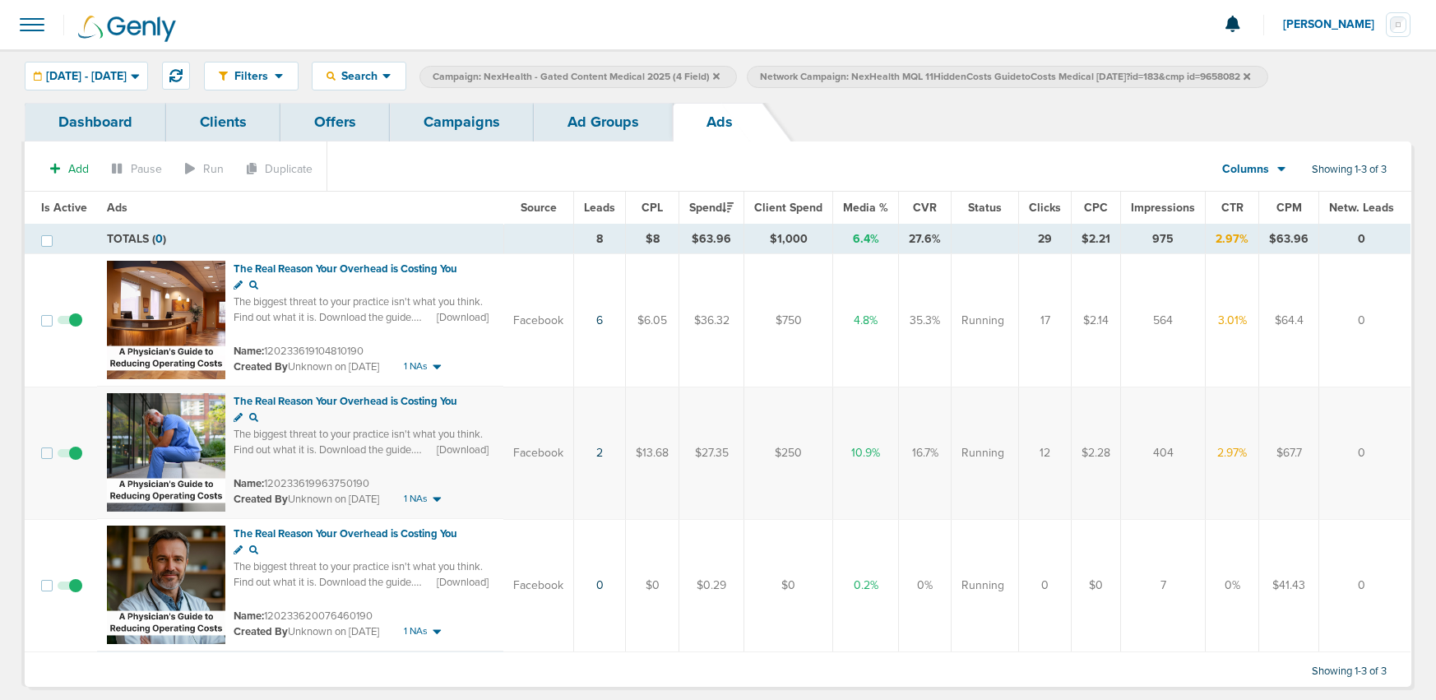
click at [447, 123] on link "Campaigns" at bounding box center [462, 122] width 144 height 39
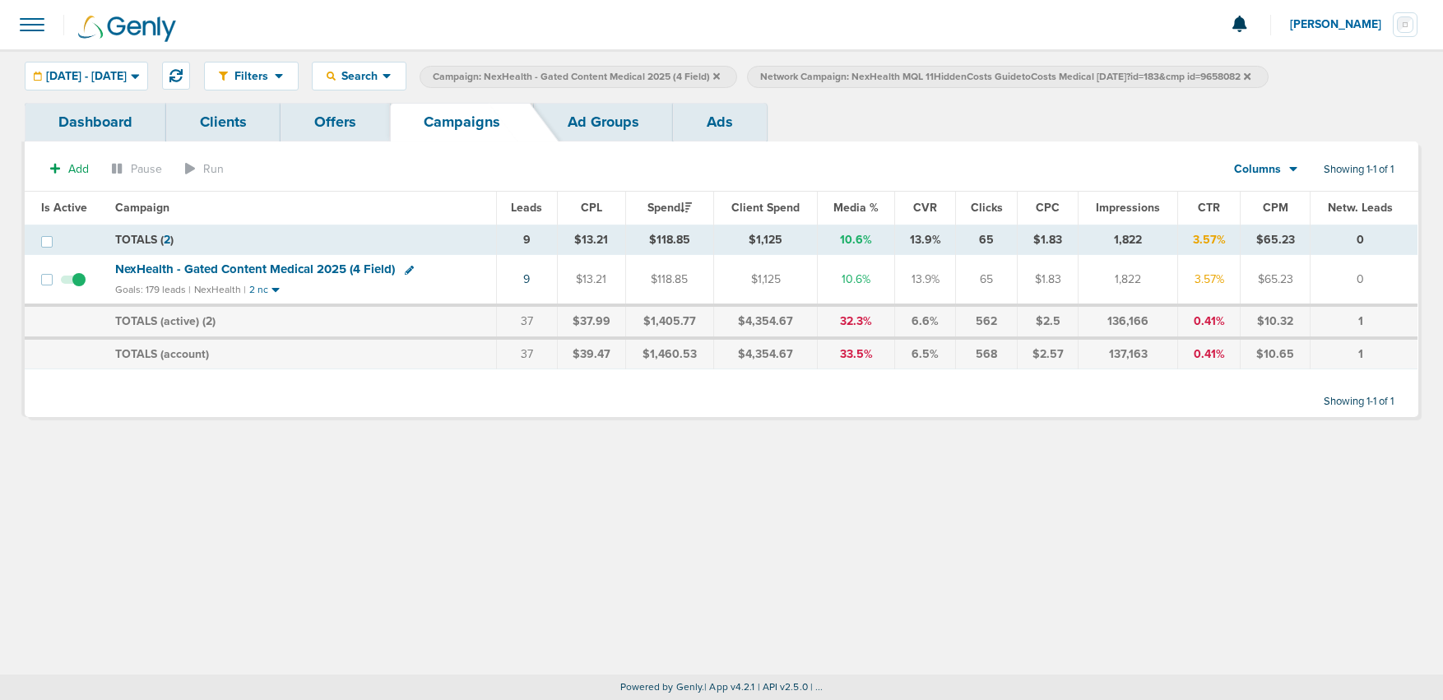
click at [1250, 72] on icon at bounding box center [1247, 77] width 7 height 10
click at [720, 76] on icon at bounding box center [716, 77] width 7 height 10
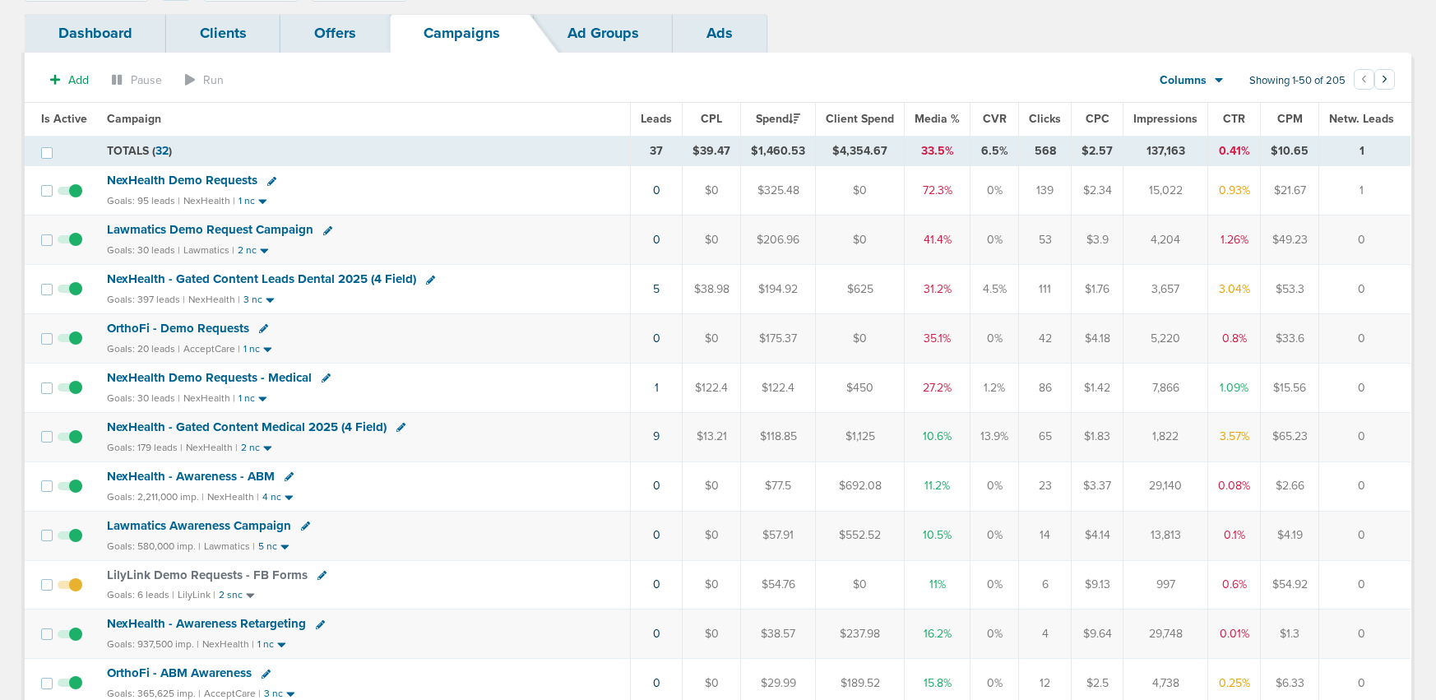
scroll to position [65, 0]
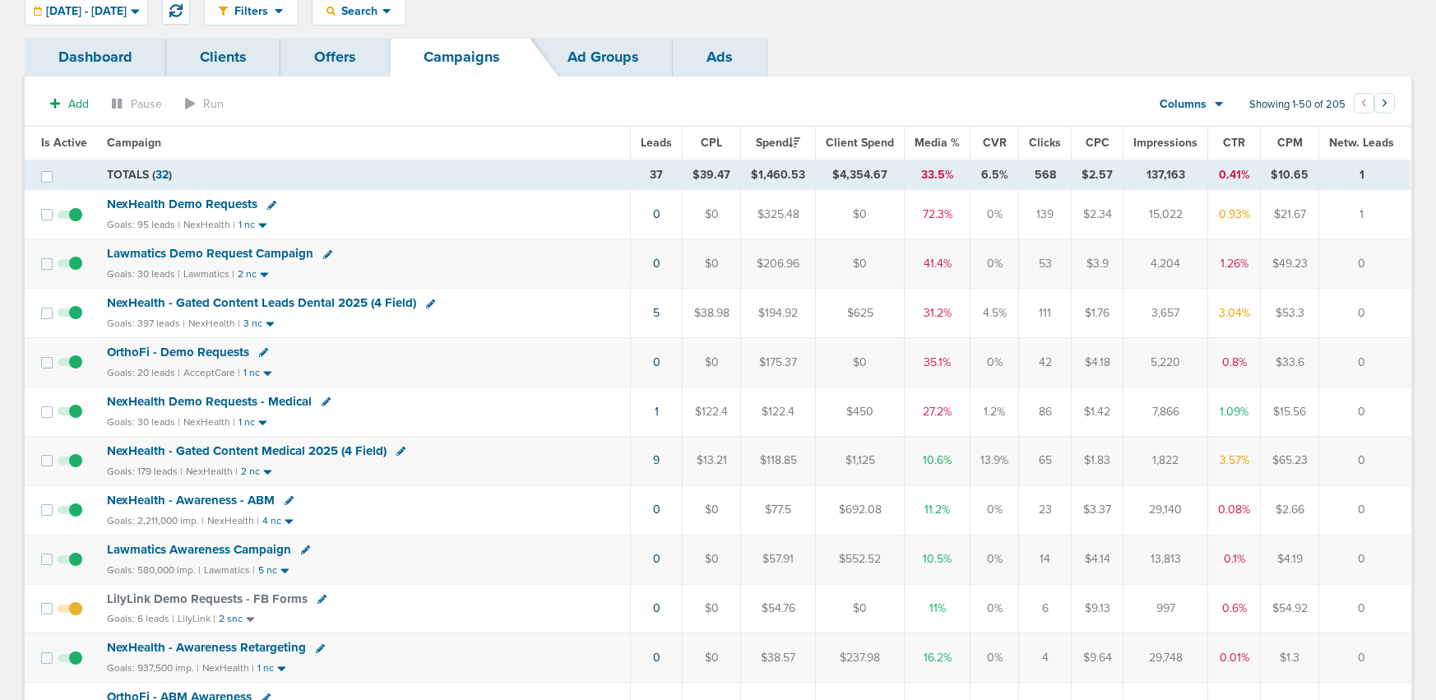
click at [285, 402] on span "NexHealth Demo Requests - Medical" at bounding box center [209, 401] width 205 height 15
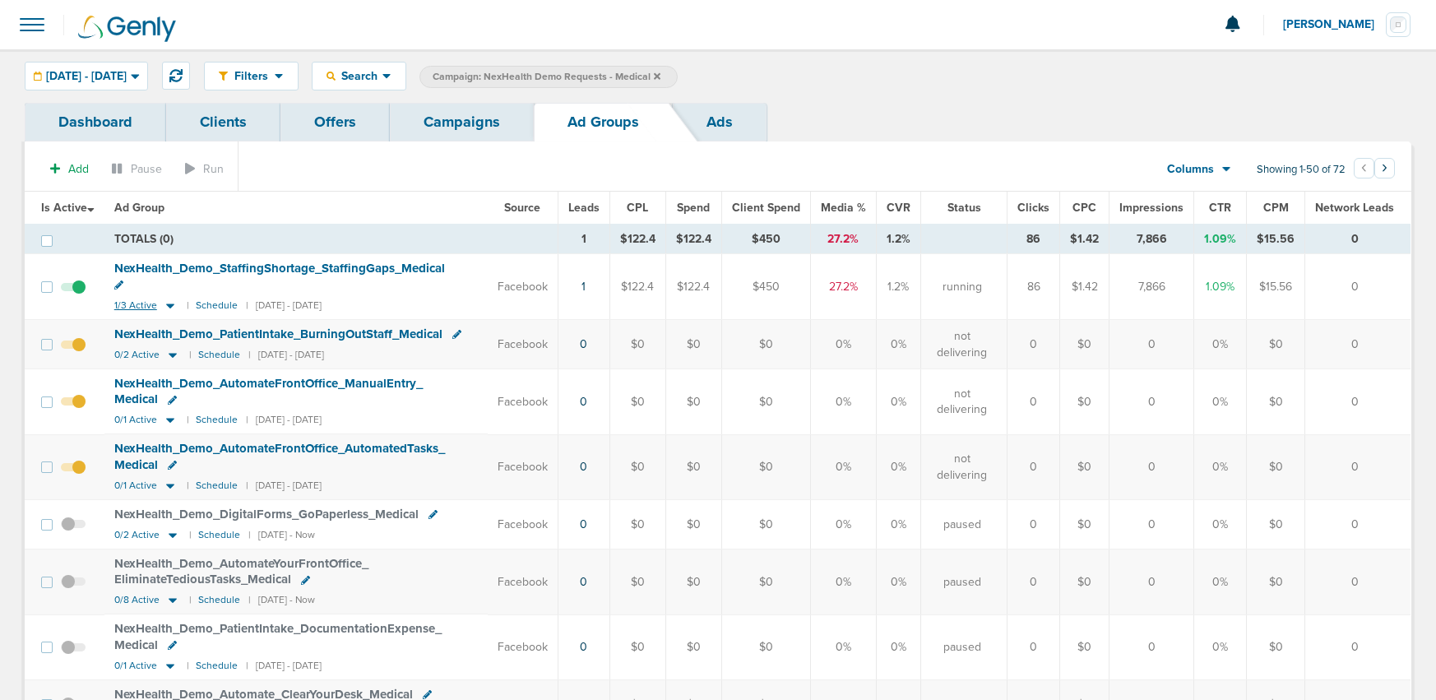
click at [174, 299] on icon at bounding box center [170, 306] width 16 height 14
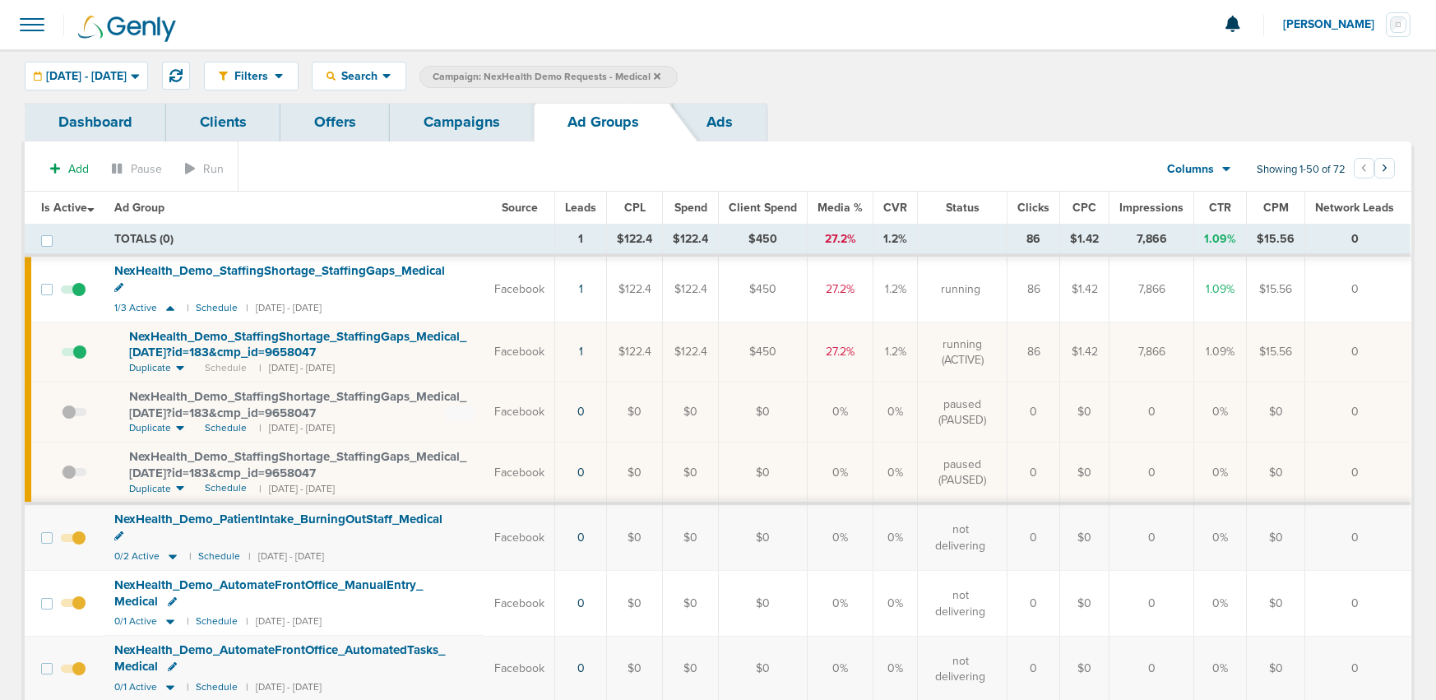
click at [78, 360] on span at bounding box center [74, 360] width 25 height 0
click at [62, 355] on input "checkbox" at bounding box center [62, 355] width 0 height 0
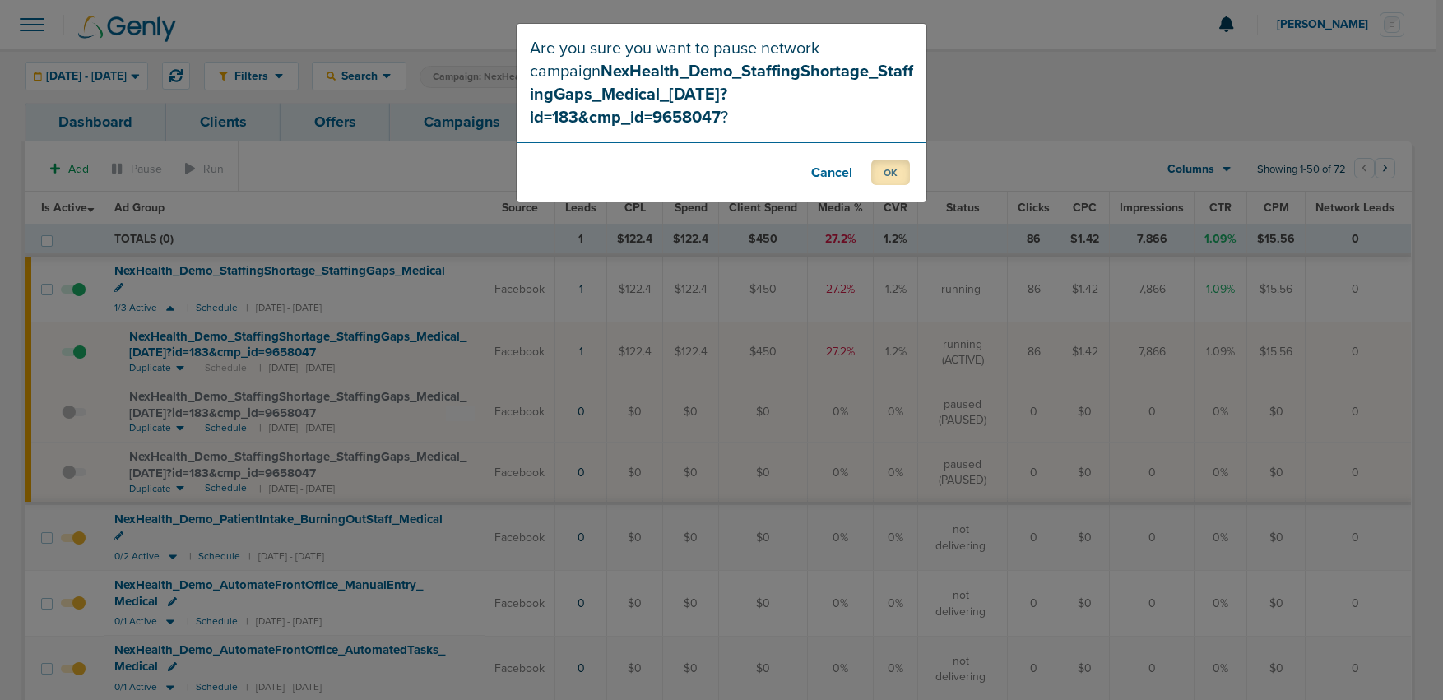
click at [883, 160] on button "OK" at bounding box center [890, 172] width 39 height 25
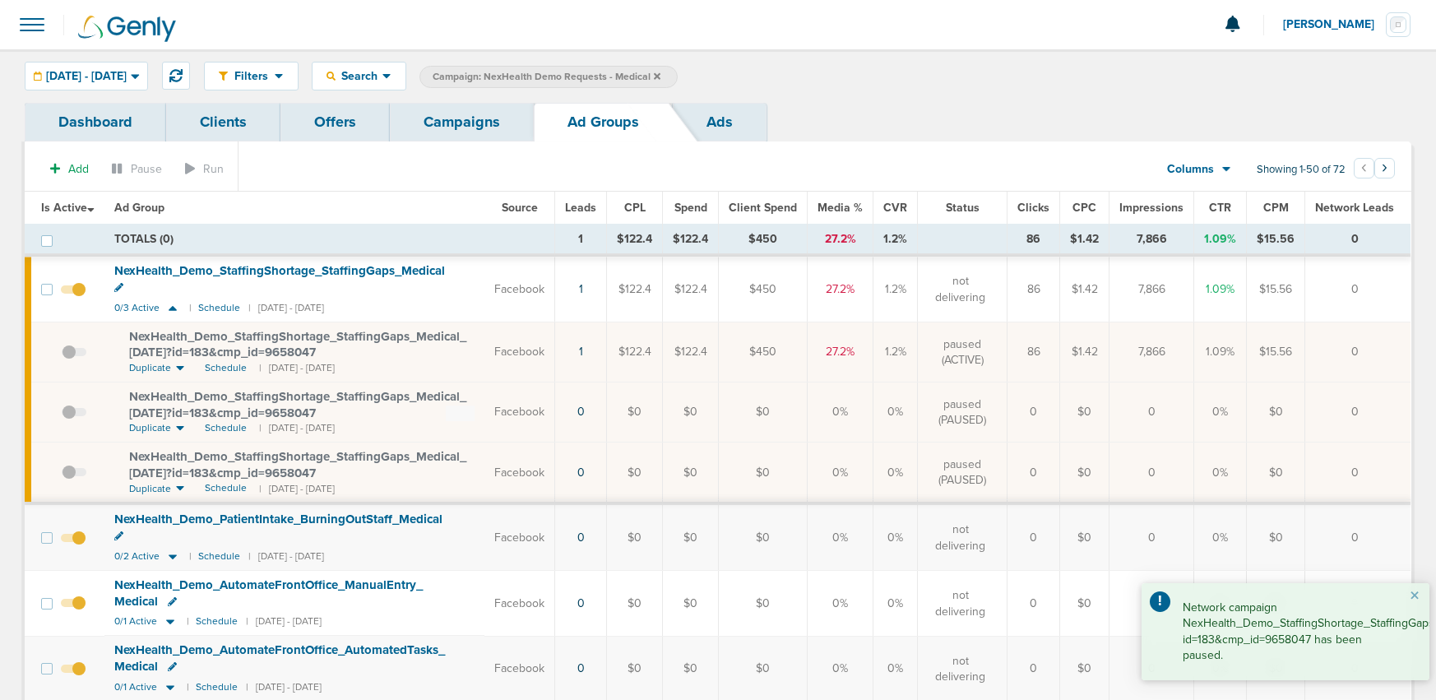
click at [474, 122] on link "Campaigns" at bounding box center [462, 122] width 144 height 39
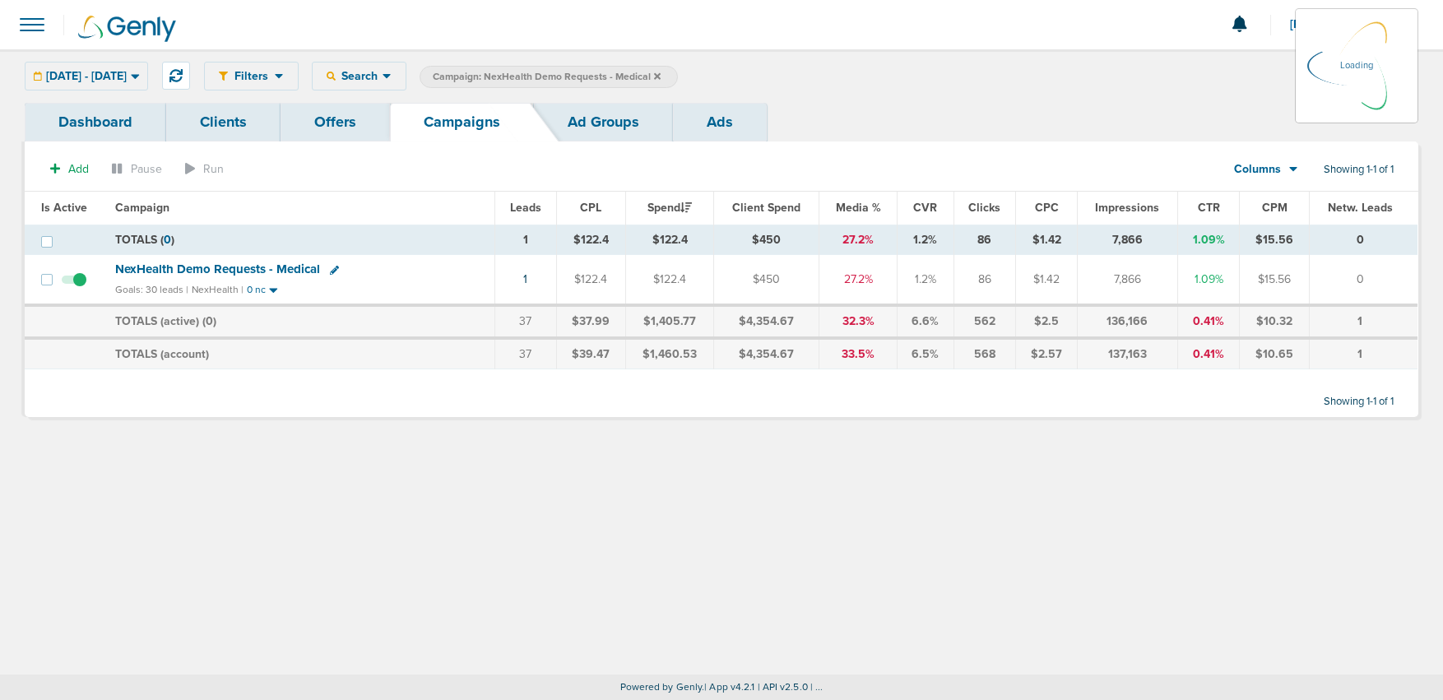
click at [660, 77] on icon at bounding box center [657, 75] width 7 height 7
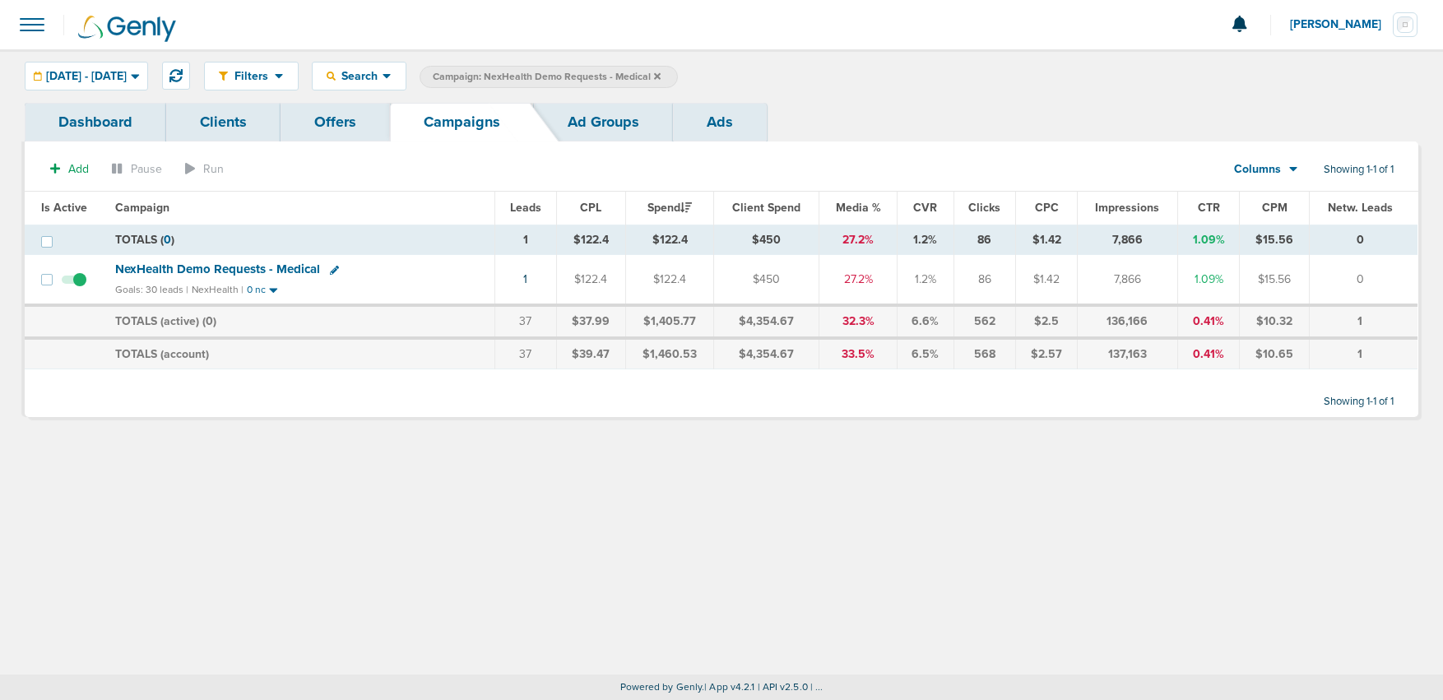
click at [660, 76] on icon at bounding box center [657, 77] width 7 height 10
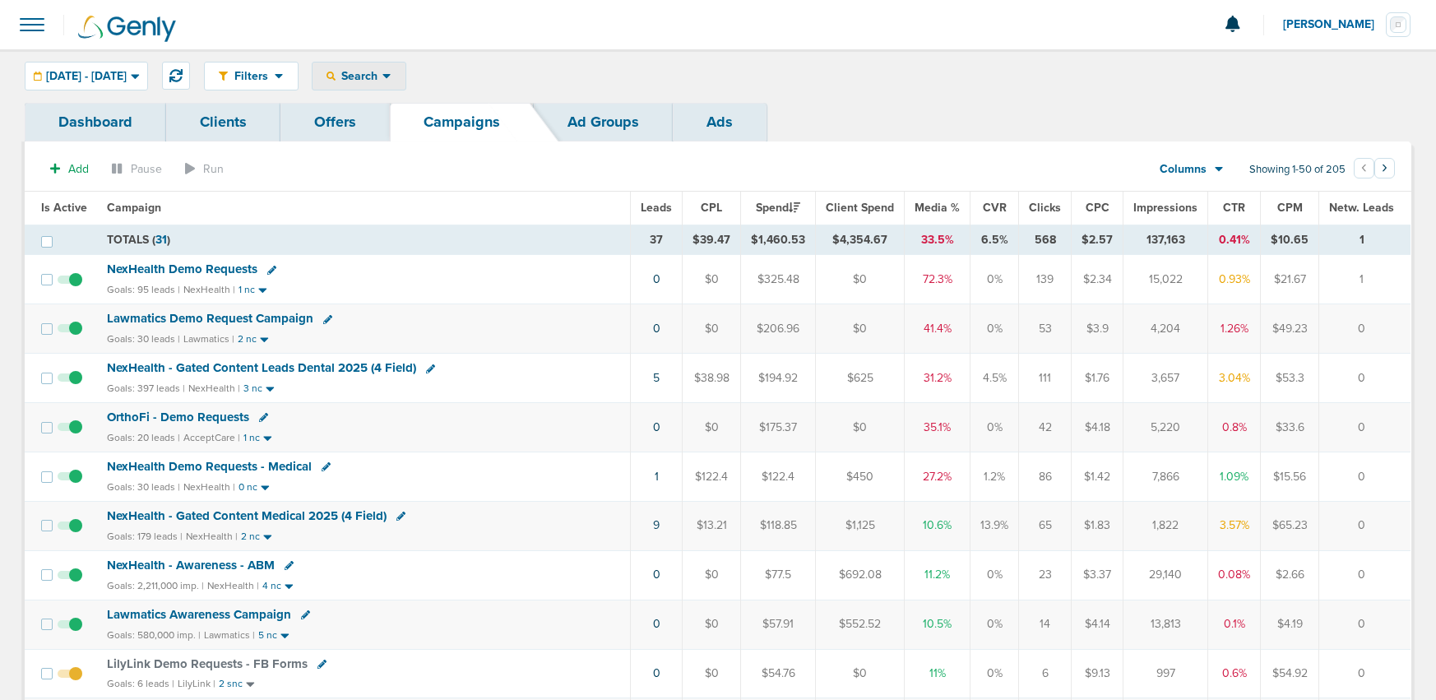
drag, startPoint x: 411, startPoint y: 75, endPoint x: 424, endPoint y: 112, distance: 39.0
click at [382, 76] on span "Search" at bounding box center [359, 76] width 47 height 14
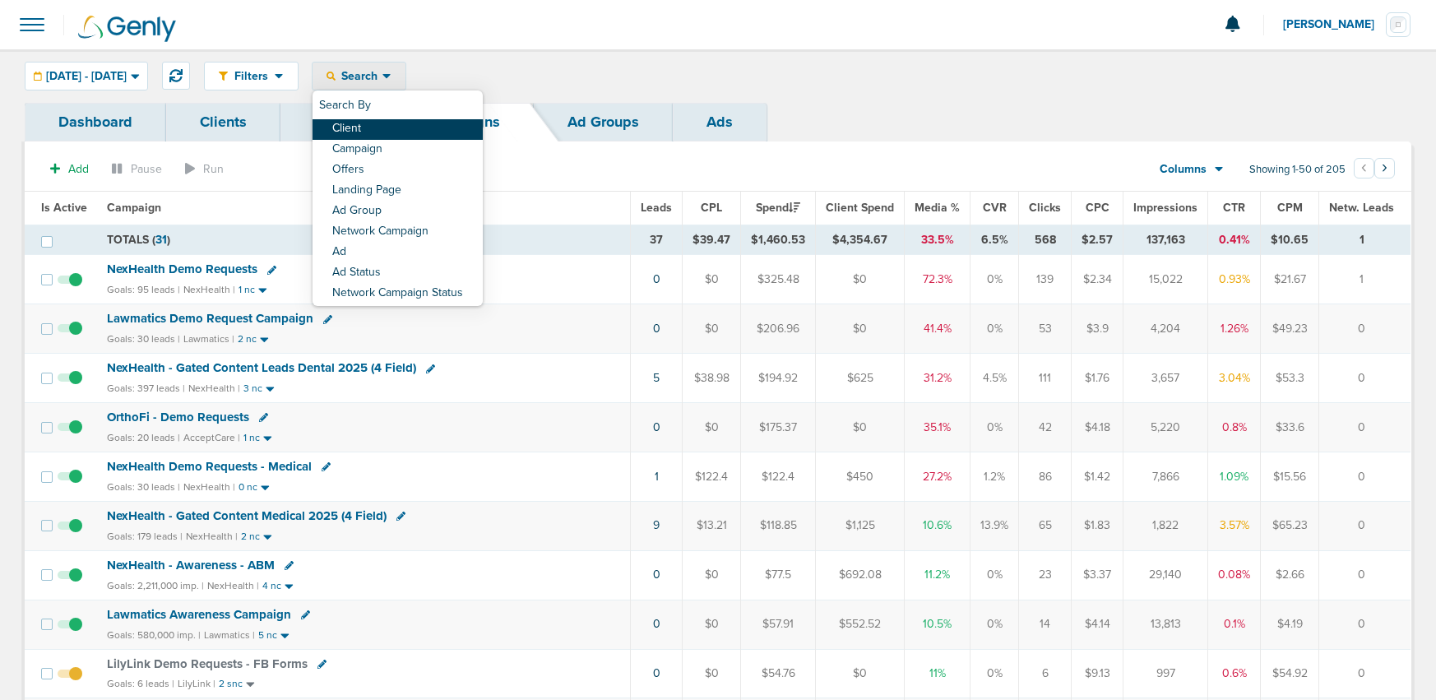
click at [424, 125] on link "Client" at bounding box center [398, 129] width 170 height 21
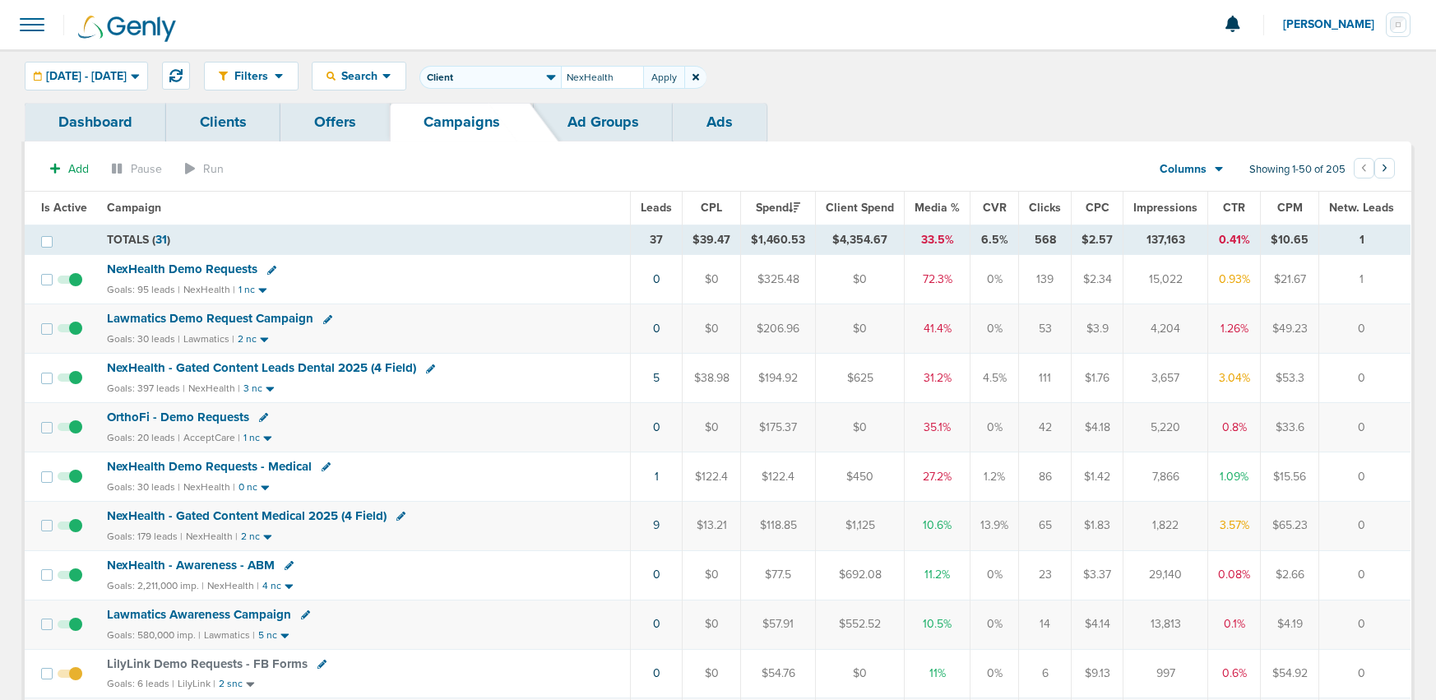
type input "NexHealth"
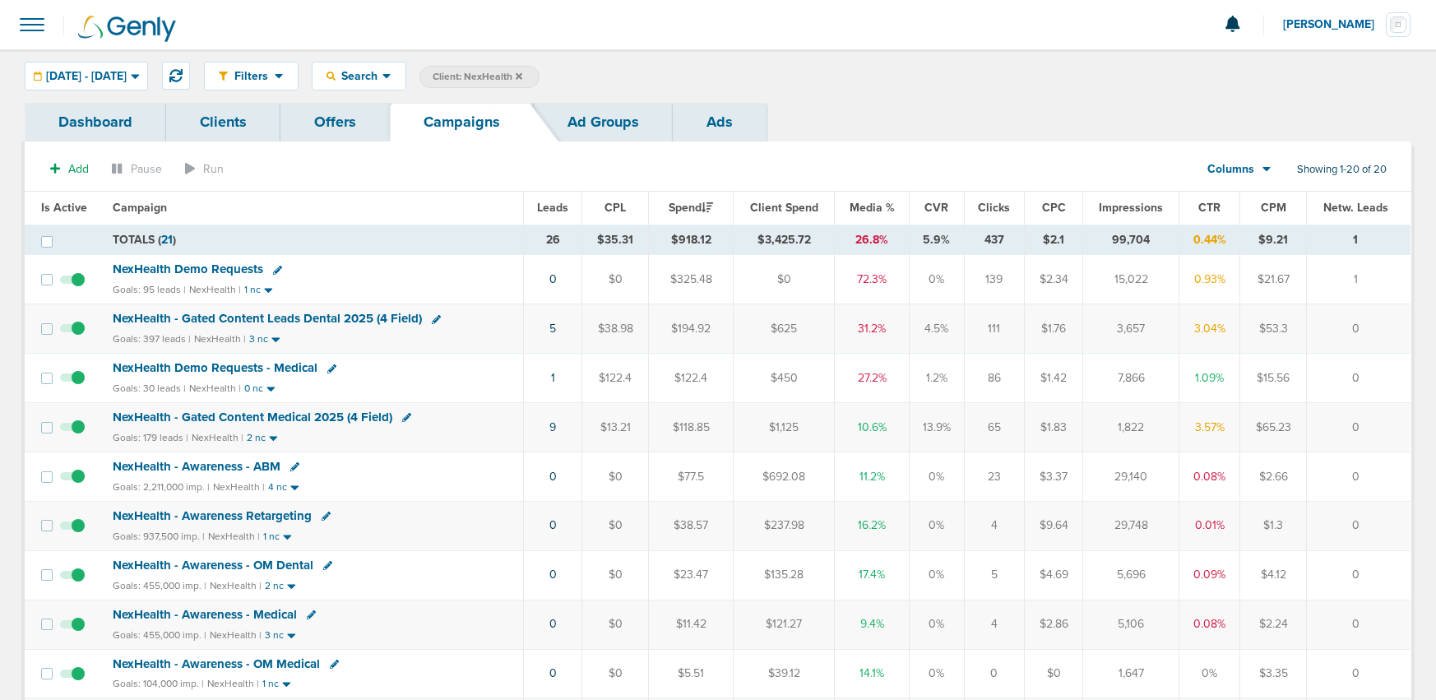
click at [540, 76] on label "Client: NexHealth" at bounding box center [479, 77] width 120 height 22
click at [522, 75] on icon at bounding box center [519, 75] width 7 height 7
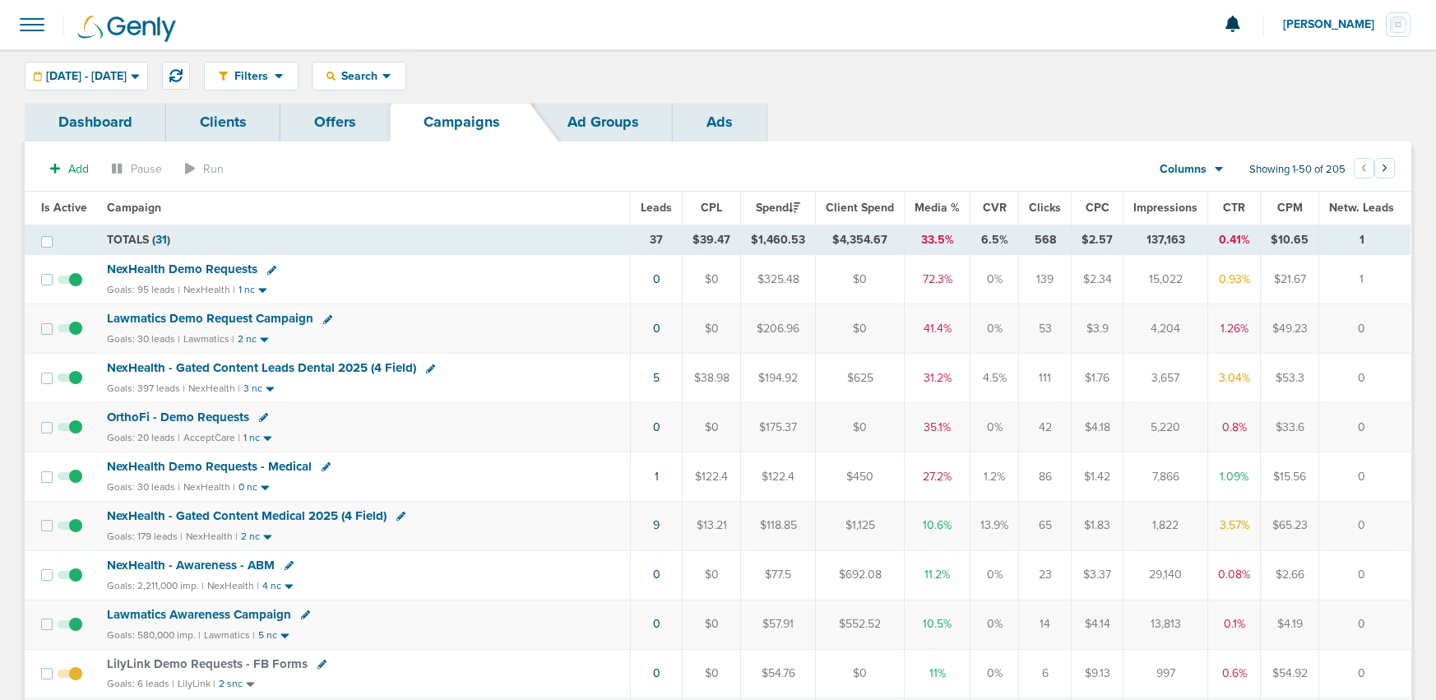
click at [151, 367] on span "NexHealth - Gated Content Leads Dental 2025 (4 Field)" at bounding box center [261, 367] width 309 height 15
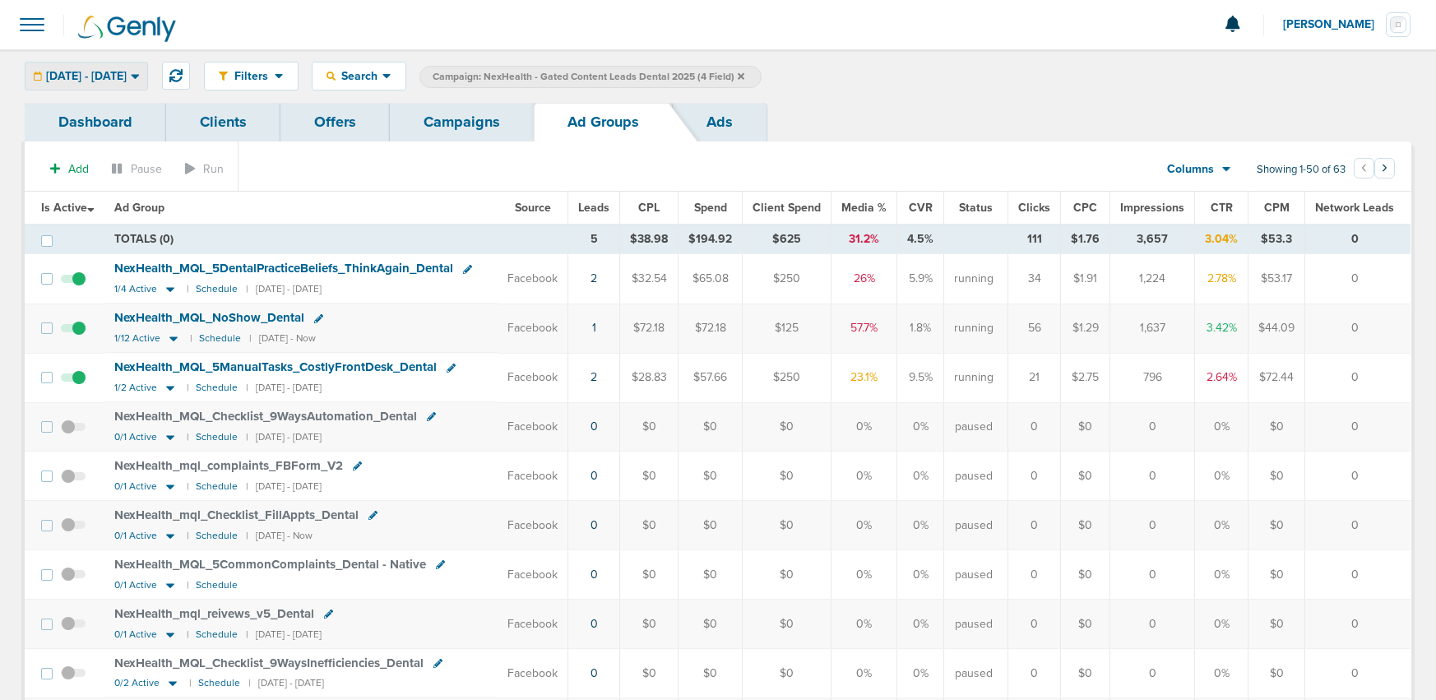
click at [127, 77] on span "[DATE] - [DATE]" at bounding box center [86, 77] width 81 height 12
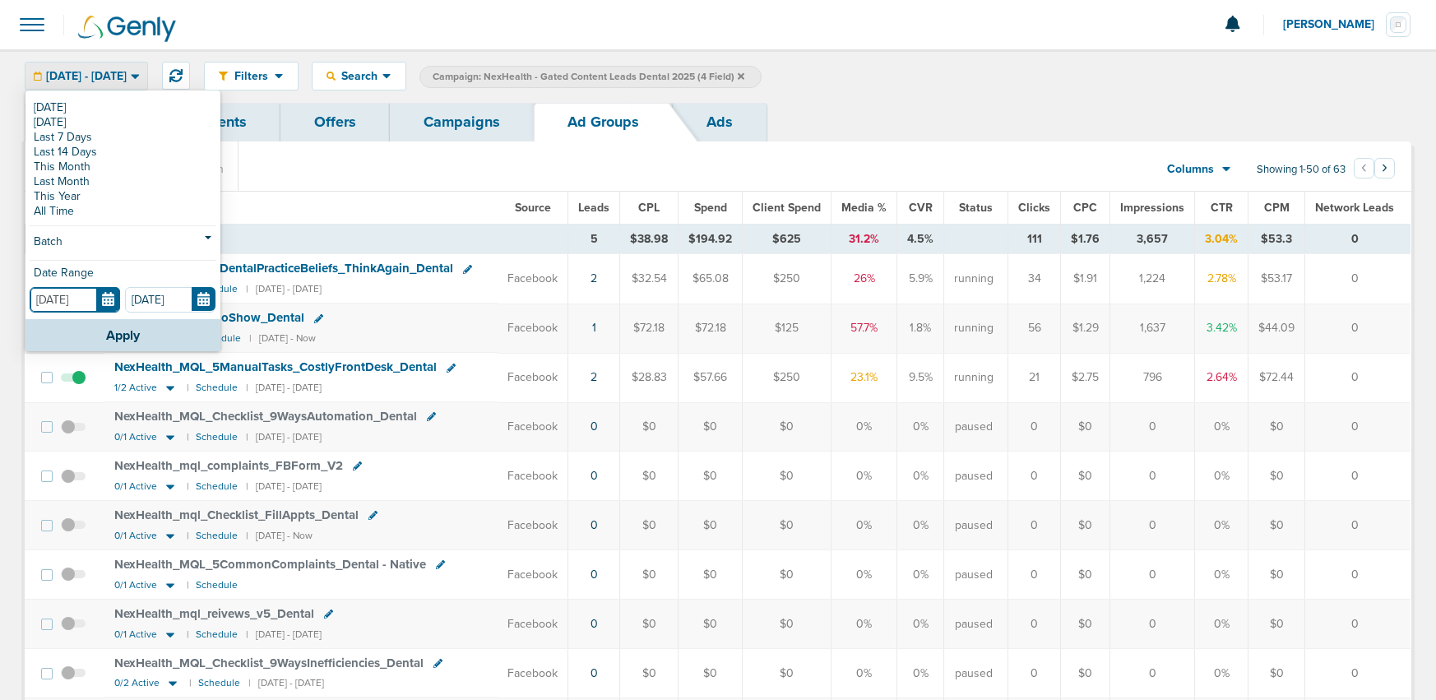
drag, startPoint x: 106, startPoint y: 295, endPoint x: 101, endPoint y: 316, distance: 21.1
click at [106, 296] on input "[DATE]" at bounding box center [75, 299] width 90 height 25
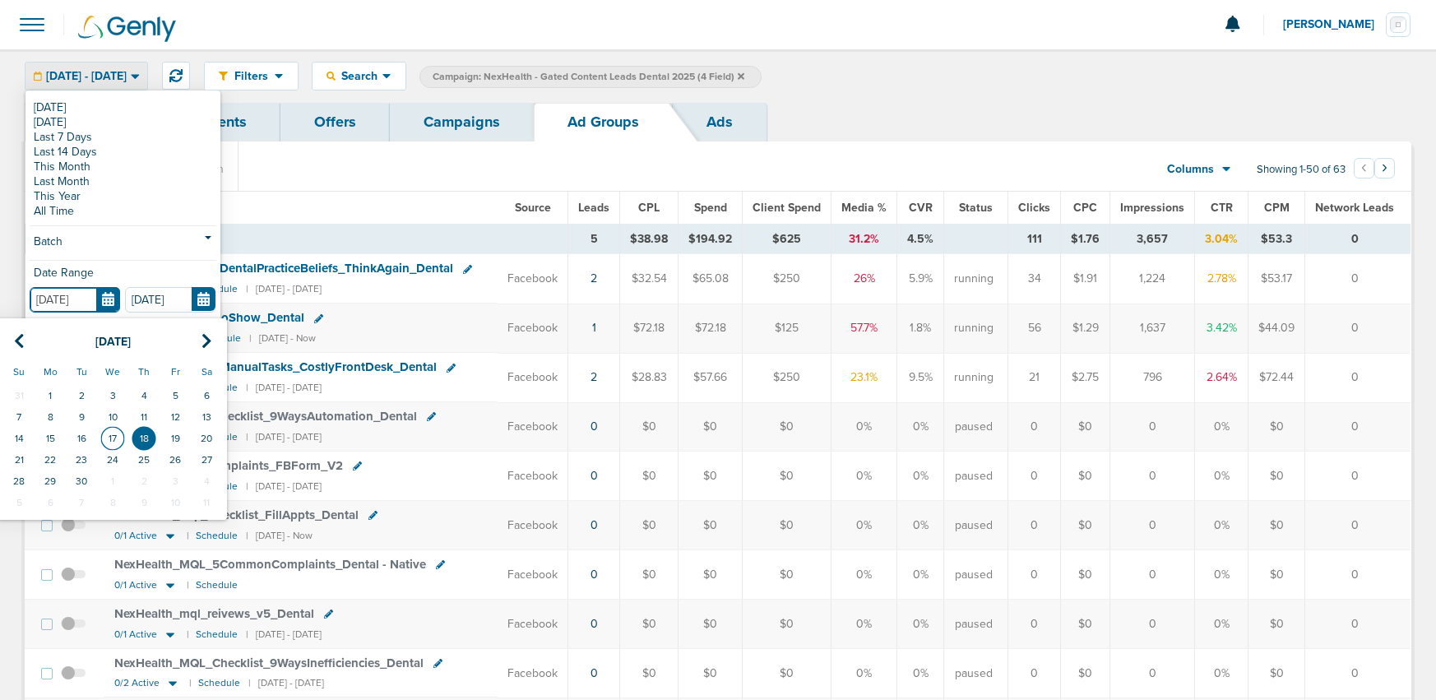
click at [113, 442] on td "17" at bounding box center [112, 438] width 31 height 21
type input "[DATE]"
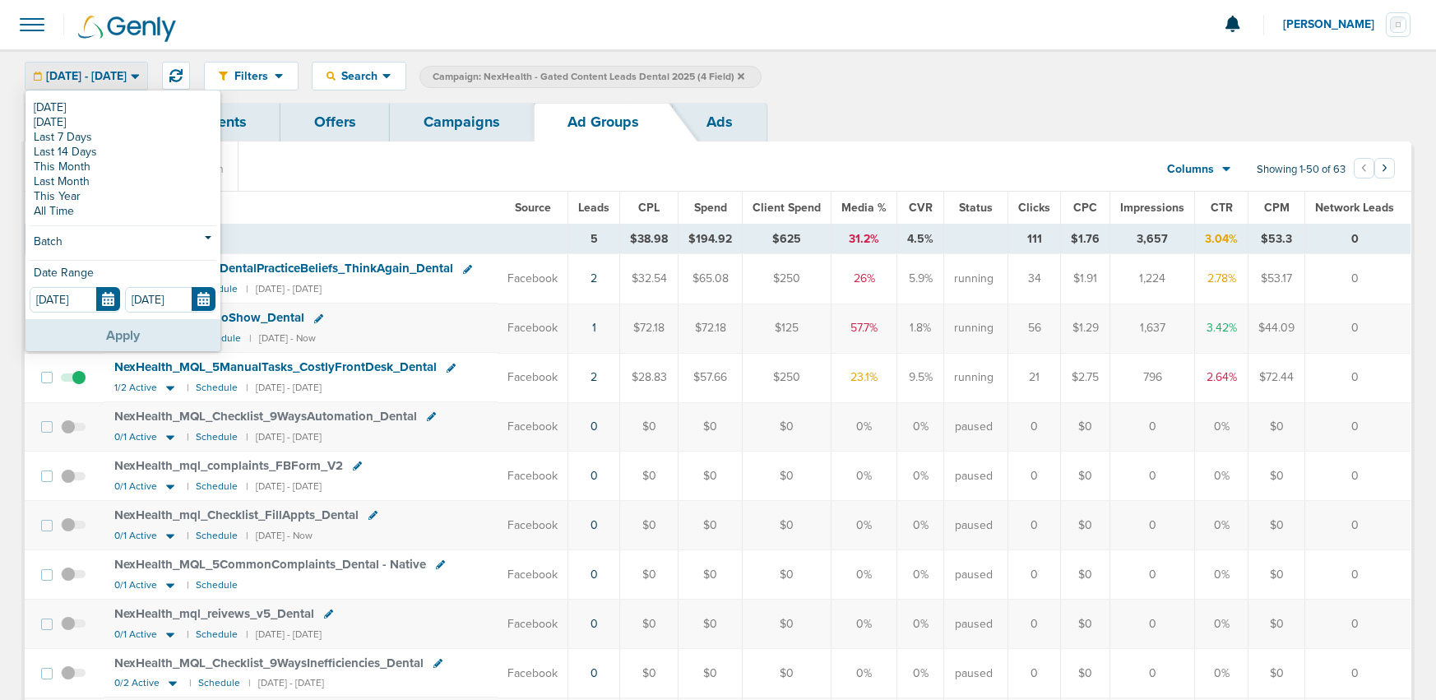
click at [116, 336] on button "Apply" at bounding box center [122, 335] width 195 height 32
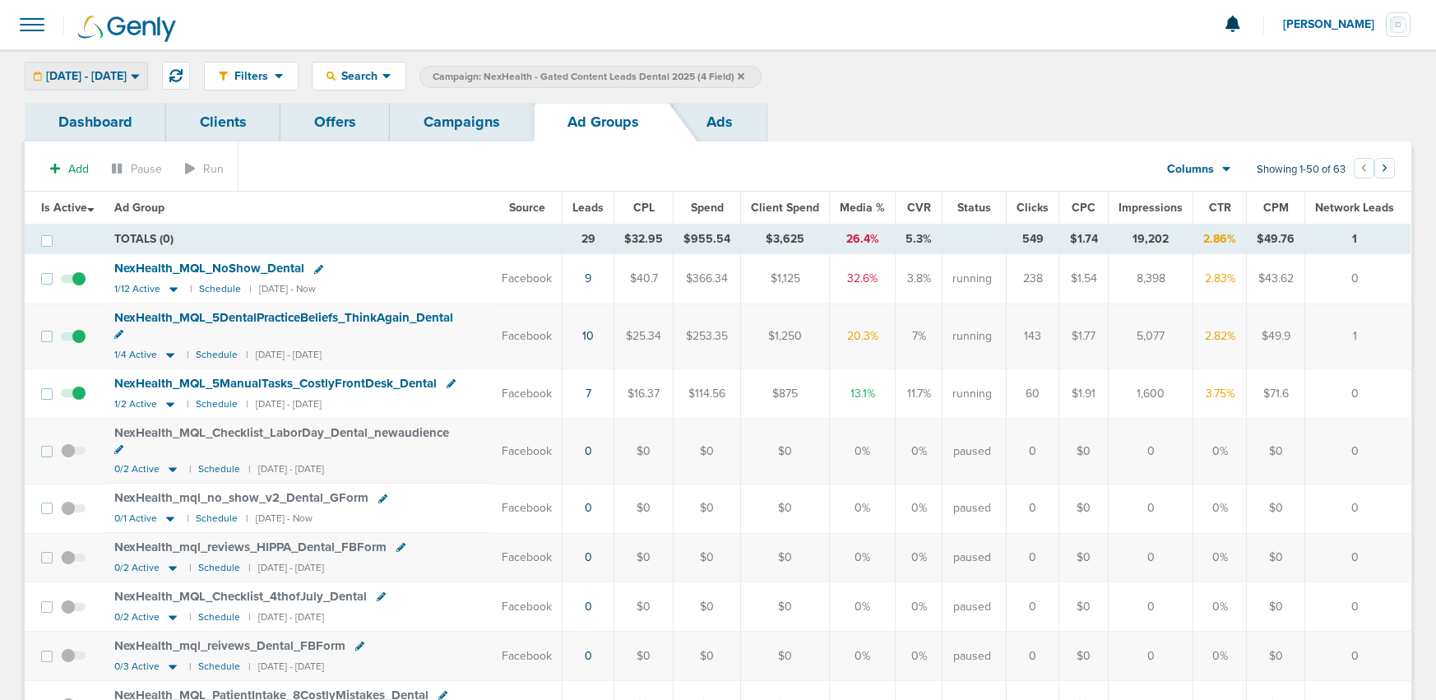
click at [118, 79] on span "[DATE] - [DATE]" at bounding box center [86, 77] width 81 height 12
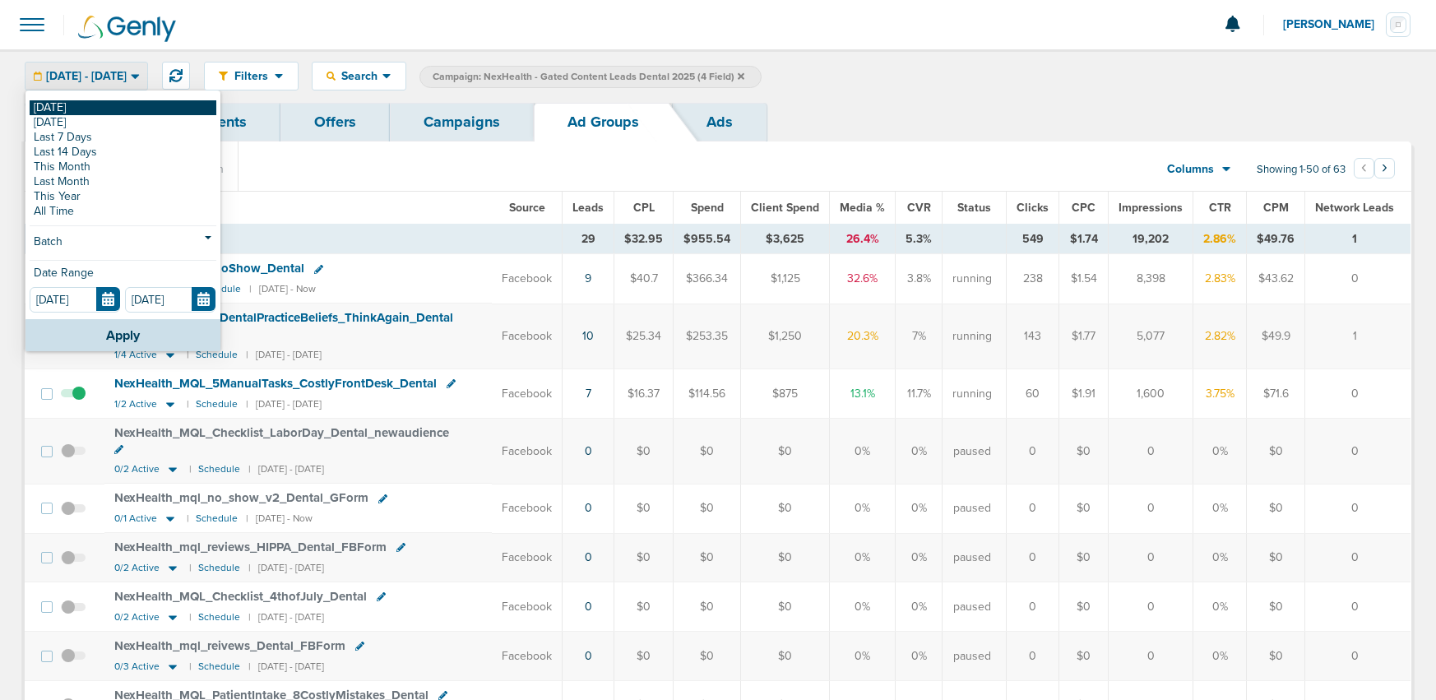
click at [112, 107] on link "[DATE]" at bounding box center [123, 107] width 187 height 15
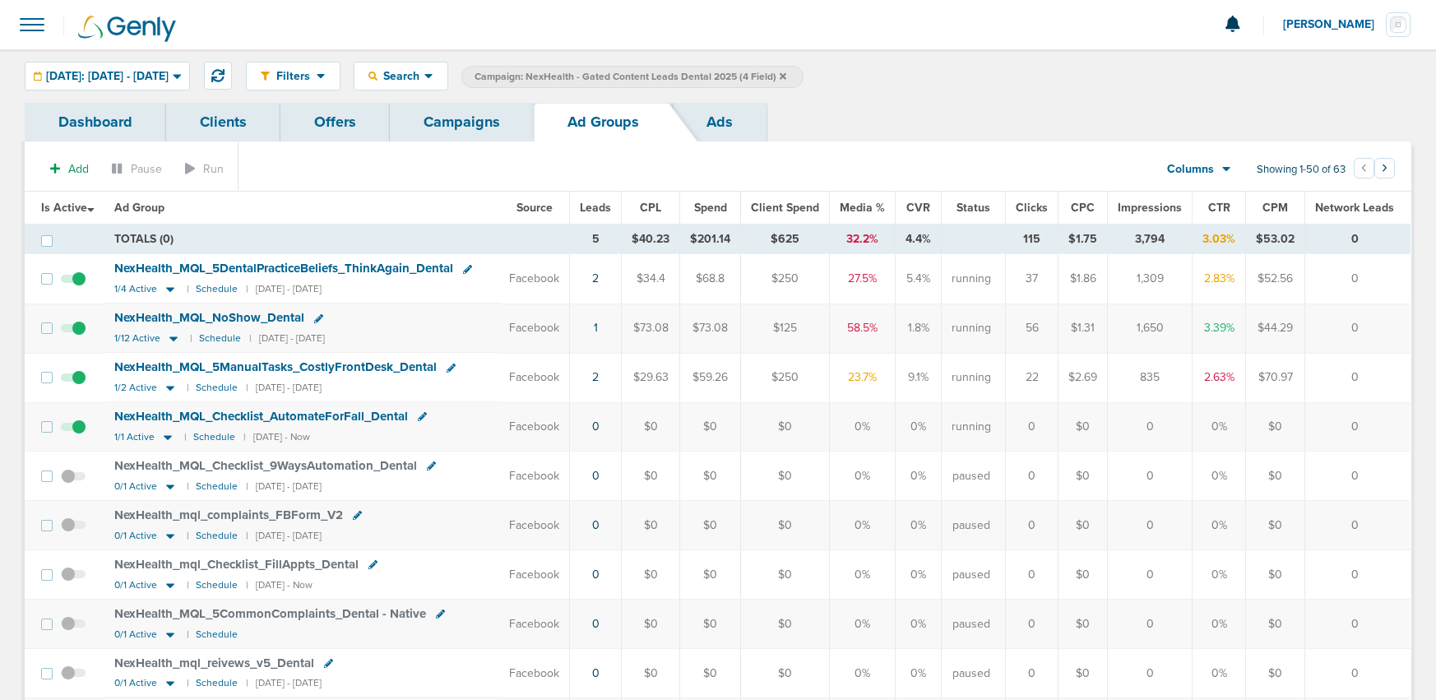
click at [447, 120] on link "Campaigns" at bounding box center [462, 122] width 144 height 39
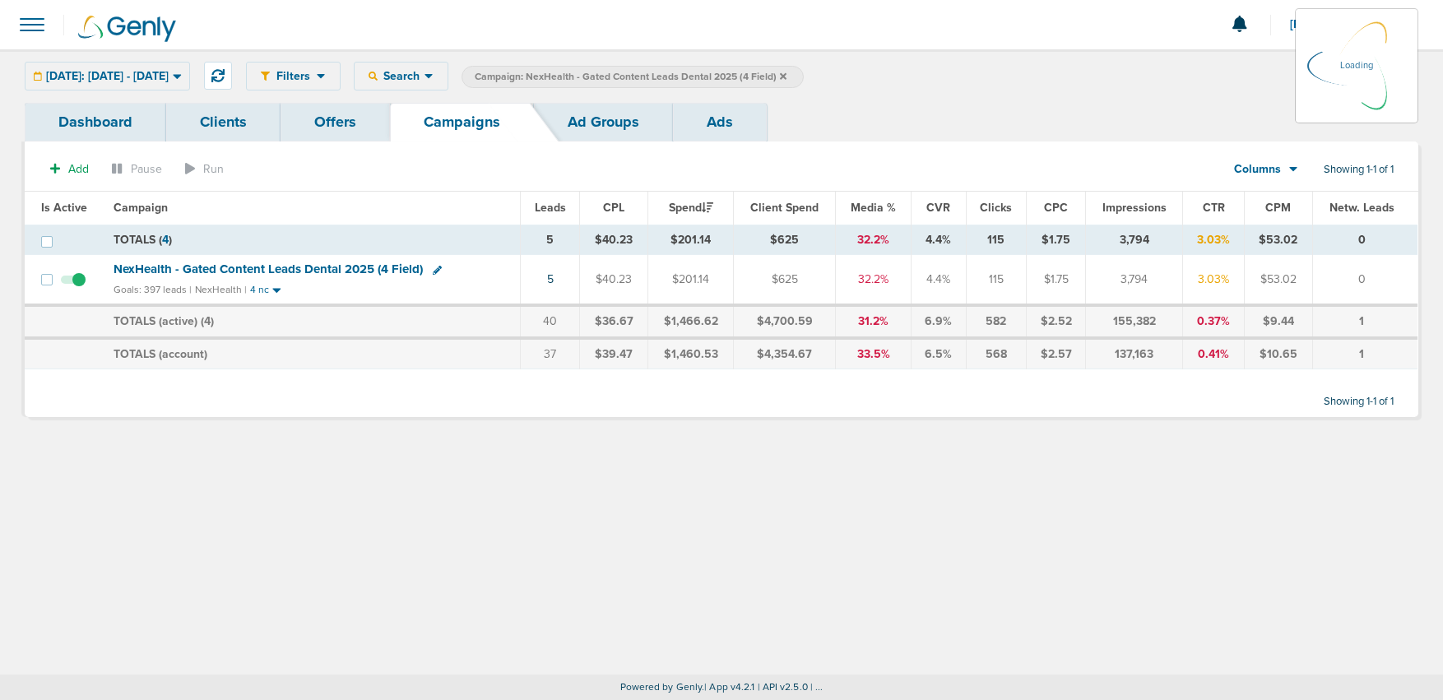
click at [594, 118] on link "Ad Groups" at bounding box center [603, 122] width 139 height 39
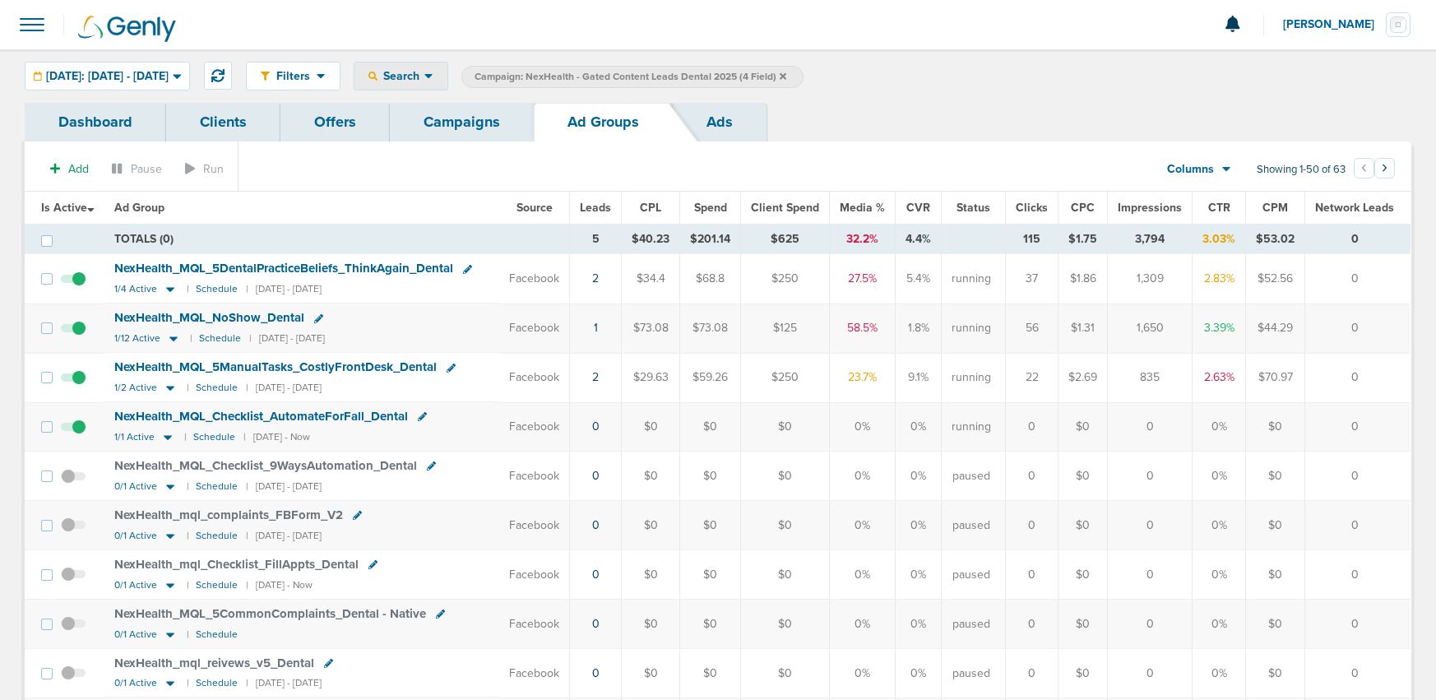
drag, startPoint x: 431, startPoint y: 75, endPoint x: 433, endPoint y: 113, distance: 37.9
click at [424, 76] on span "Search" at bounding box center [401, 76] width 47 height 14
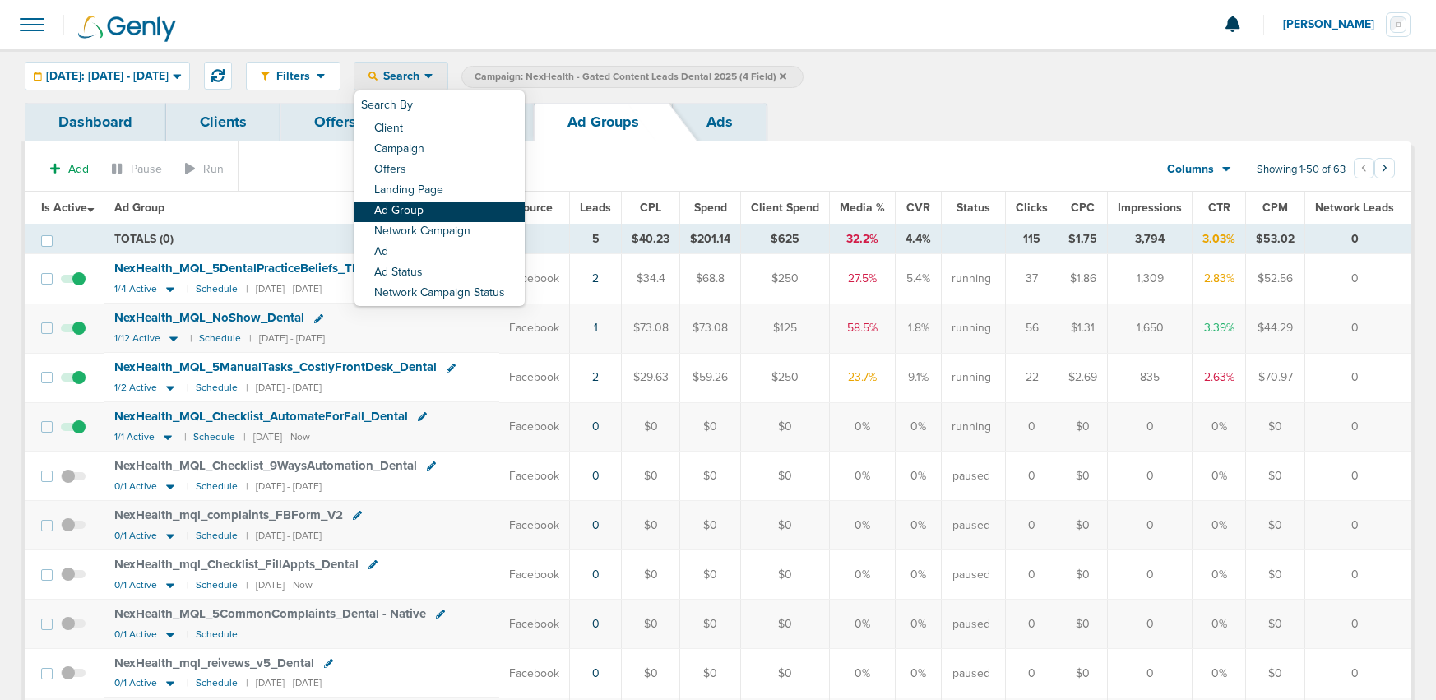
click at [461, 208] on link "Ad Group" at bounding box center [439, 212] width 170 height 21
select select "adGroupName"
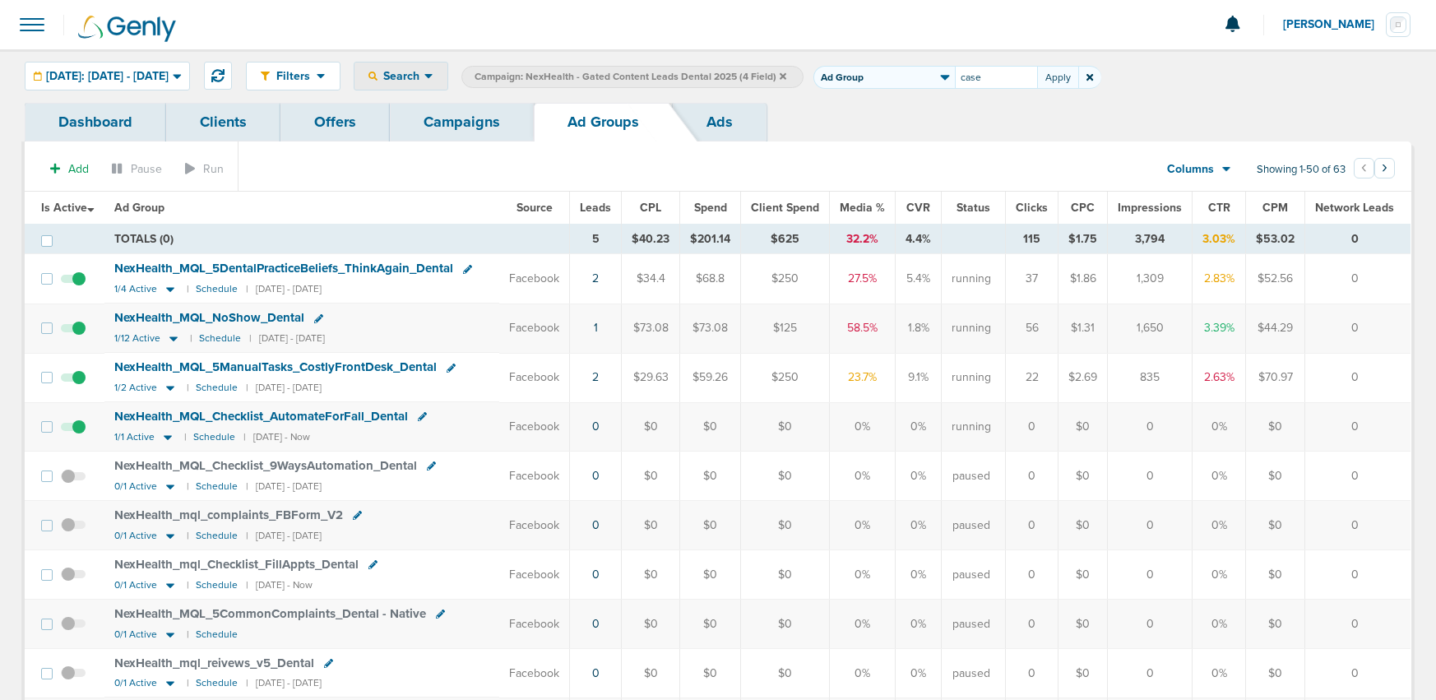
type input "case"
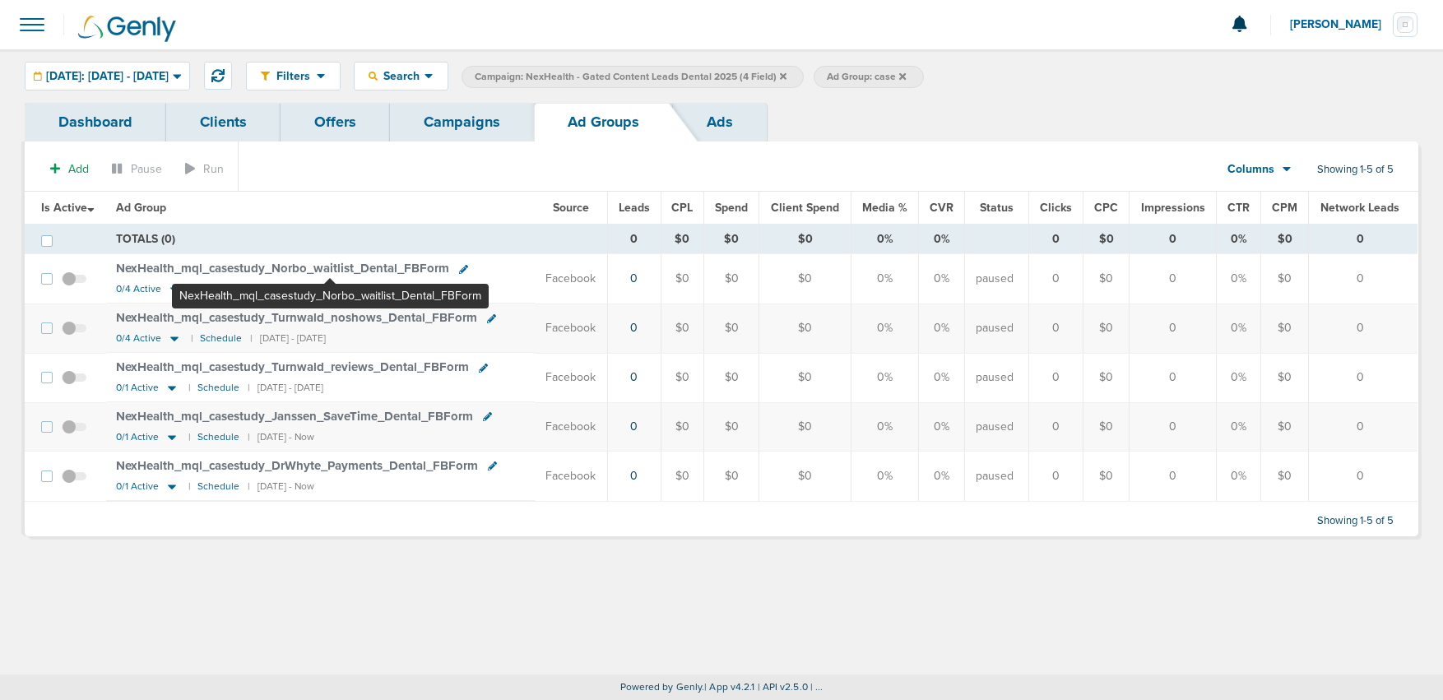
click at [330, 265] on span "NexHealth_ mql_ casestudy_ Norbo_ waitlist_ Dental_ FBForm" at bounding box center [282, 268] width 333 height 15
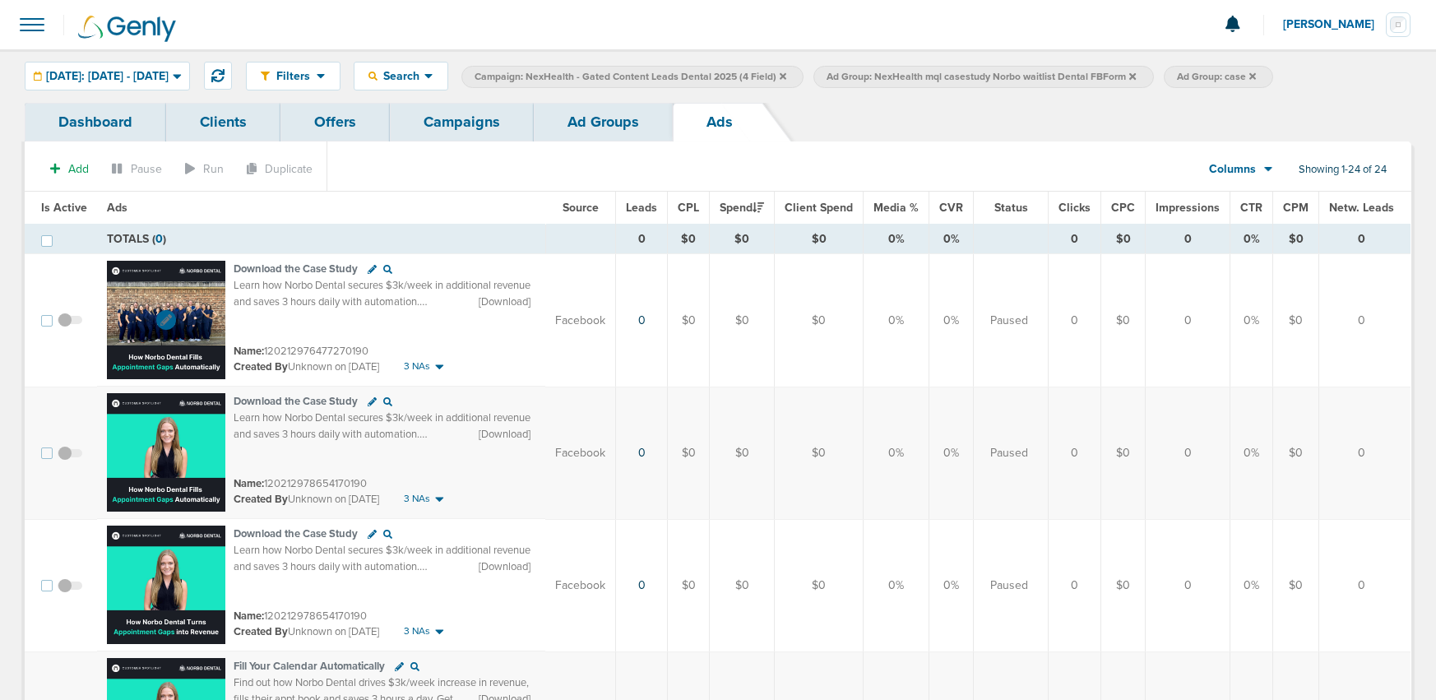
click at [205, 295] on img at bounding box center [166, 320] width 118 height 118
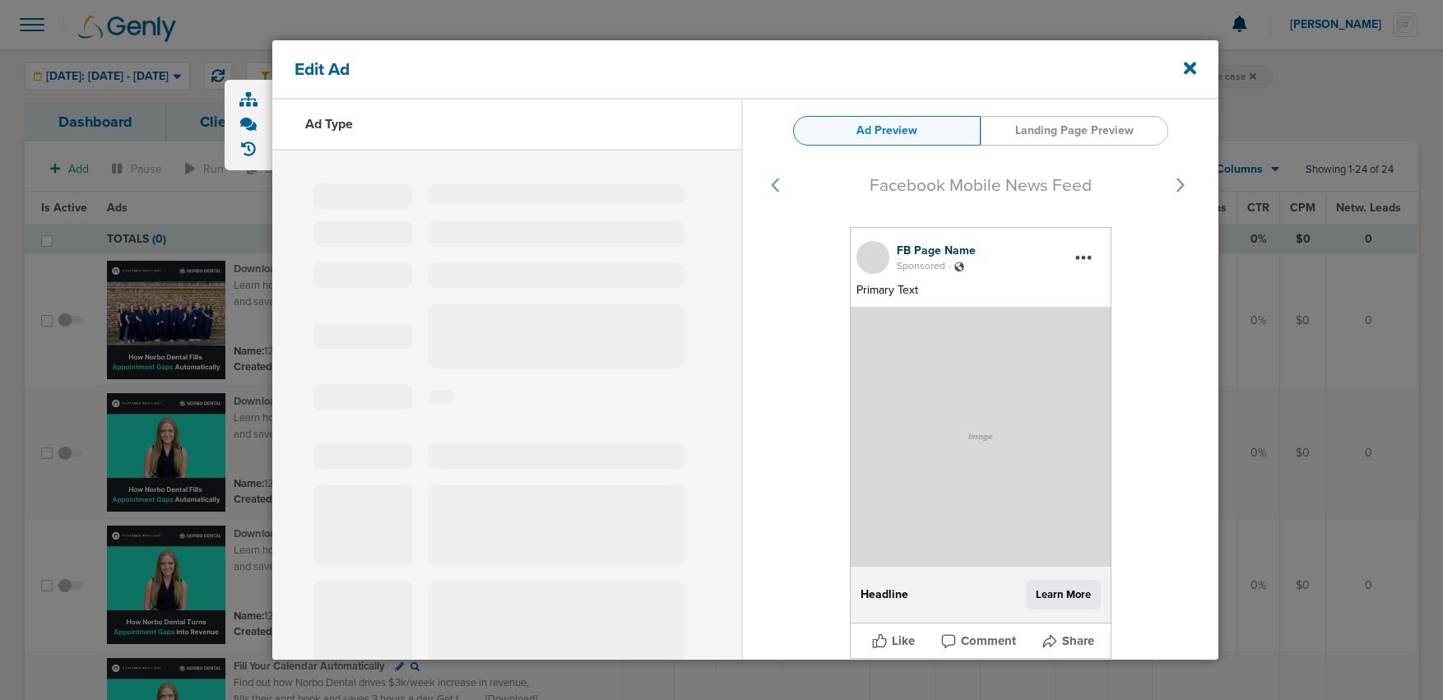
type input "120212976477270190"
type input "Download the Case Study"
type textarea "Learn how Norbo Dental secures $3k/week in additional revenue and saves 3 hours…"
select select "download"
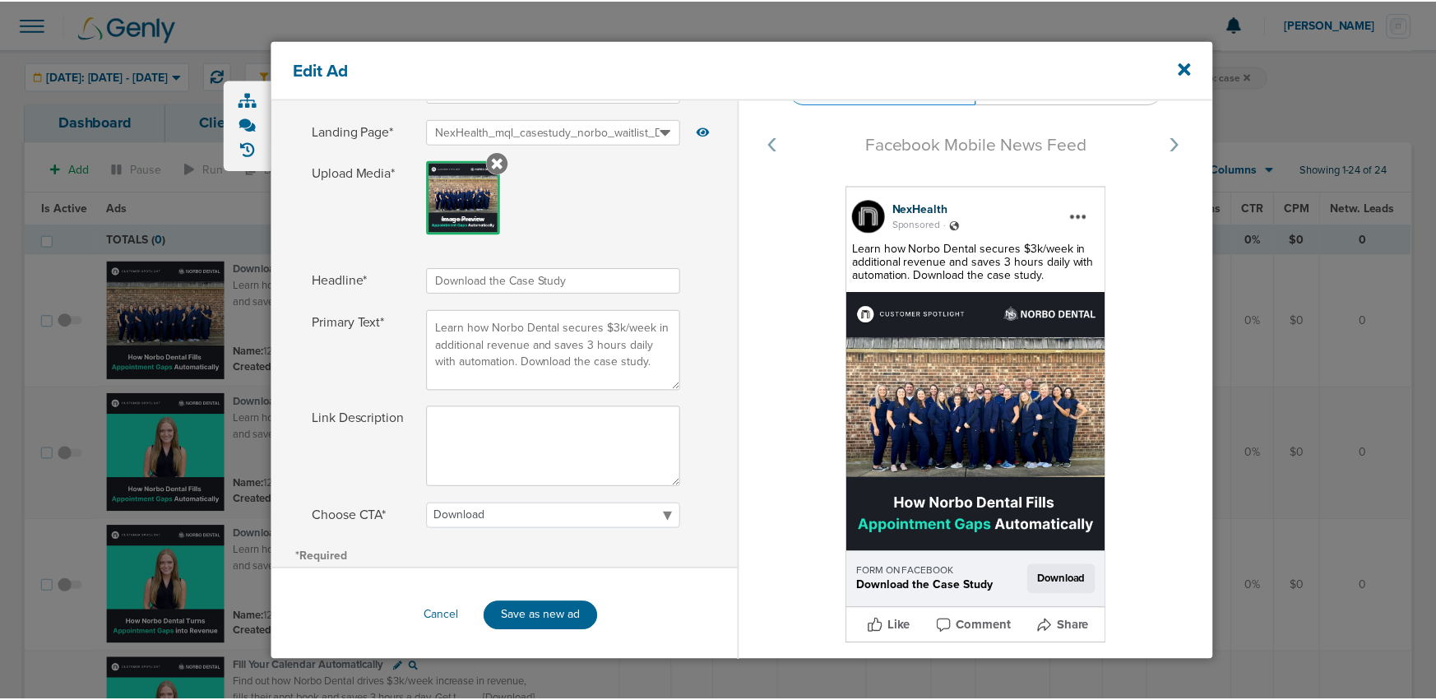
scroll to position [185, 0]
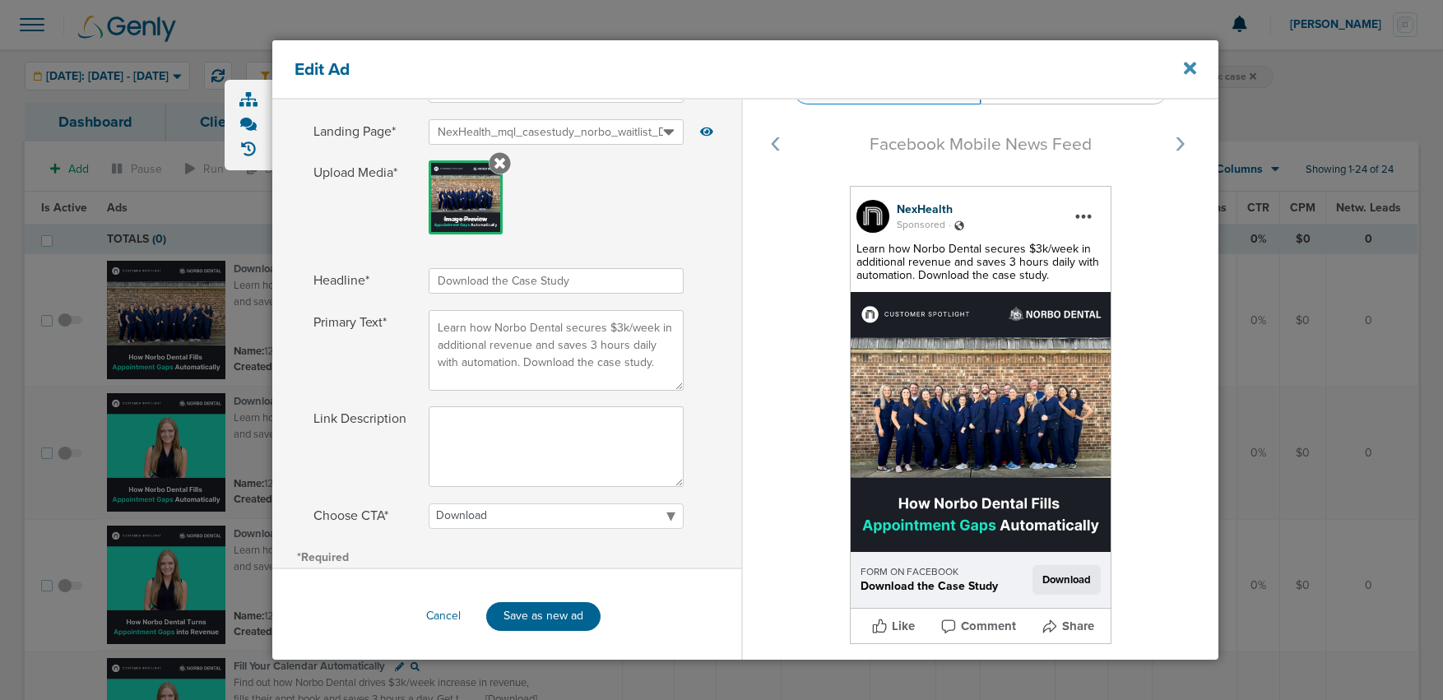
click at [1193, 65] on icon at bounding box center [1190, 68] width 12 height 12
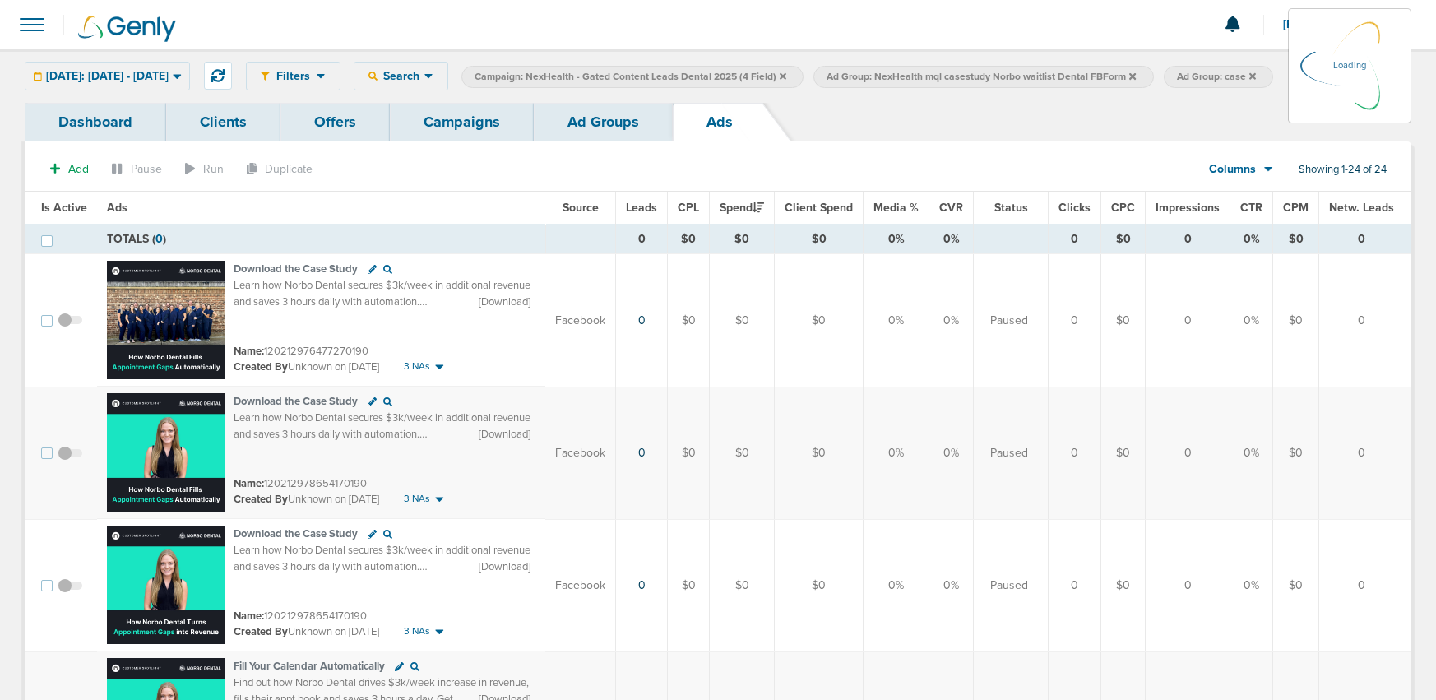
click at [461, 115] on link "Campaigns" at bounding box center [462, 122] width 144 height 39
click at [462, 122] on link "Campaigns" at bounding box center [462, 122] width 144 height 39
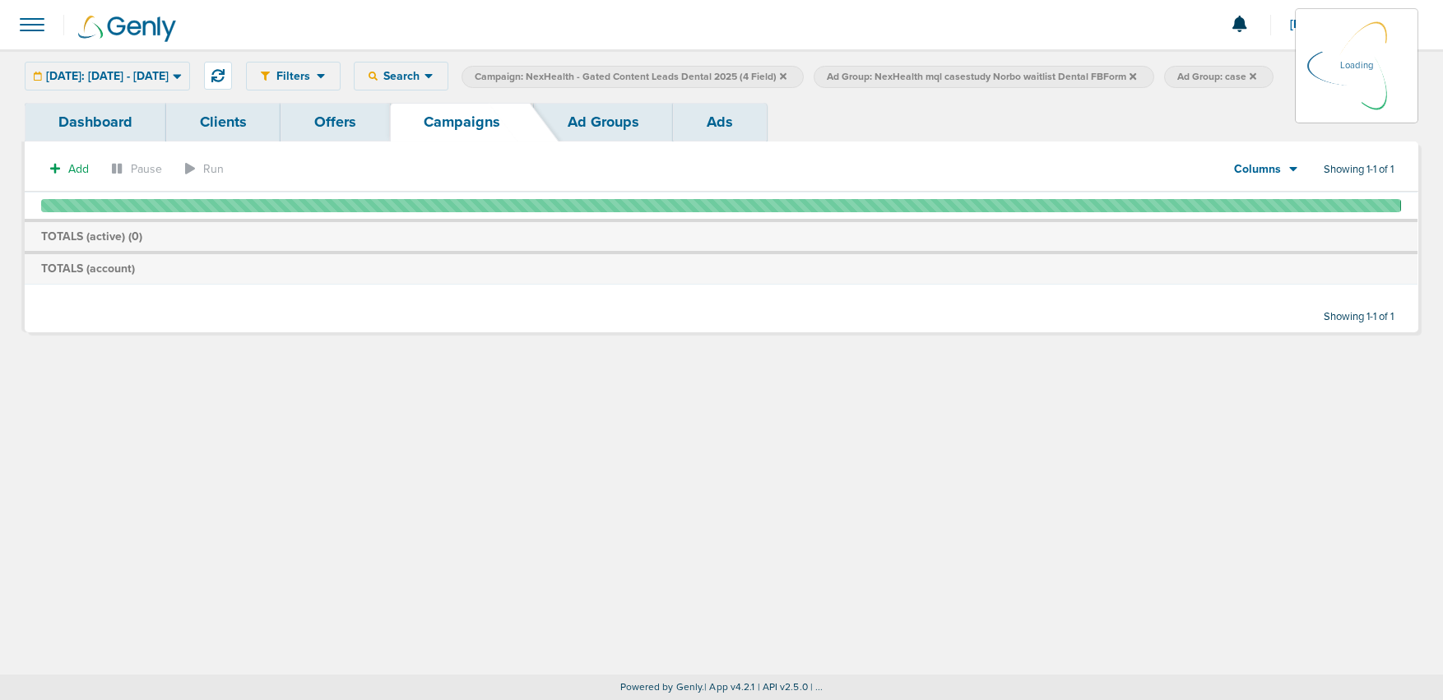
click at [179, 72] on div "[DATE]: [DATE] - [DATE] [DATE] [DATE] Last 7 Days Last 14 Days This Month Last …" at bounding box center [107, 76] width 165 height 29
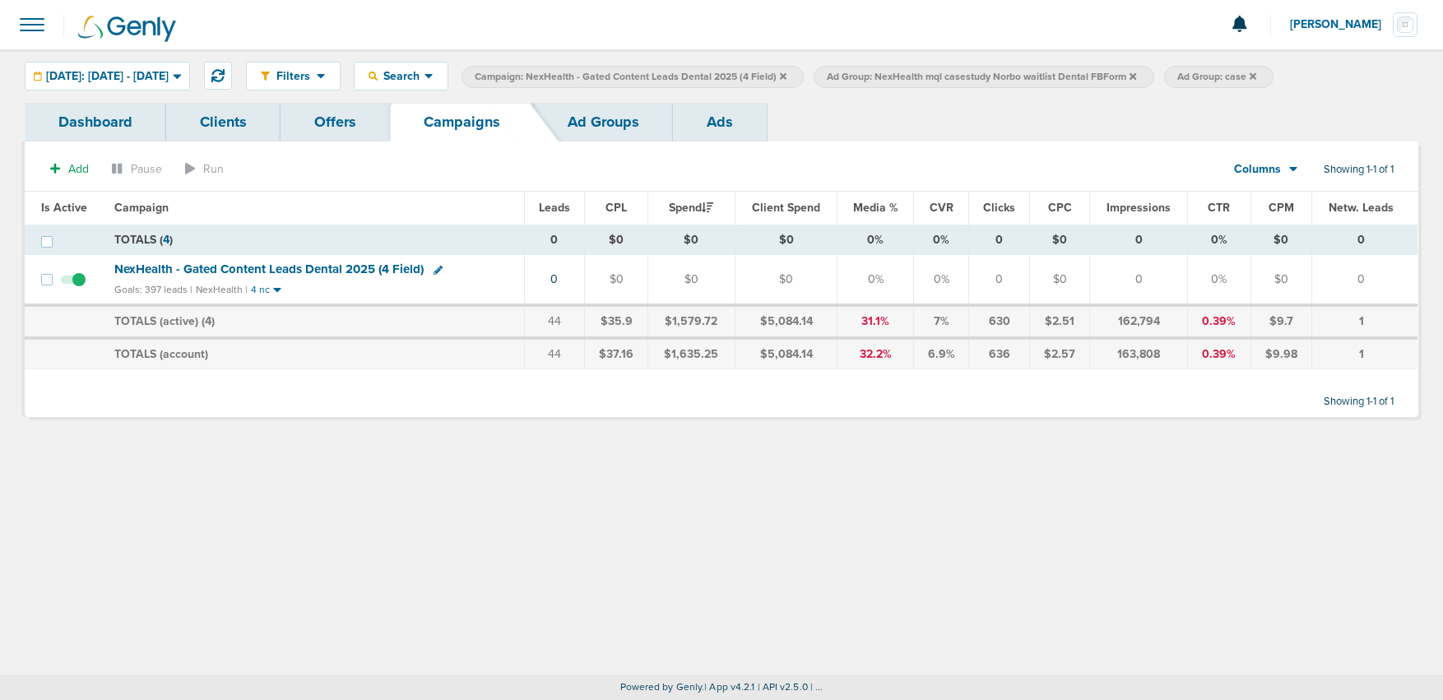
click at [1136, 76] on icon at bounding box center [1132, 77] width 7 height 10
click at [923, 76] on label "Ad Group: case" at bounding box center [867, 77] width 109 height 22
click at [906, 77] on icon at bounding box center [902, 75] width 7 height 7
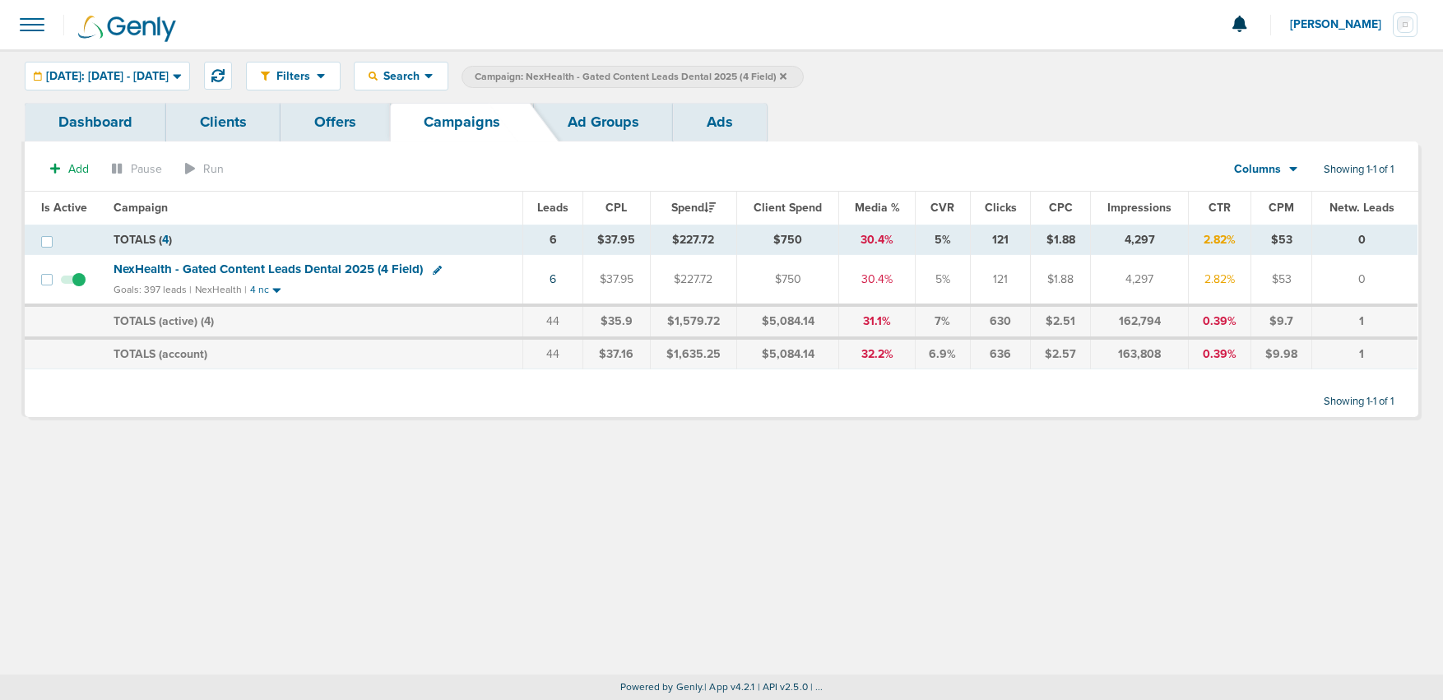
click at [786, 75] on icon at bounding box center [783, 77] width 7 height 10
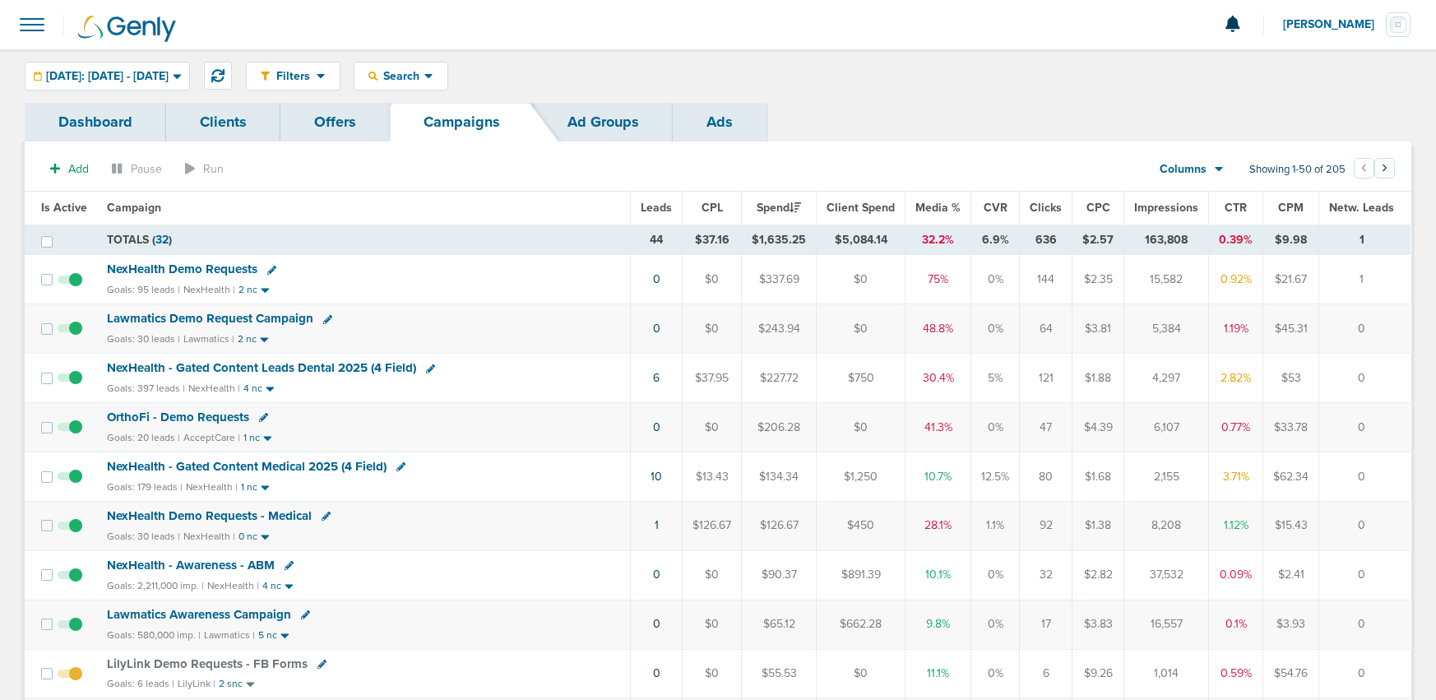
click at [211, 268] on span "NexHealth Demo Requests" at bounding box center [182, 269] width 151 height 15
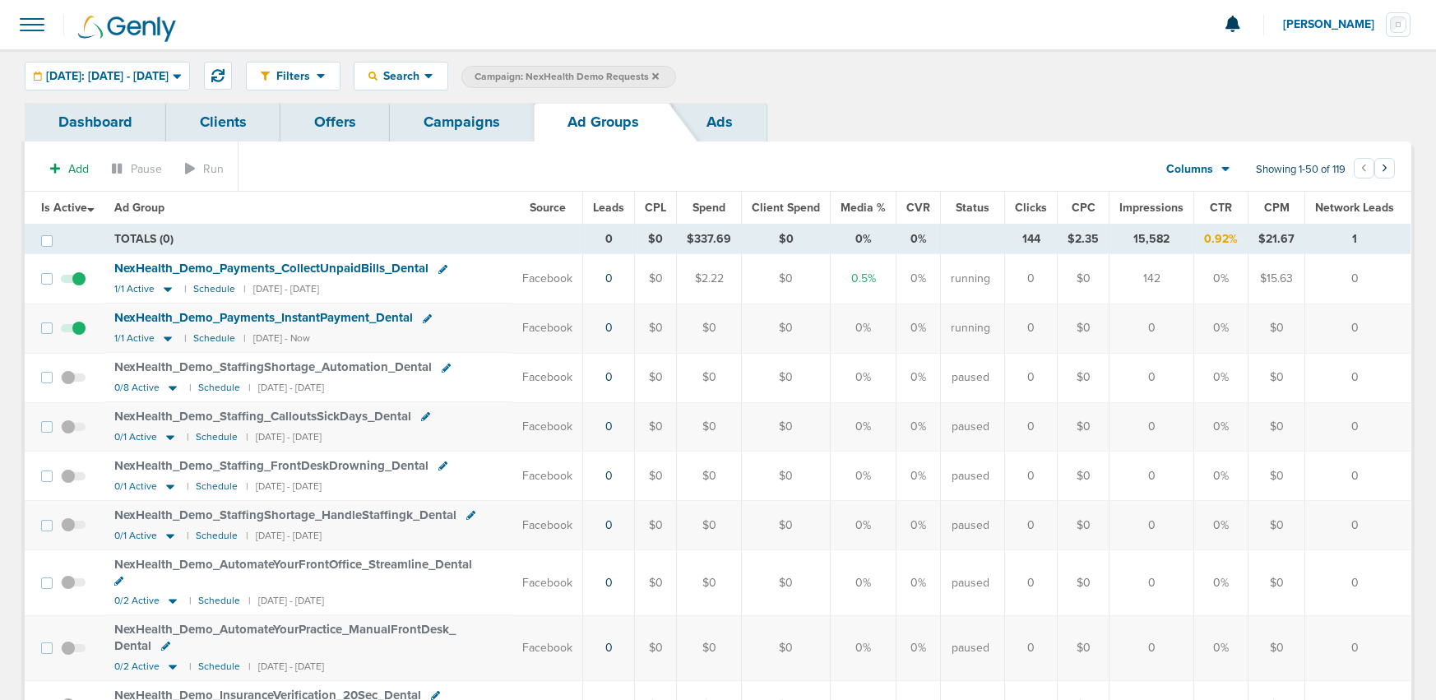
click at [1133, 208] on span "Impressions" at bounding box center [1151, 208] width 64 height 14
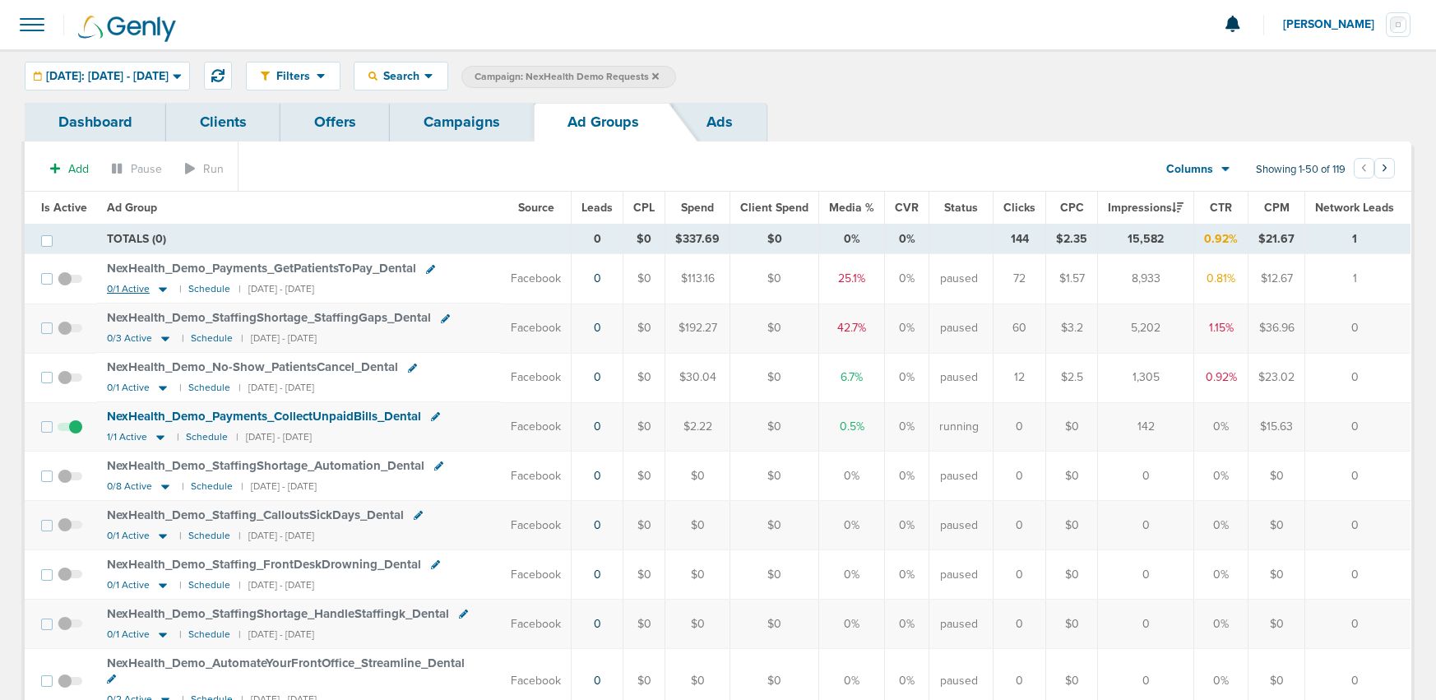
click at [162, 290] on icon at bounding box center [163, 289] width 16 height 14
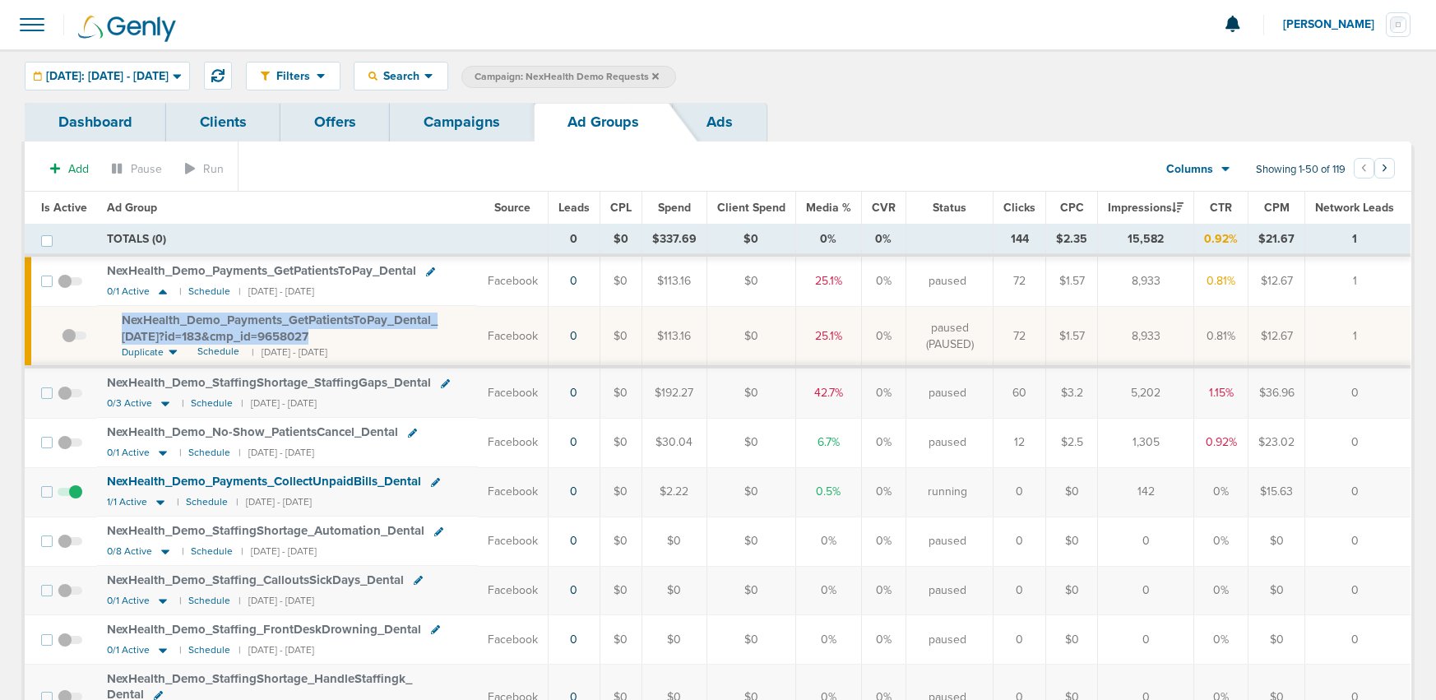
drag, startPoint x: 113, startPoint y: 312, endPoint x: 429, endPoint y: 333, distance: 317.4
click at [429, 333] on td "NexHealth_ Demo_ Payments_ GetPatientsToPay_ Dental_ [DATE]?id=183&cmp_ id=9658…" at bounding box center [287, 336] width 381 height 61
copy span "NexHealth_ Demo_ Payments_ GetPatientsToPay_ Dental_ [DATE]?id=183&cmp_ id=9658…"
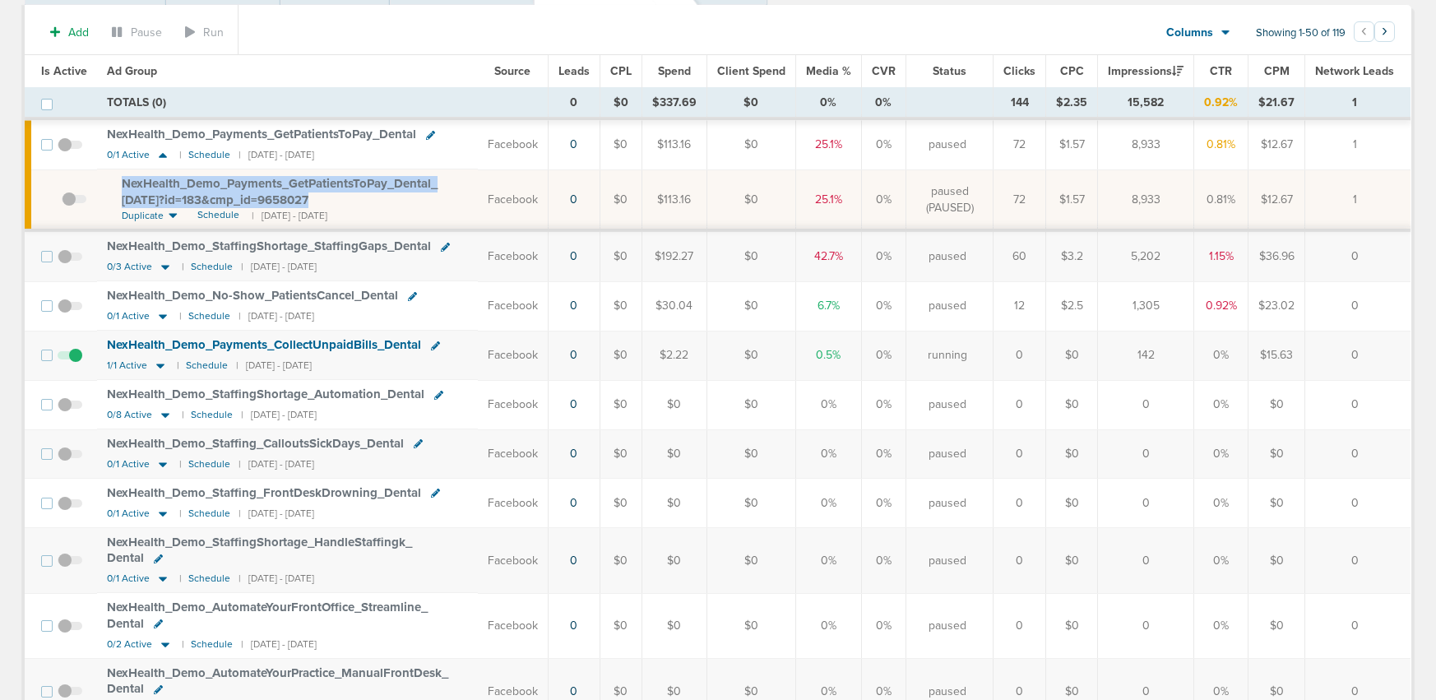
scroll to position [139, 0]
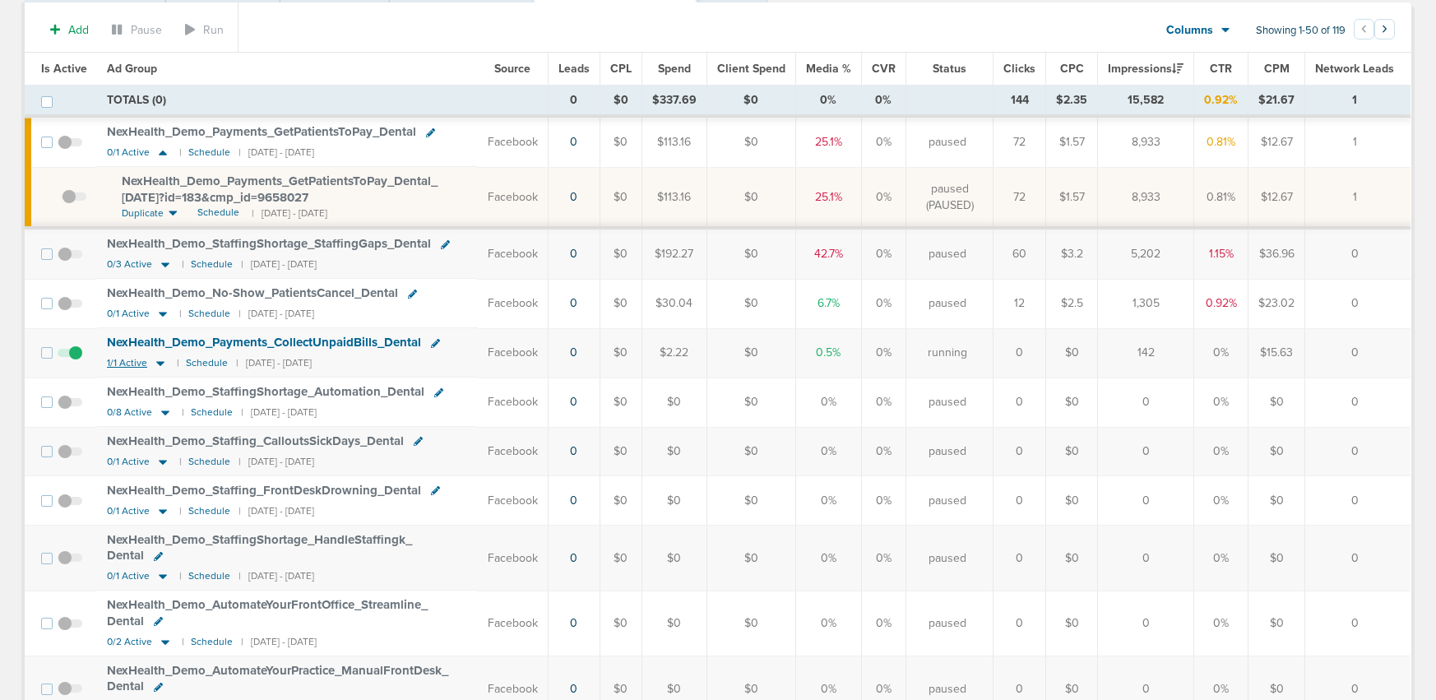
click at [162, 360] on icon at bounding box center [160, 363] width 16 height 14
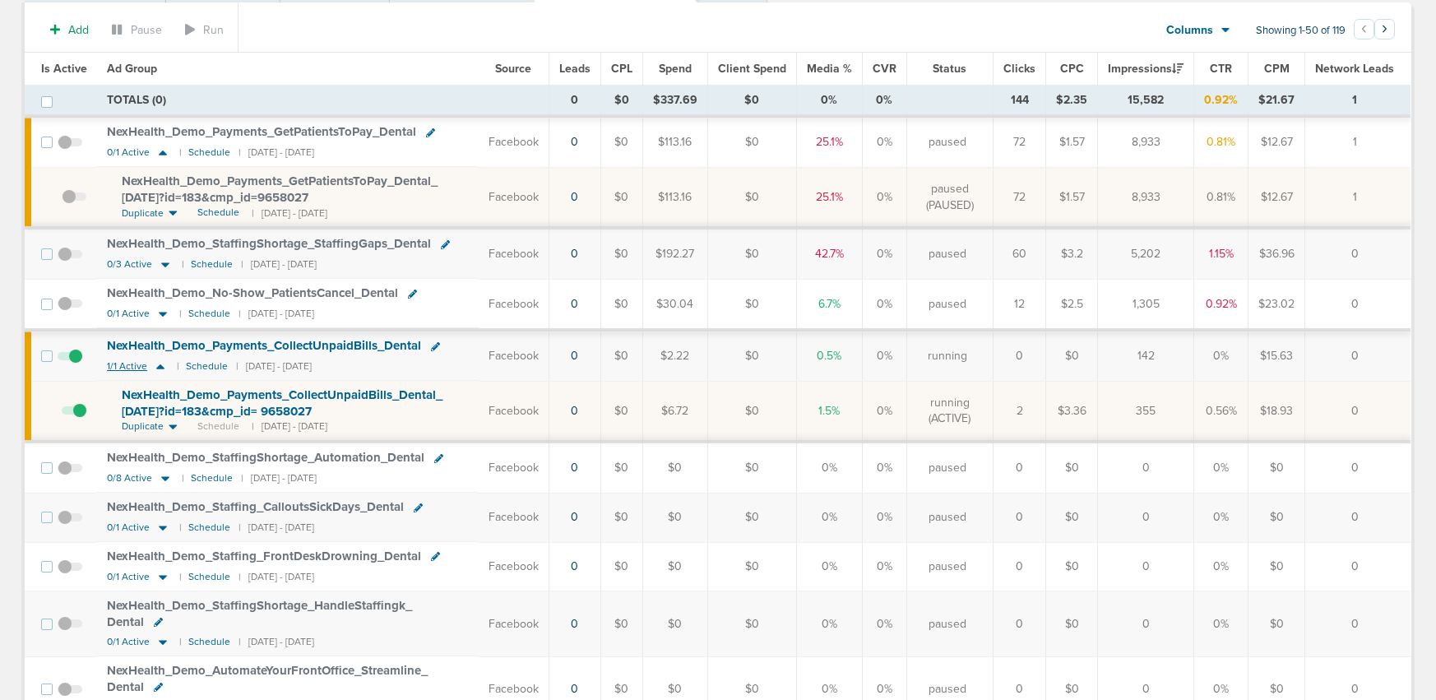
click at [162, 360] on icon at bounding box center [160, 366] width 16 height 14
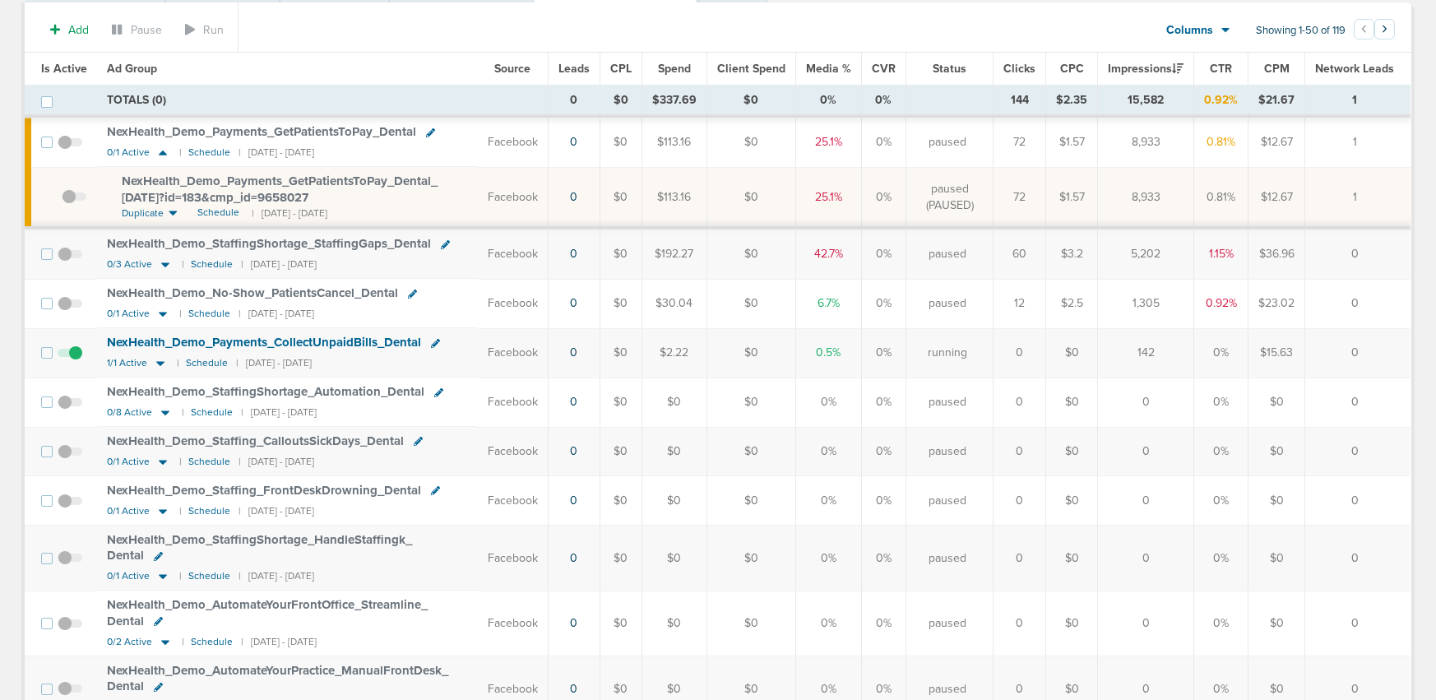
scroll to position [0, 0]
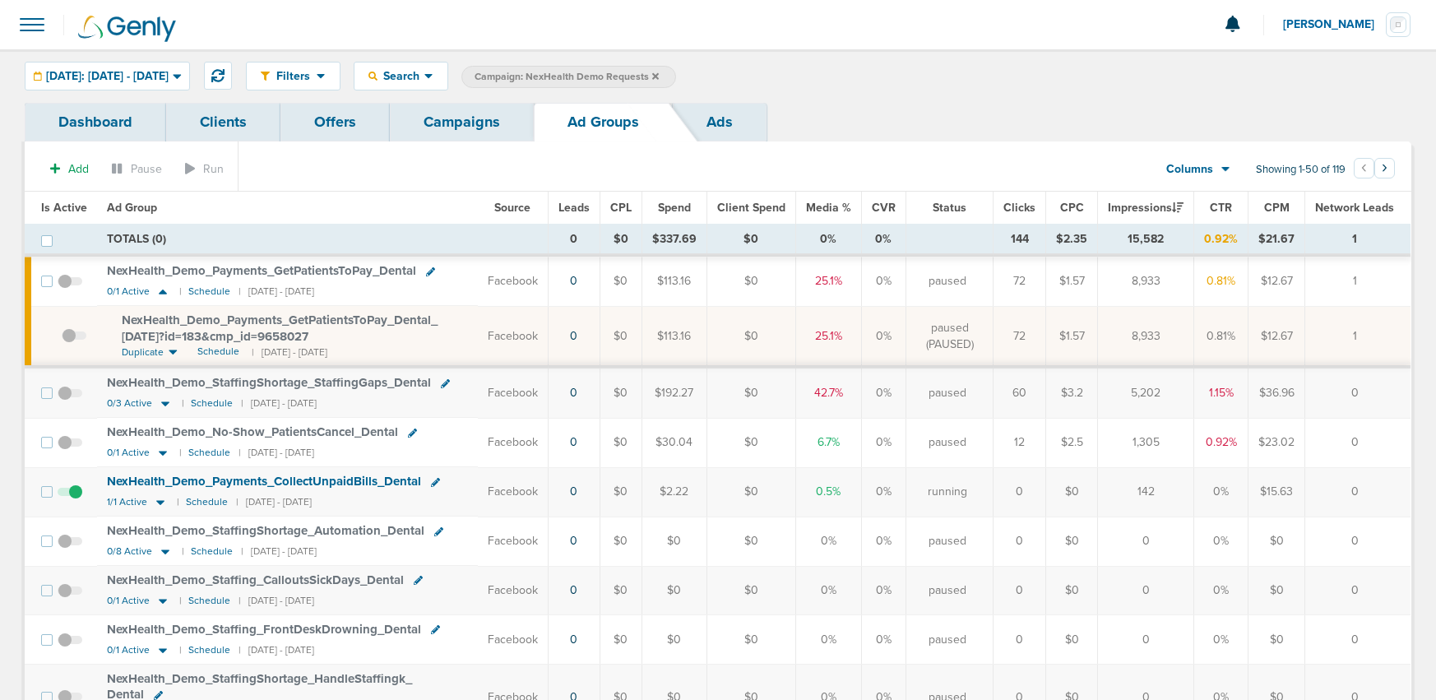
click at [484, 120] on link "Campaigns" at bounding box center [462, 122] width 144 height 39
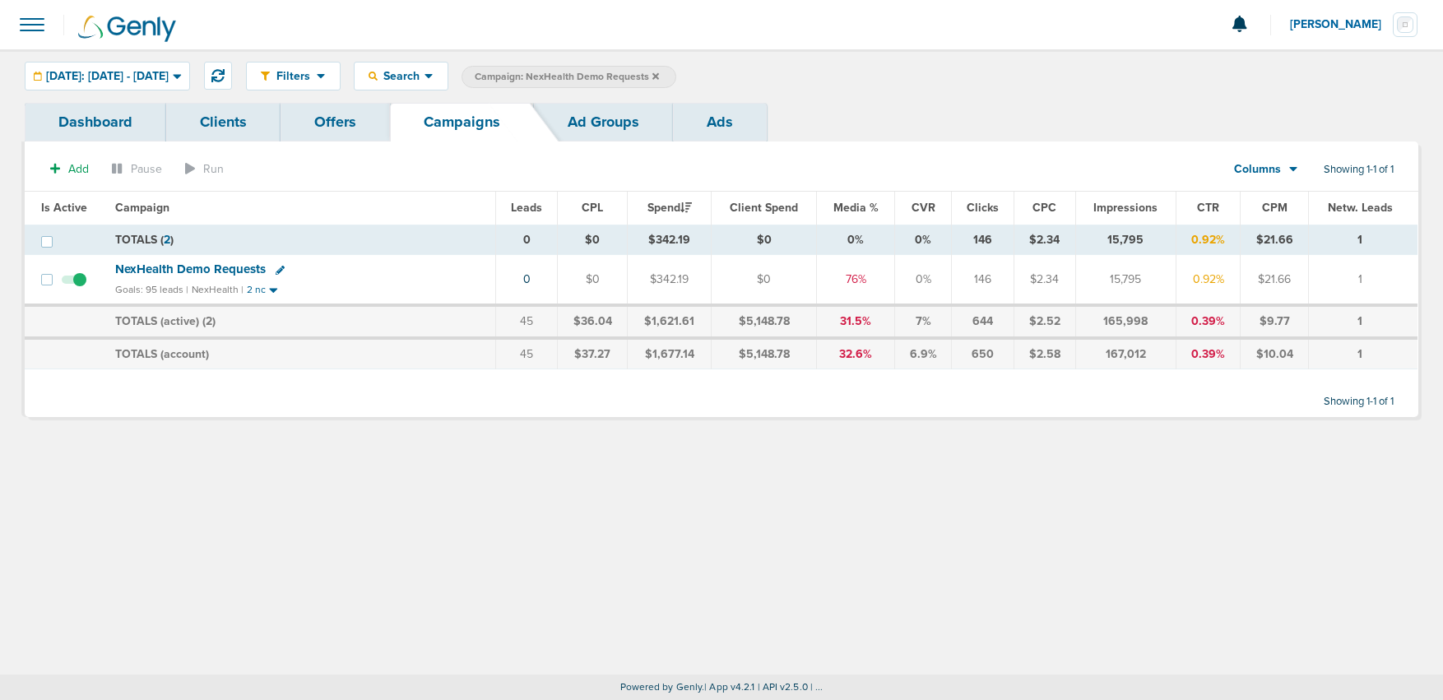
click at [576, 118] on link "Ad Groups" at bounding box center [603, 122] width 139 height 39
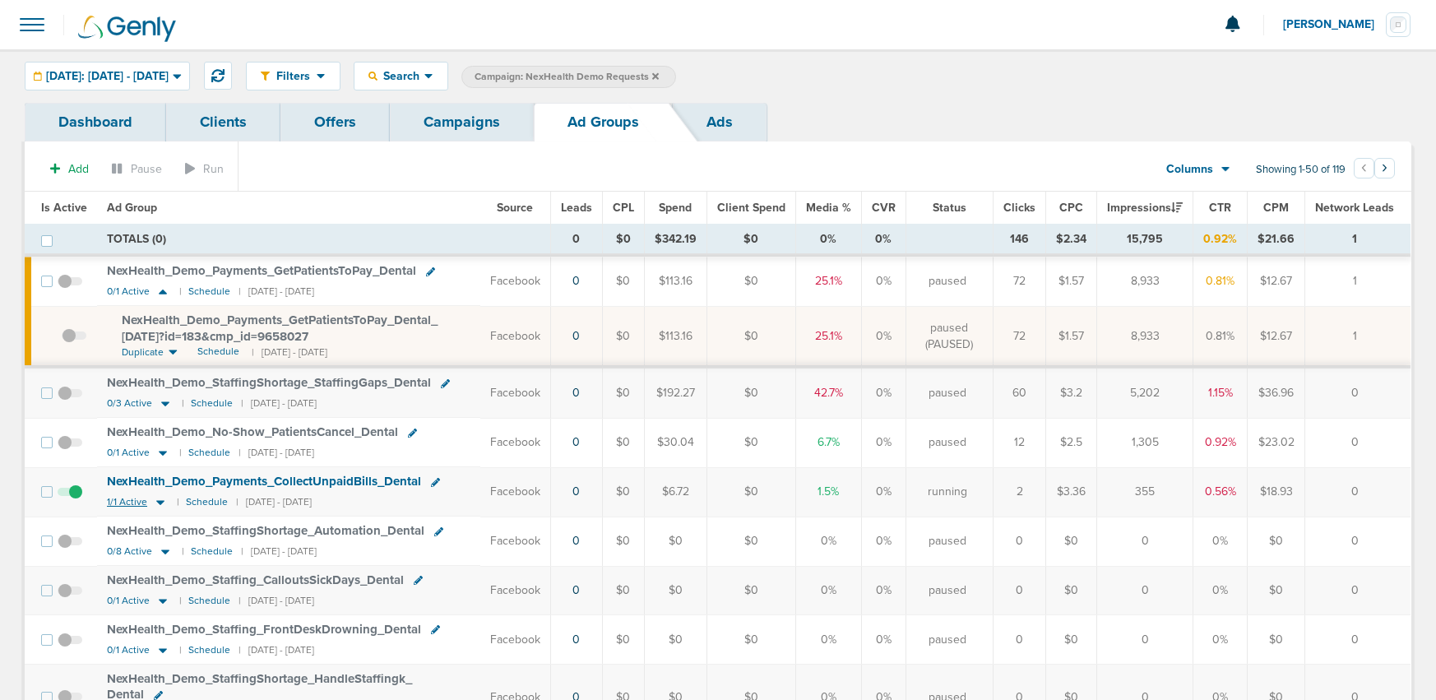
click at [156, 501] on icon at bounding box center [160, 503] width 8 height 5
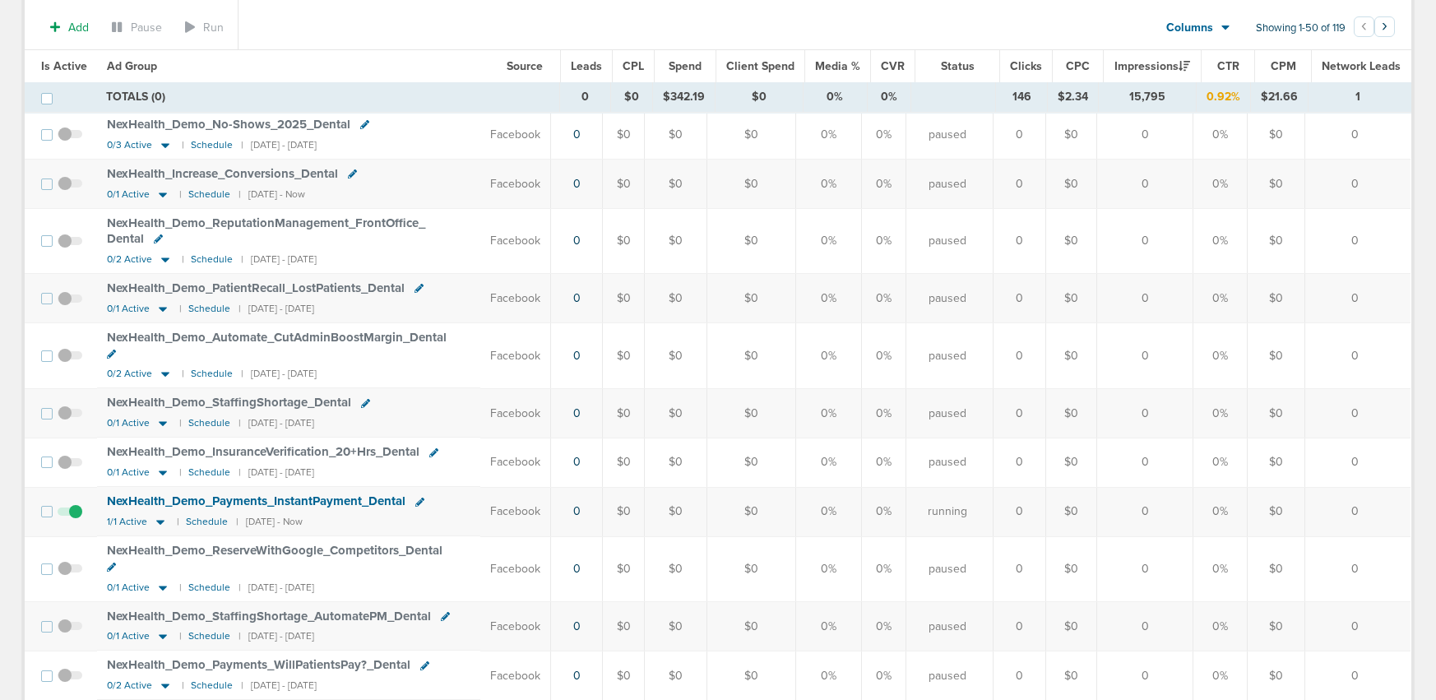
scroll to position [1420, 0]
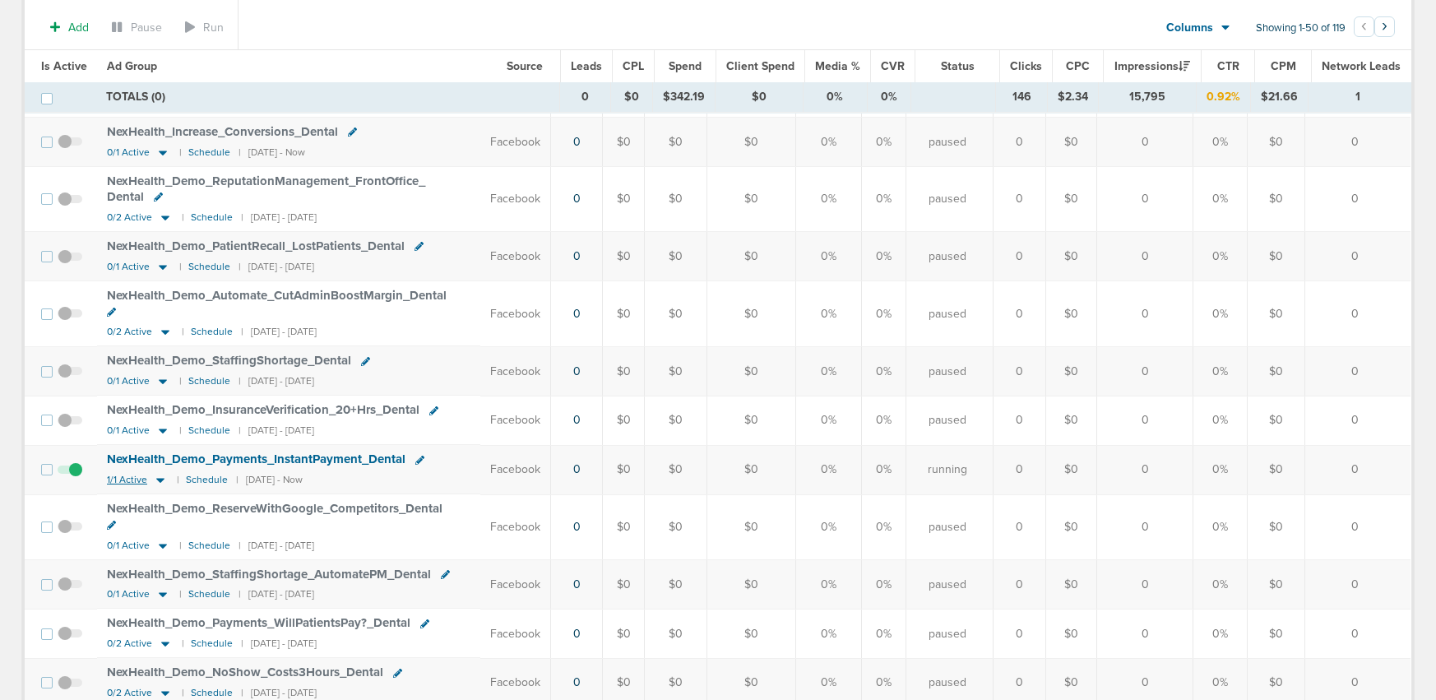
click at [159, 478] on icon at bounding box center [160, 480] width 8 height 5
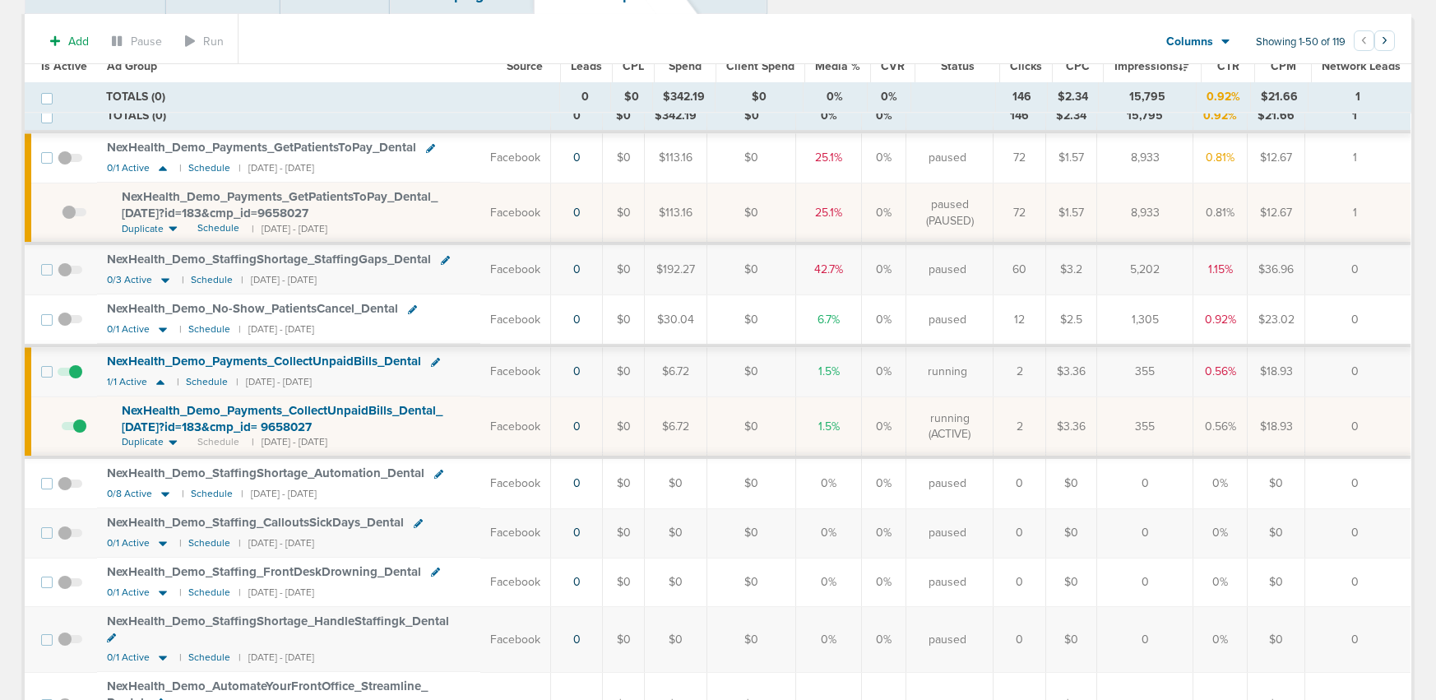
scroll to position [89, 0]
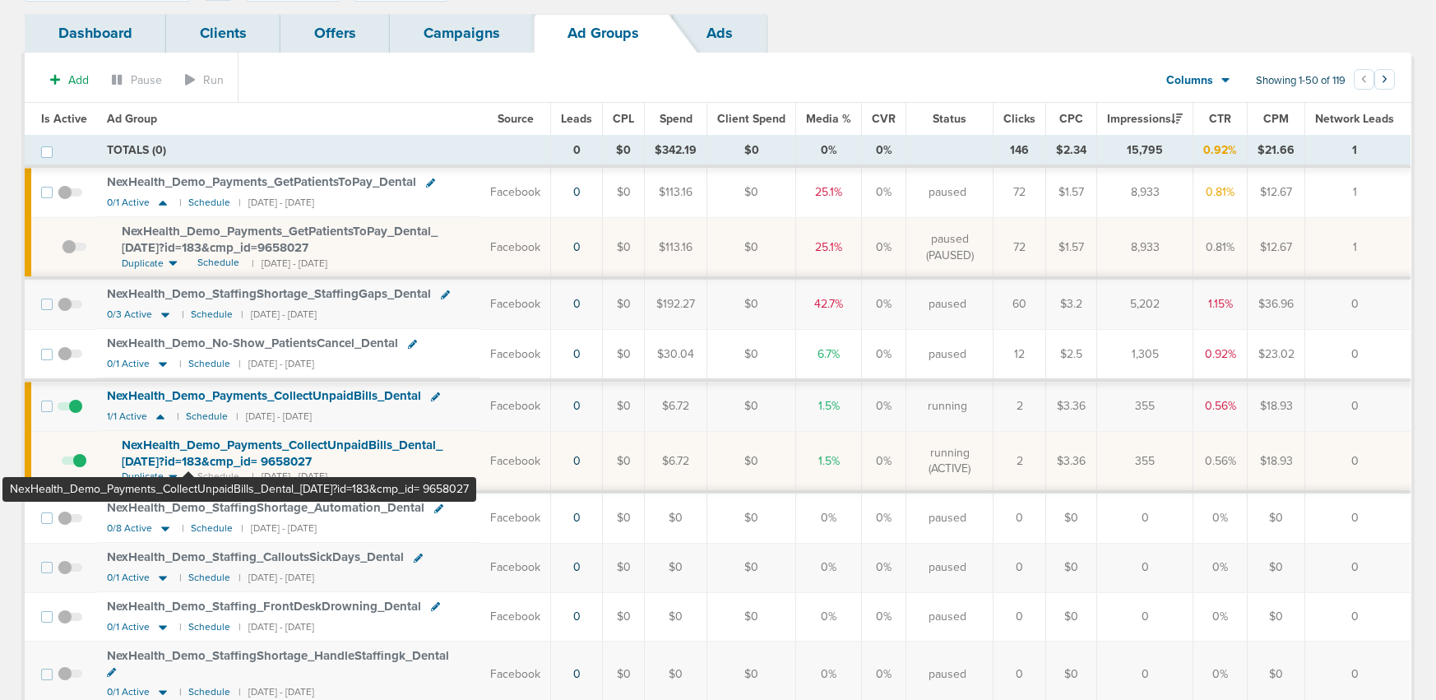
click at [189, 441] on span "NexHealth_ Demo_ Payments_ CollectUnpaidBills_ Dental_ [DATE]?id=183&cmp_ id= 9…" at bounding box center [282, 453] width 321 height 31
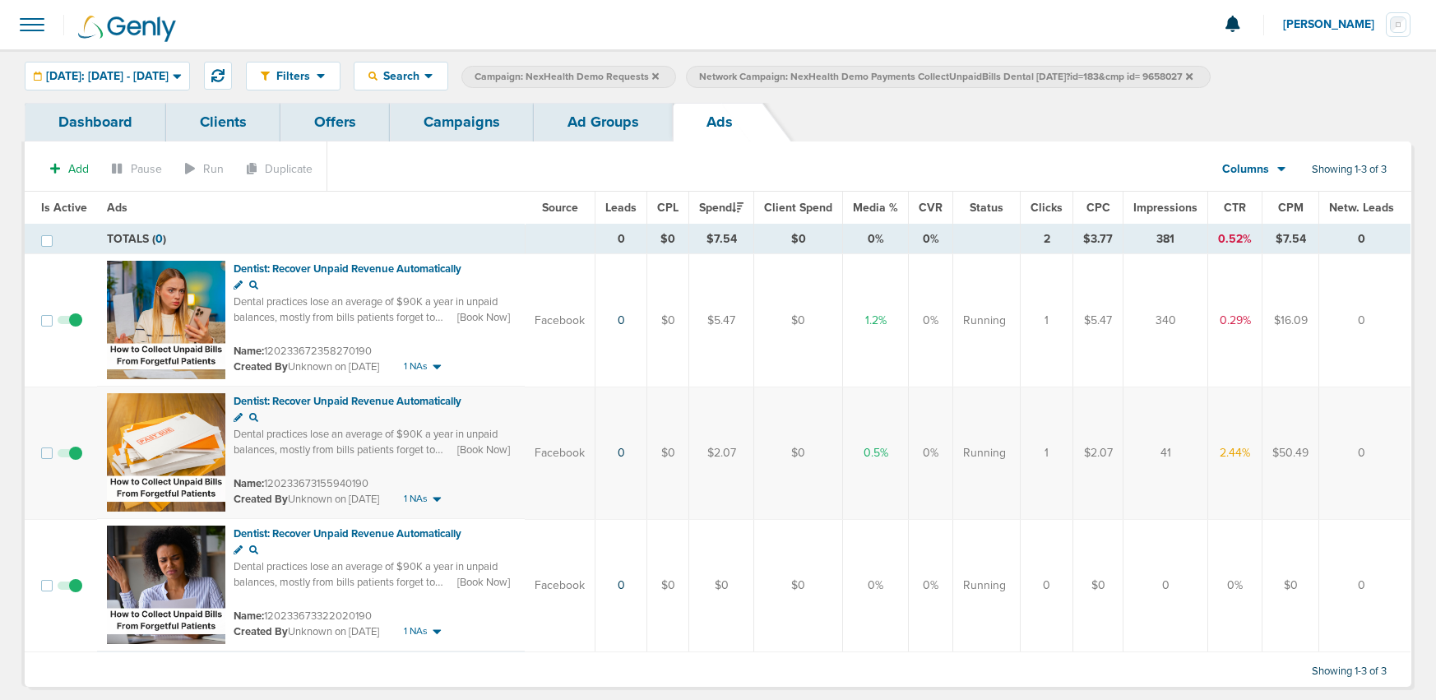
click at [560, 126] on link "Ad Groups" at bounding box center [603, 122] width 139 height 39
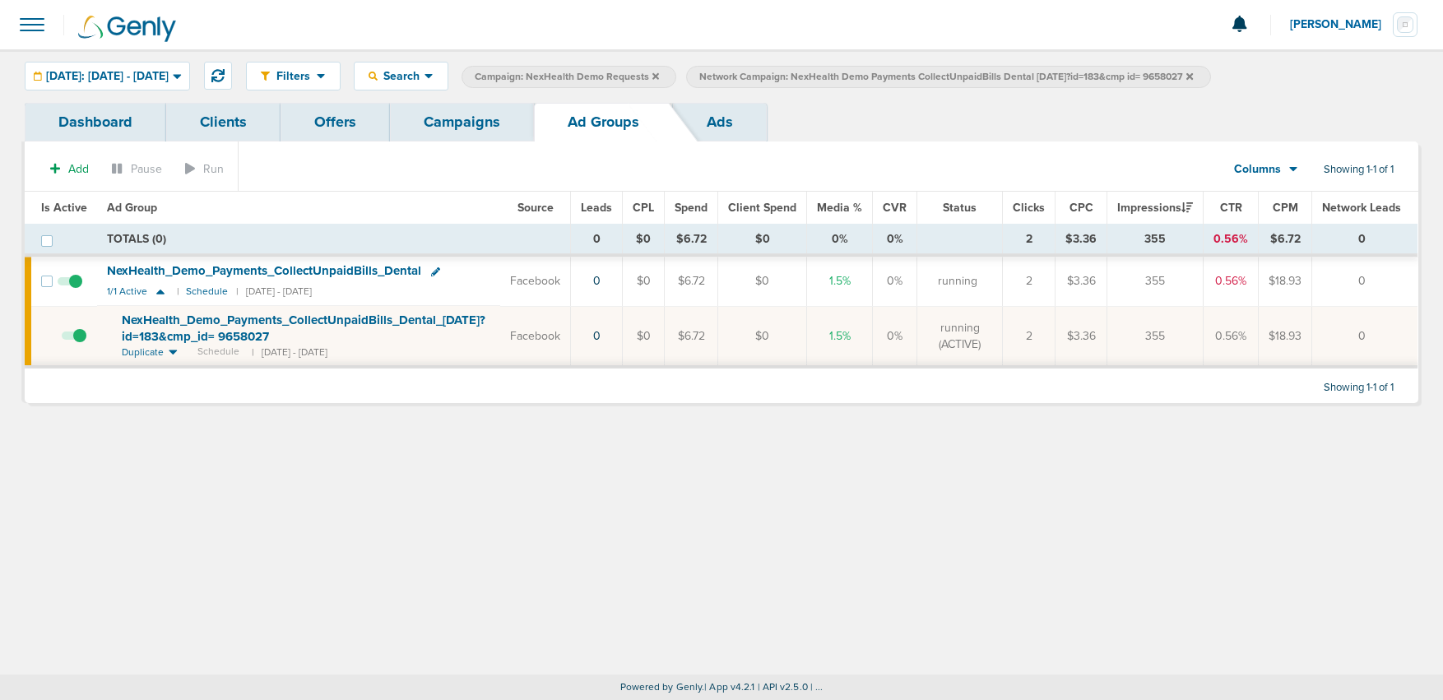
click at [466, 124] on link "Campaigns" at bounding box center [462, 122] width 144 height 39
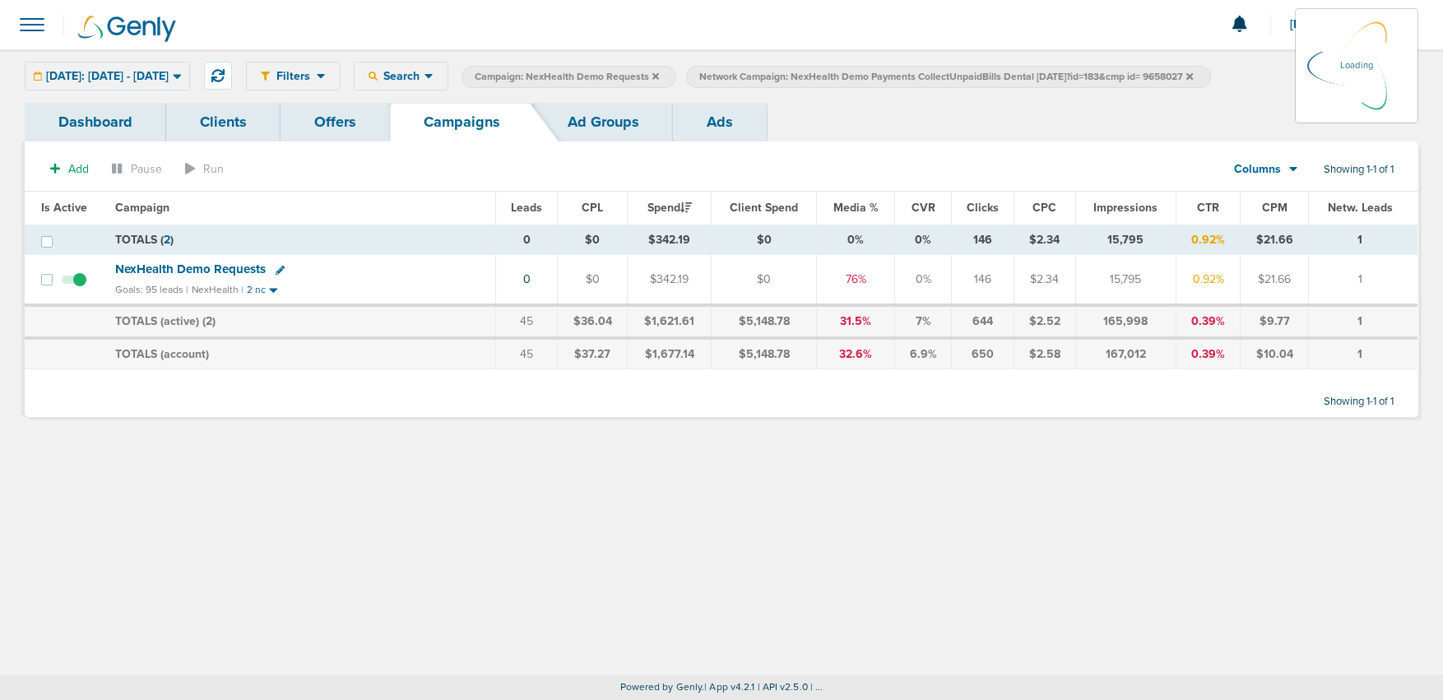
click at [586, 115] on link "Ad Groups" at bounding box center [603, 122] width 139 height 39
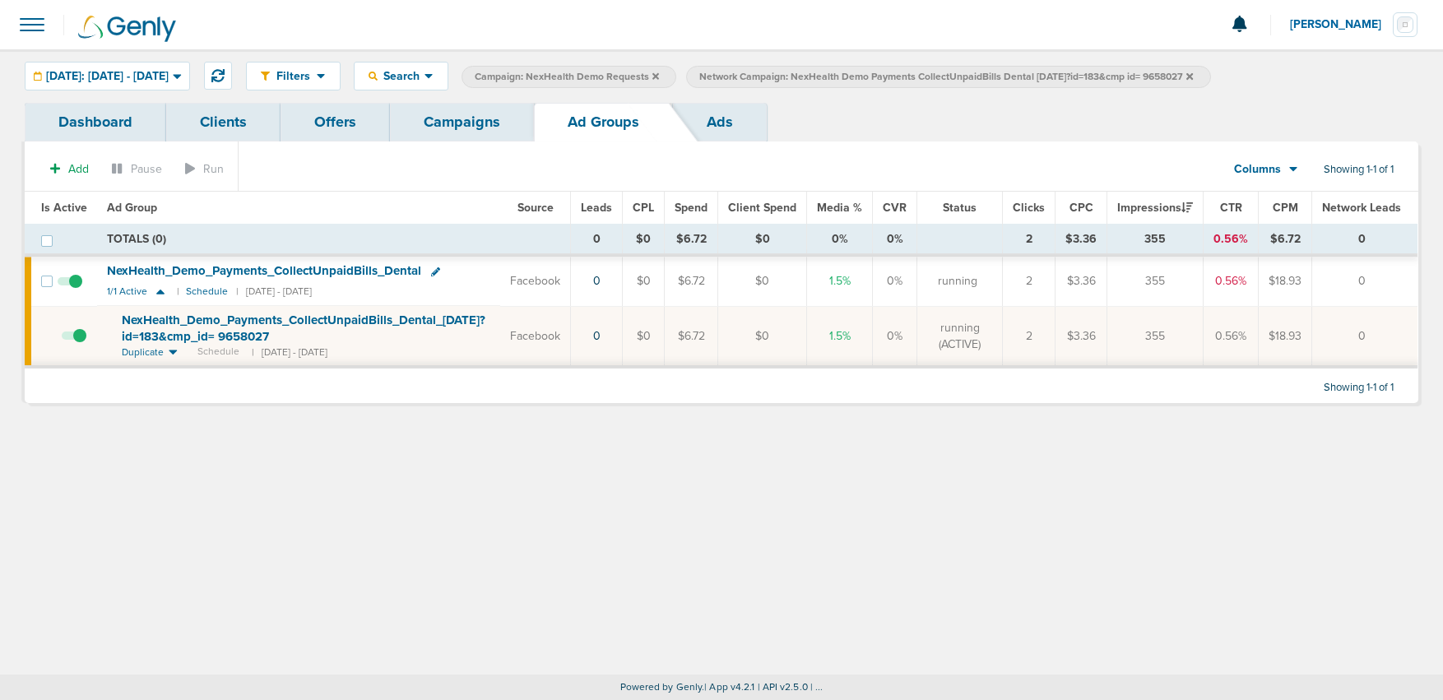
click at [1193, 76] on span "Network Campaign: NexHealth Demo Payments CollectUnpaidBills Dental [DATE]?id=1…" at bounding box center [945, 77] width 493 height 14
click at [371, 316] on span "NexHealth_ Demo_ Payments_ CollectUnpaidBills_ Dental_ [DATE]?id=183&cmp_ id= 9…" at bounding box center [304, 328] width 364 height 31
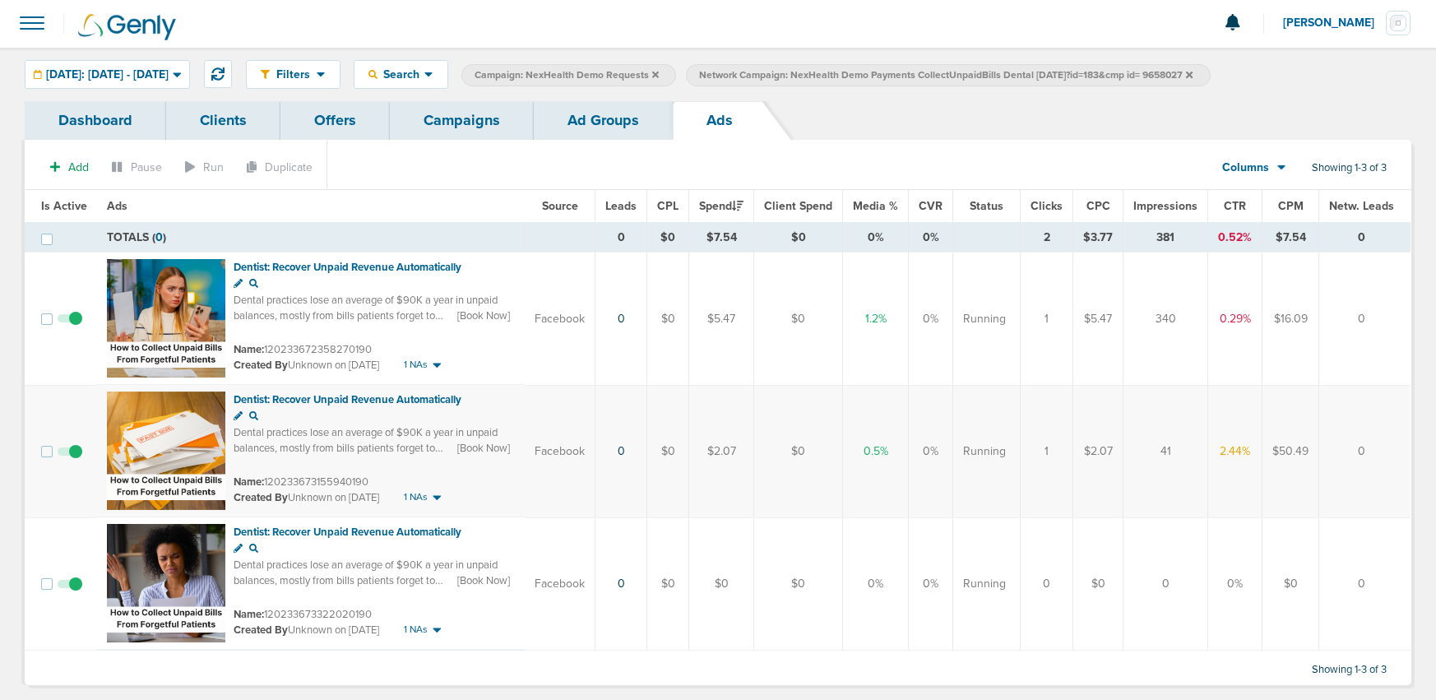
scroll to position [2, 0]
click at [607, 118] on link "Ad Groups" at bounding box center [603, 119] width 139 height 39
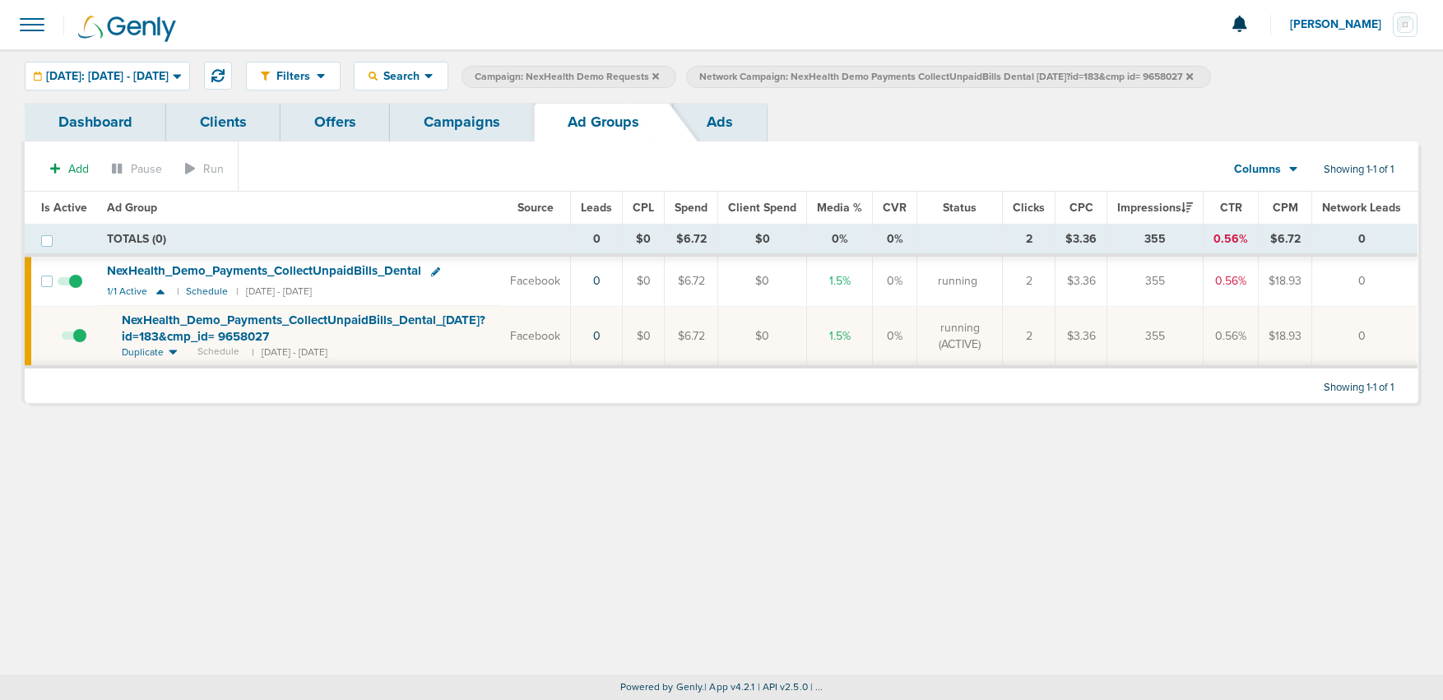
click at [1193, 80] on icon at bounding box center [1189, 77] width 7 height 10
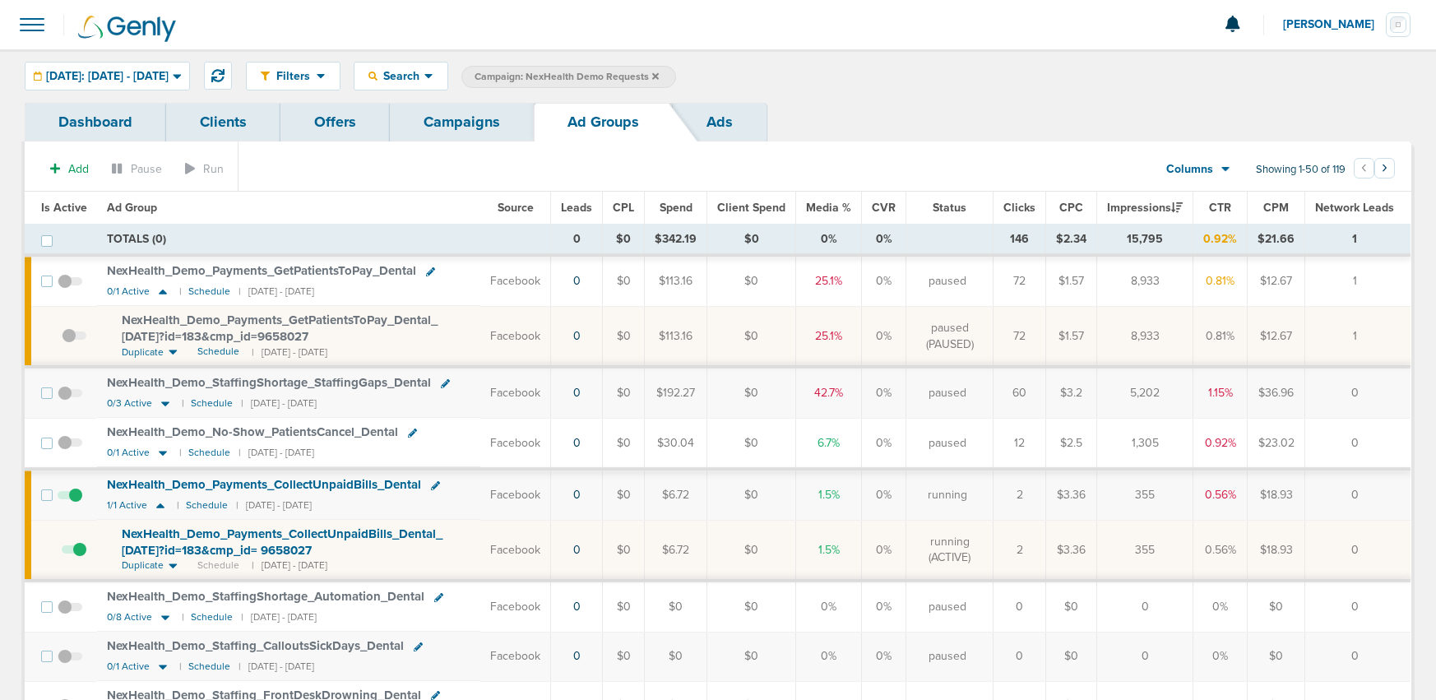
click at [489, 118] on link "Campaigns" at bounding box center [462, 122] width 144 height 39
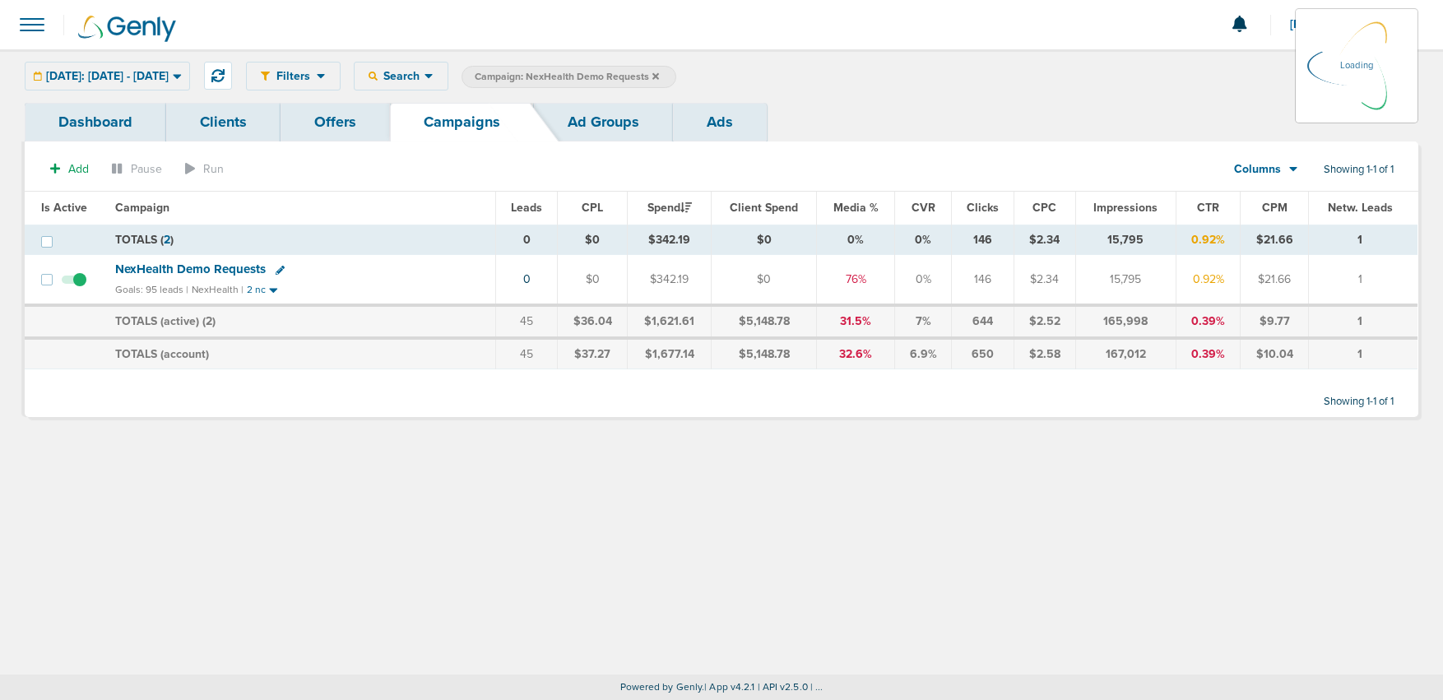
click at [659, 78] on icon at bounding box center [655, 77] width 7 height 10
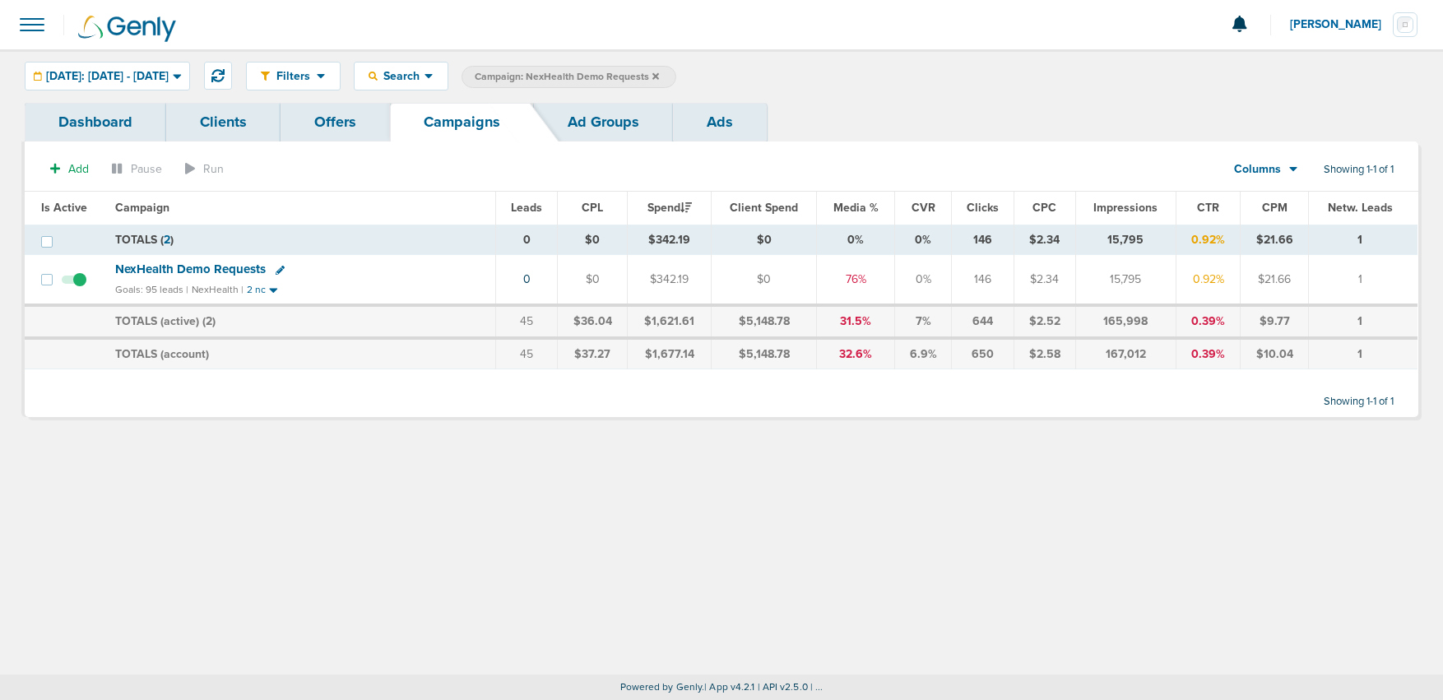
click at [676, 78] on label "Campaign: NexHealth Demo Requests" at bounding box center [568, 77] width 215 height 22
click at [659, 76] on icon at bounding box center [655, 77] width 7 height 10
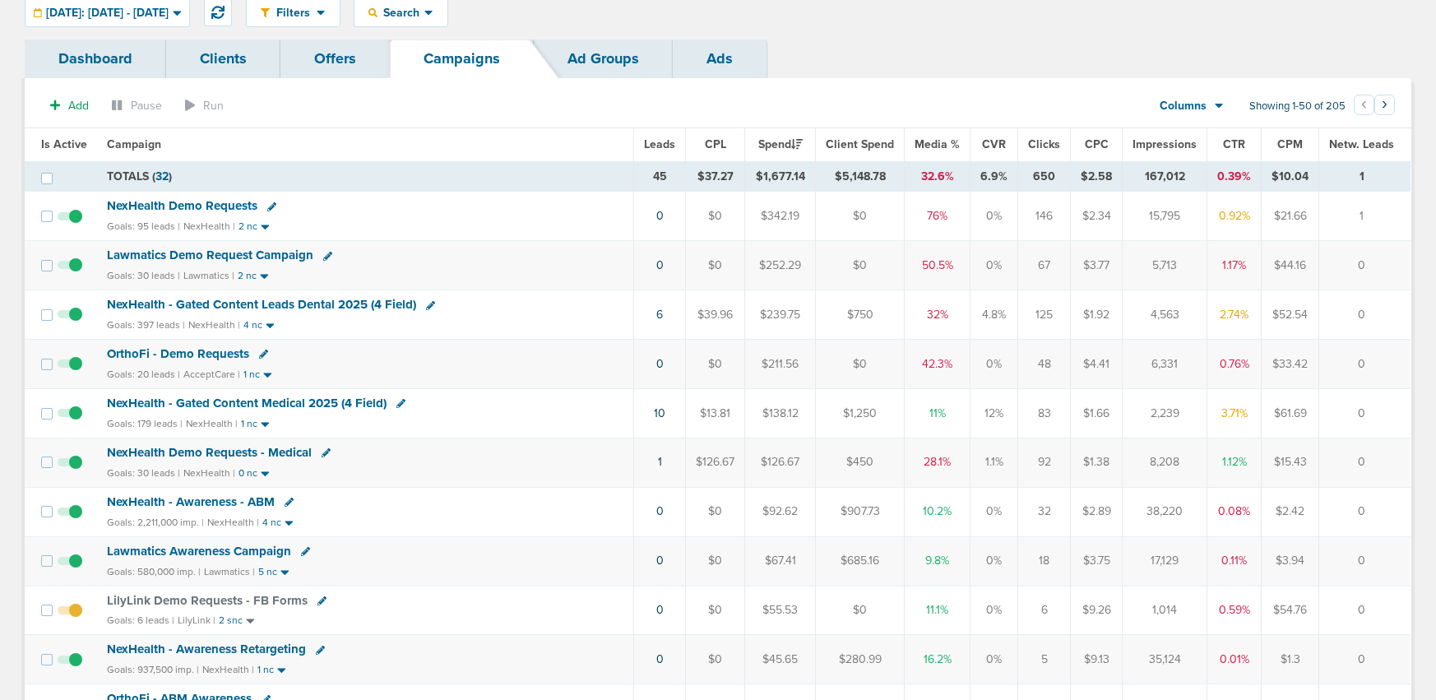
scroll to position [92, 0]
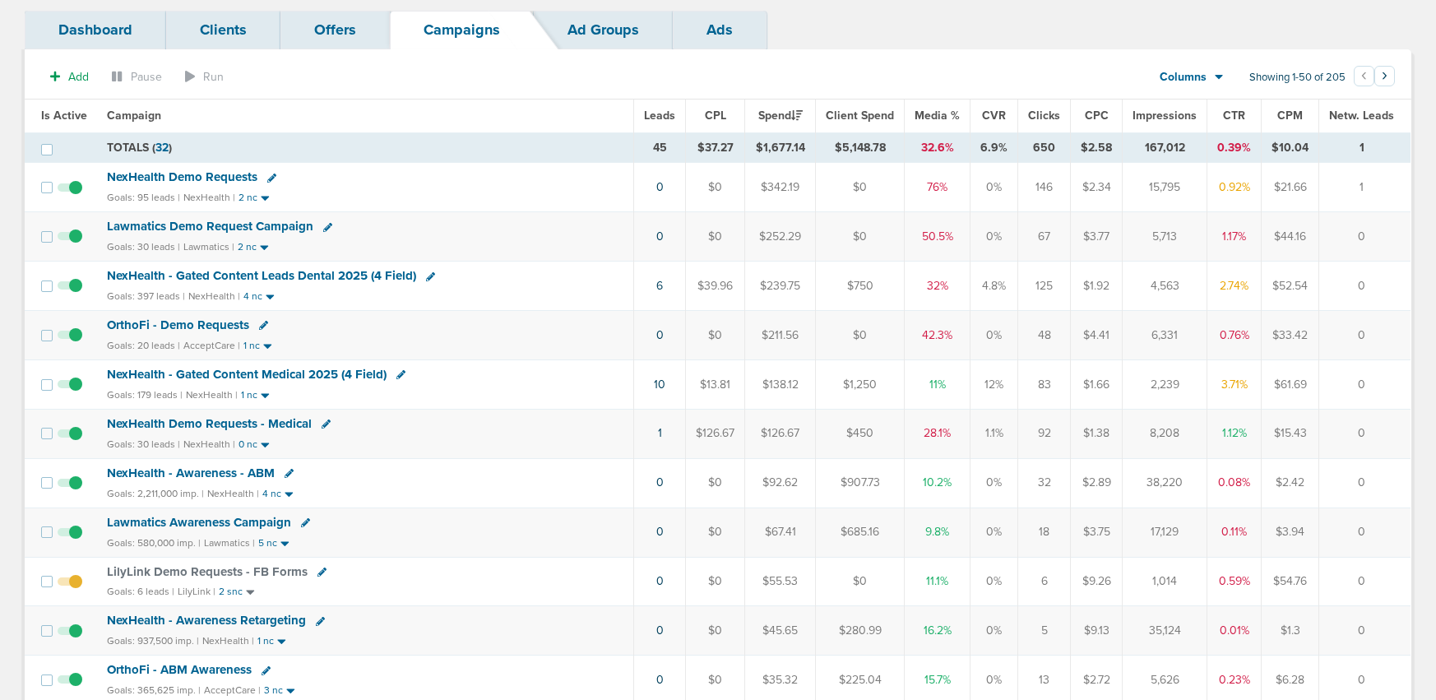
click at [234, 225] on span "Lawmatics Demo Request Campaign" at bounding box center [210, 226] width 206 height 15
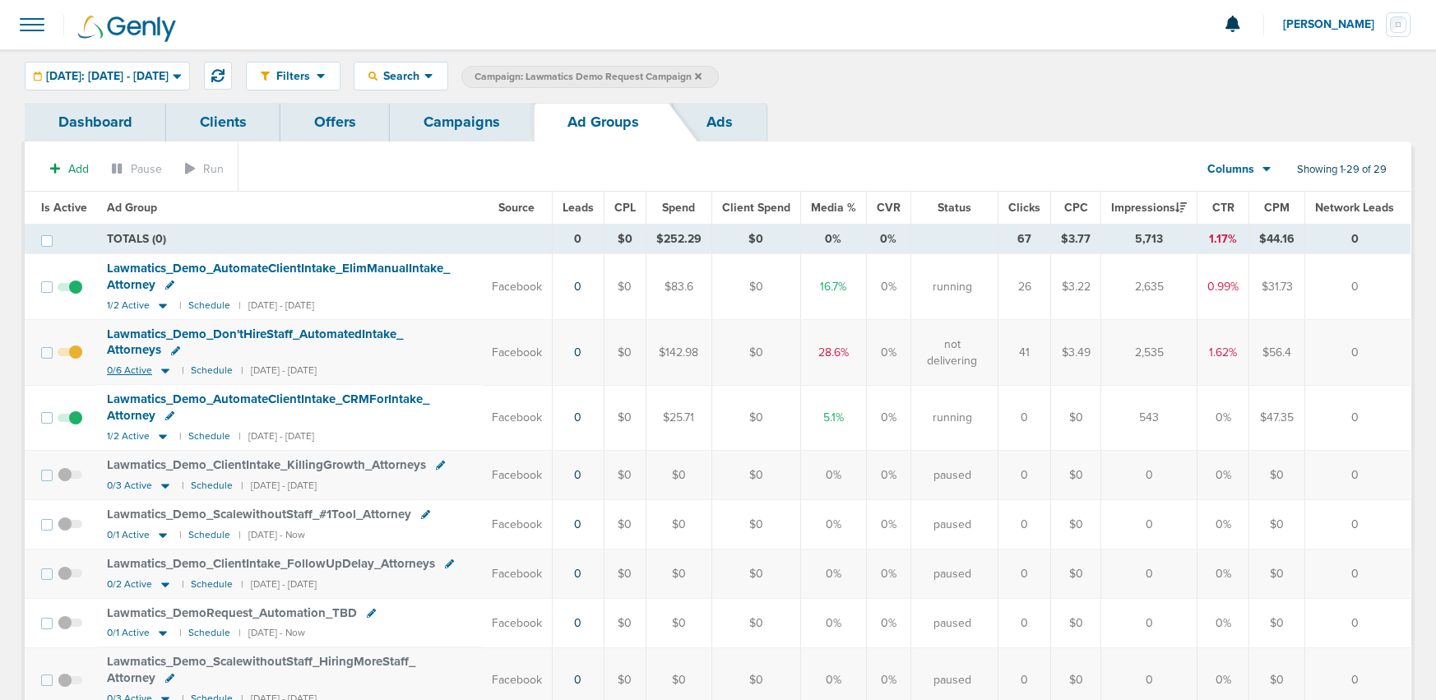
click at [164, 372] on icon at bounding box center [165, 371] width 8 height 5
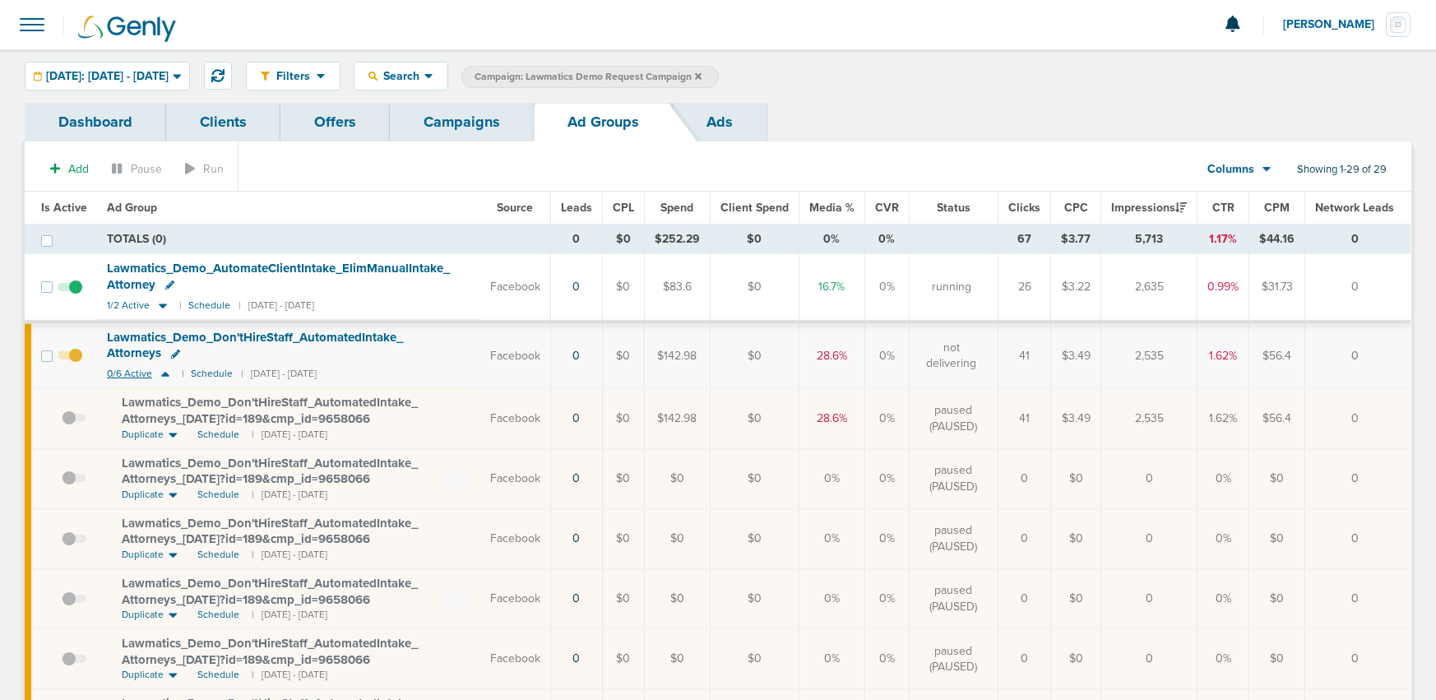
click at [164, 376] on icon at bounding box center [165, 374] width 8 height 5
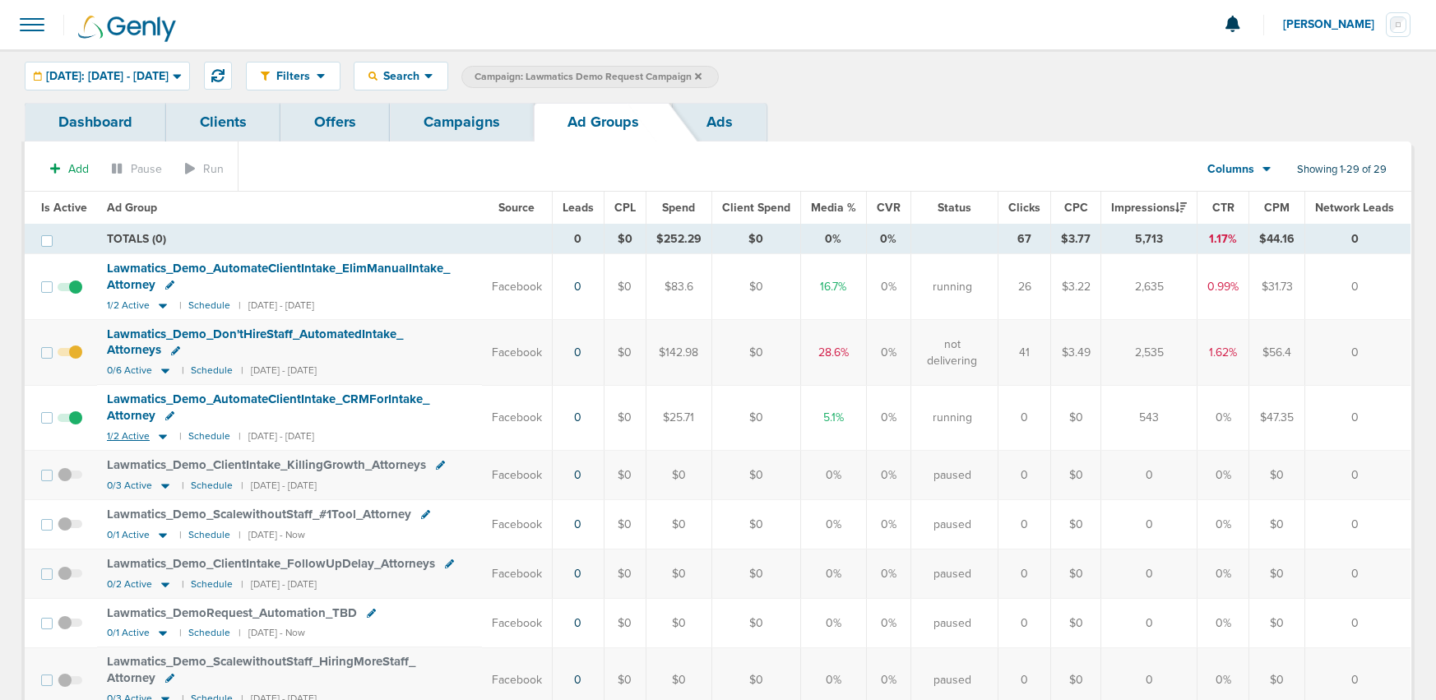
click at [160, 438] on icon at bounding box center [163, 436] width 8 height 5
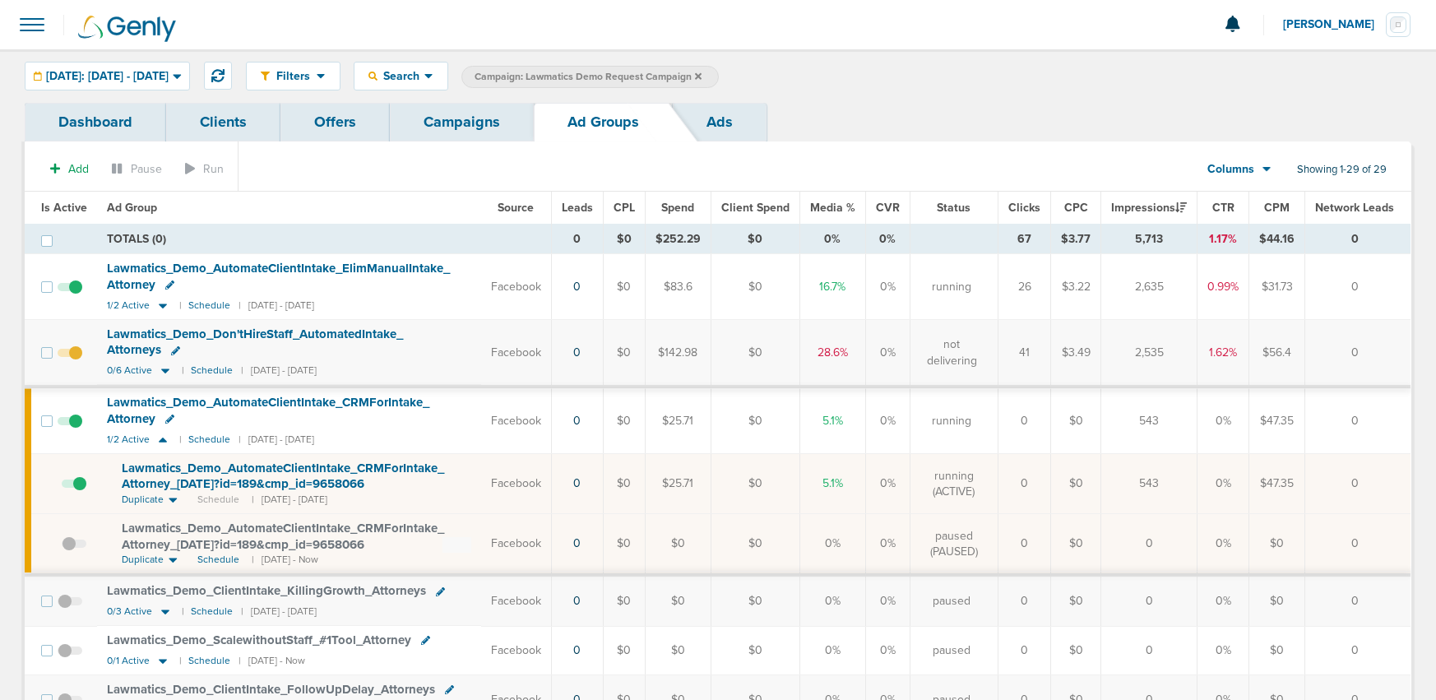
click at [460, 114] on link "Campaigns" at bounding box center [462, 122] width 144 height 39
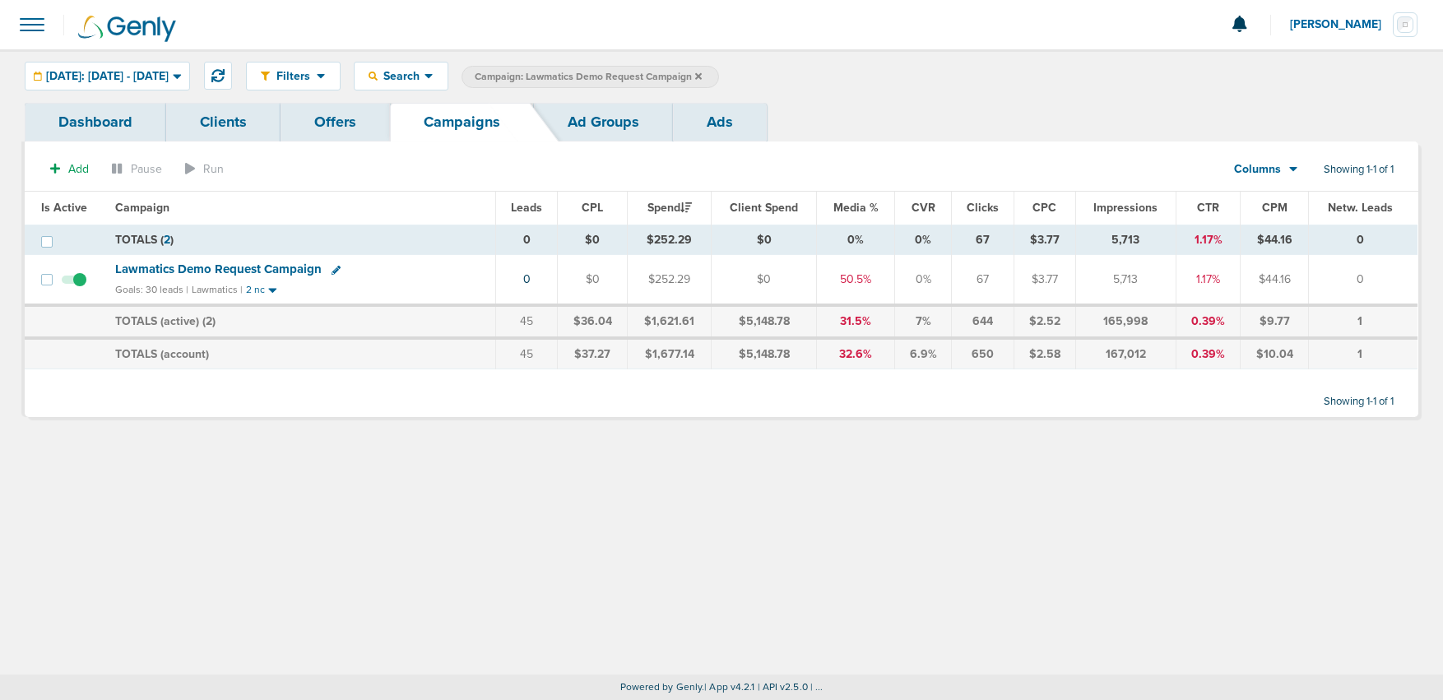
click at [719, 73] on label "Campaign: Lawmatics Demo Request Campaign" at bounding box center [589, 77] width 257 height 22
